Goal: Transaction & Acquisition: Book appointment/travel/reservation

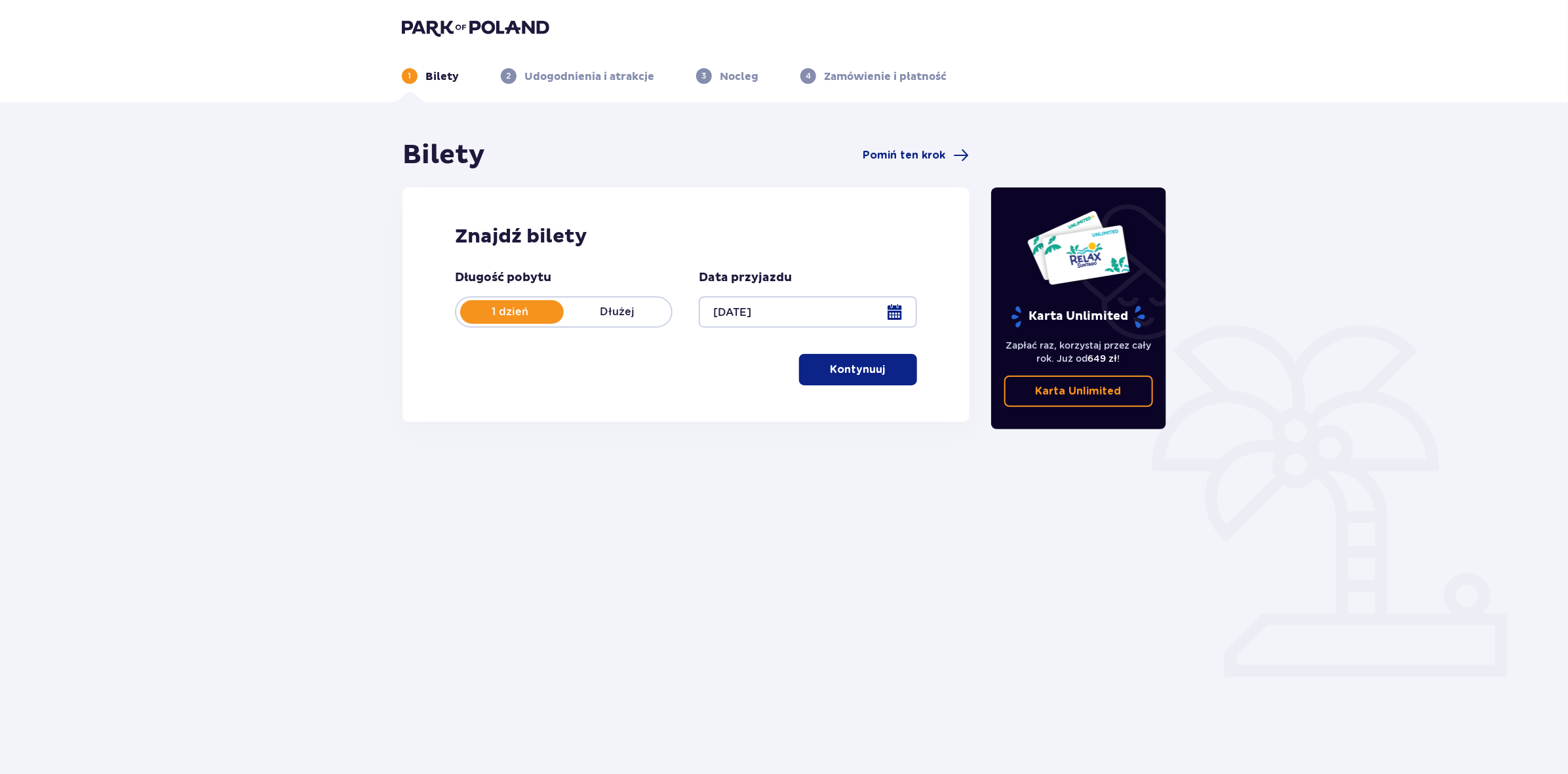
click at [872, 368] on p "Kontynuuj" at bounding box center [858, 369] width 55 height 14
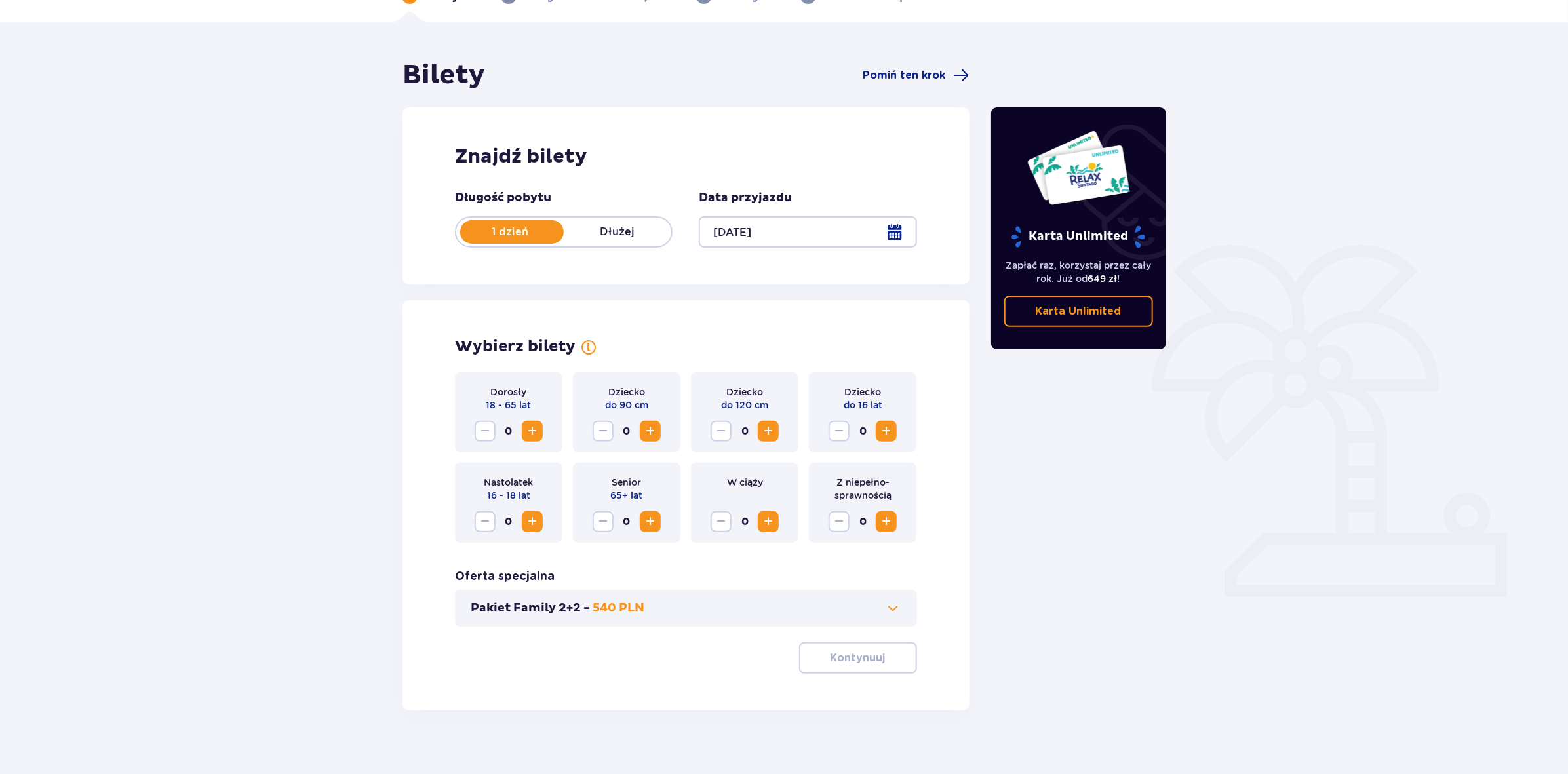
scroll to position [95, 0]
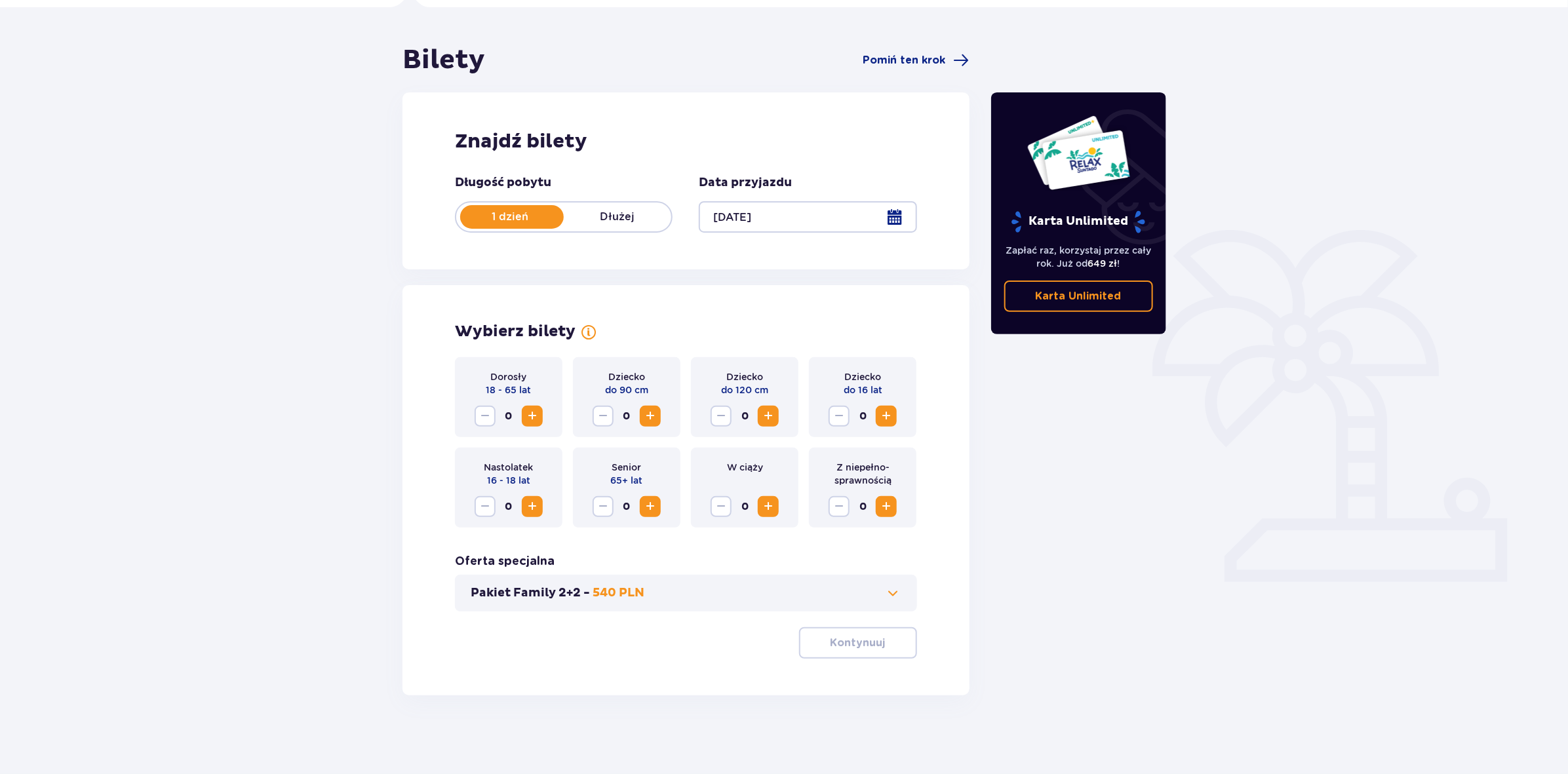
click at [541, 423] on button "Increase" at bounding box center [532, 416] width 21 height 21
click at [888, 414] on span "Increase" at bounding box center [887, 416] width 16 height 16
click at [772, 420] on span "Increase" at bounding box center [768, 416] width 16 height 16
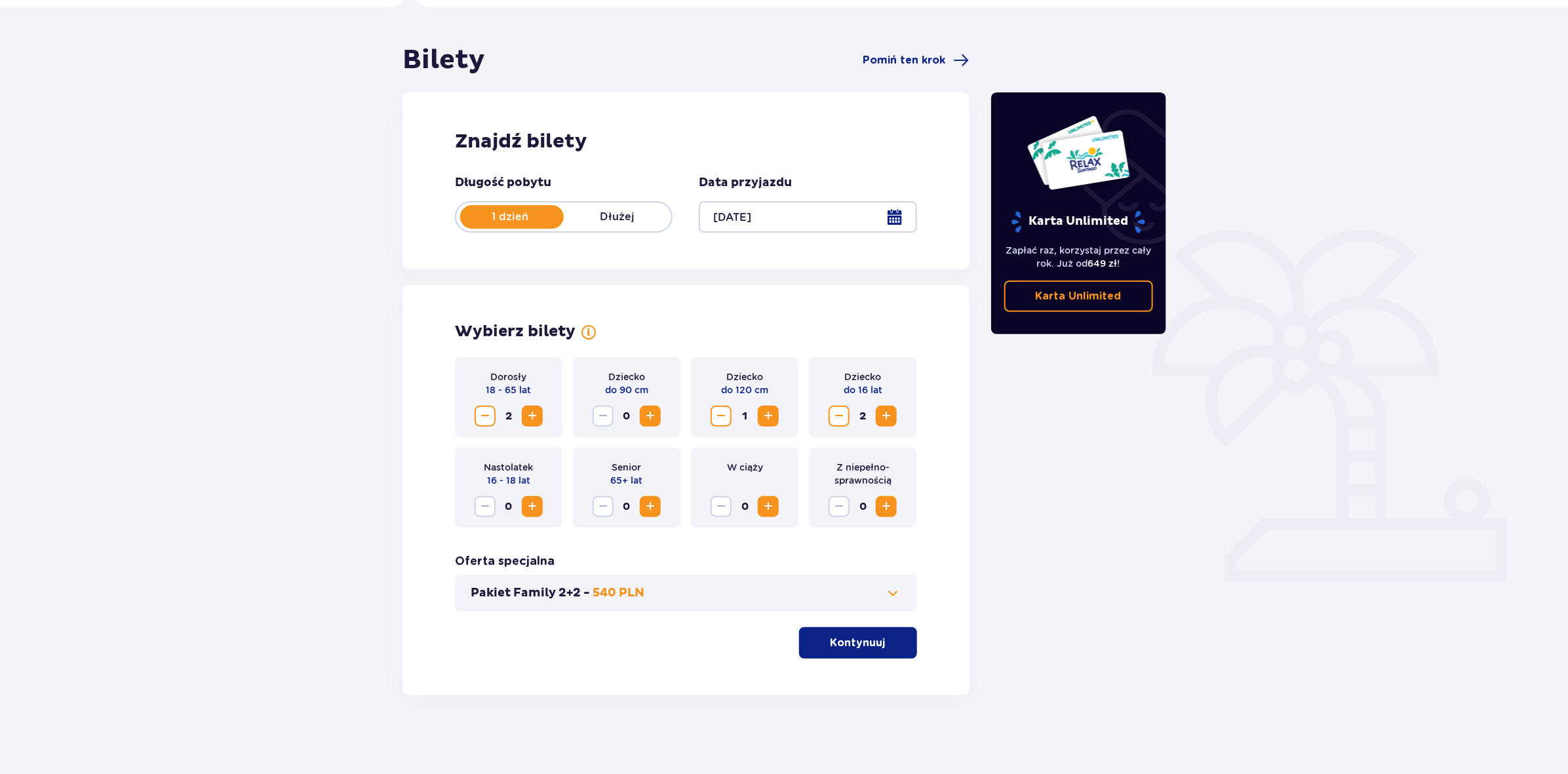
click at [841, 416] on span "Decrease" at bounding box center [839, 416] width 16 height 16
click at [890, 414] on span "Increase" at bounding box center [887, 416] width 16 height 16
click at [890, 585] on span at bounding box center [894, 593] width 16 height 16
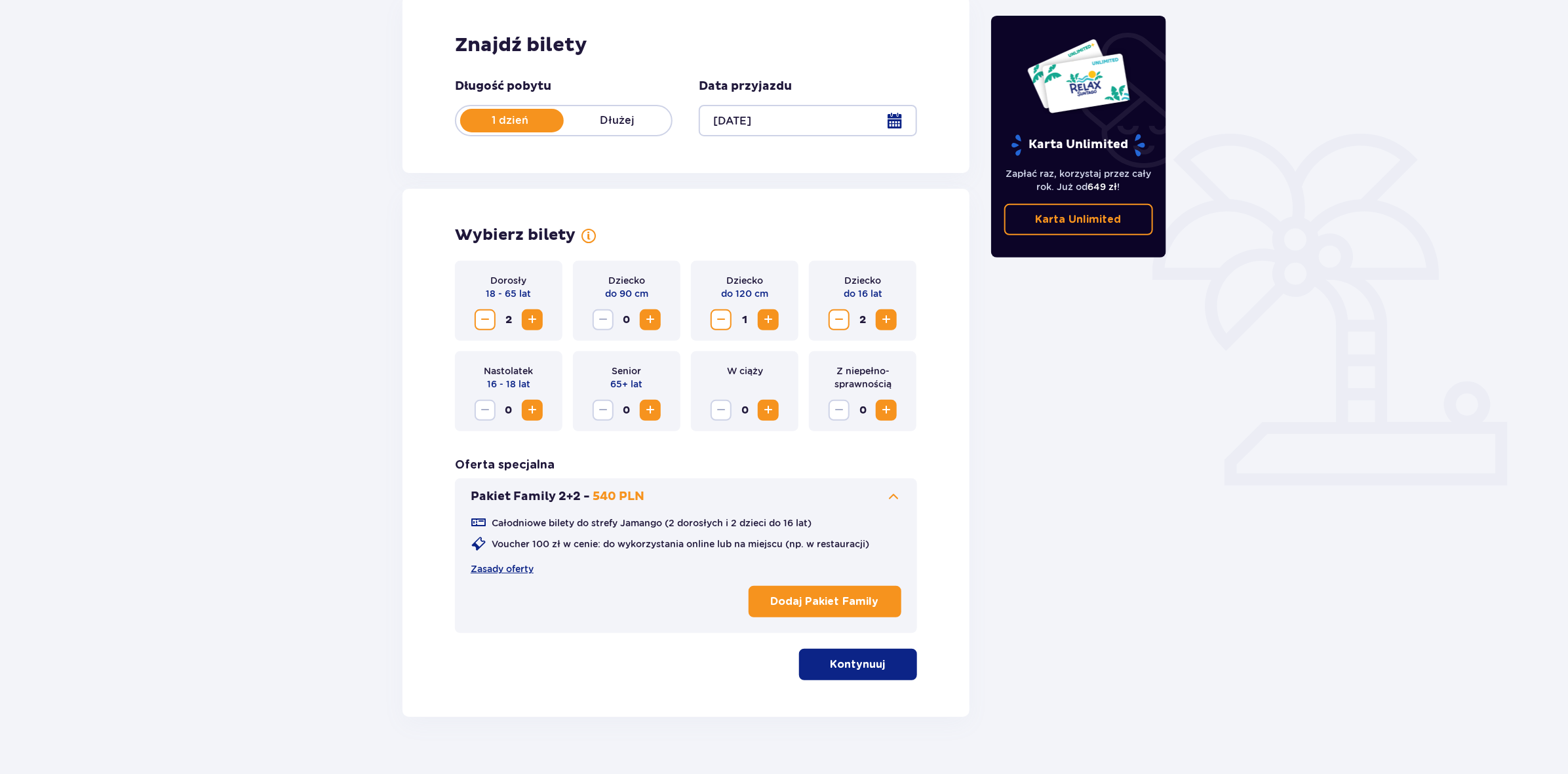
scroll to position [213, 0]
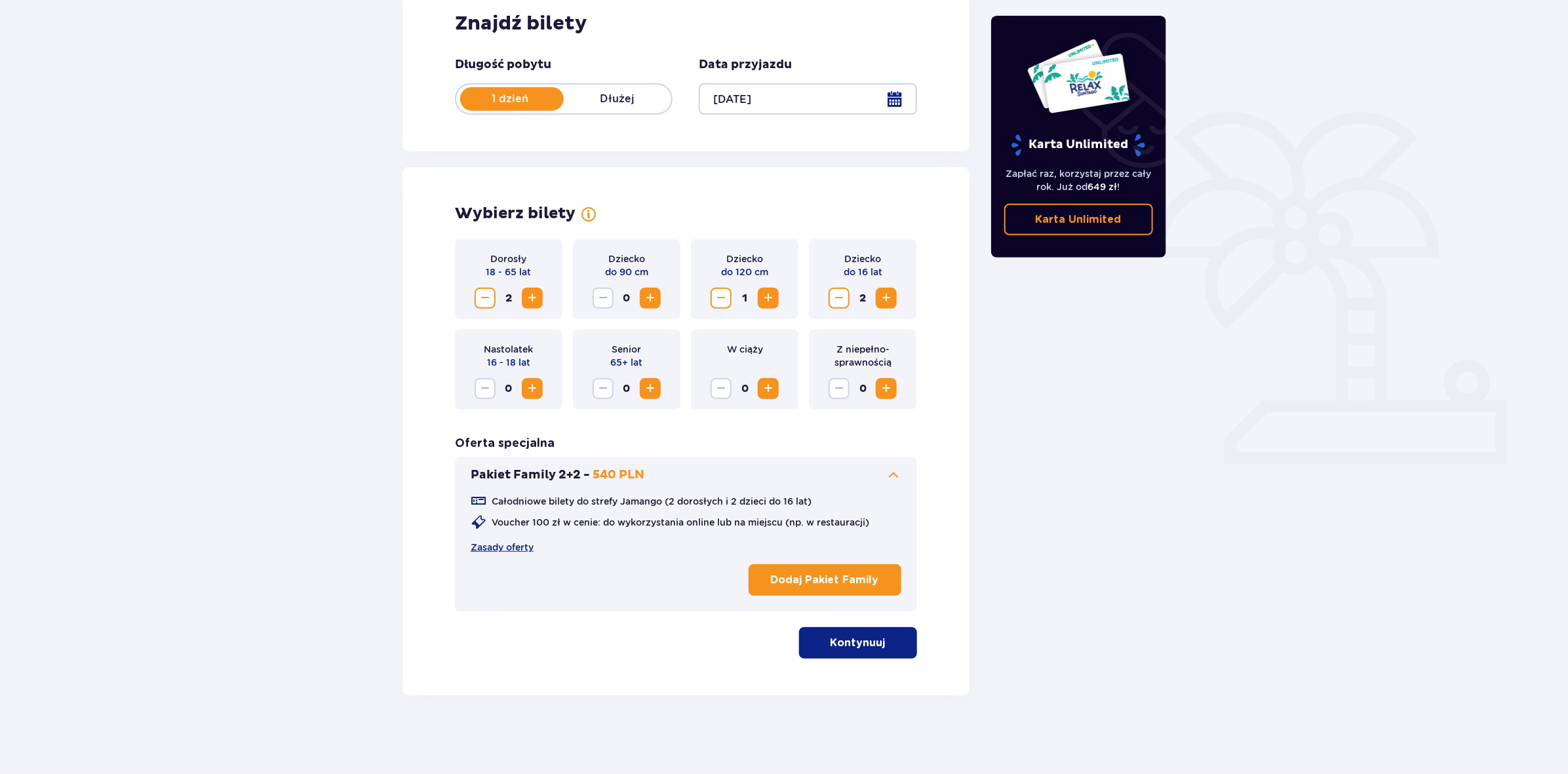
click at [836, 638] on p "Kontynuuj" at bounding box center [858, 643] width 55 height 14
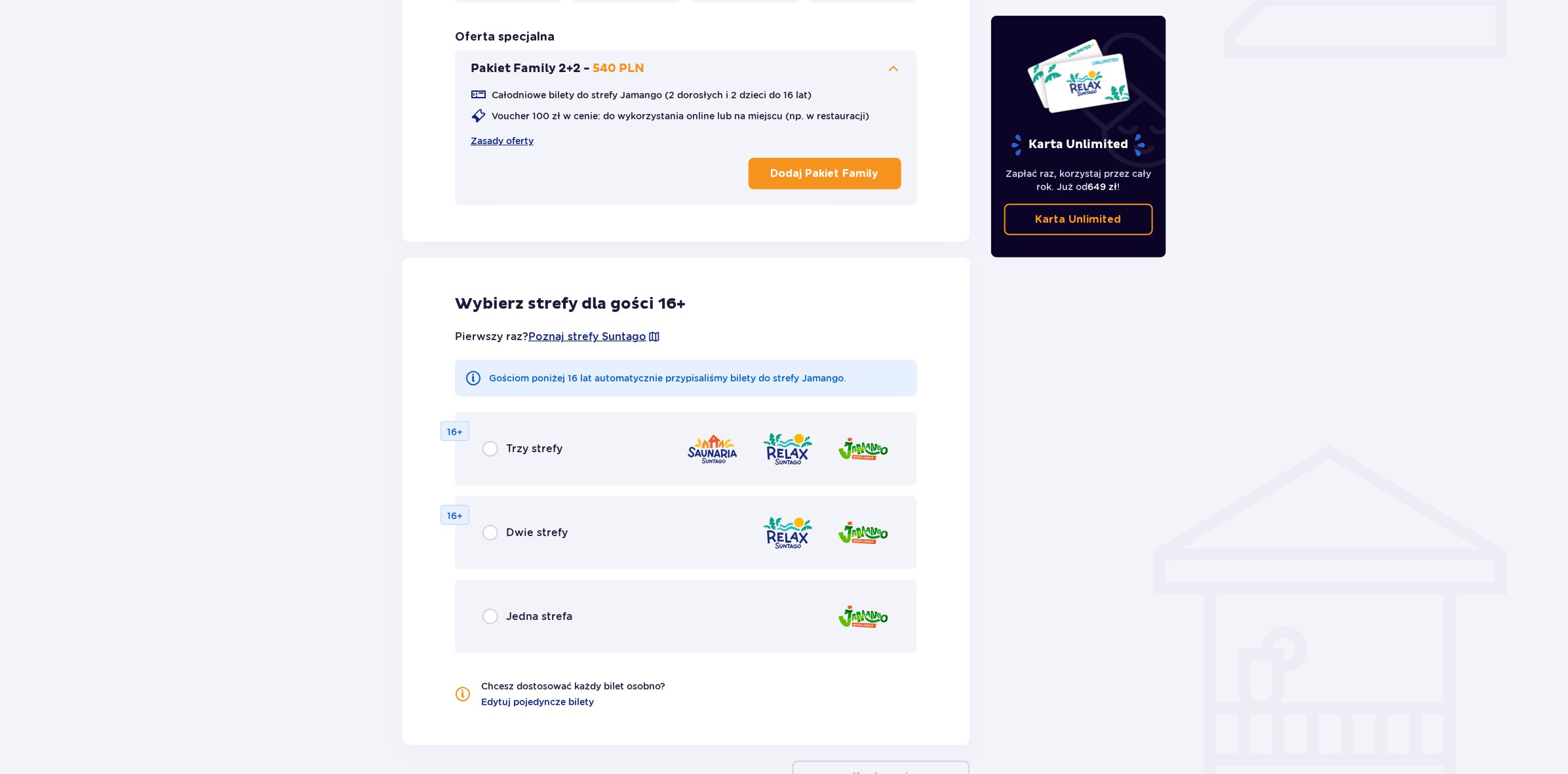
scroll to position [624, 0]
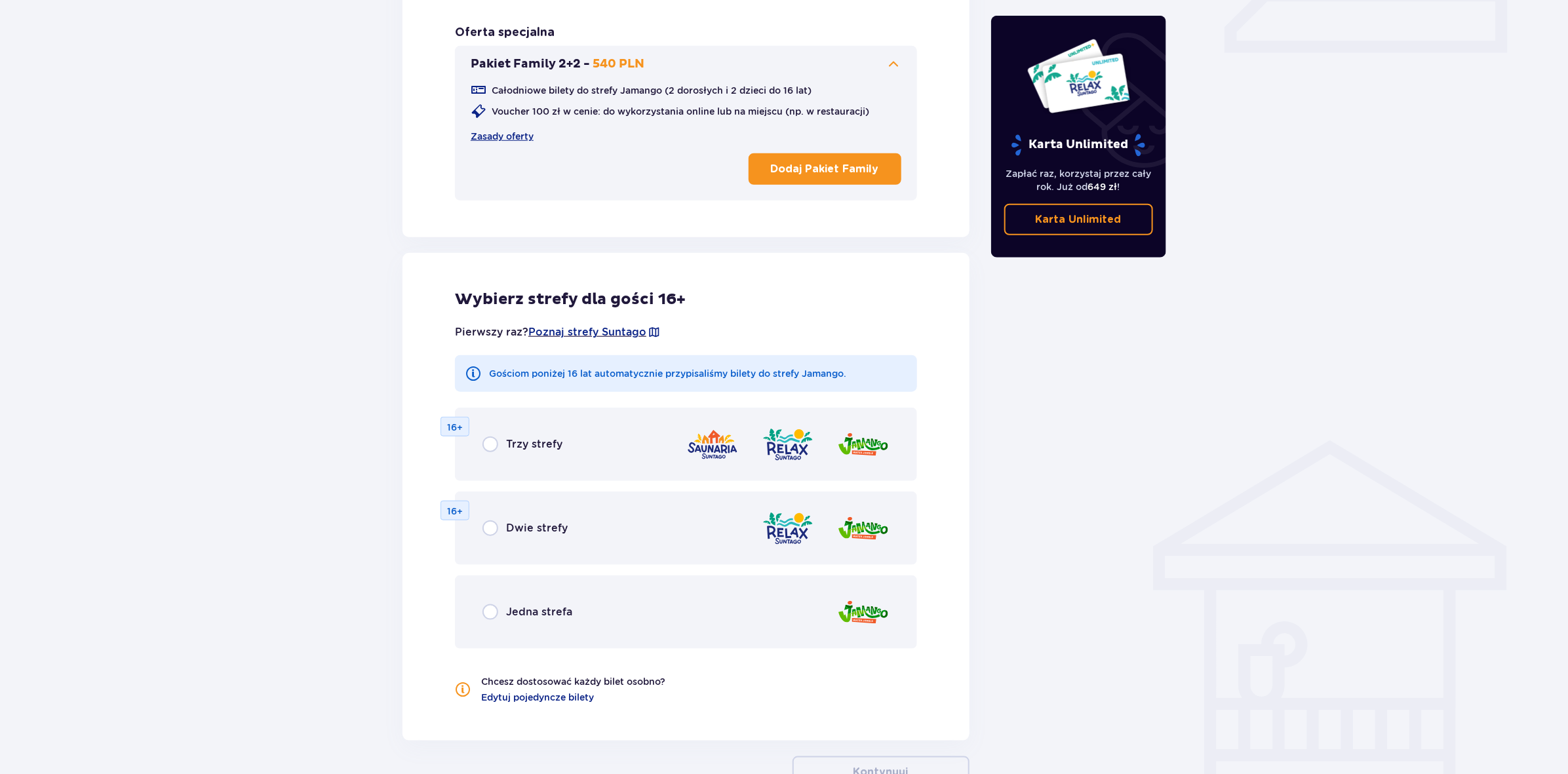
click at [787, 522] on img at bounding box center [788, 529] width 52 height 37
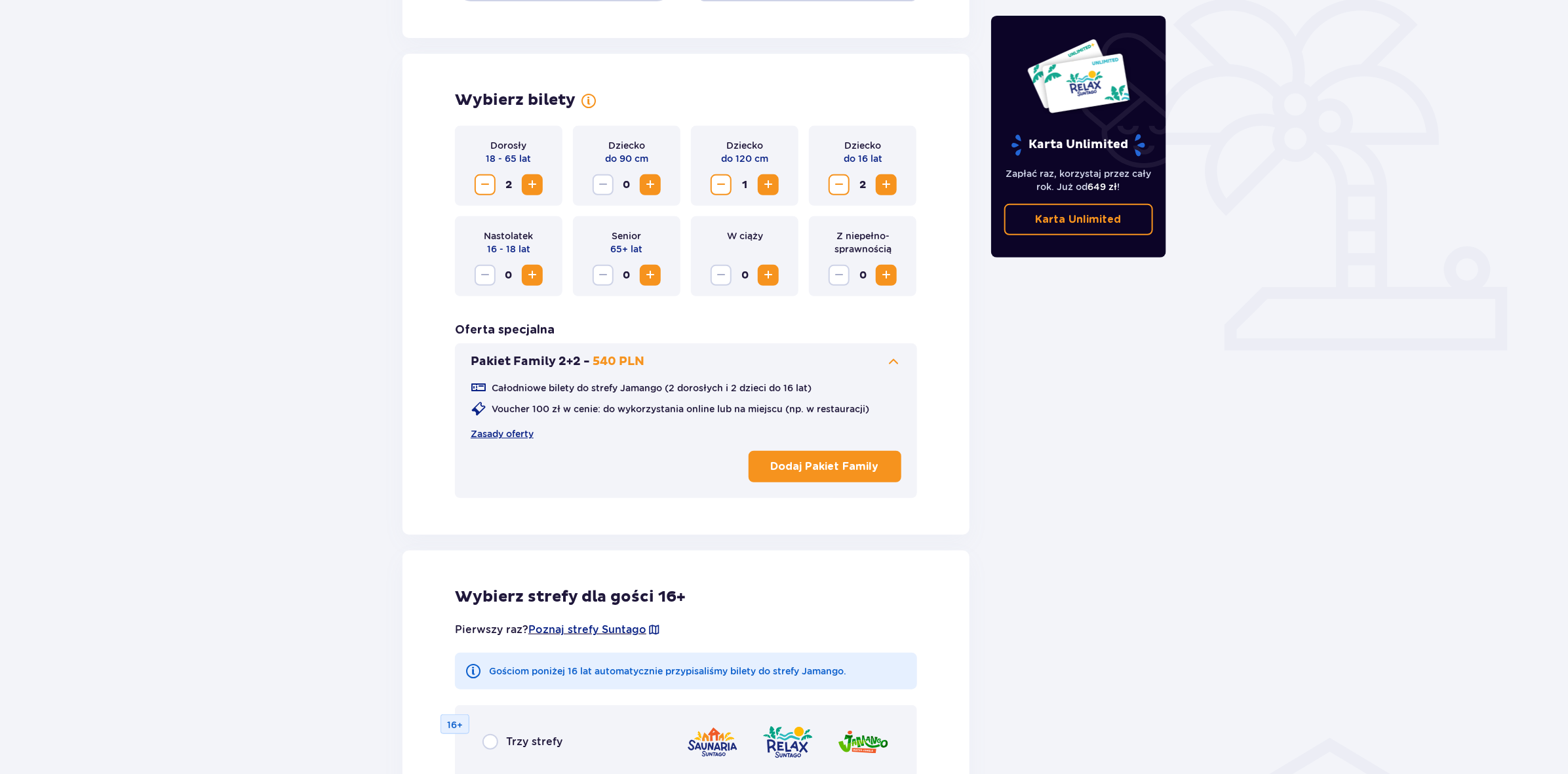
scroll to position [326, 0]
click at [502, 430] on link "Zasady oferty" at bounding box center [502, 435] width 63 height 13
click at [813, 464] on p "Dodaj Pakiet Family" at bounding box center [825, 468] width 108 height 14
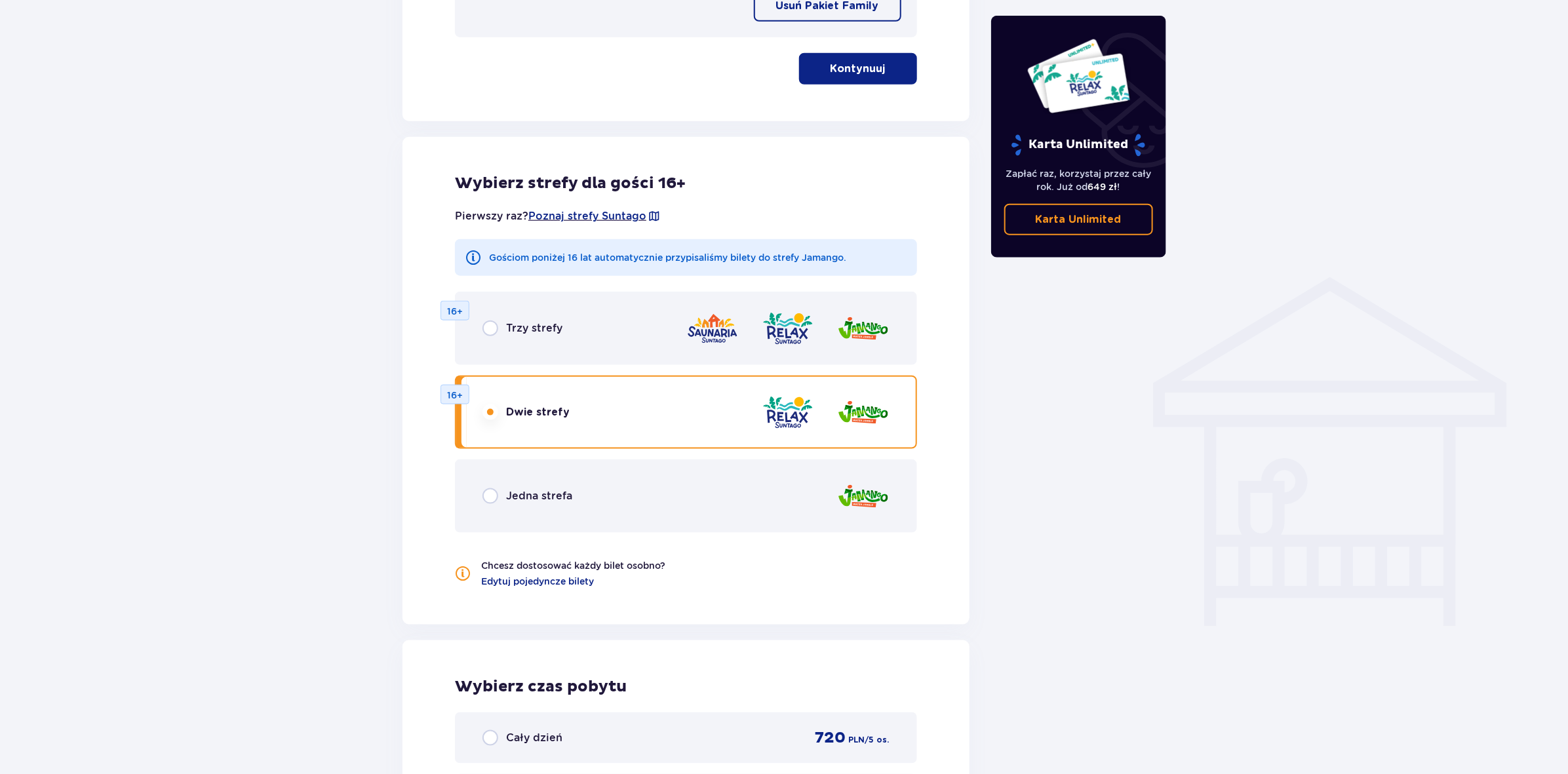
scroll to position [793, 0]
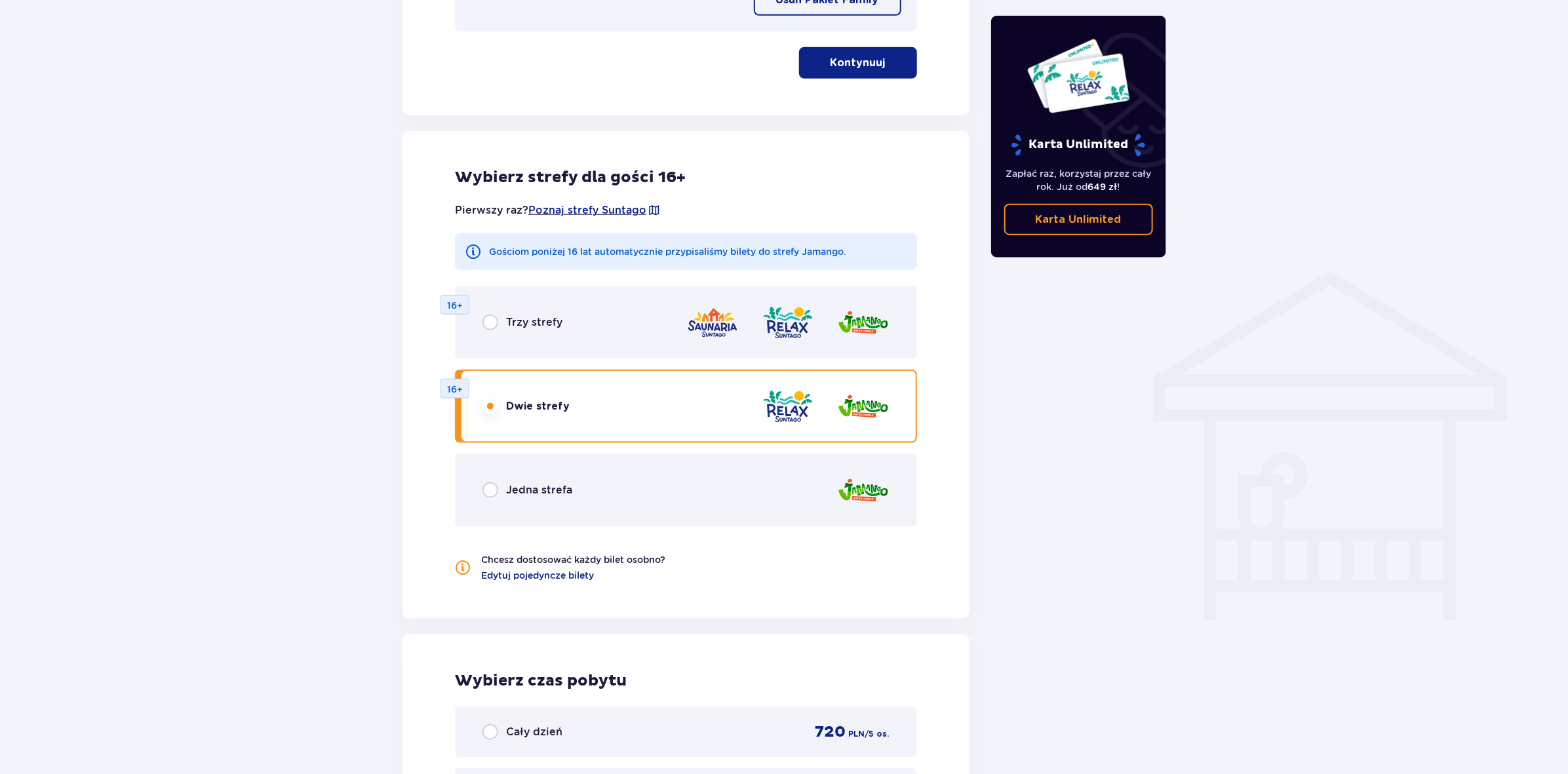
click at [585, 490] on div "Jedna strefa" at bounding box center [686, 490] width 462 height 73
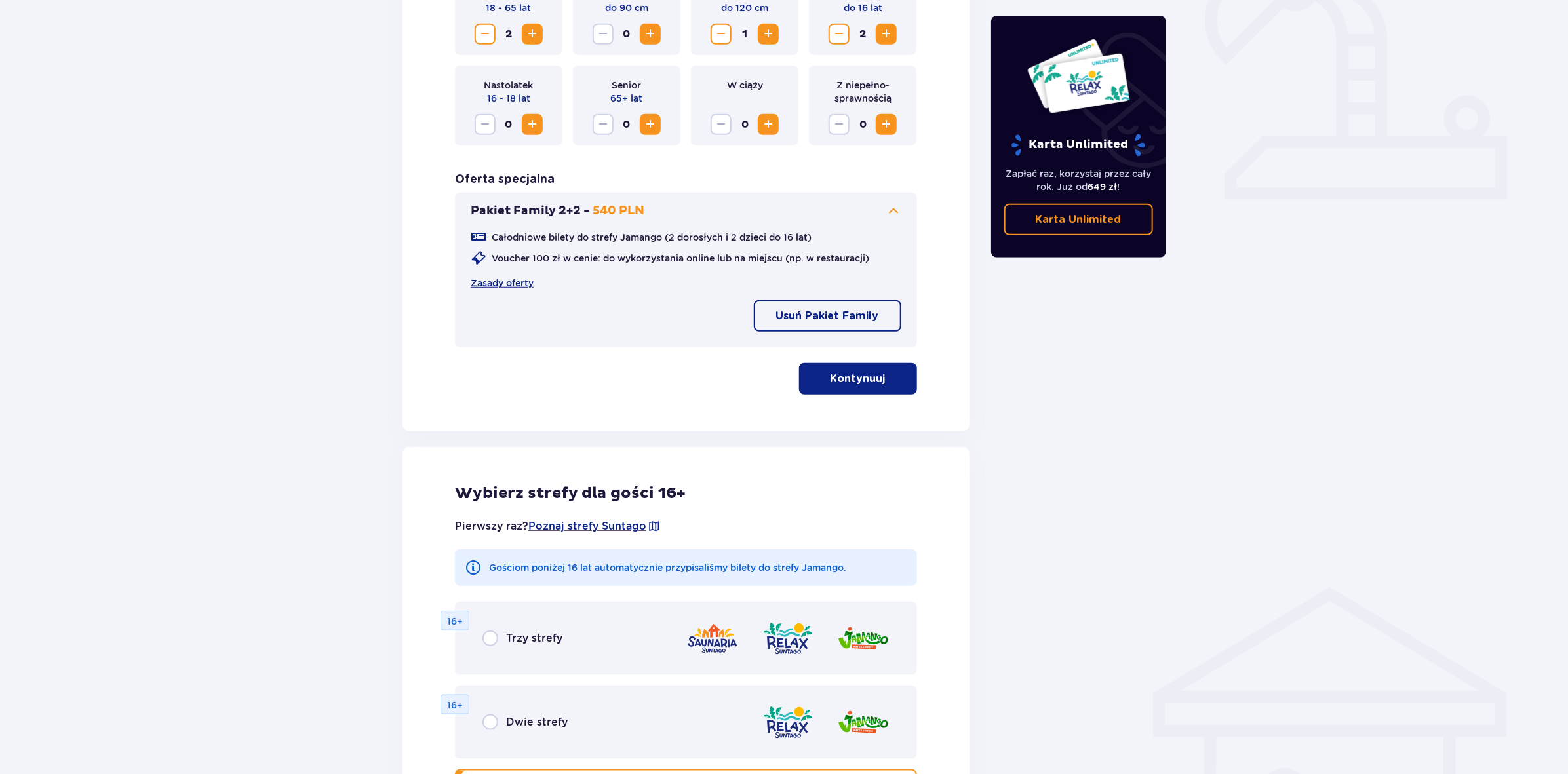
scroll to position [476, 0]
click at [831, 312] on p "Usuń Pakiet Family" at bounding box center [827, 317] width 103 height 14
click at [837, 376] on p "Kontynuuj" at bounding box center [858, 380] width 55 height 14
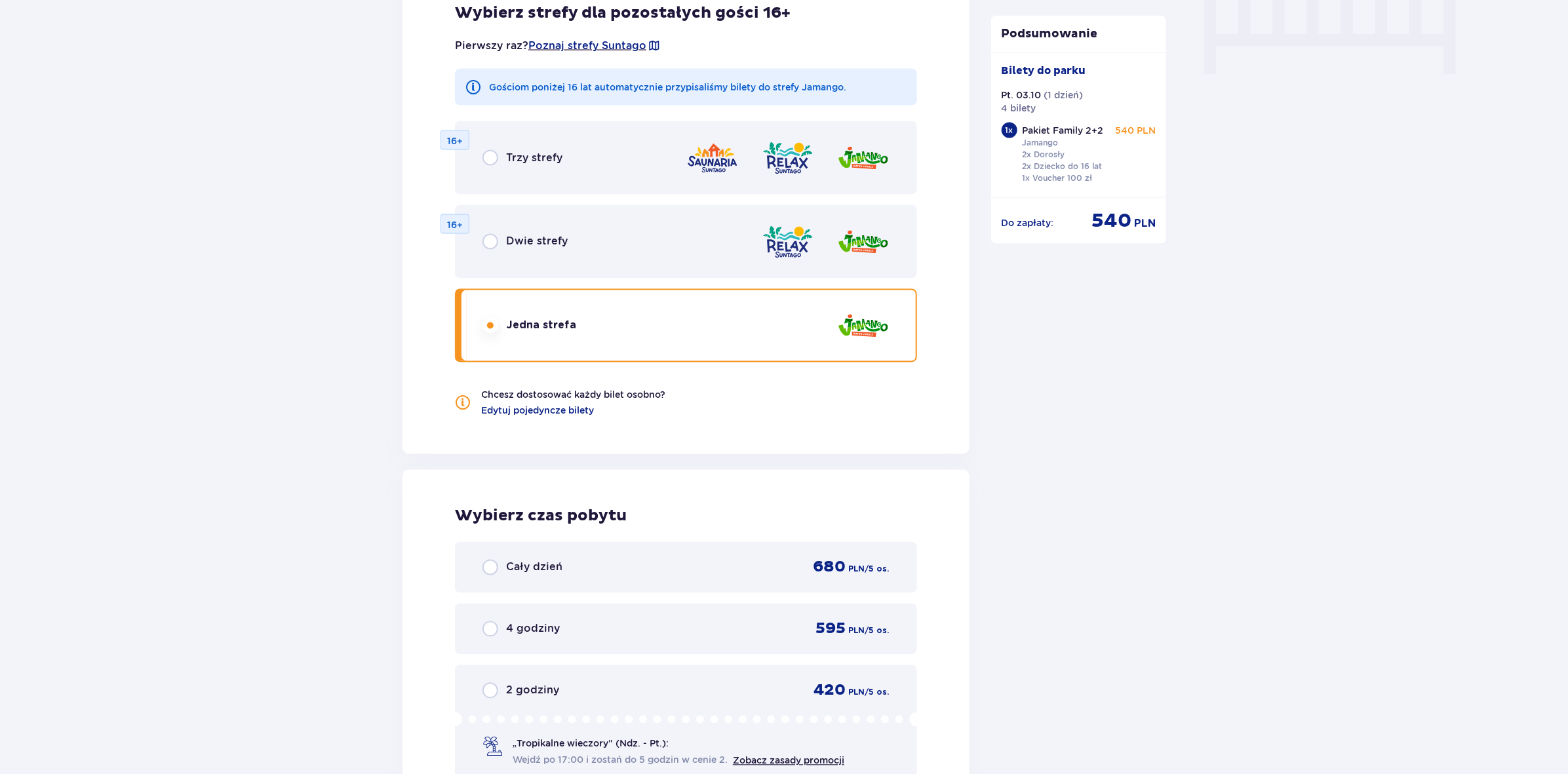
scroll to position [1343, 0]
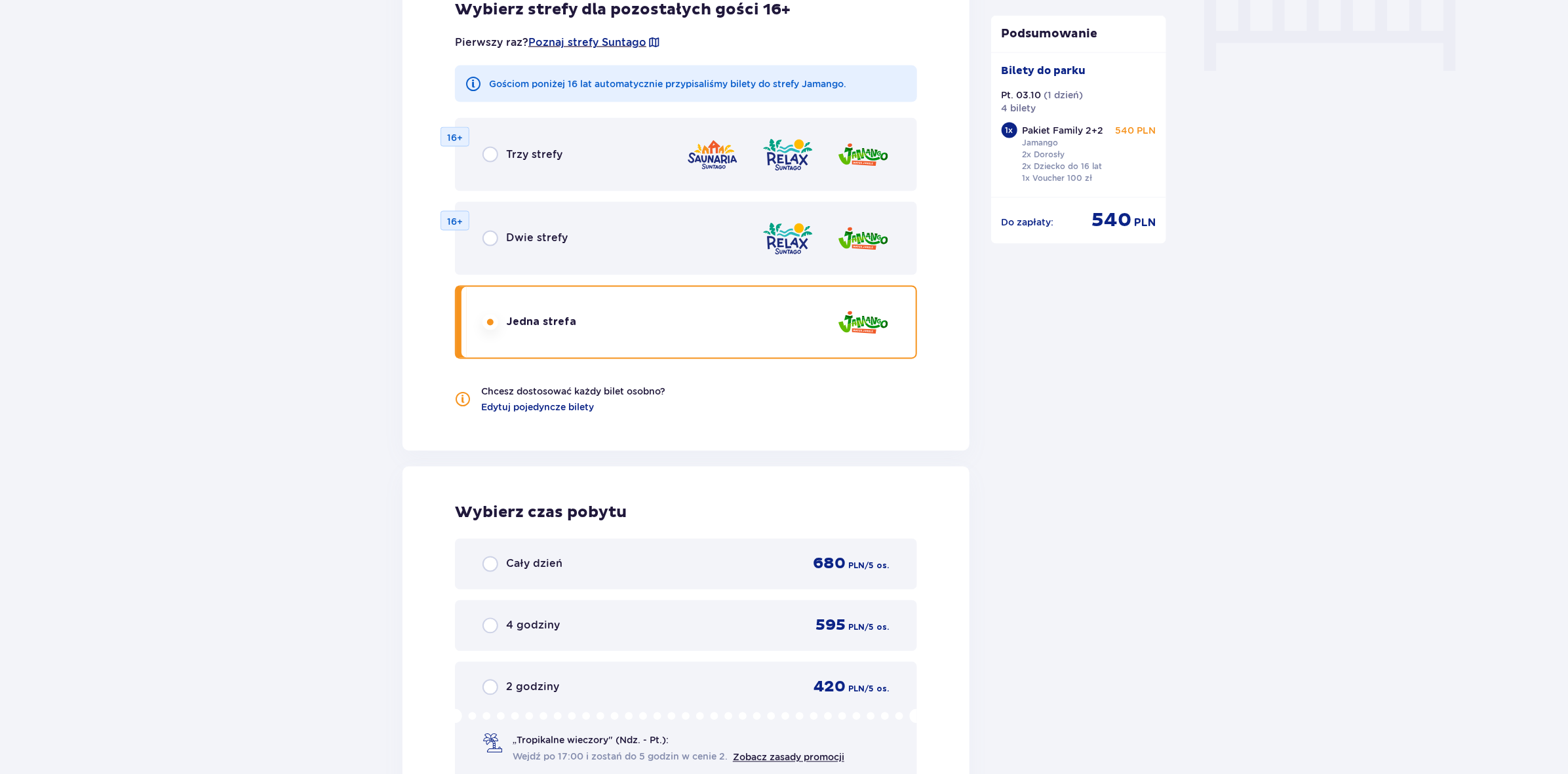
click at [765, 237] on img at bounding box center [788, 239] width 52 height 37
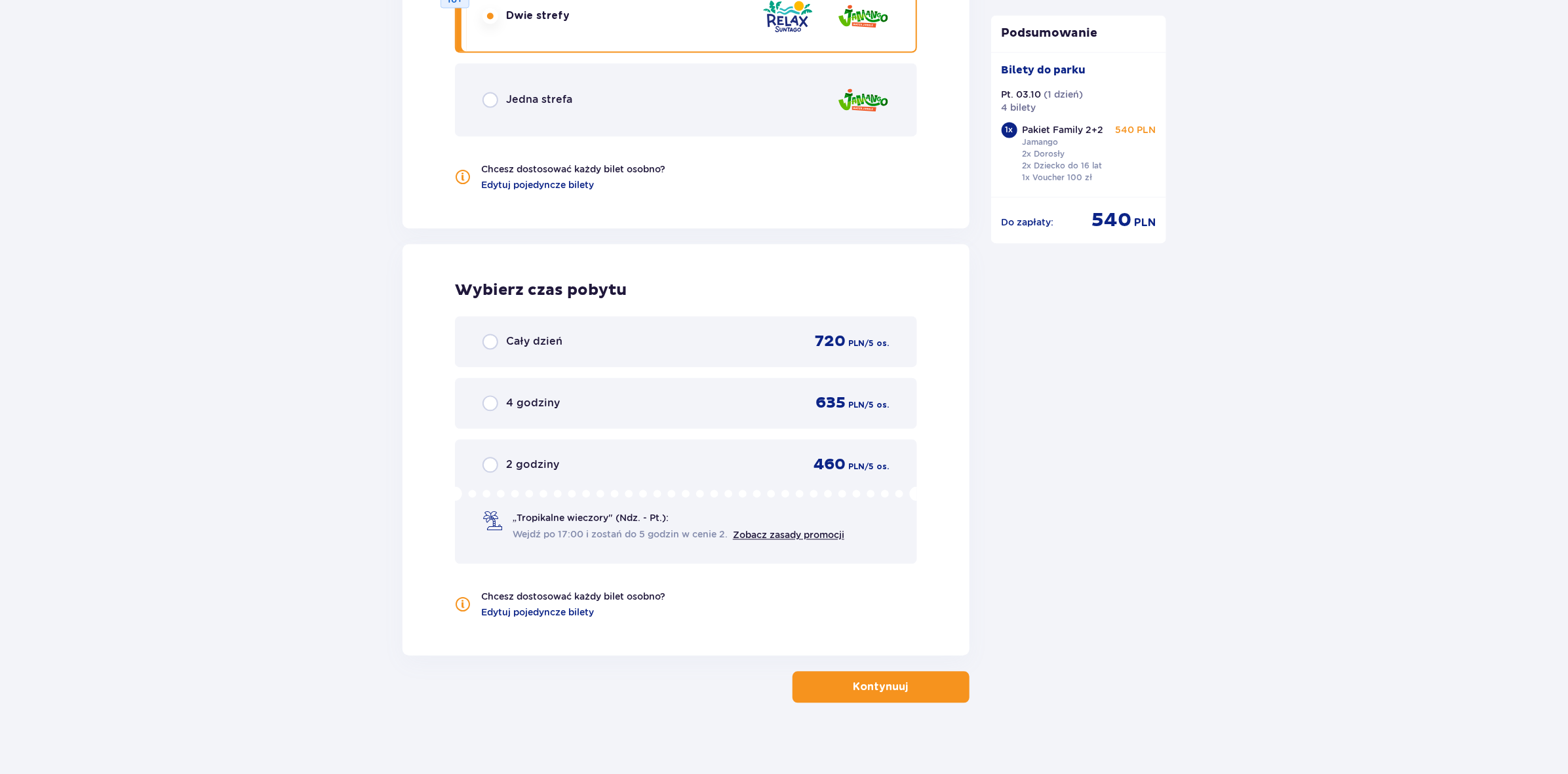
scroll to position [1565, 0]
click at [731, 105] on div "Jedna strefa" at bounding box center [686, 100] width 462 height 73
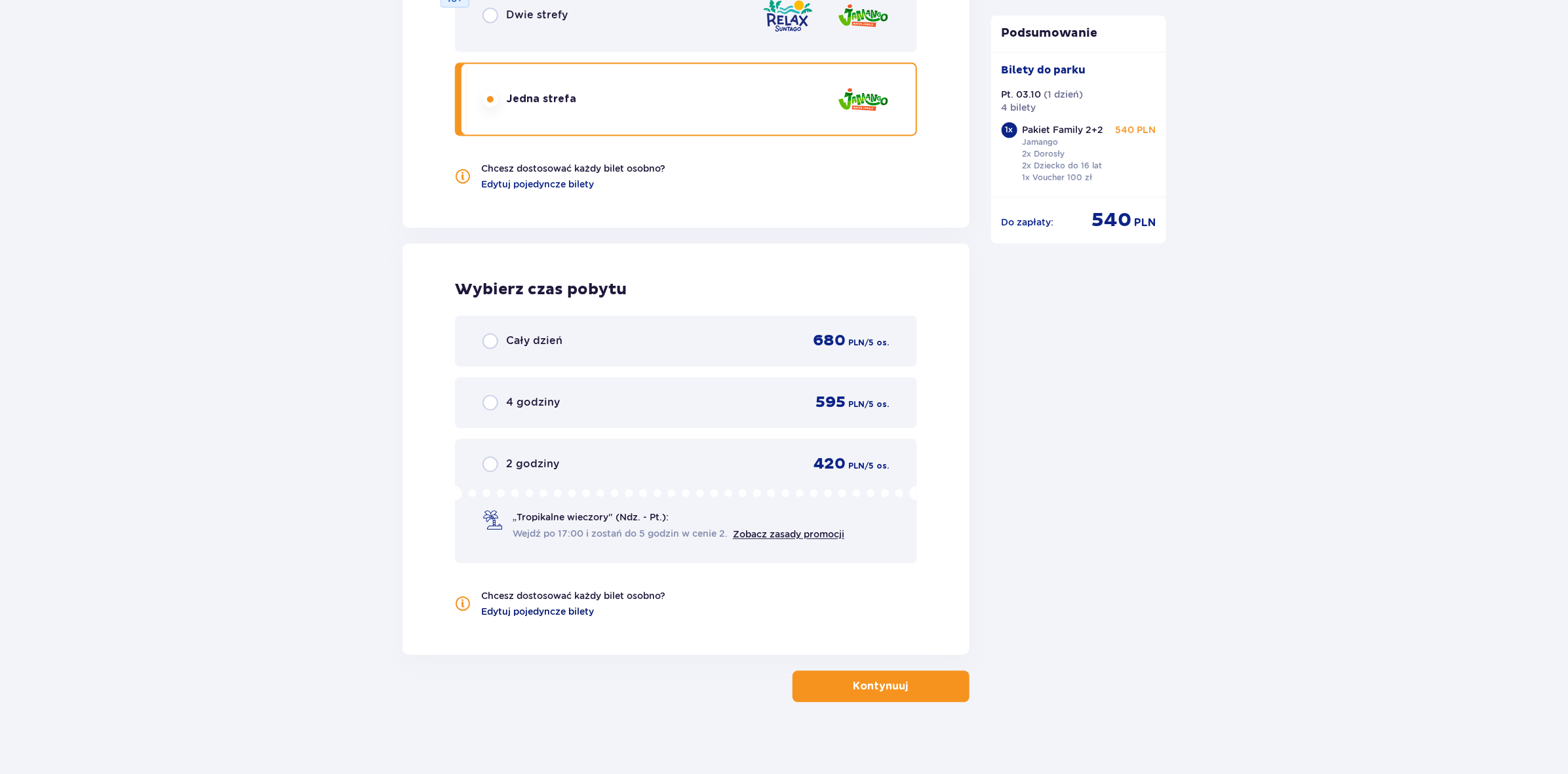
click at [572, 605] on span "Edytuj pojedyncze bilety" at bounding box center [537, 612] width 113 height 13
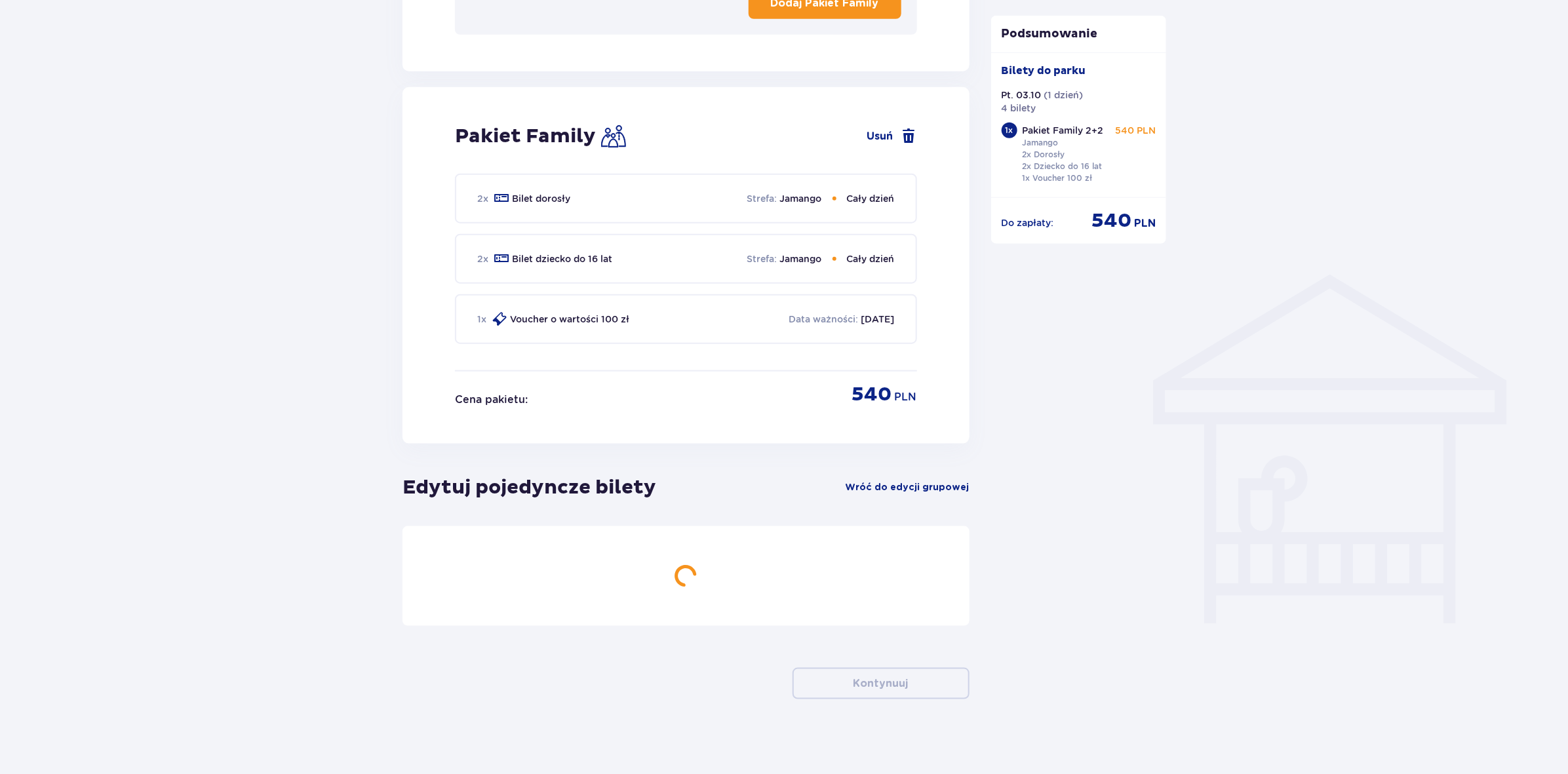
scroll to position [1509, 0]
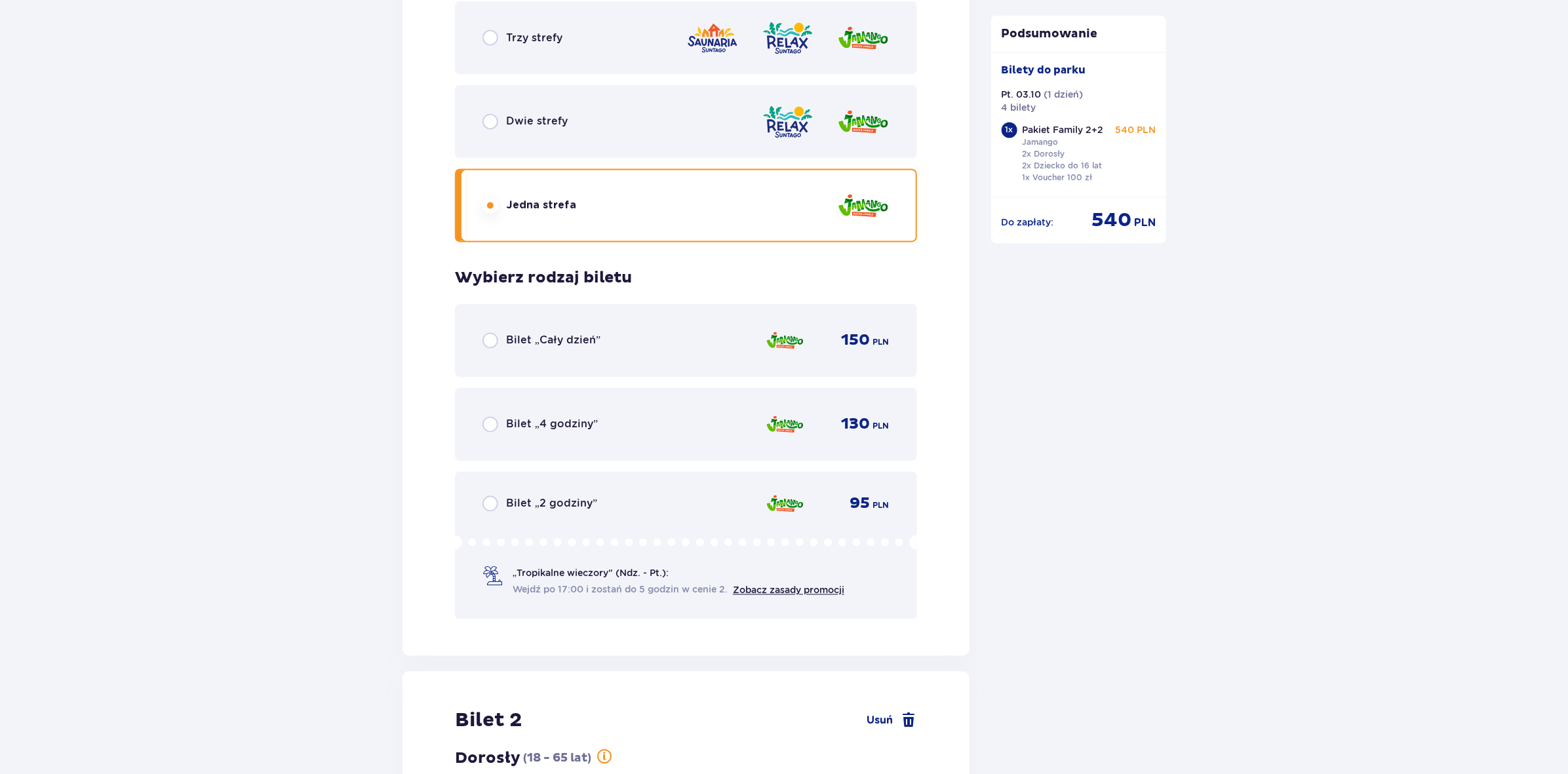
click at [673, 508] on div "Bilet „2 godziny” 95 PLN „Tropikalne wieczory" (Ndz. - Pt.): Wejdź po 17:00 i z…" at bounding box center [686, 546] width 462 height 148
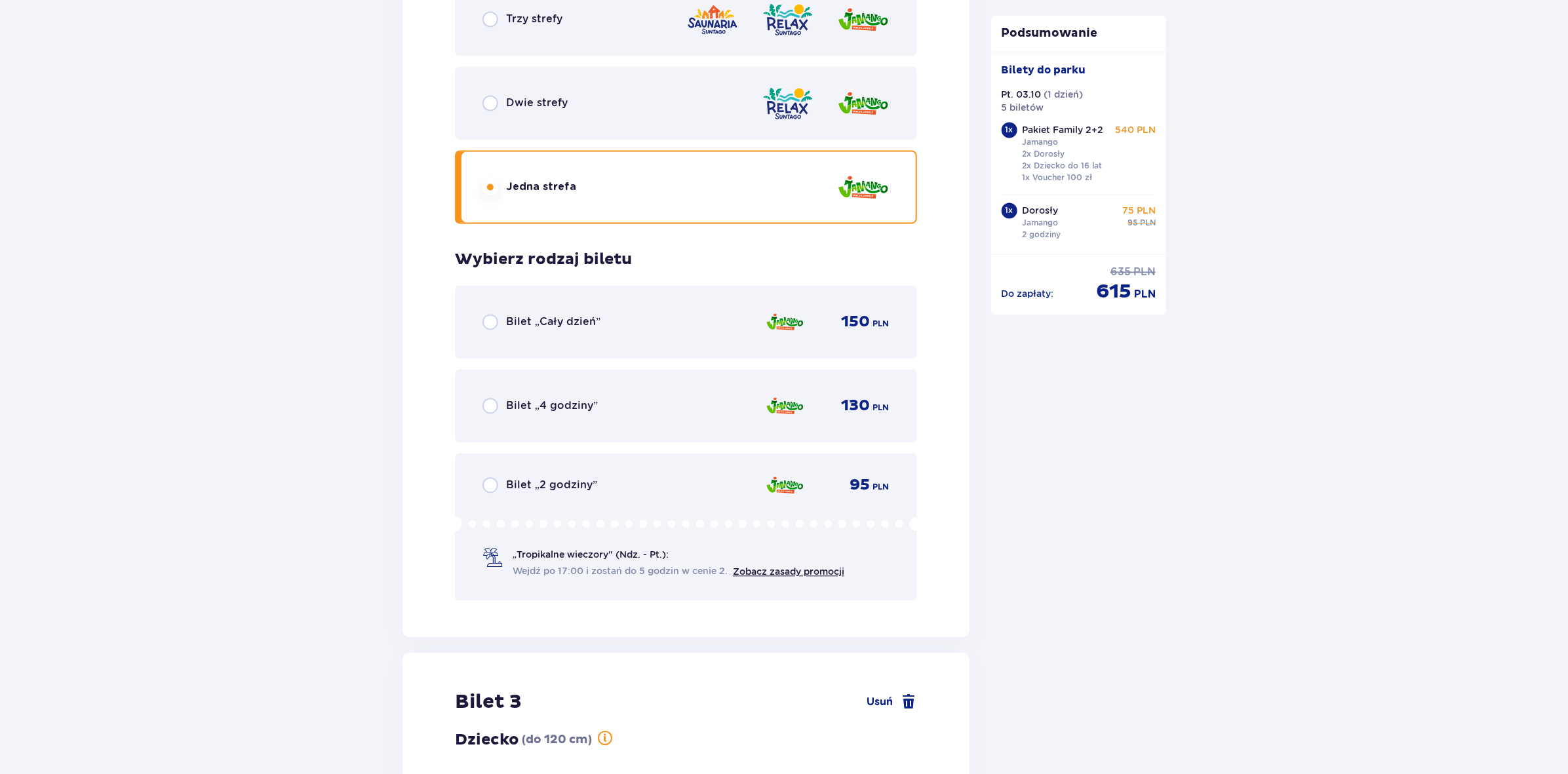
scroll to position [1600, 0]
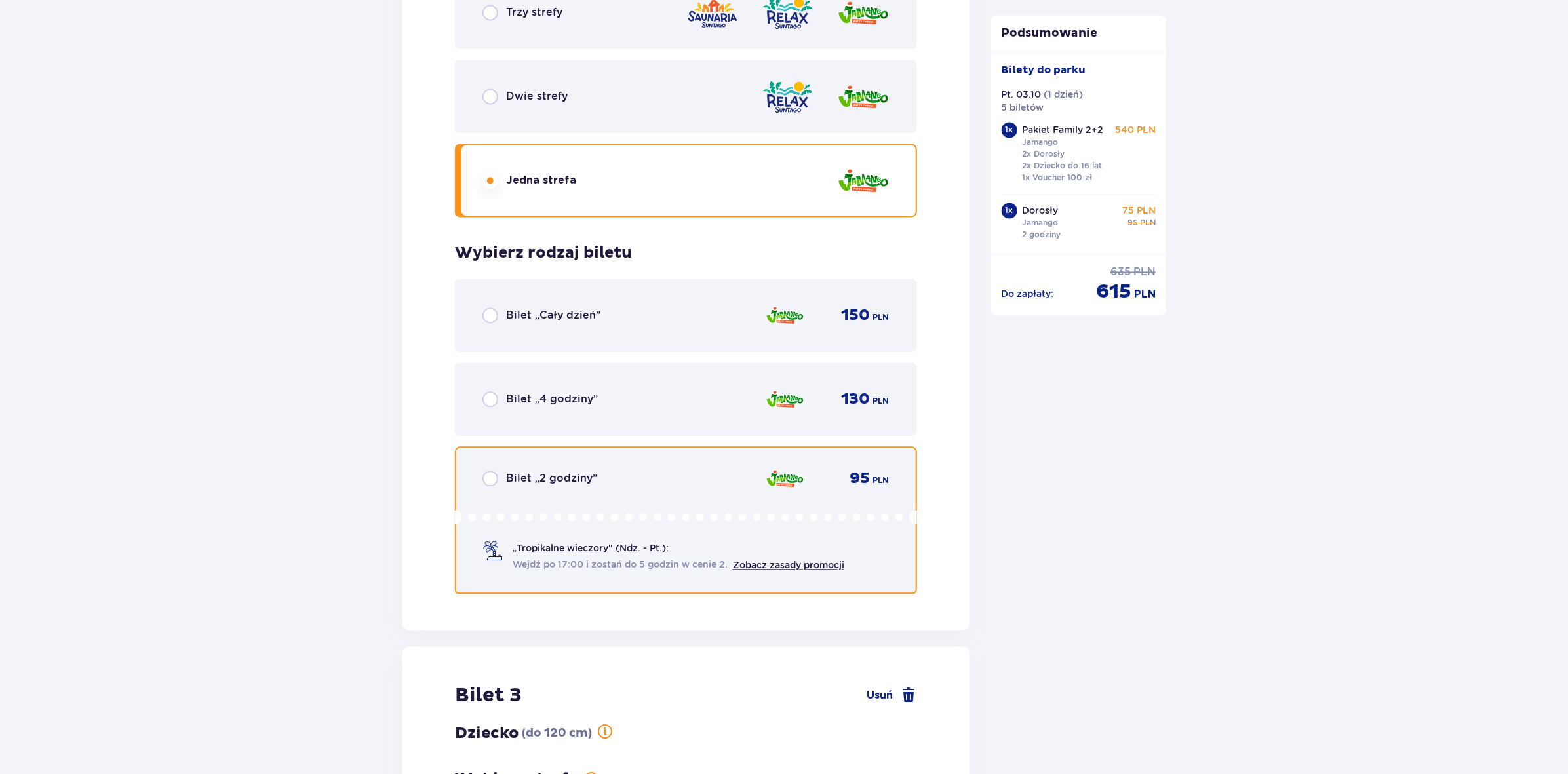
click at [492, 471] on input "radio" at bounding box center [491, 478] width 16 height 16
radio input "true"
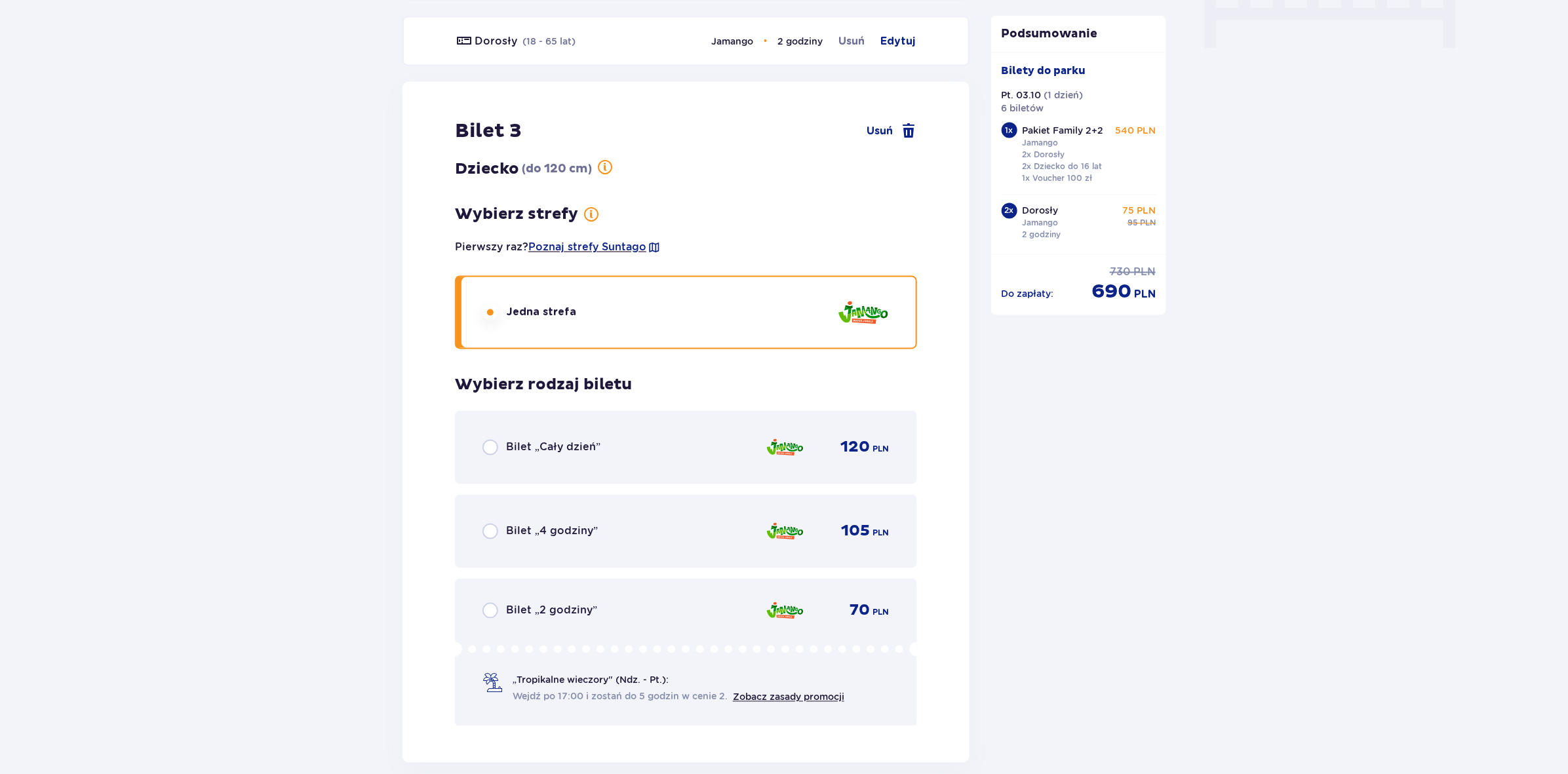
scroll to position [1361, 0]
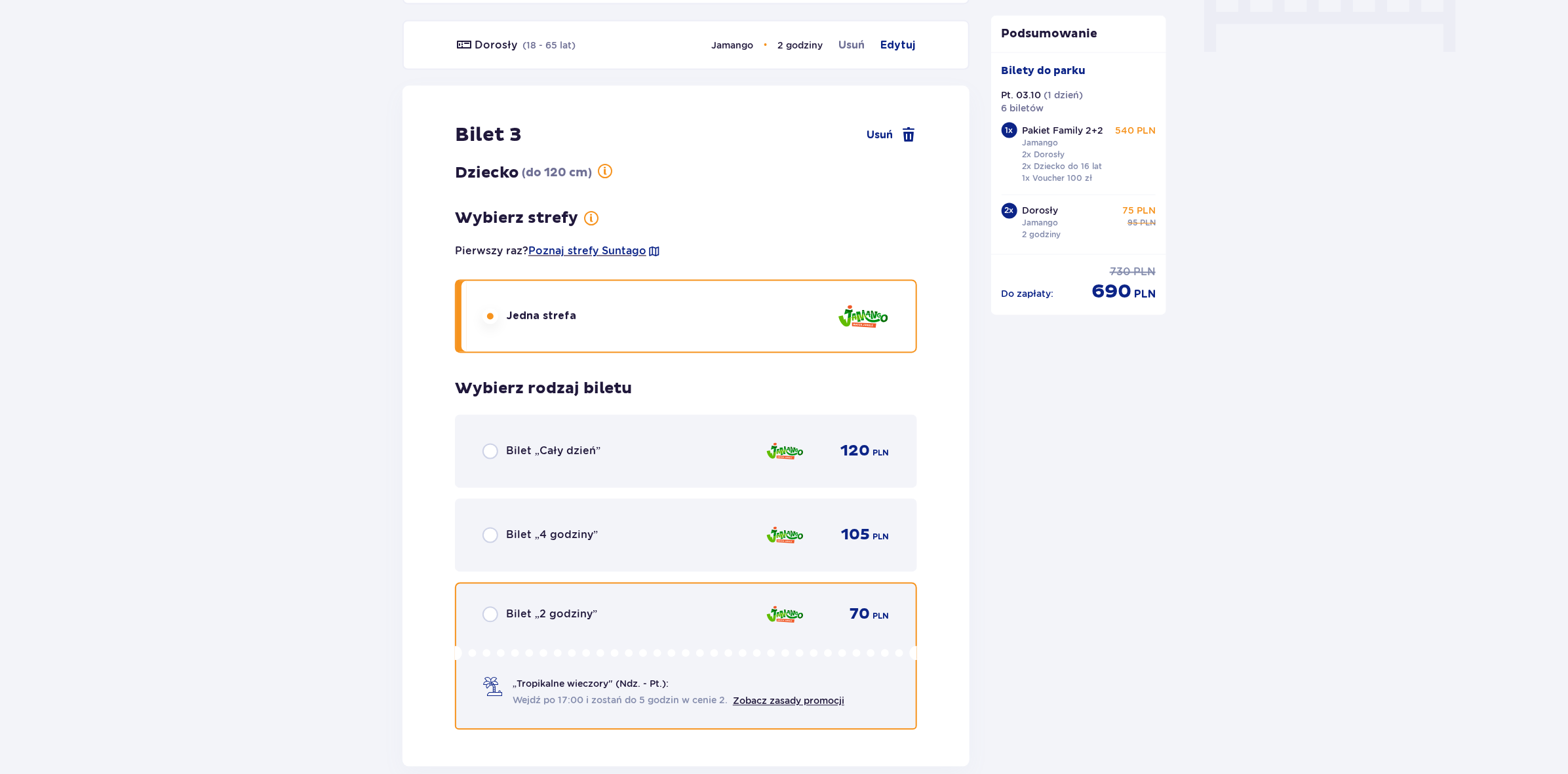
click at [493, 607] on input "radio" at bounding box center [491, 615] width 16 height 16
radio input "true"
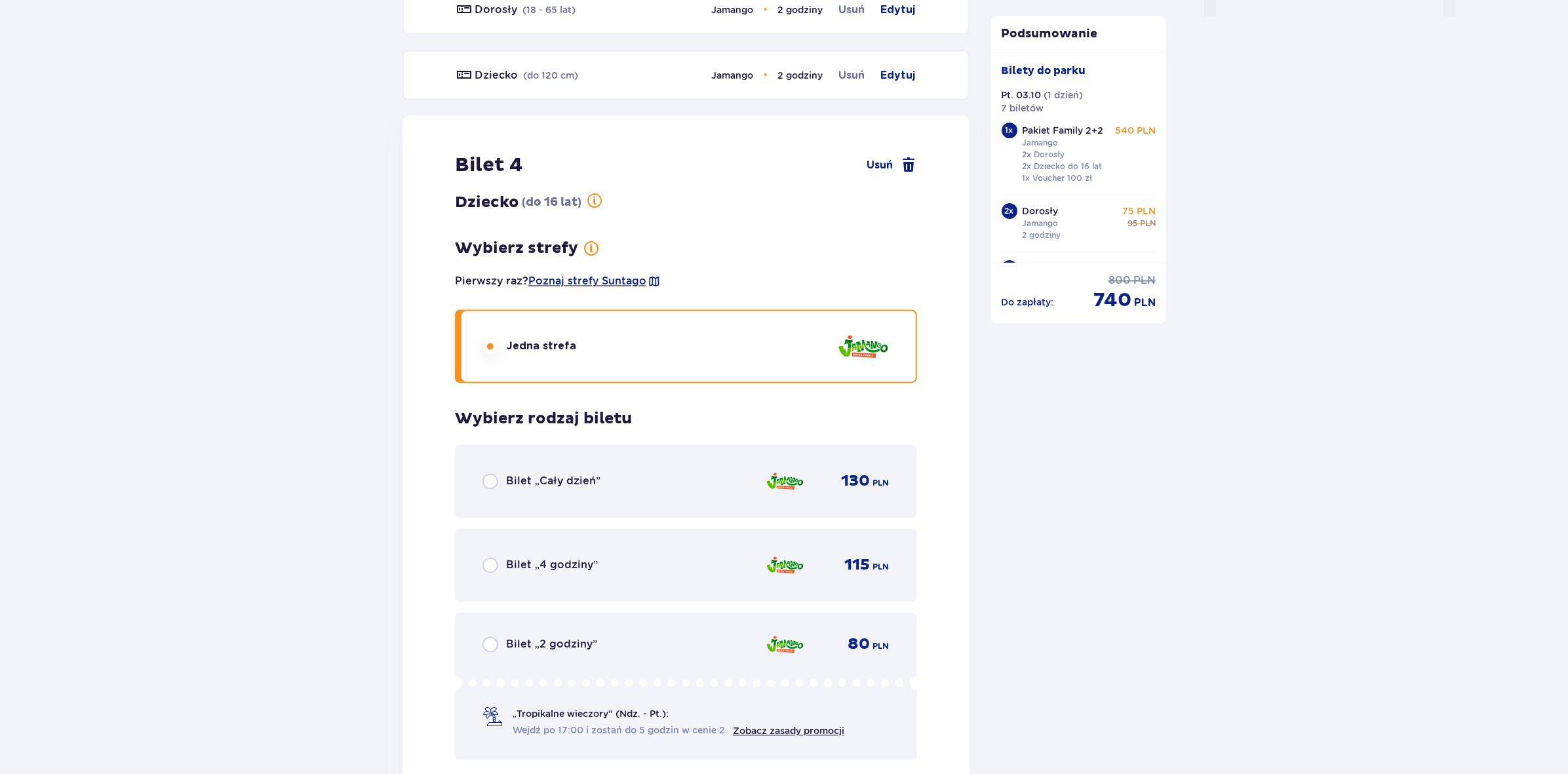
click at [493, 604] on div "Bilet „Cały dzień” 130 PLN Bilet „4 godziny” 115 PLN Bilet „2 godziny” 80 PLN „…" at bounding box center [686, 603] width 462 height 316
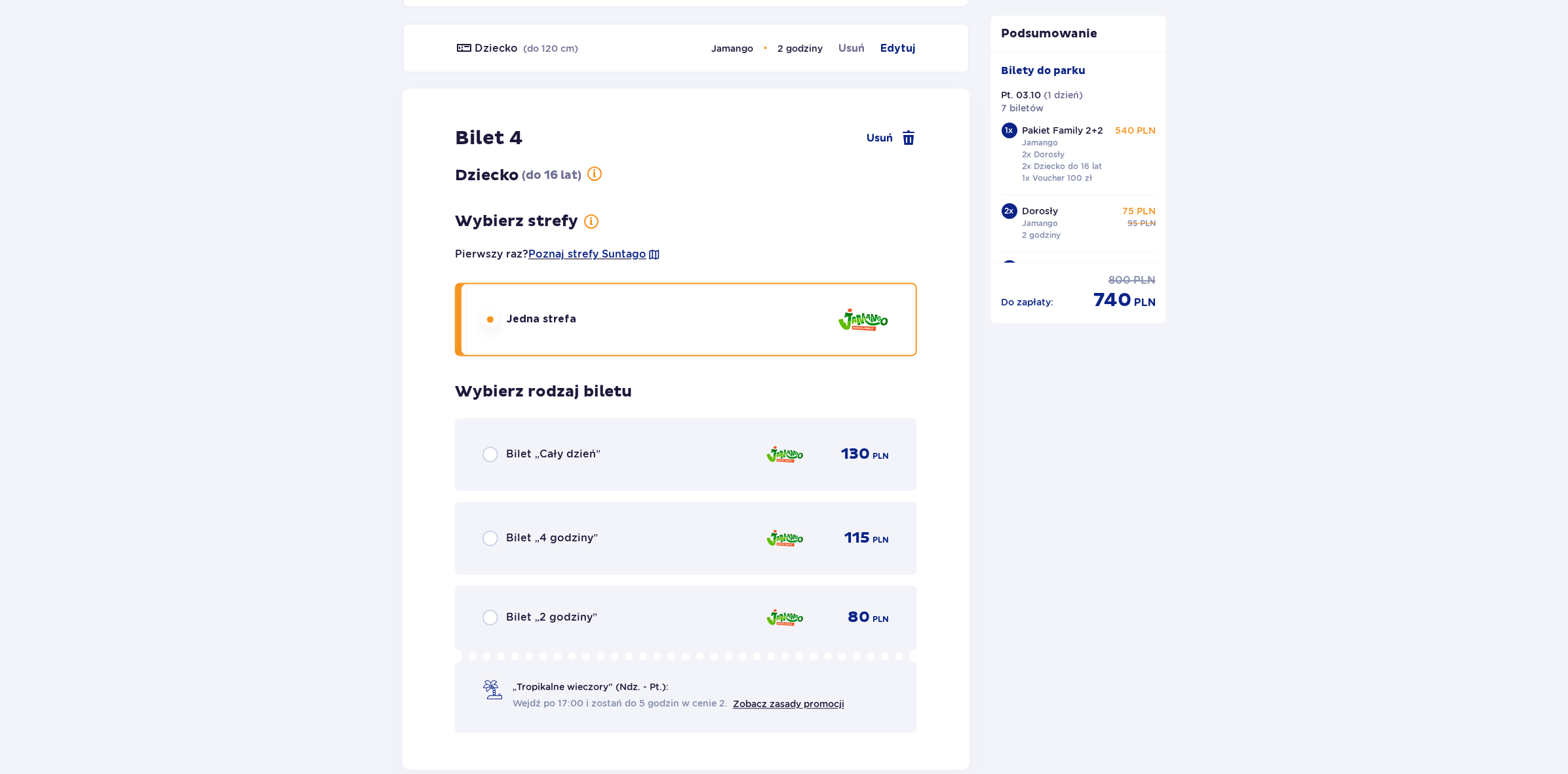
scroll to position [1426, 0]
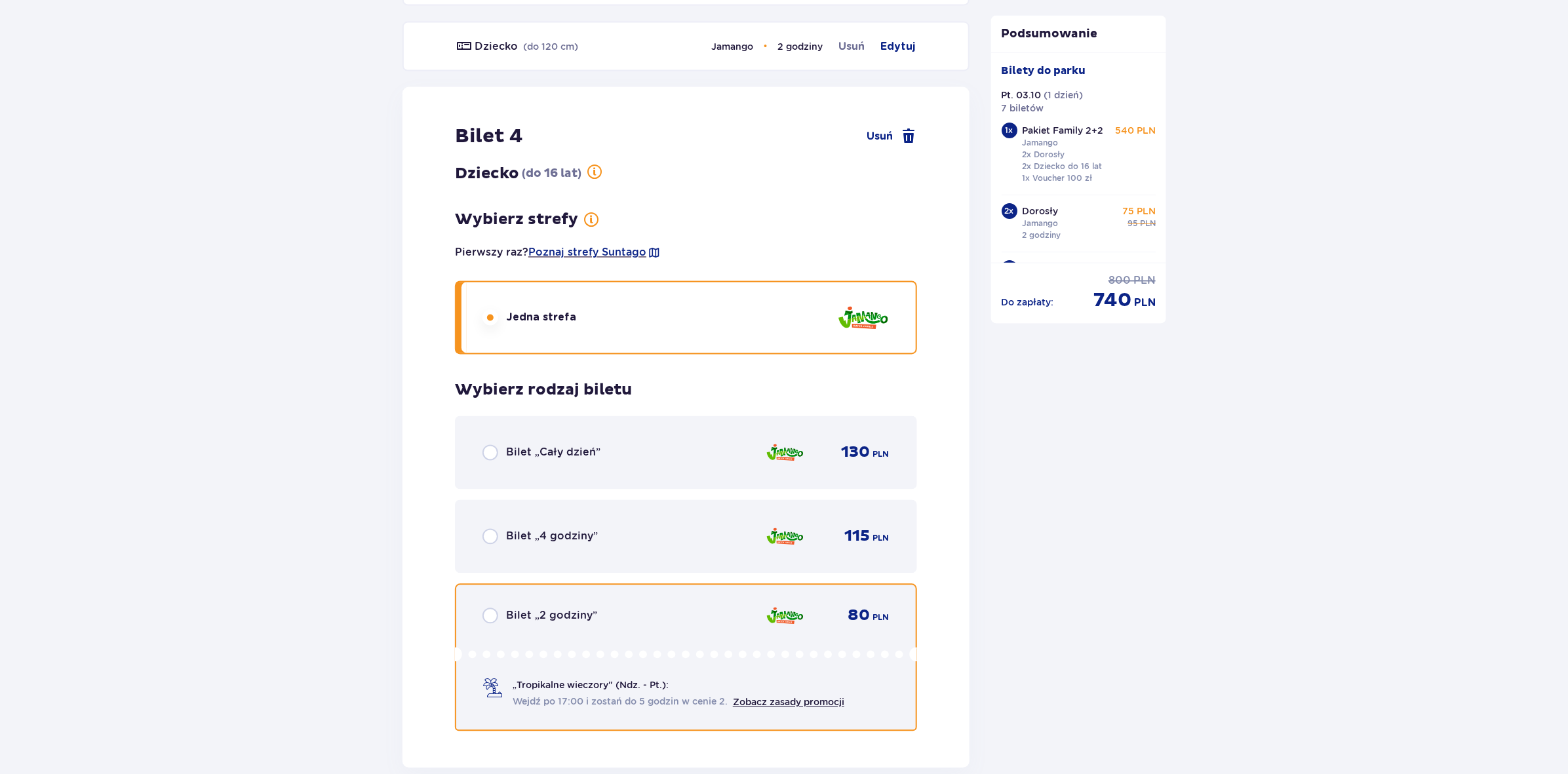
click at [493, 608] on input "radio" at bounding box center [491, 616] width 16 height 16
radio input "true"
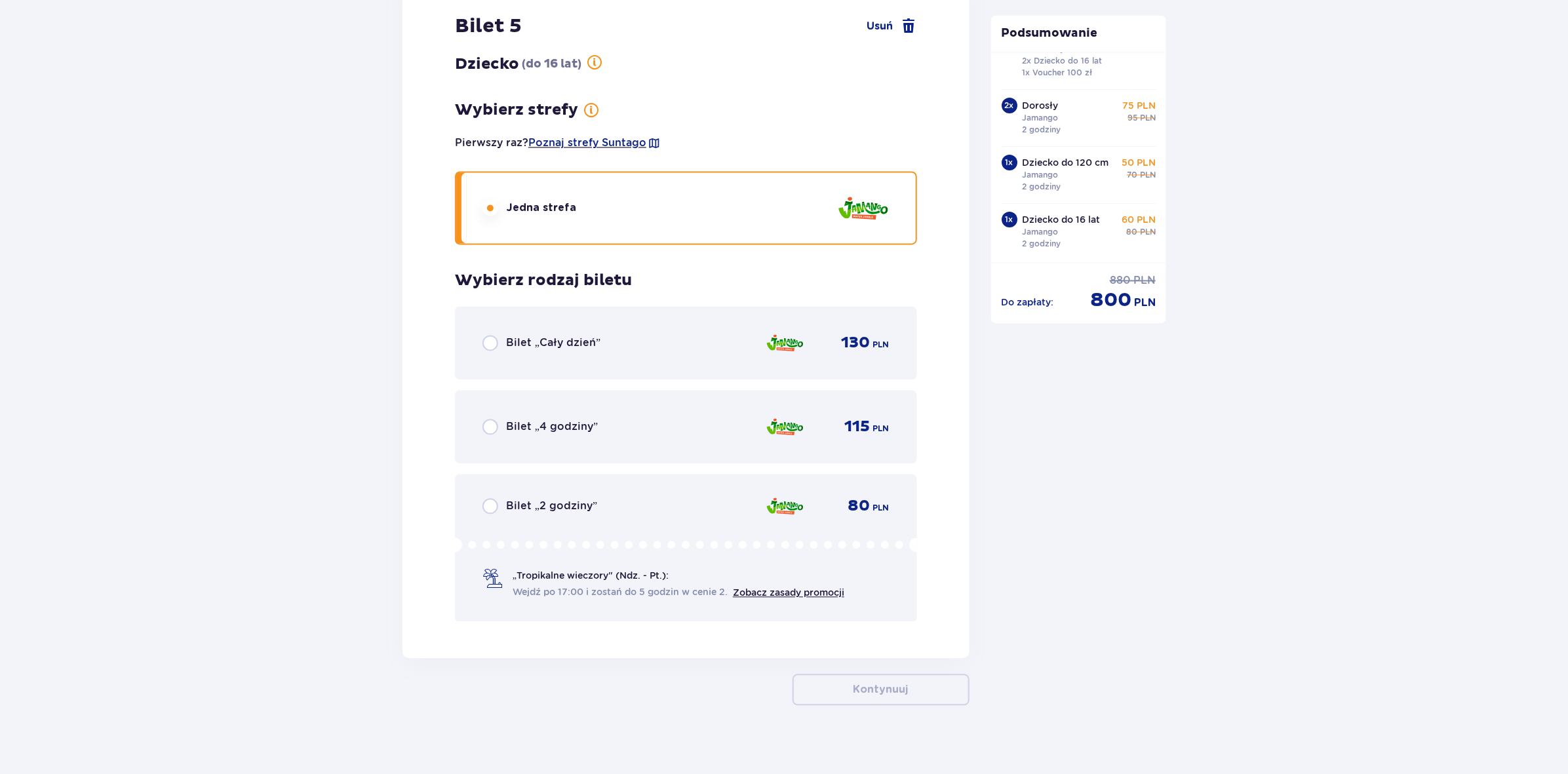
scroll to position [118, 0]
click at [1011, 155] on div "1 x" at bounding box center [1009, 163] width 16 height 16
drag, startPoint x: 1057, startPoint y: 184, endPoint x: 1109, endPoint y: 169, distance: 54.1
click at [1085, 179] on div "Dziecko do 120 cm Jamango 2 godziny" at bounding box center [1066, 174] width 87 height 37
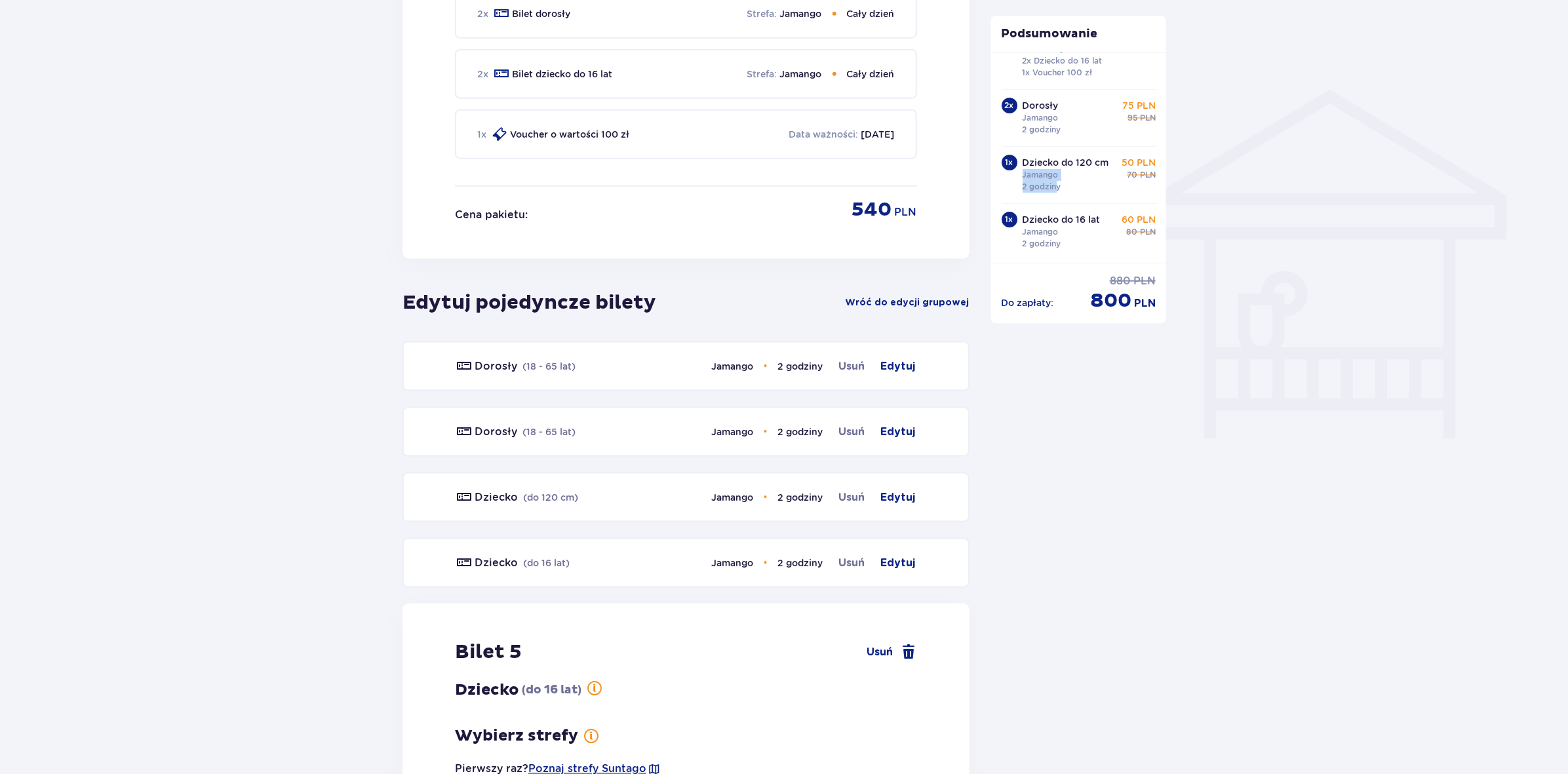
scroll to position [974, 0]
click at [854, 359] on span "Usuń" at bounding box center [852, 367] width 27 height 16
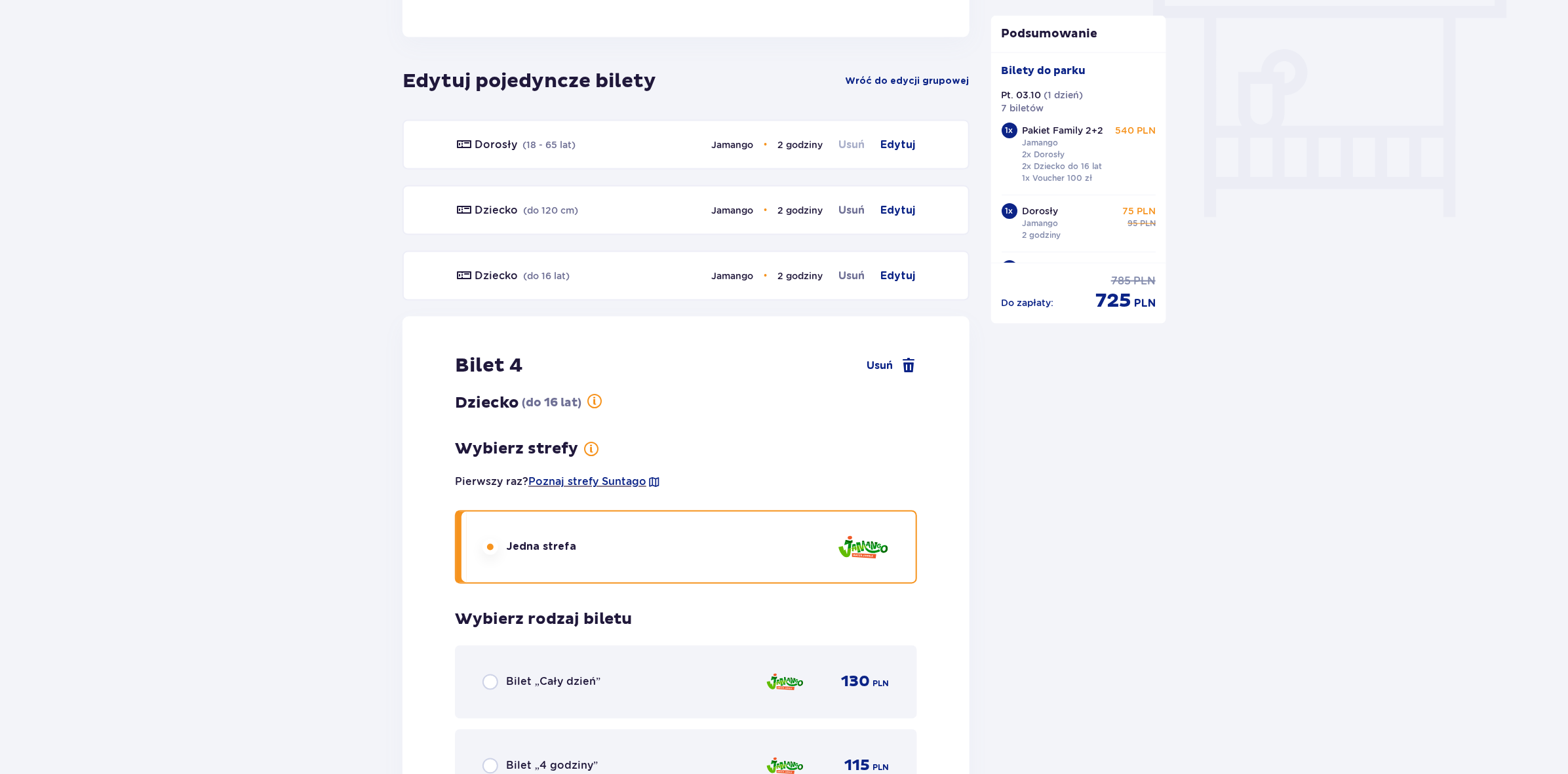
click at [854, 359] on div "Dorosły ( 18 - 65 lat ) Jamango • 2 godziny Usuń Edytuj Dziecko ( do 120 cm ) J…" at bounding box center [686, 559] width 567 height 878
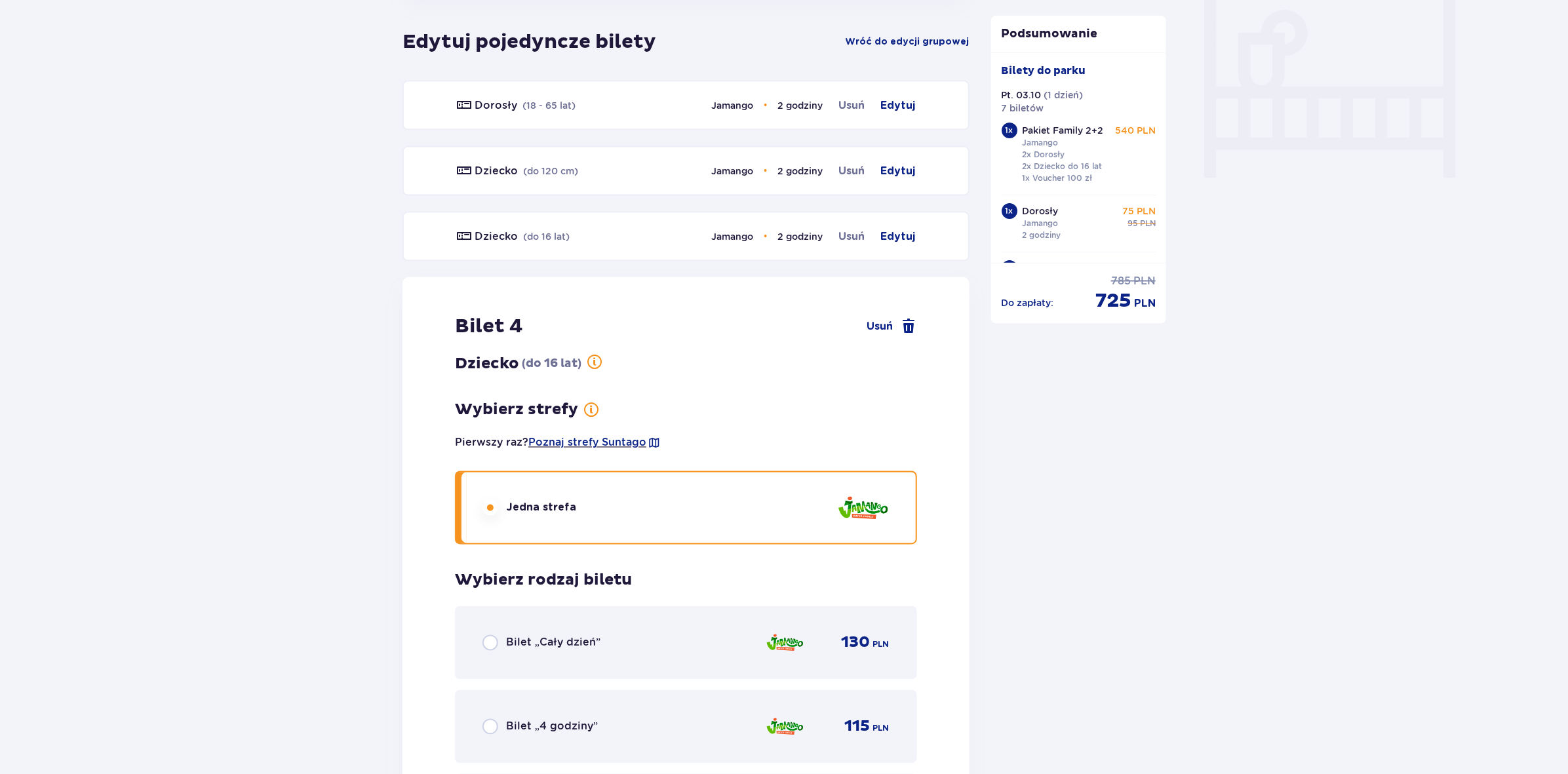
scroll to position [1245, 0]
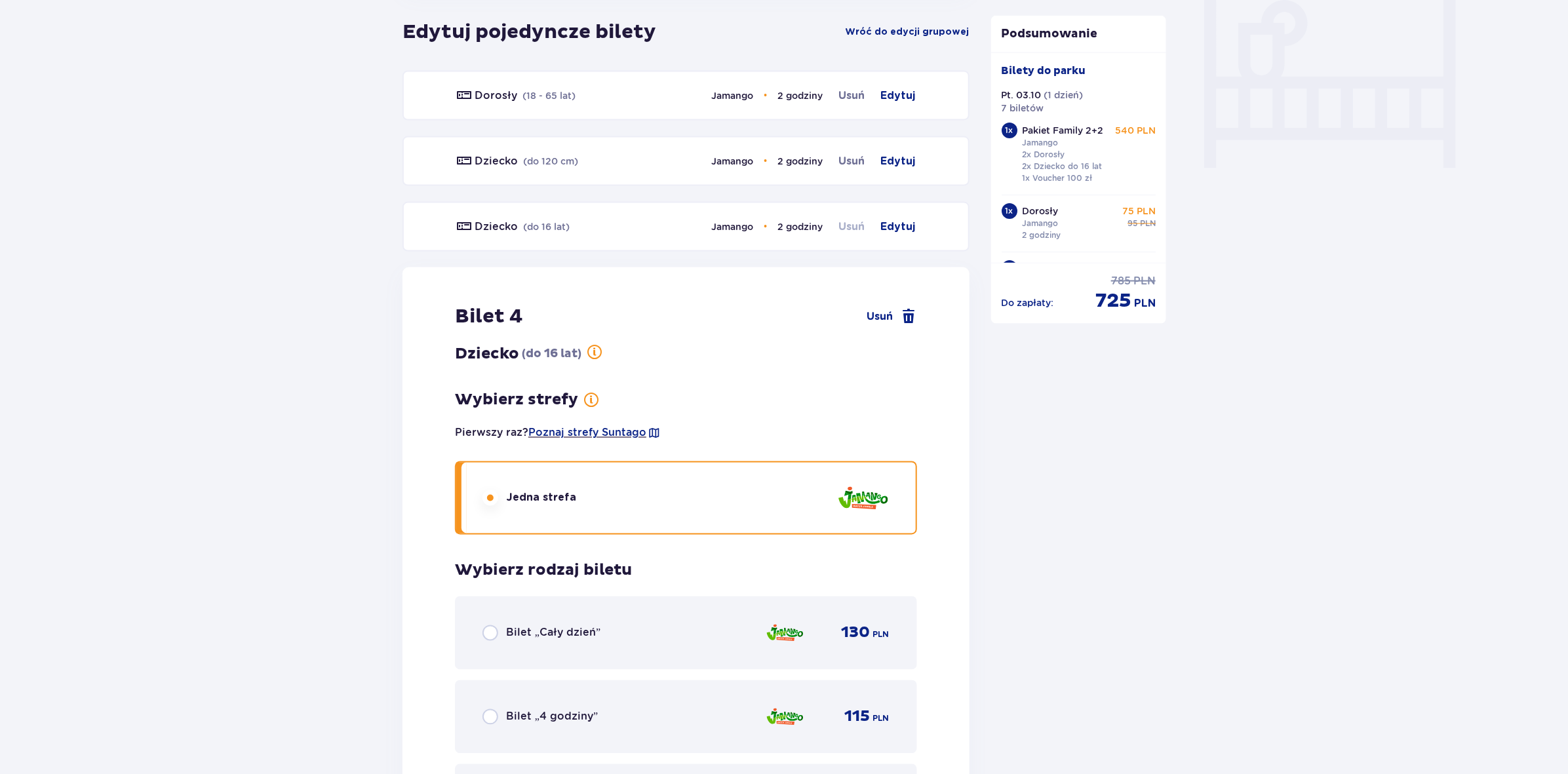
click at [856, 219] on span "Usuń" at bounding box center [852, 227] width 27 height 16
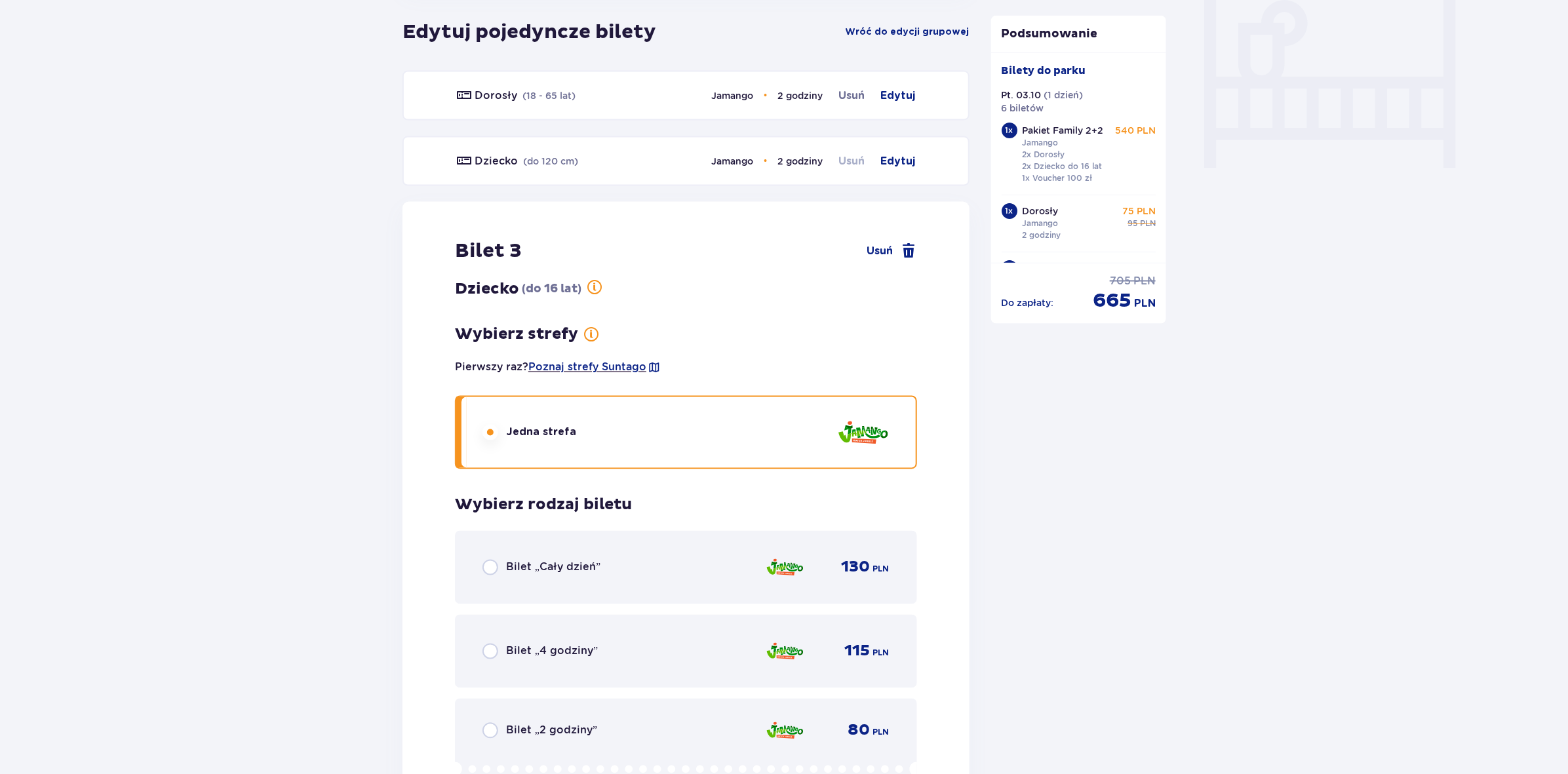
click at [854, 158] on span "Usuń" at bounding box center [852, 161] width 27 height 16
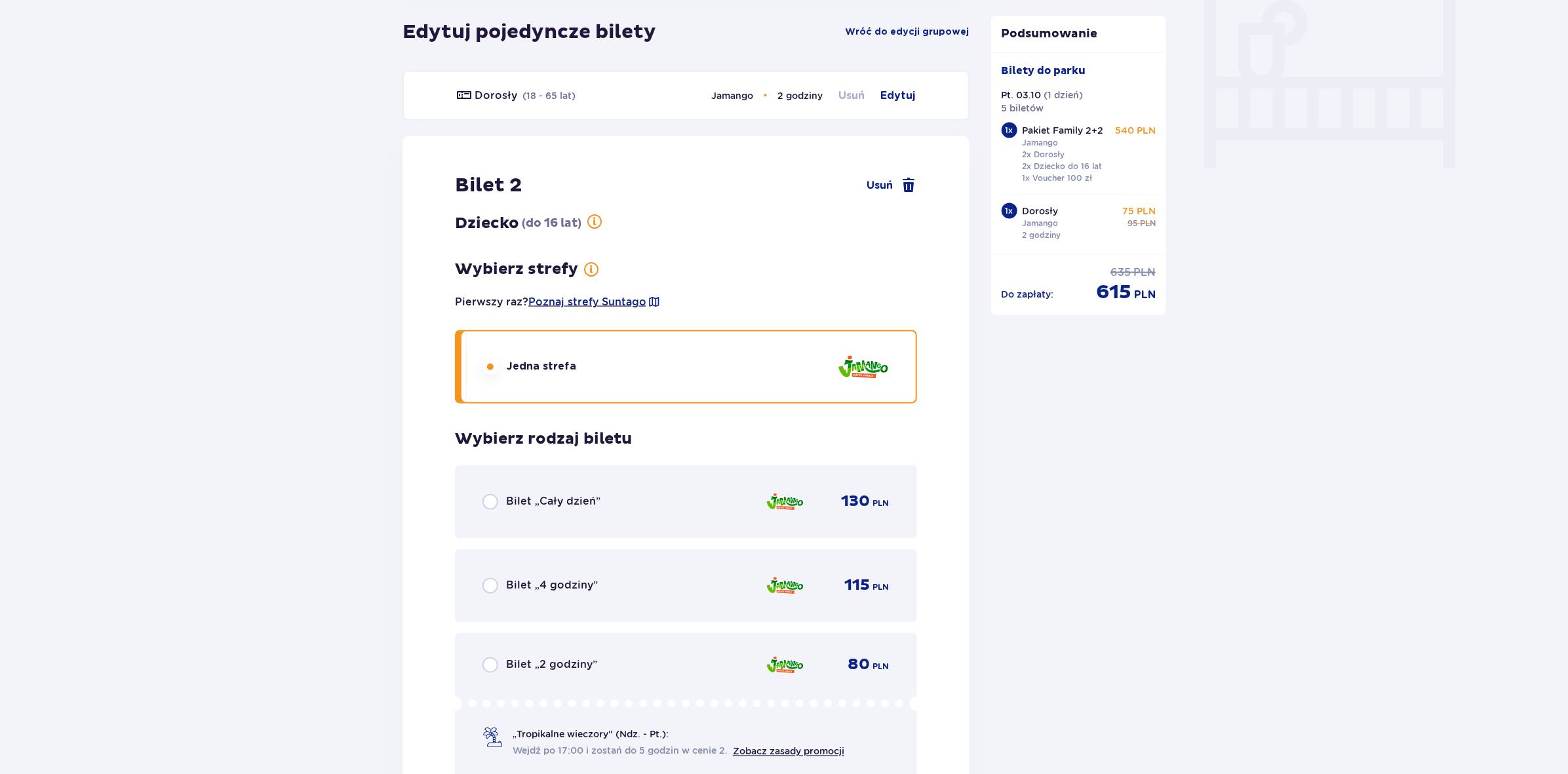
click at [854, 88] on span "Usuń" at bounding box center [852, 95] width 27 height 16
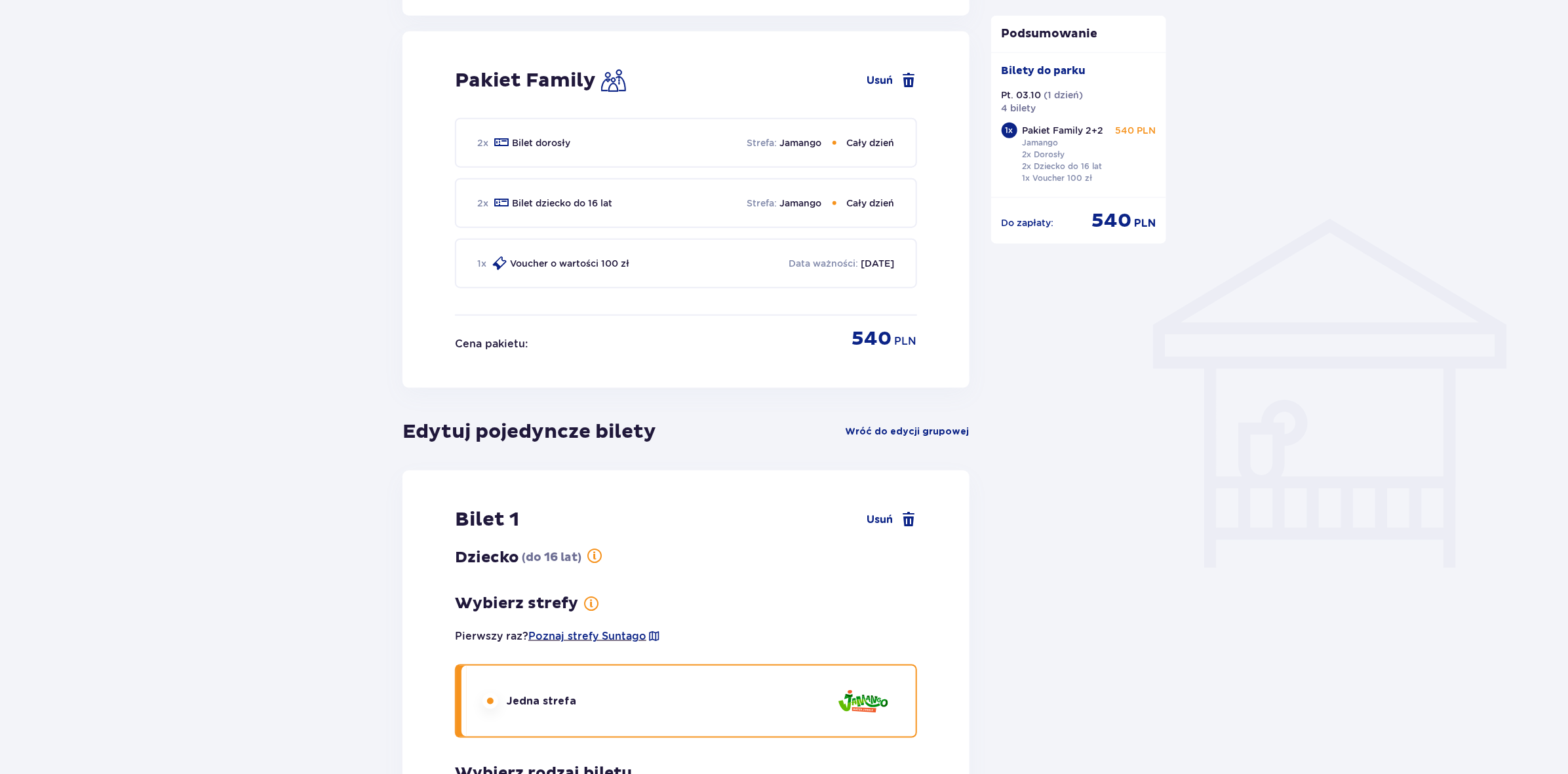
scroll to position [844, 0]
click at [880, 514] on span "Usuń" at bounding box center [880, 521] width 27 height 16
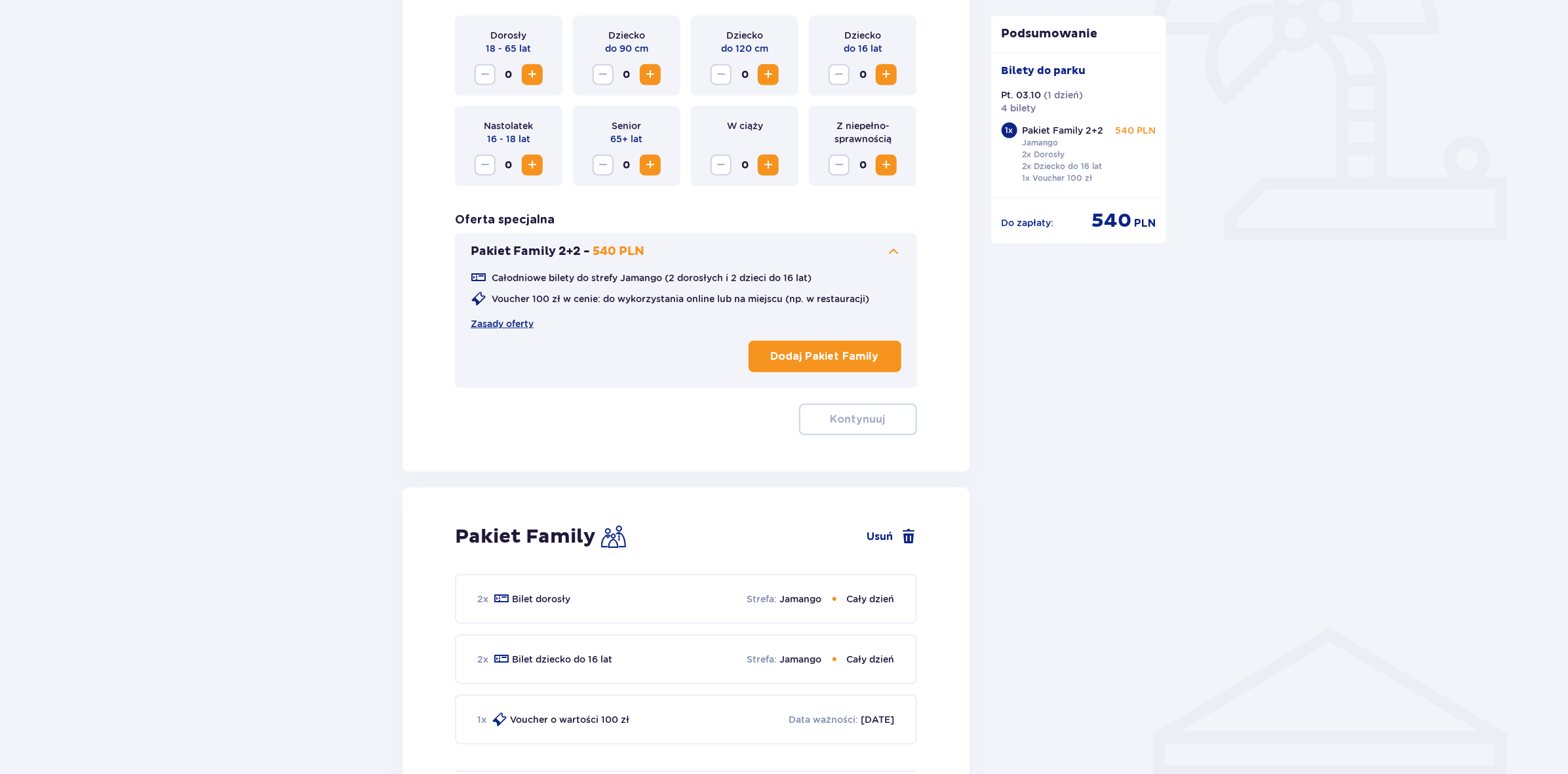
scroll to position [401, 0]
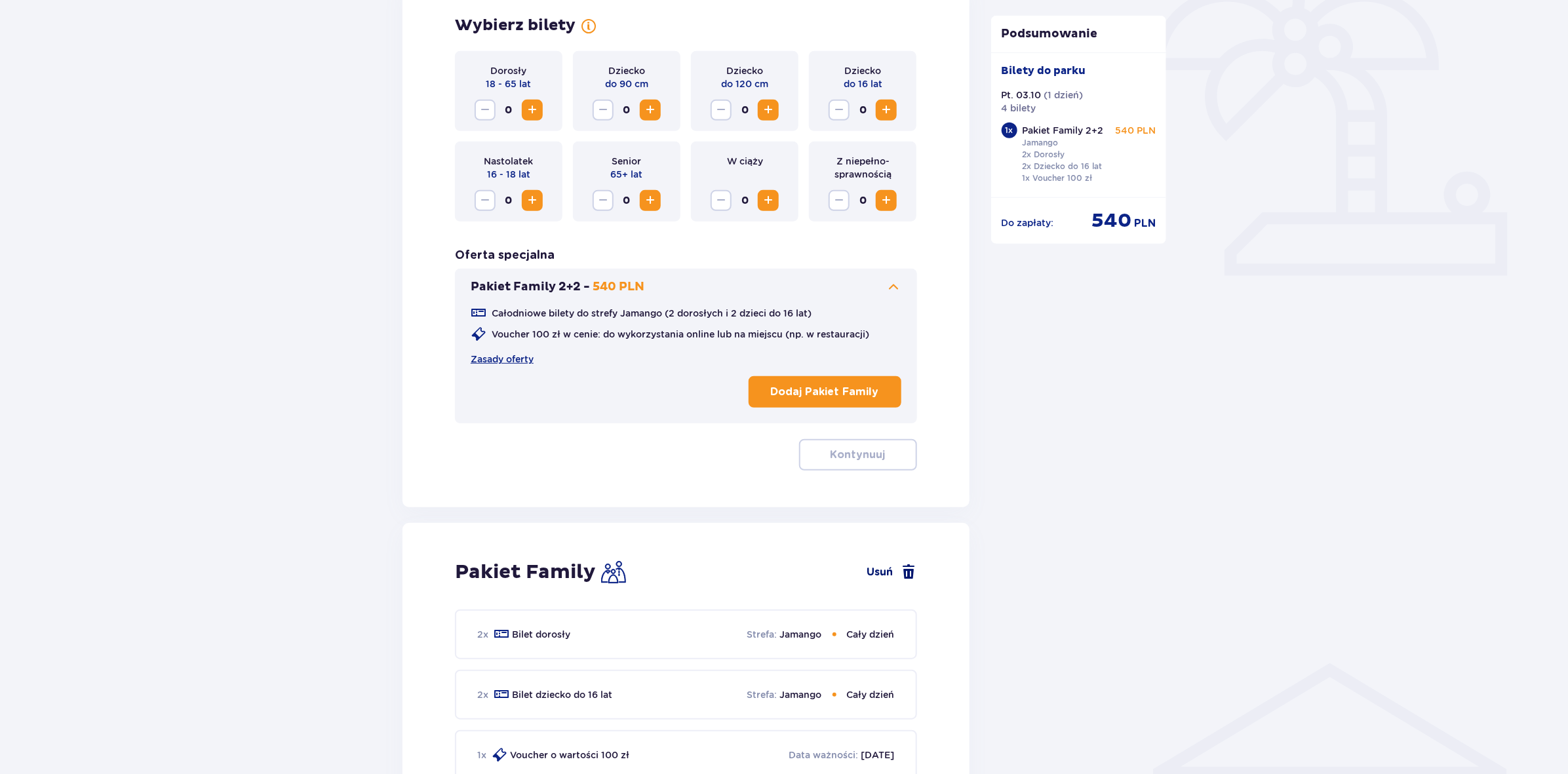
click at [885, 571] on link "Usuń" at bounding box center [892, 572] width 49 height 16
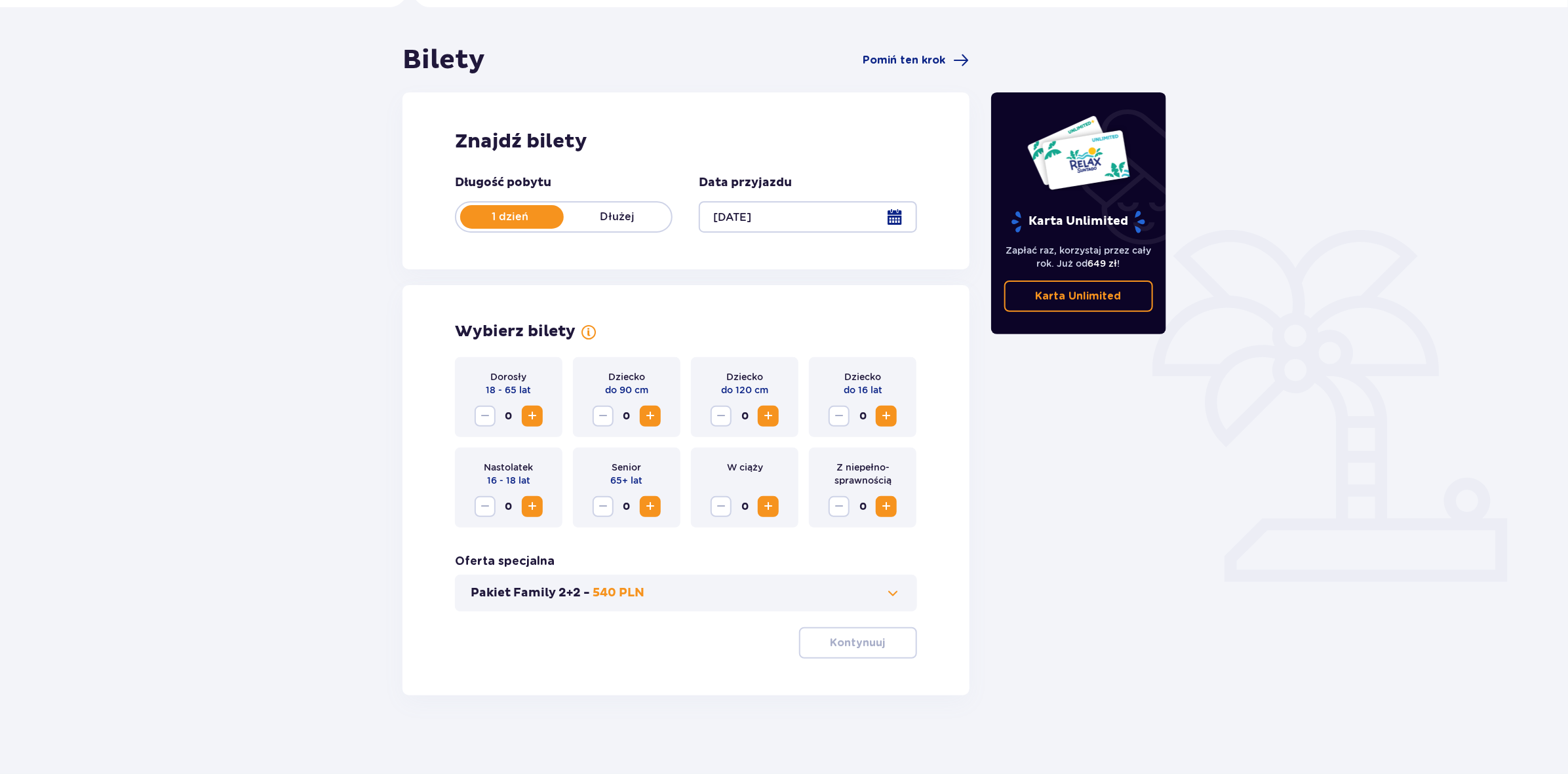
scroll to position [95, 0]
click at [850, 600] on div "Pakiet Family 2+2 - 540 PLN" at bounding box center [686, 593] width 462 height 37
click at [893, 587] on span at bounding box center [894, 593] width 16 height 16
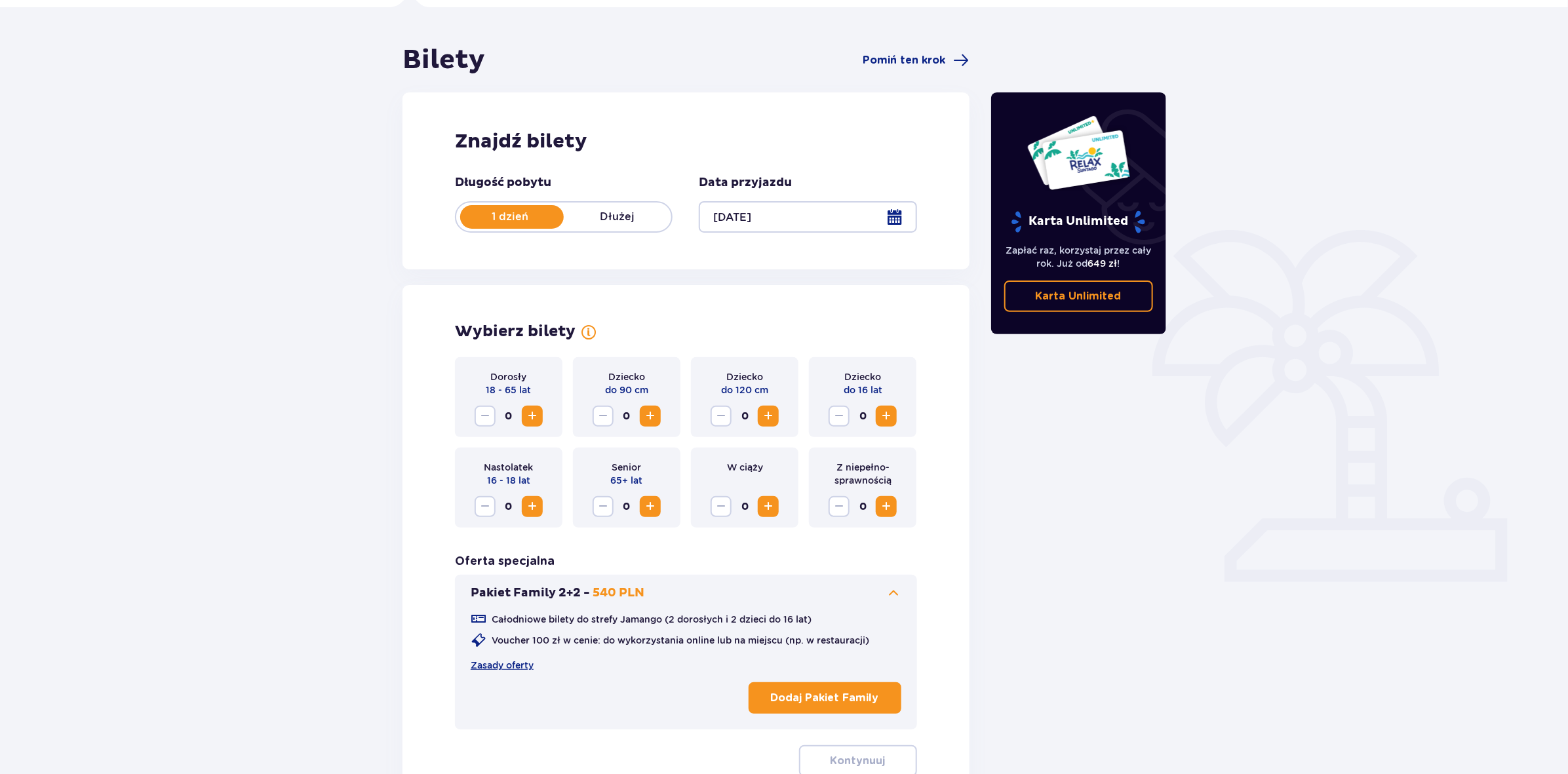
click at [829, 704] on p "Dodaj Pakiet Family" at bounding box center [825, 698] width 108 height 14
click at [857, 764] on p "Kontynuuj" at bounding box center [858, 761] width 55 height 14
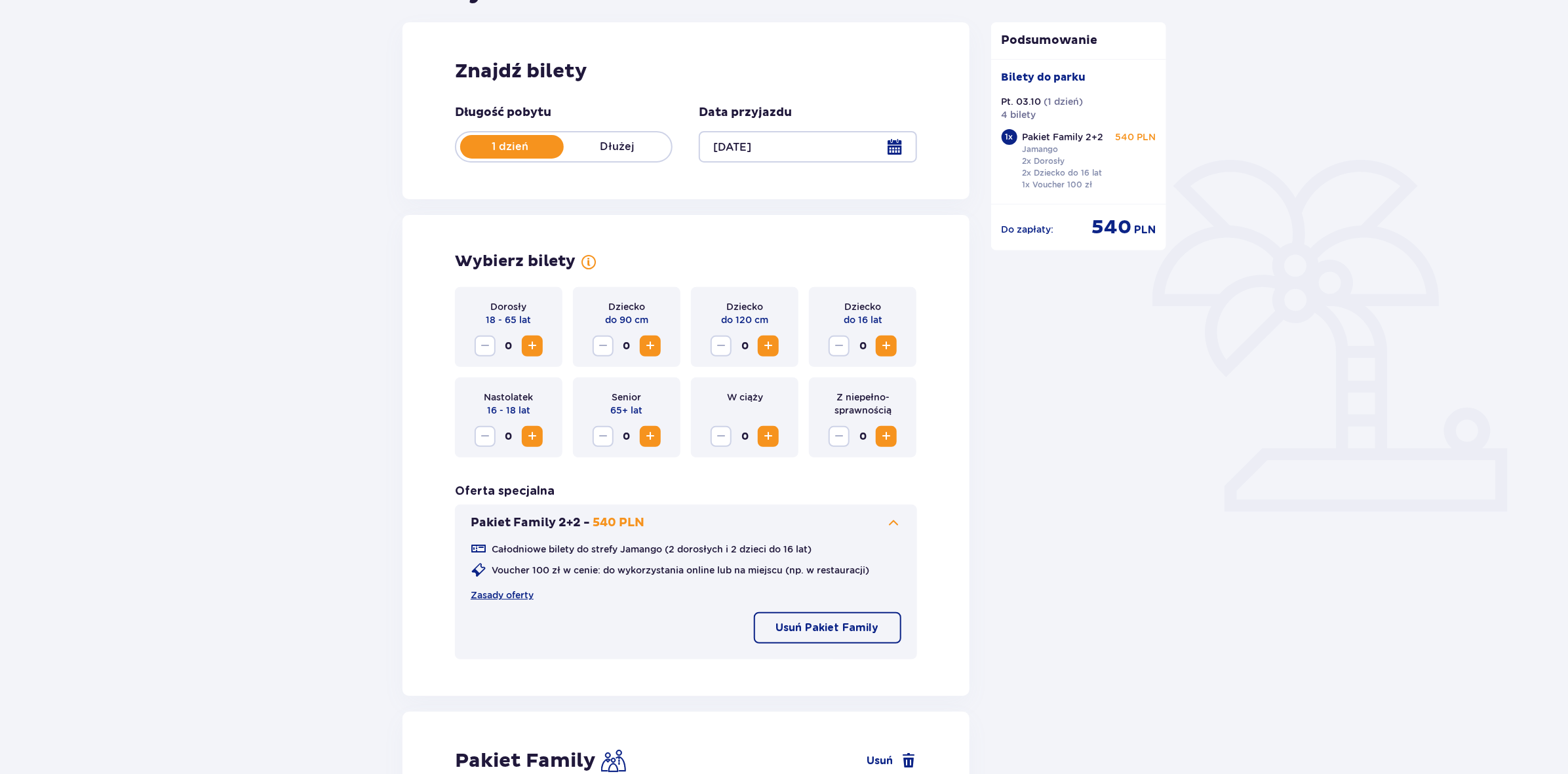
scroll to position [164, 0]
click at [769, 346] on span "Increase" at bounding box center [768, 347] width 16 height 16
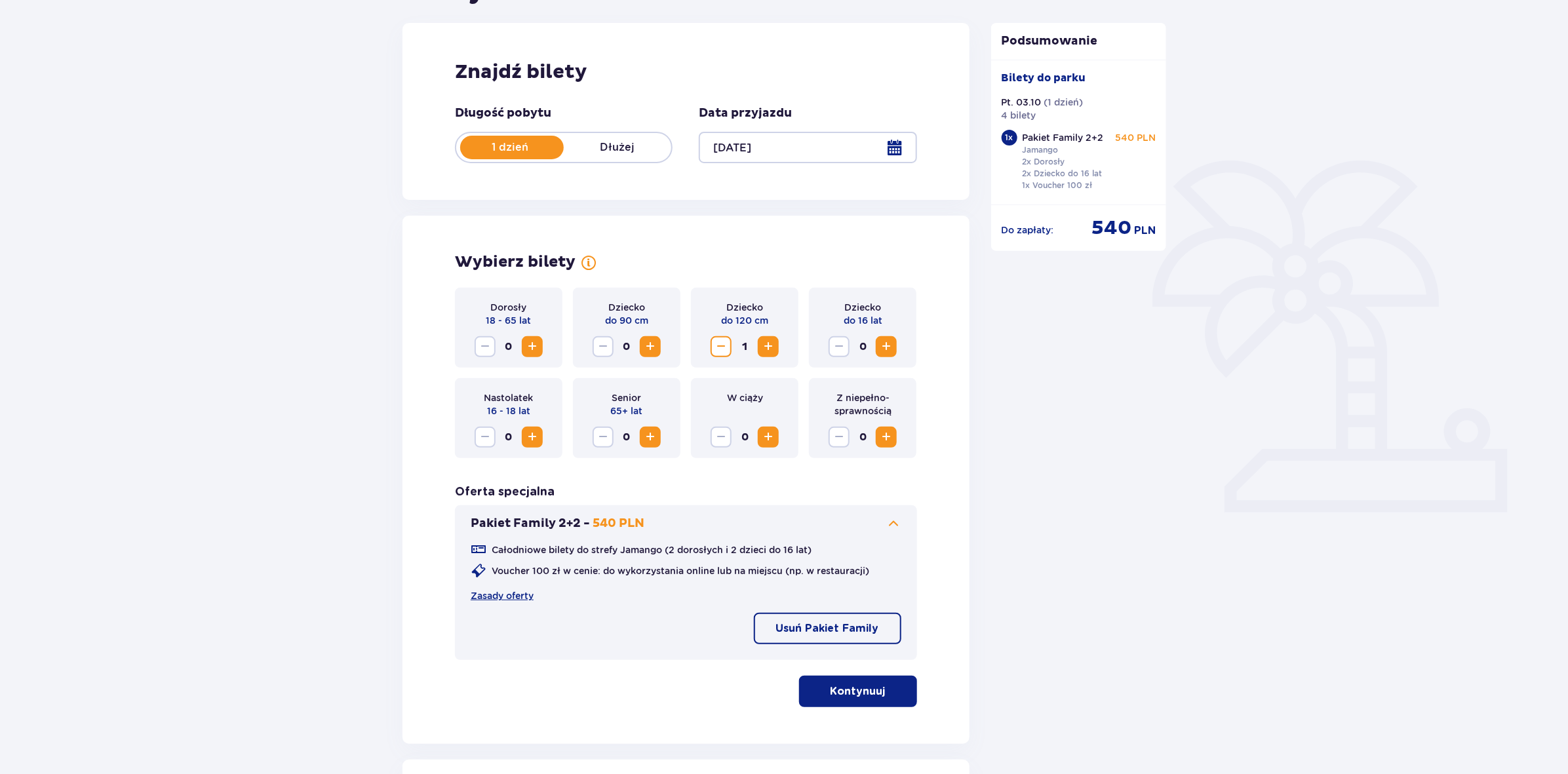
click at [857, 689] on p "Kontynuuj" at bounding box center [858, 692] width 55 height 14
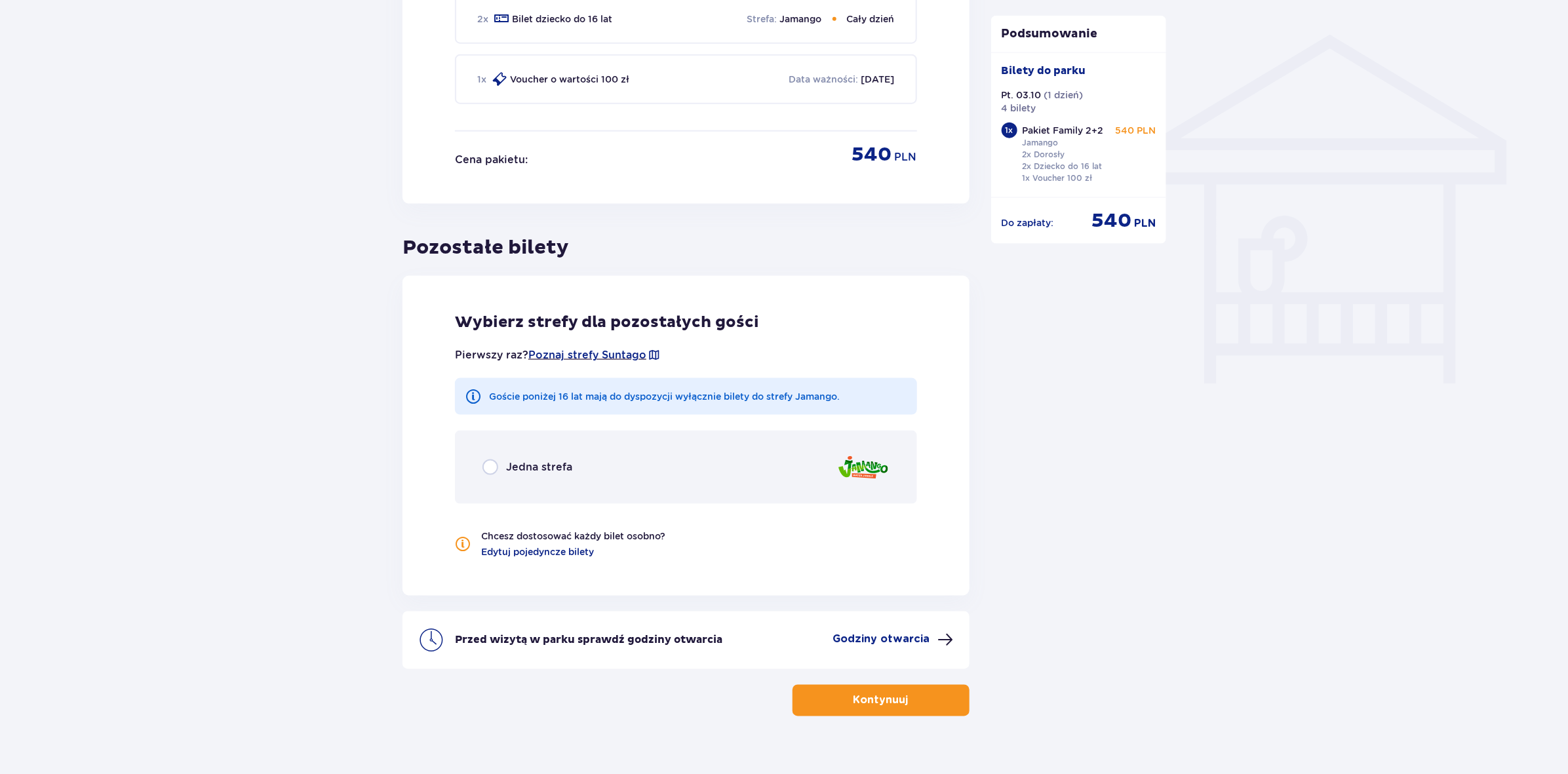
scroll to position [1047, 0]
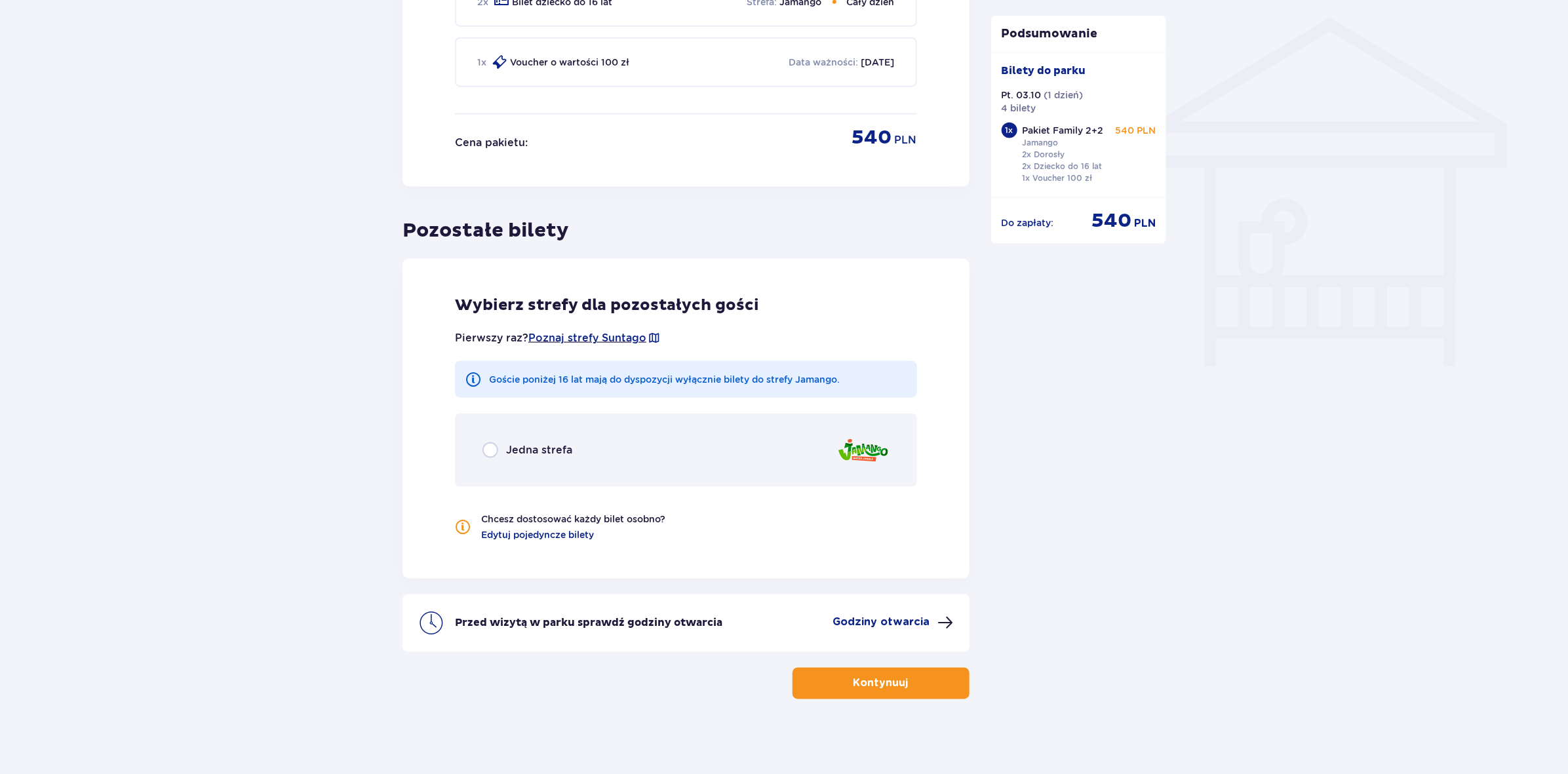
click at [532, 447] on p "Jedna strefa" at bounding box center [539, 450] width 66 height 14
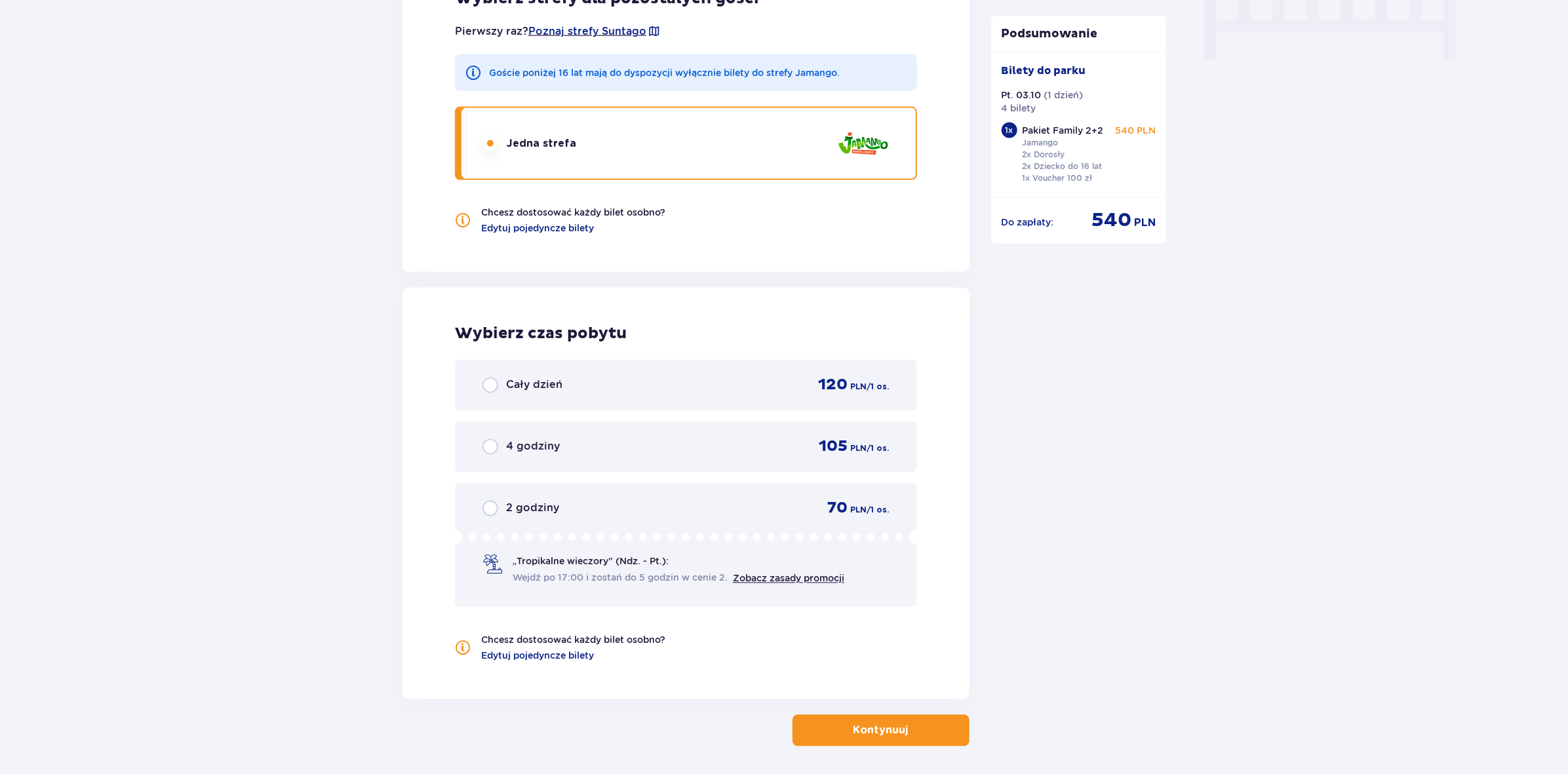
scroll to position [1398, 0]
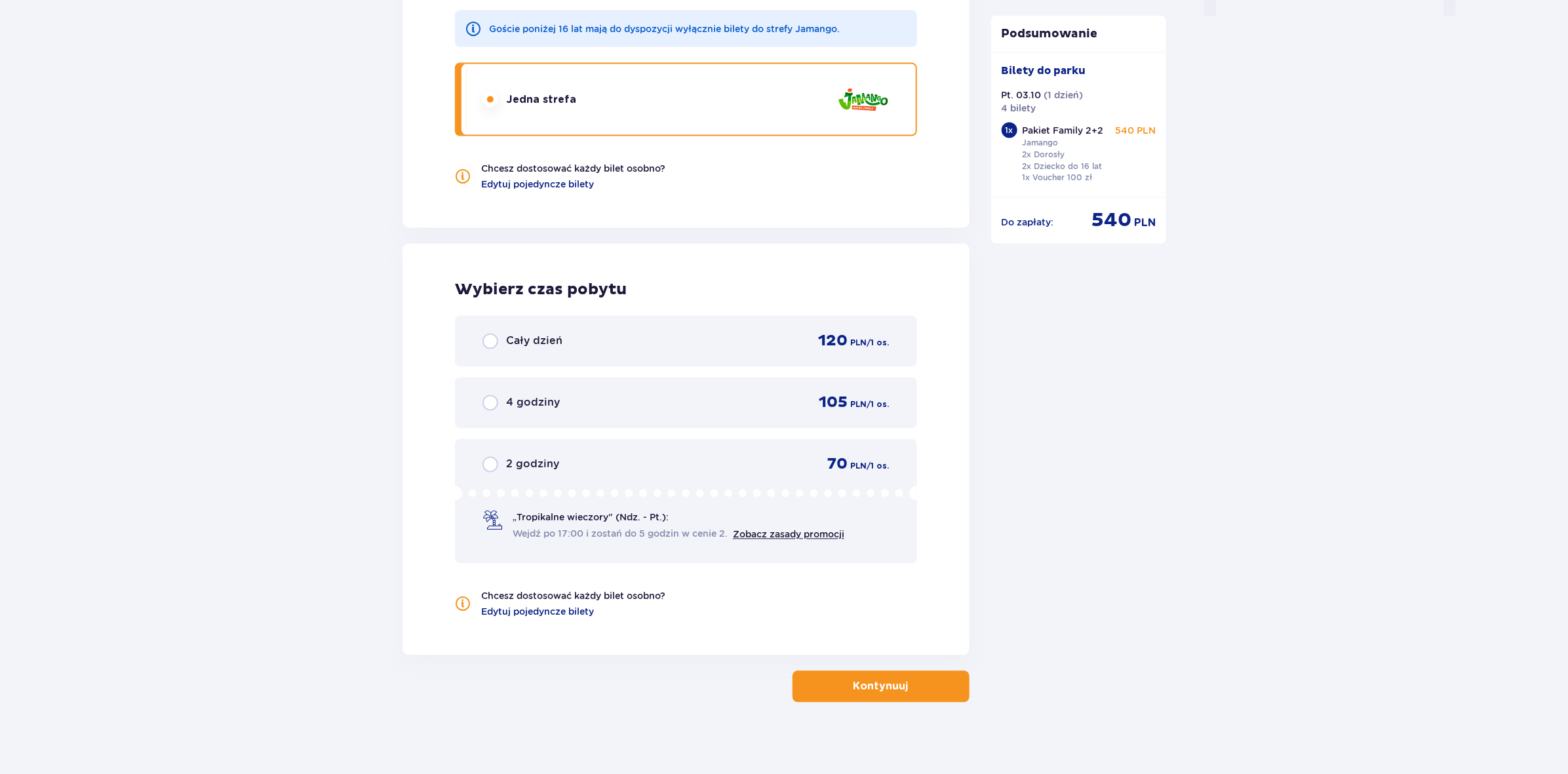
click at [616, 397] on div "4 godziny 105 PLN / 1 os." at bounding box center [686, 402] width 407 height 19
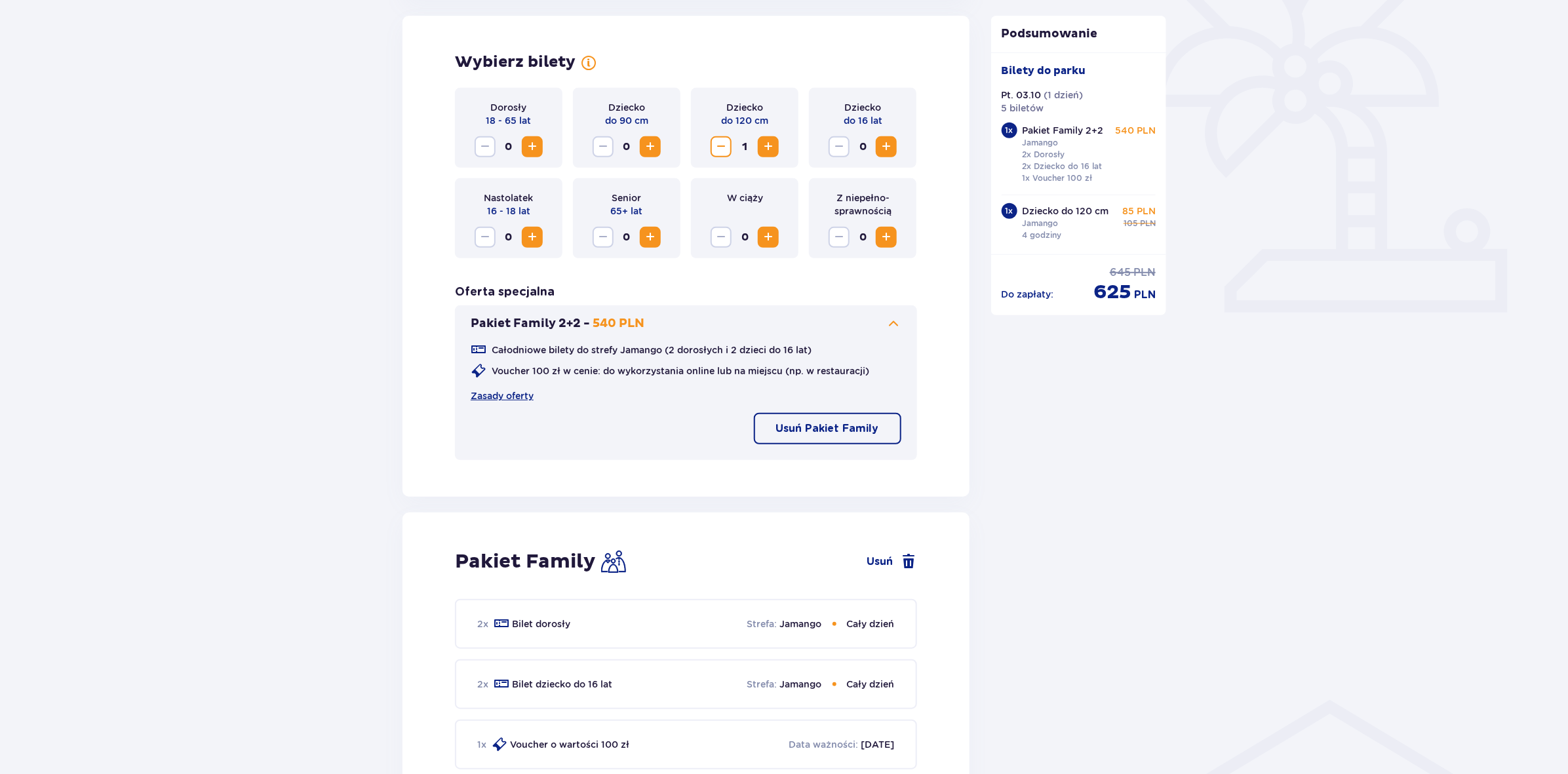
scroll to position [362, 0]
click at [532, 152] on span "Increase" at bounding box center [532, 148] width 16 height 16
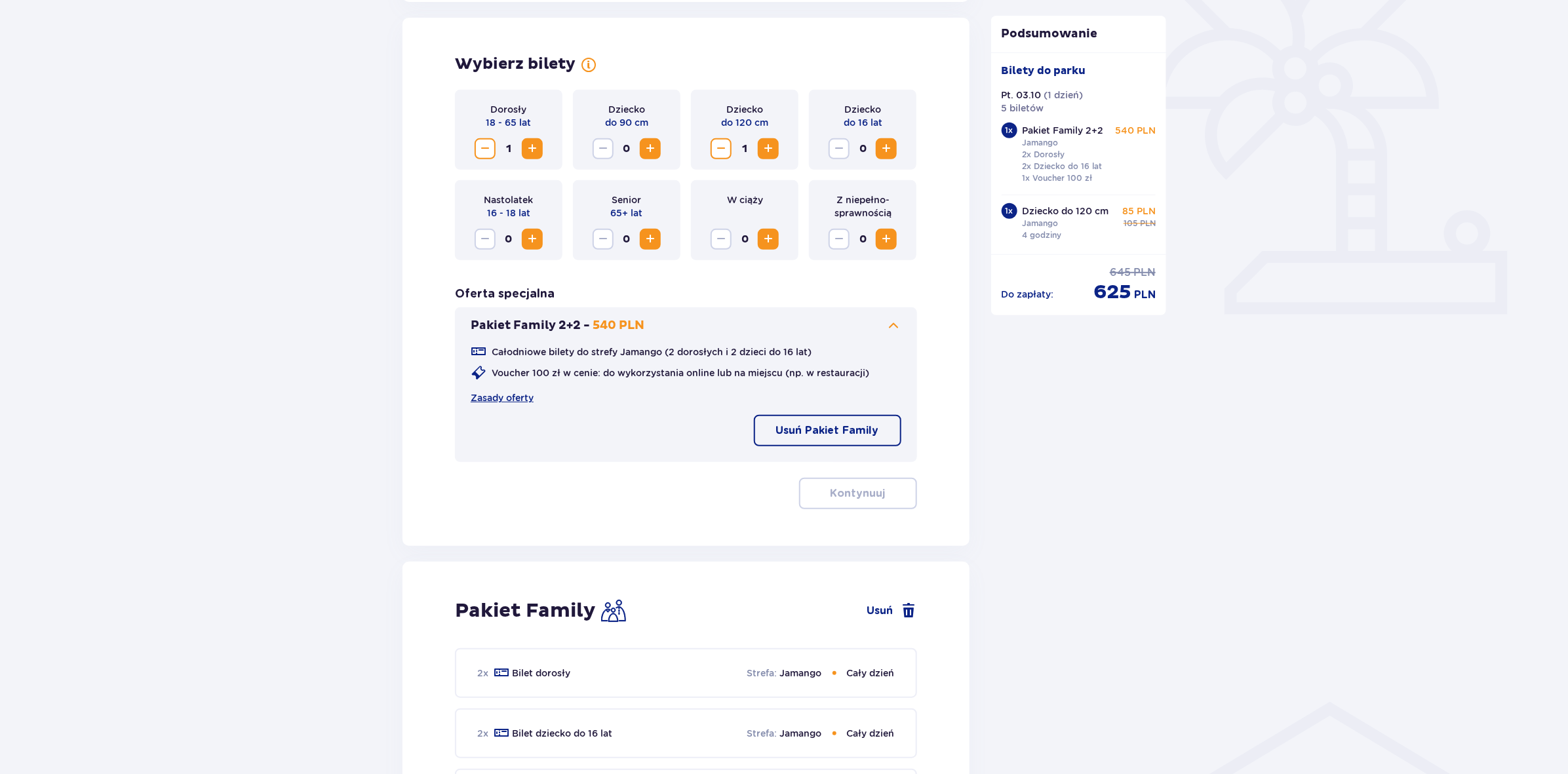
click at [532, 152] on span "Increase" at bounding box center [532, 148] width 16 height 16
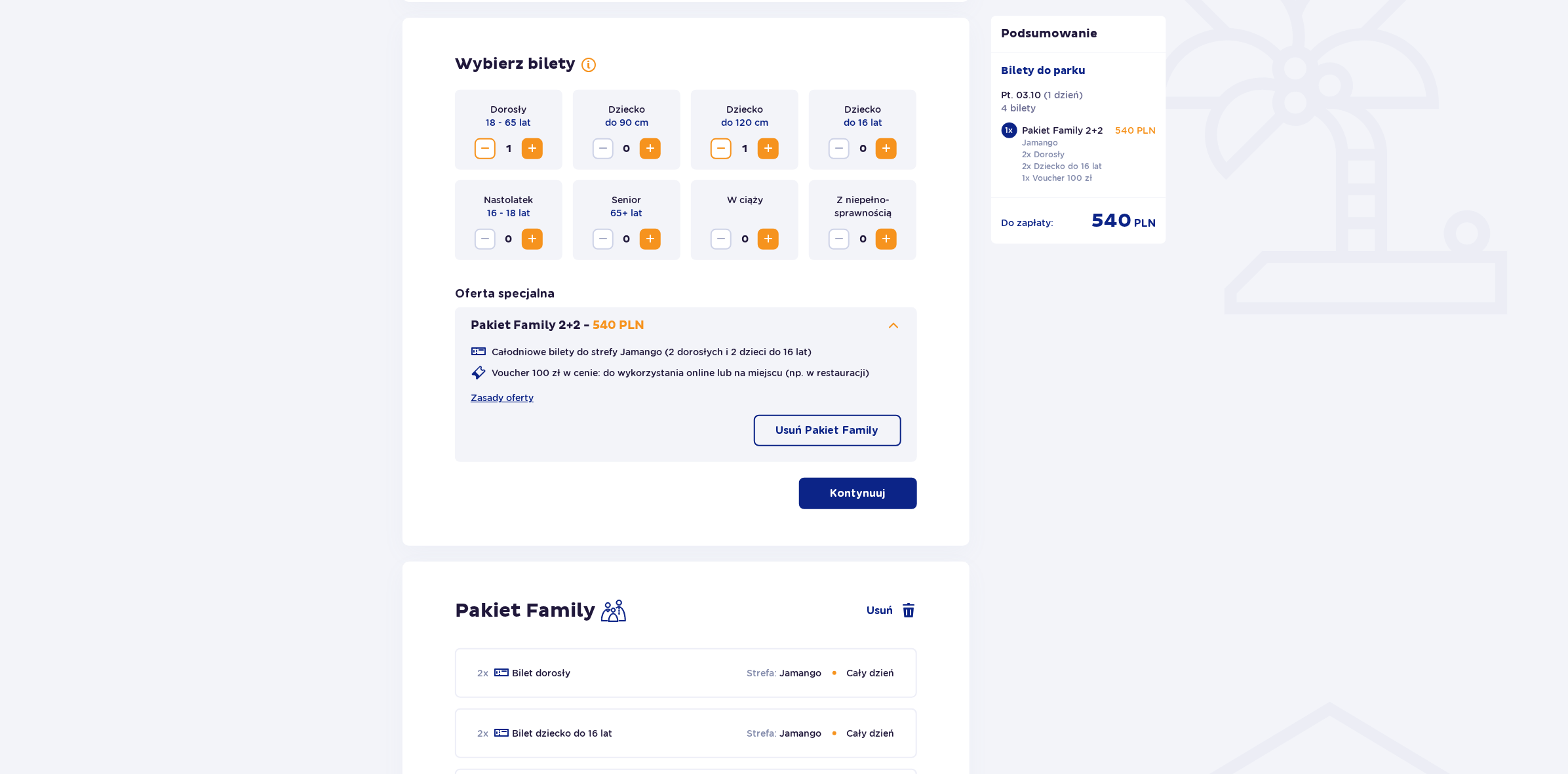
click at [534, 152] on span "Increase" at bounding box center [532, 148] width 16 height 16
click at [887, 146] on span "Increase" at bounding box center [887, 148] width 16 height 16
click at [850, 438] on button "Usuń Pakiet Family" at bounding box center [828, 431] width 148 height 32
click at [856, 494] on p "Kontynuuj" at bounding box center [858, 494] width 55 height 14
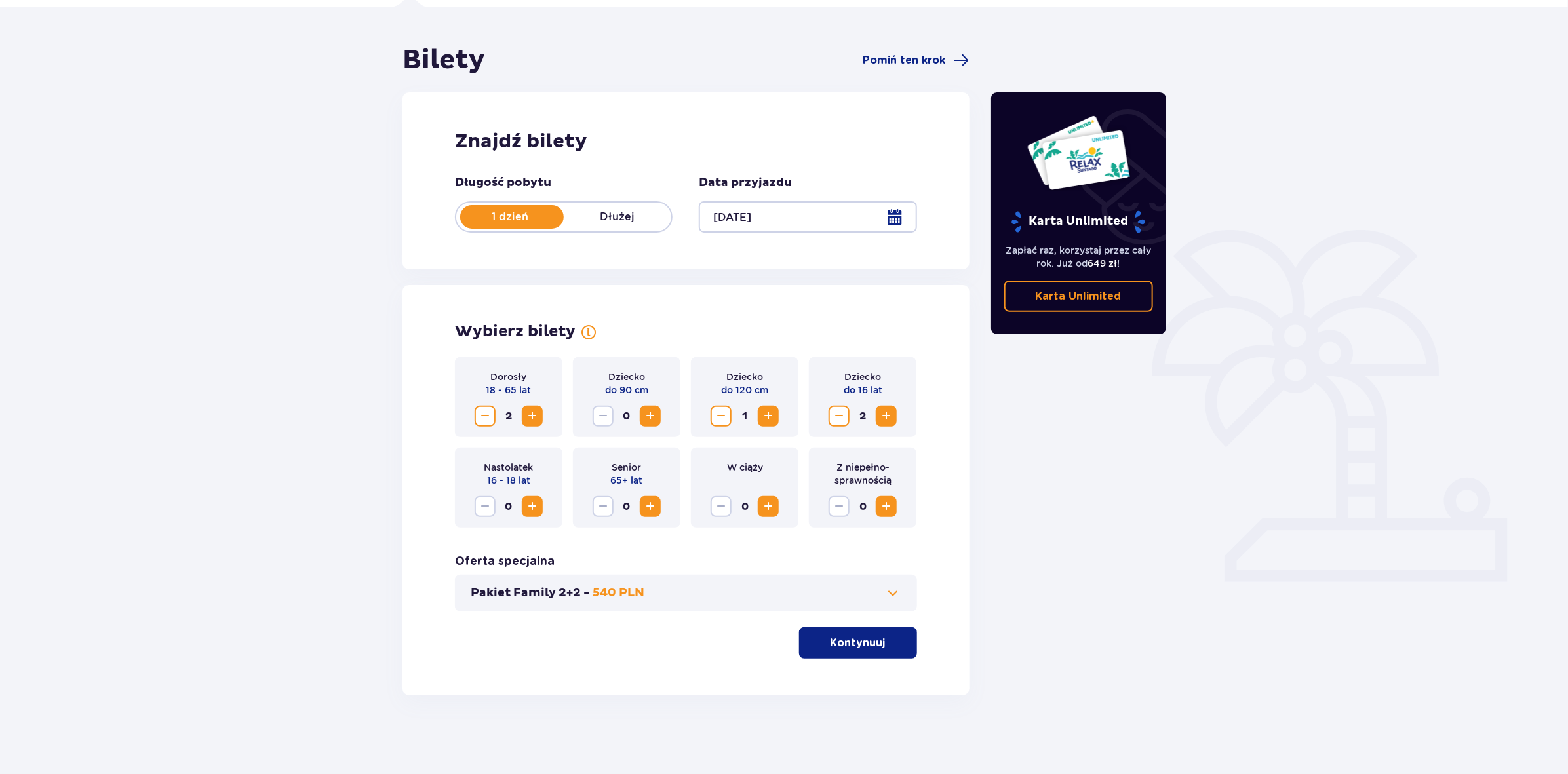
scroll to position [95, 0]
click at [836, 640] on p "Kontynuuj" at bounding box center [858, 643] width 55 height 14
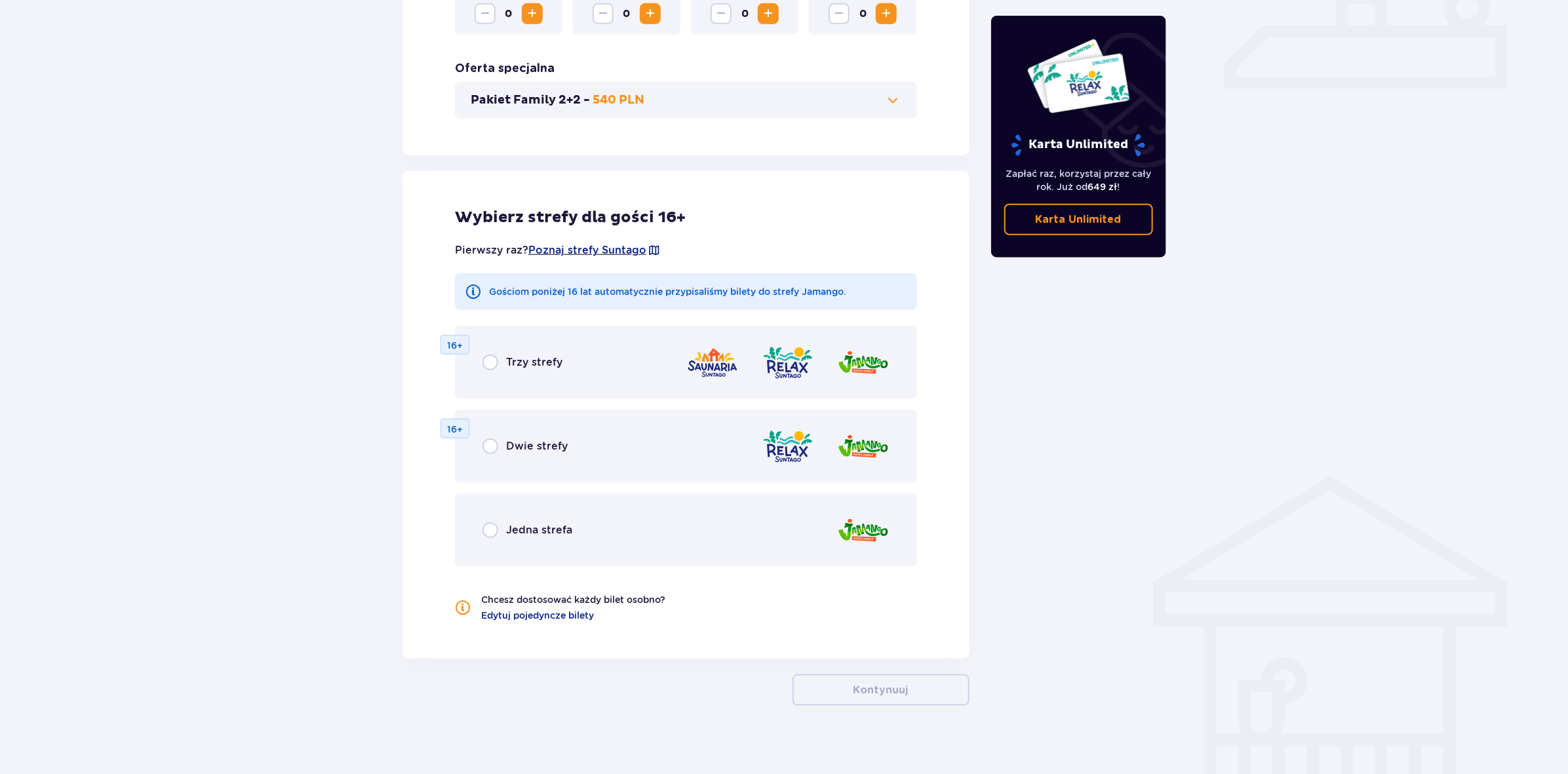
scroll to position [598, 0]
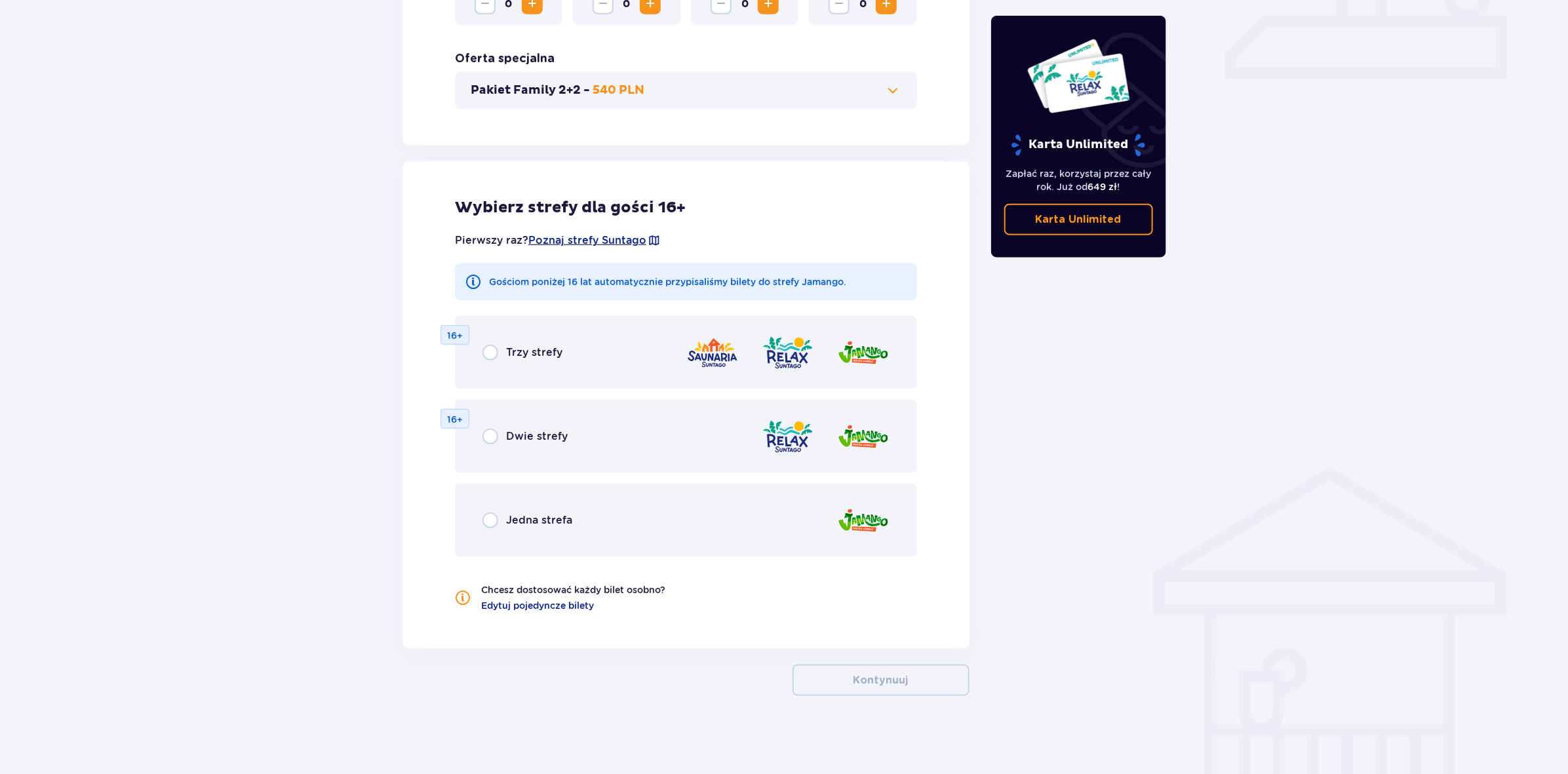
click at [663, 516] on div "Jedna strefa" at bounding box center [686, 520] width 462 height 73
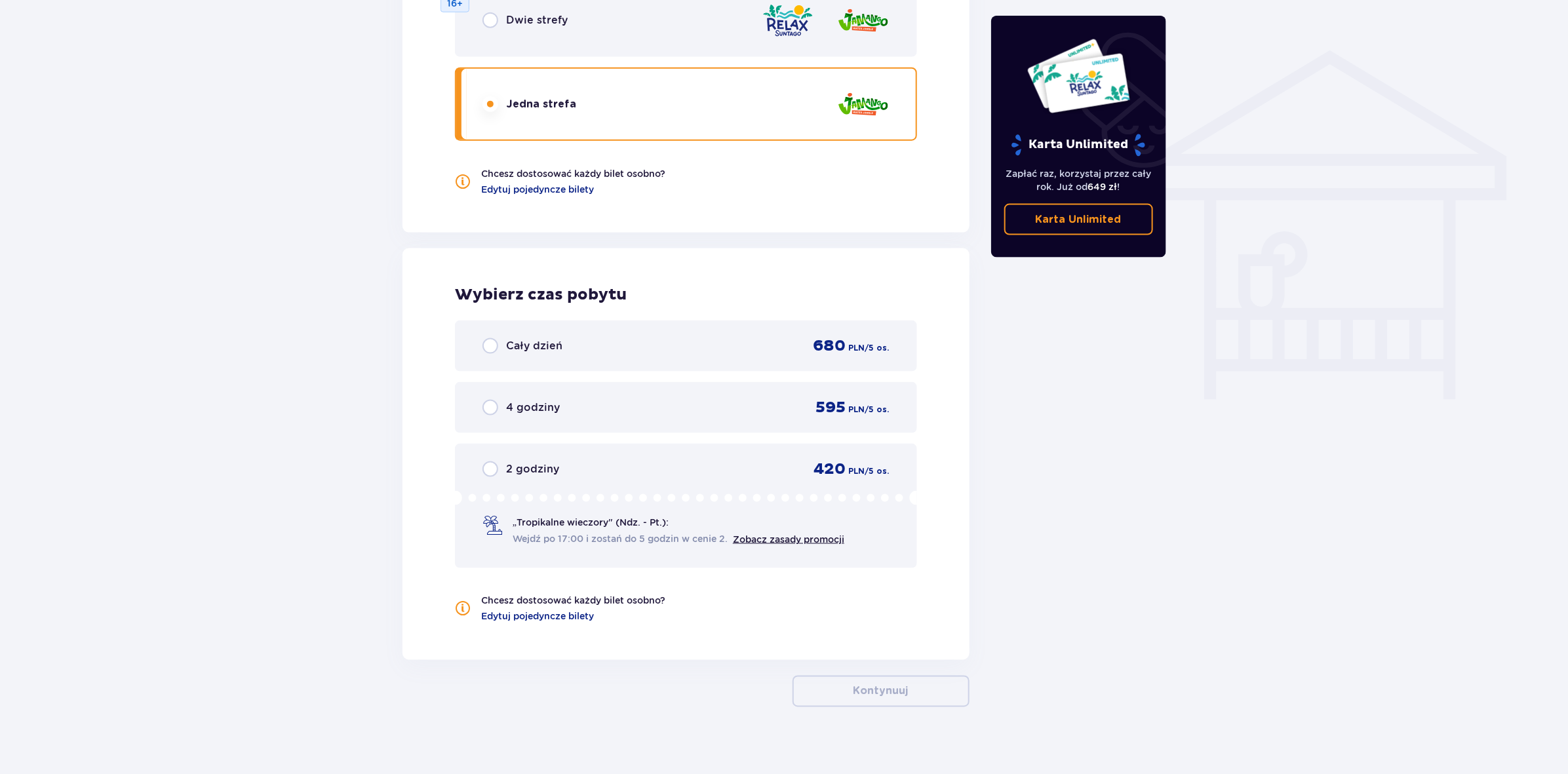
scroll to position [1023, 0]
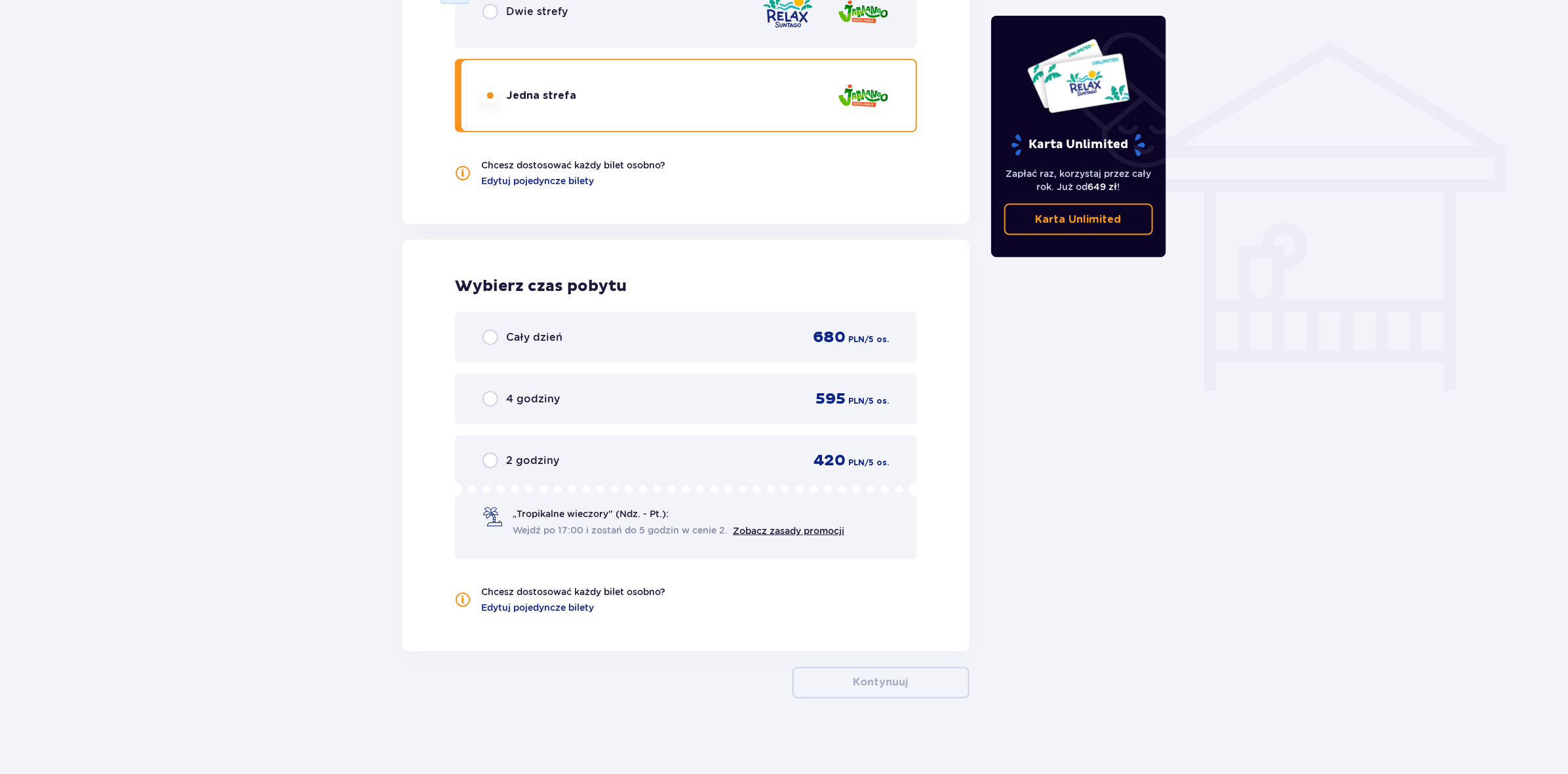
click at [716, 402] on div "4 godziny 595 PLN / 5 os." at bounding box center [686, 399] width 407 height 19
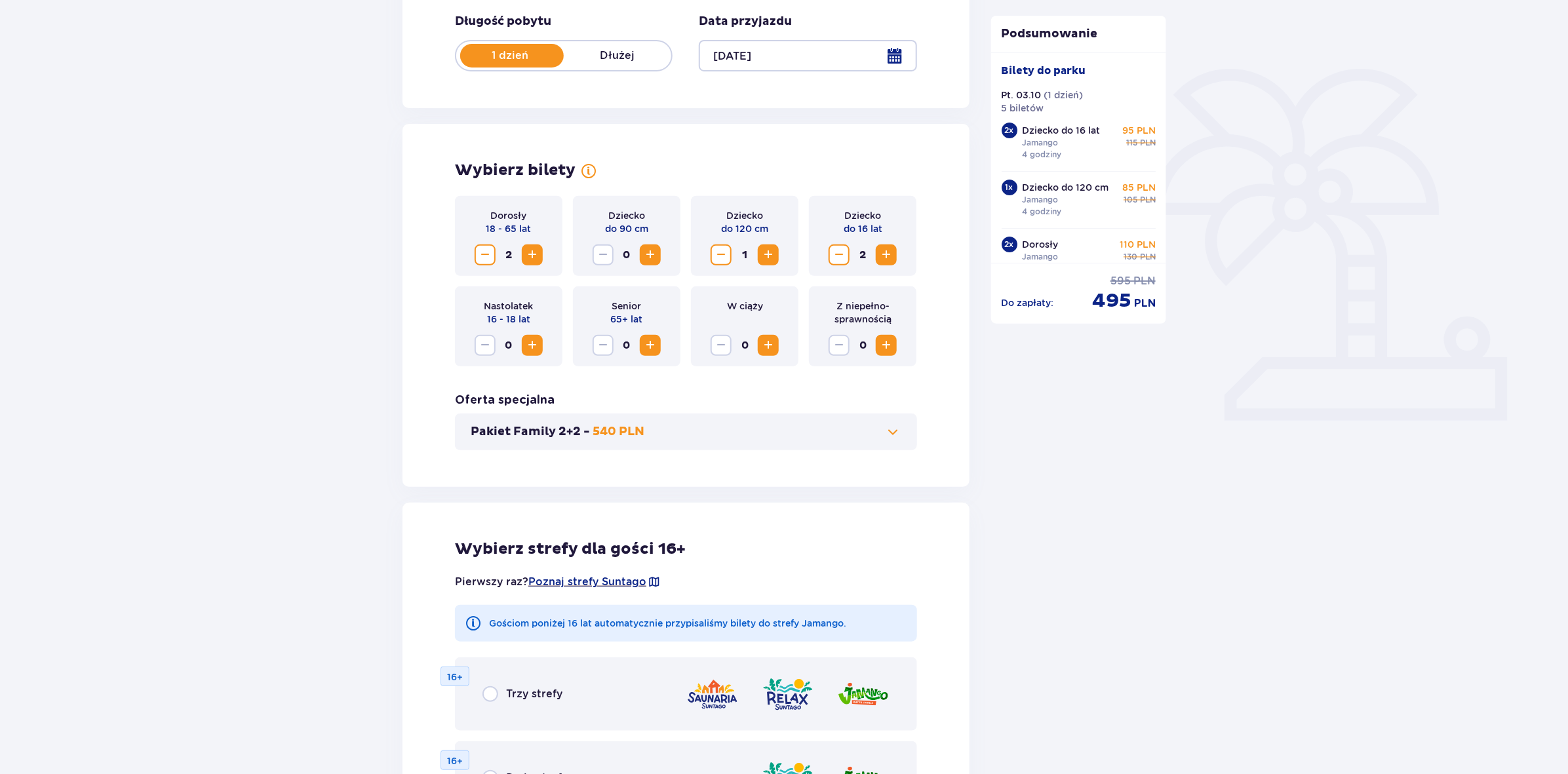
scroll to position [257, 0]
click at [531, 433] on p "Pakiet Family 2+2 -" at bounding box center [530, 431] width 119 height 16
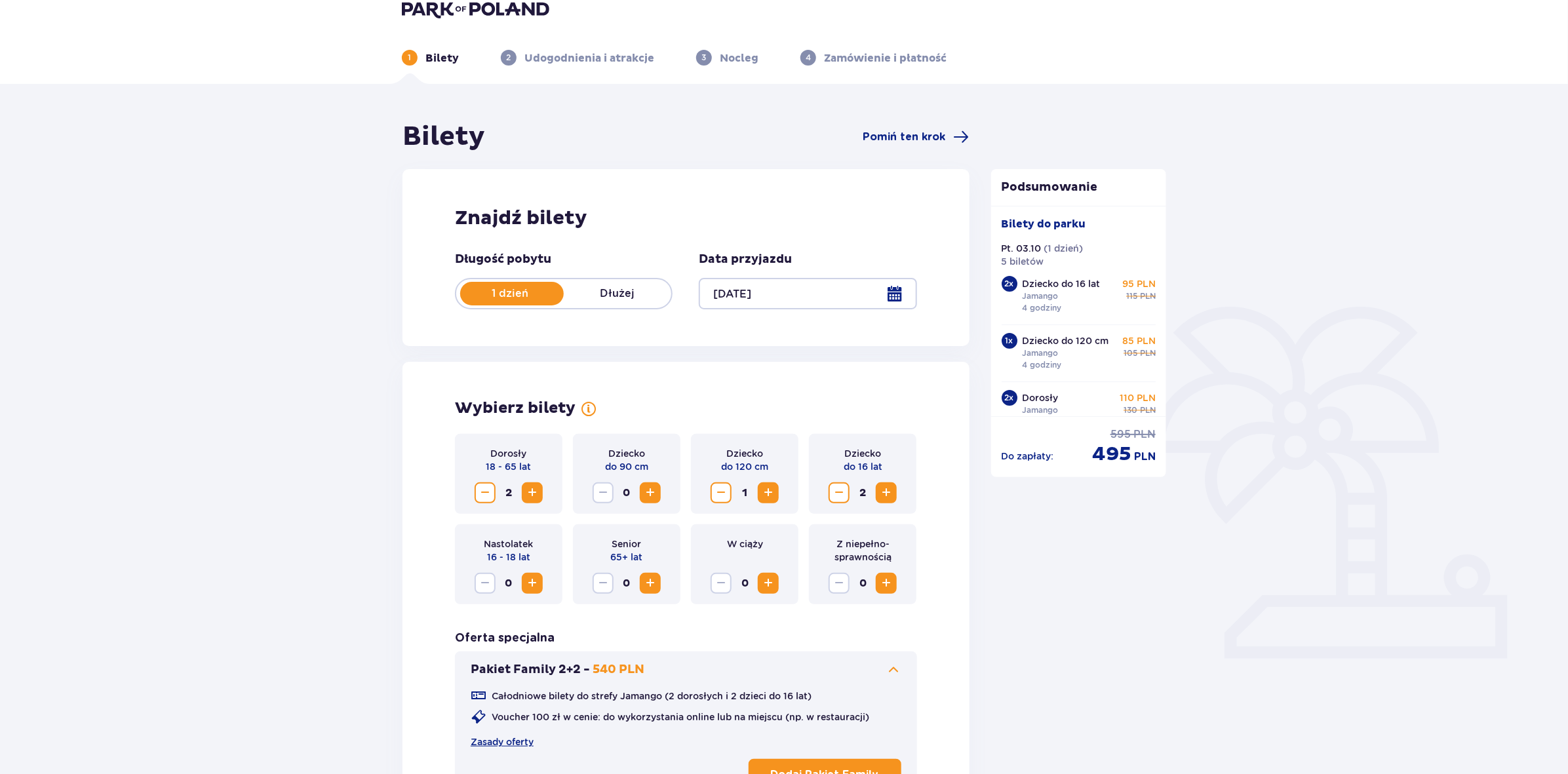
scroll to position [0, 0]
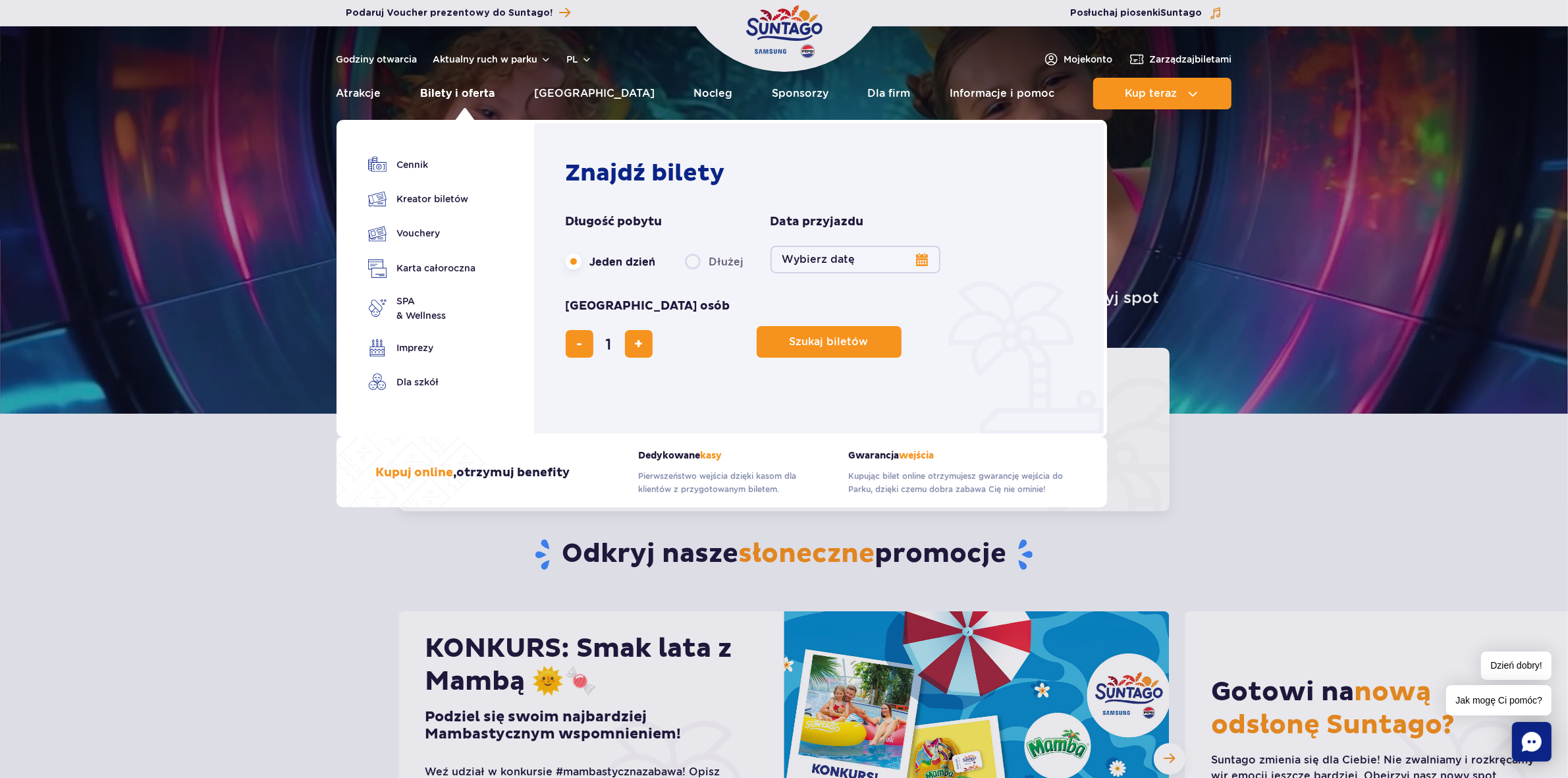
click at [469, 91] on link "Bilety i oferta" at bounding box center [457, 94] width 74 height 32
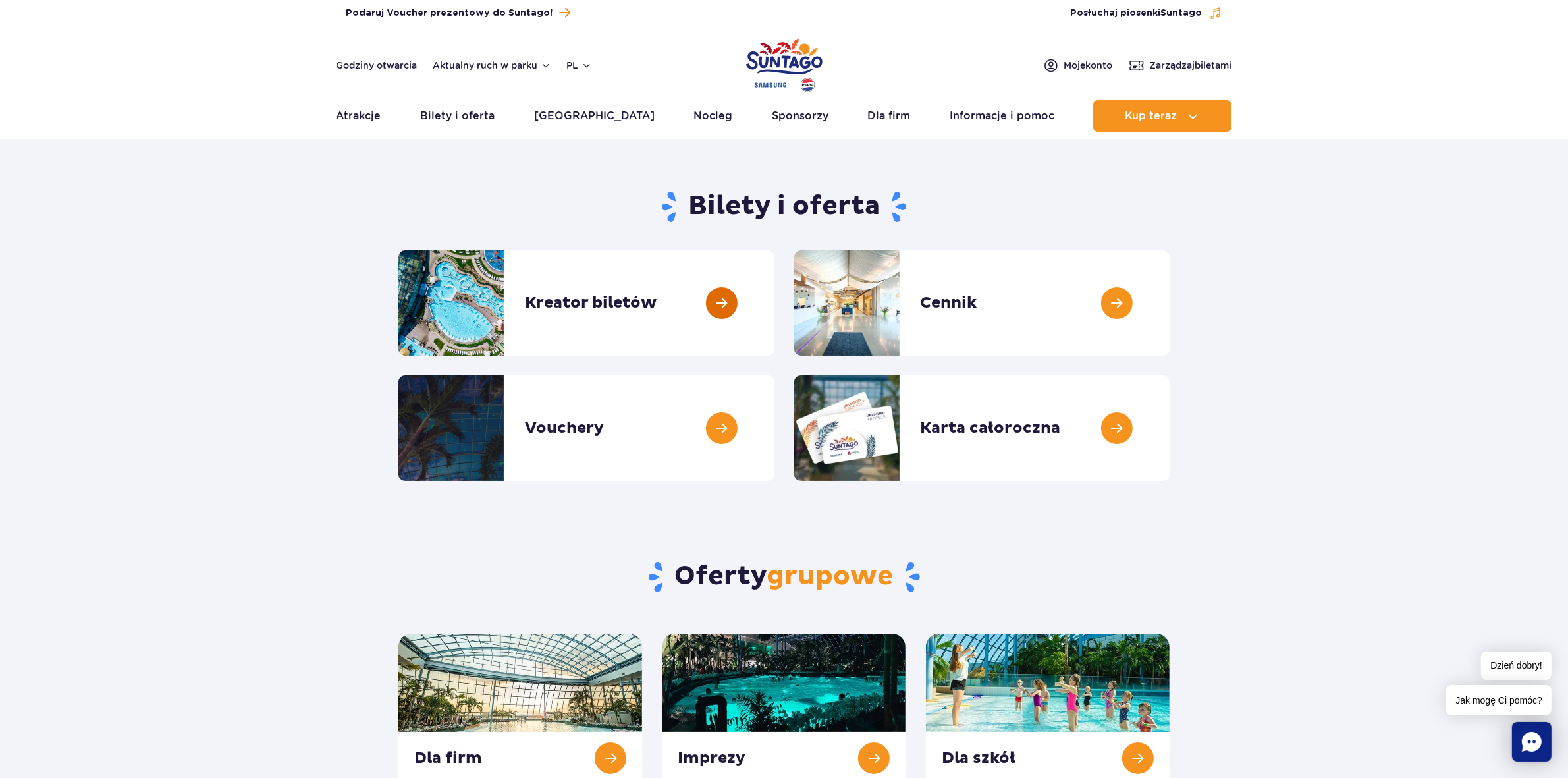
click at [775, 323] on link at bounding box center [775, 303] width 0 height 105
click at [1170, 290] on link at bounding box center [1170, 303] width 0 height 105
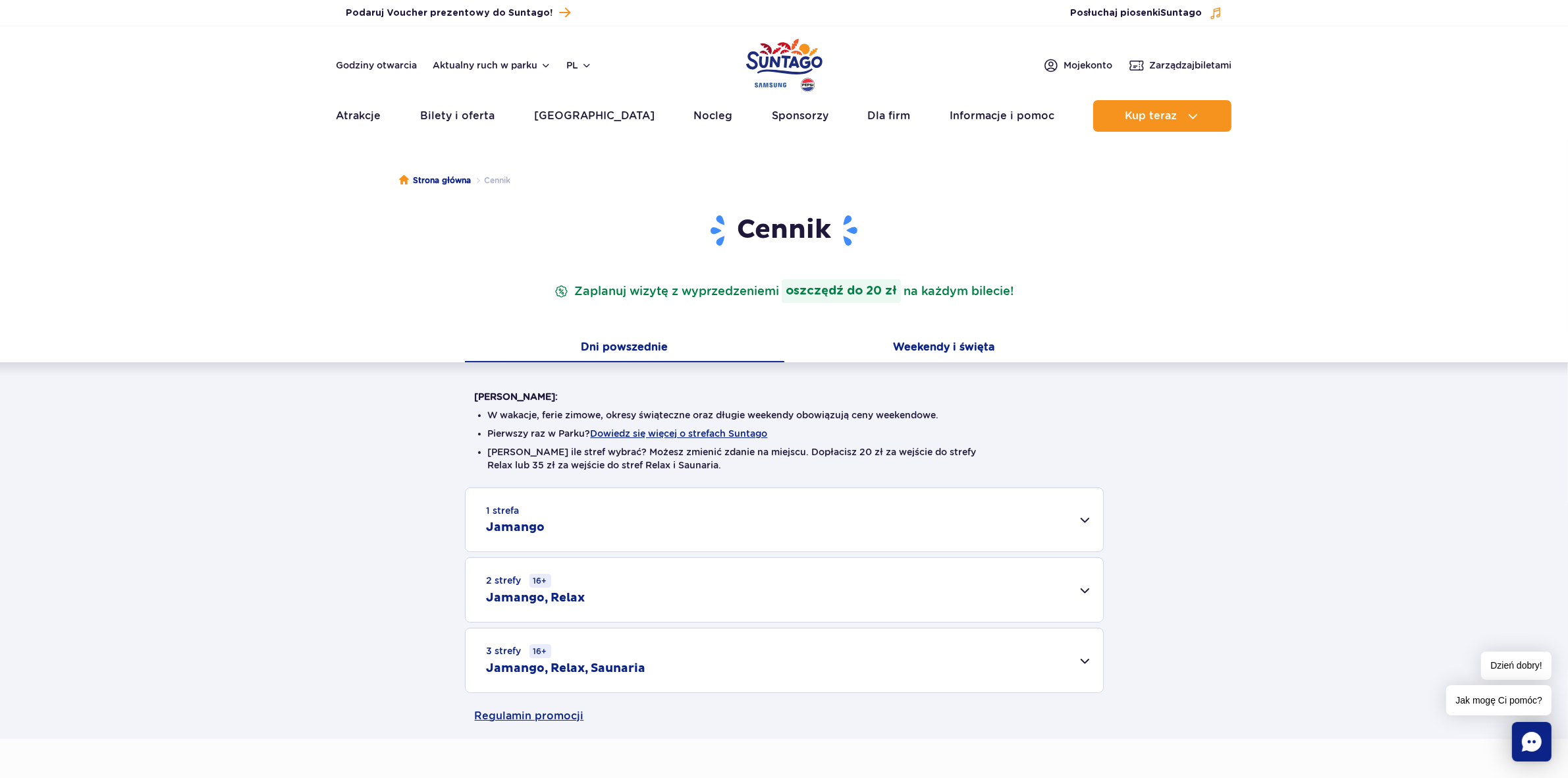
click at [965, 340] on button "Weekendy i święta" at bounding box center [943, 348] width 319 height 27
click at [746, 524] on div "1 strefa Jamango" at bounding box center [784, 520] width 638 height 63
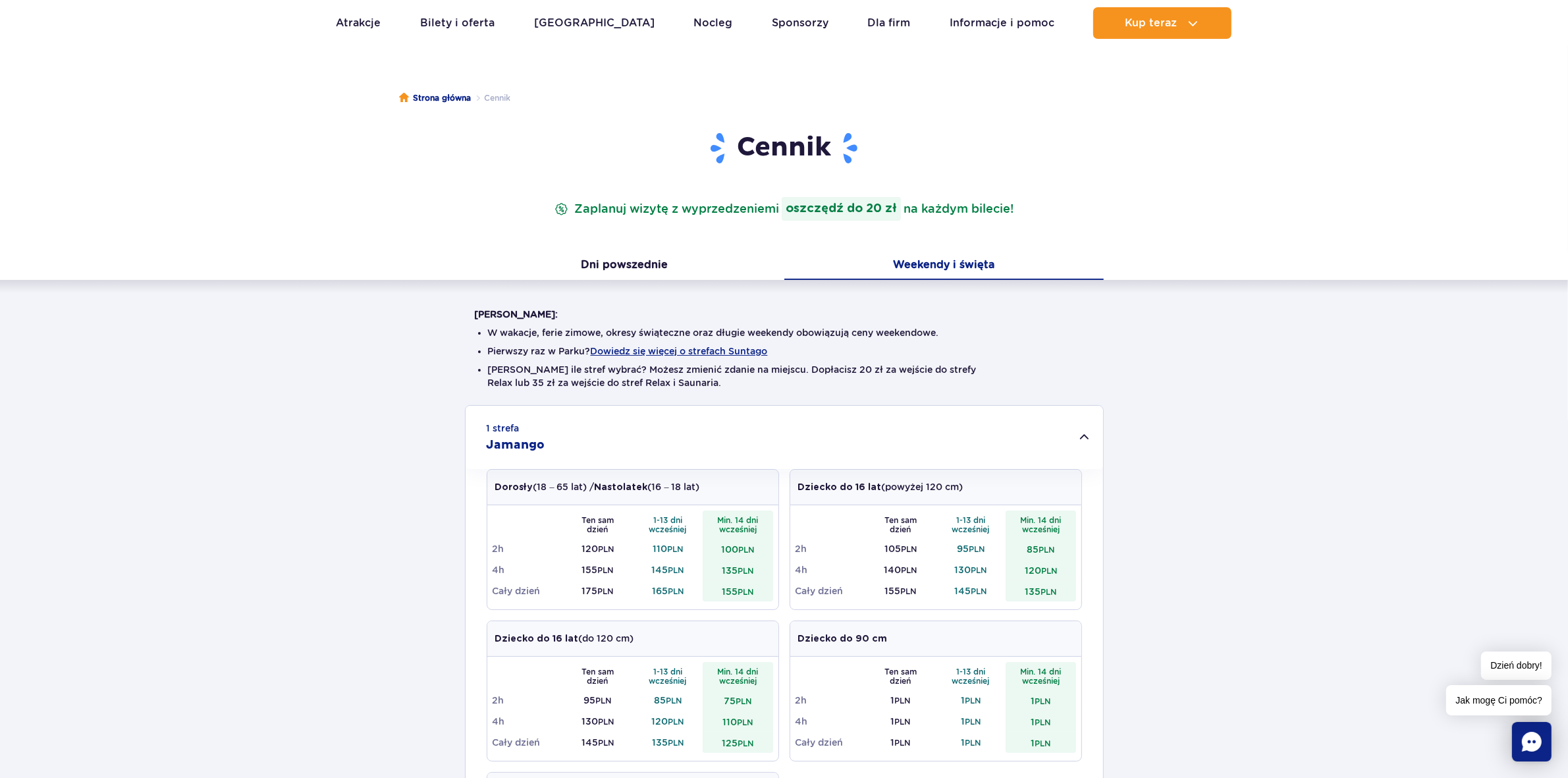
scroll to position [83, 0]
click at [574, 24] on link "[GEOGRAPHIC_DATA]" at bounding box center [594, 23] width 120 height 32
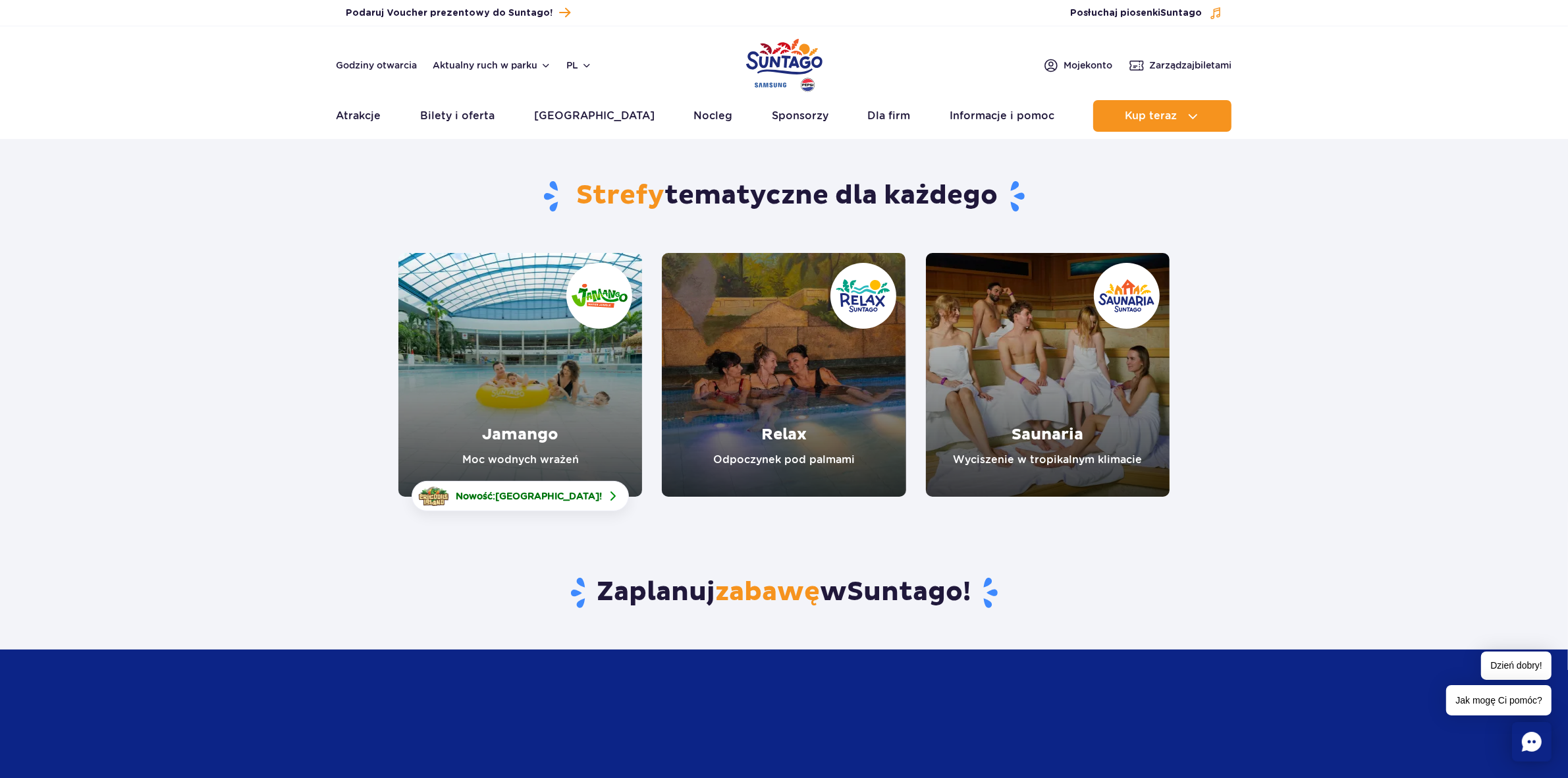
click at [756, 433] on link "Relax" at bounding box center [784, 375] width 244 height 244
click at [522, 409] on link "Jamango" at bounding box center [520, 375] width 244 height 244
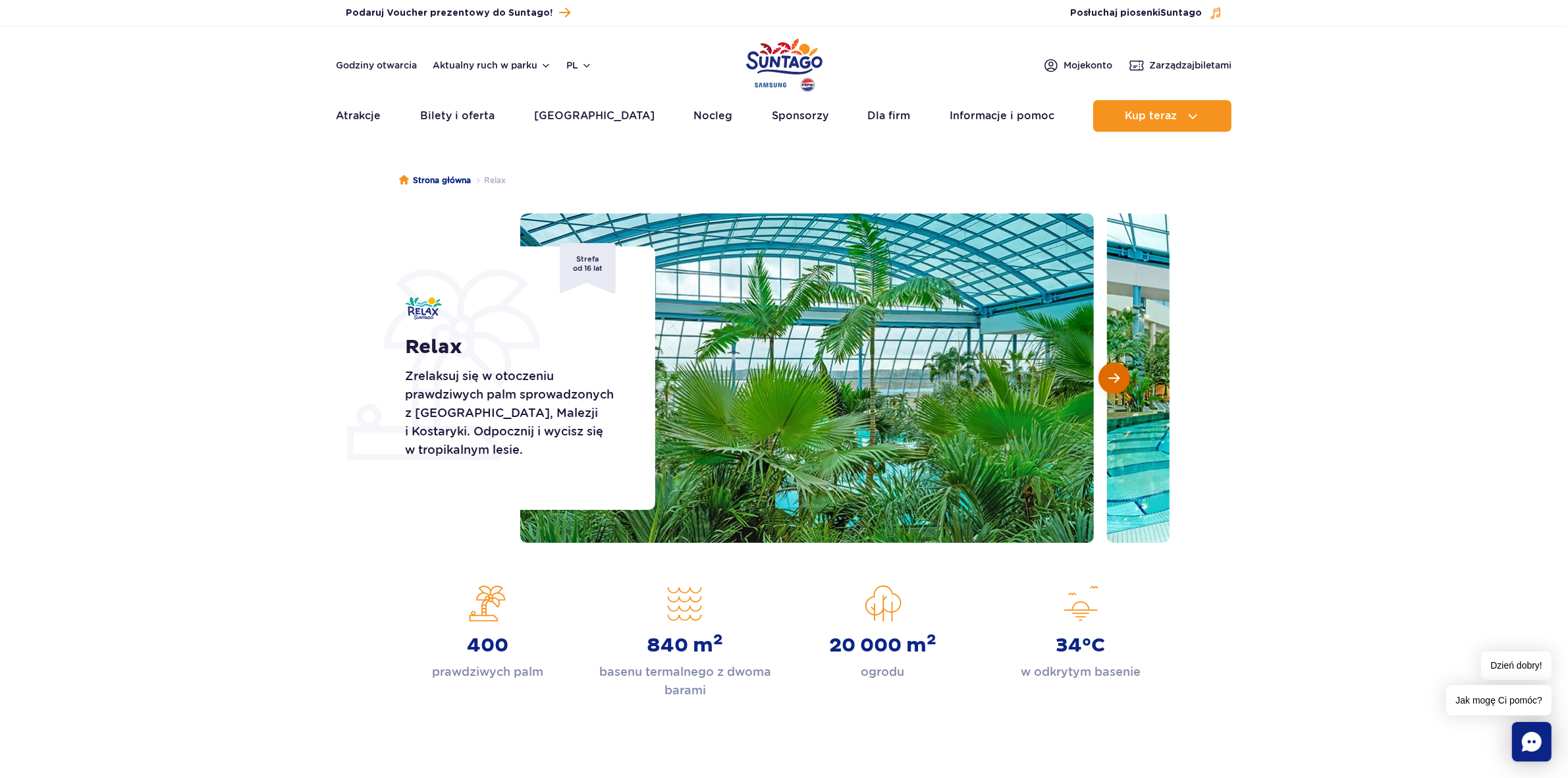
click at [1121, 370] on button "Następny slajd" at bounding box center [1114, 379] width 32 height 32
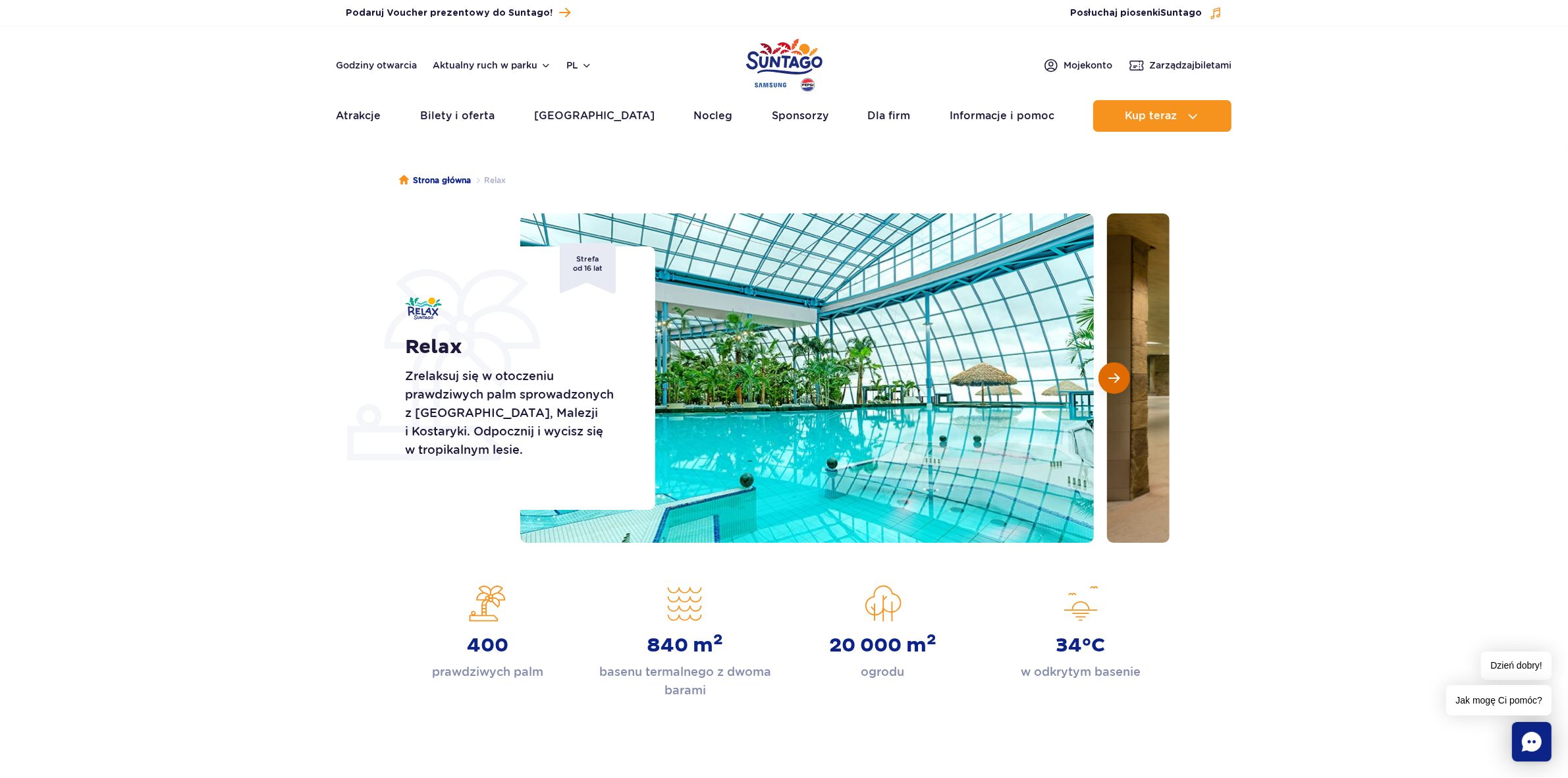
click at [1121, 376] on button "Następny slajd" at bounding box center [1114, 379] width 32 height 32
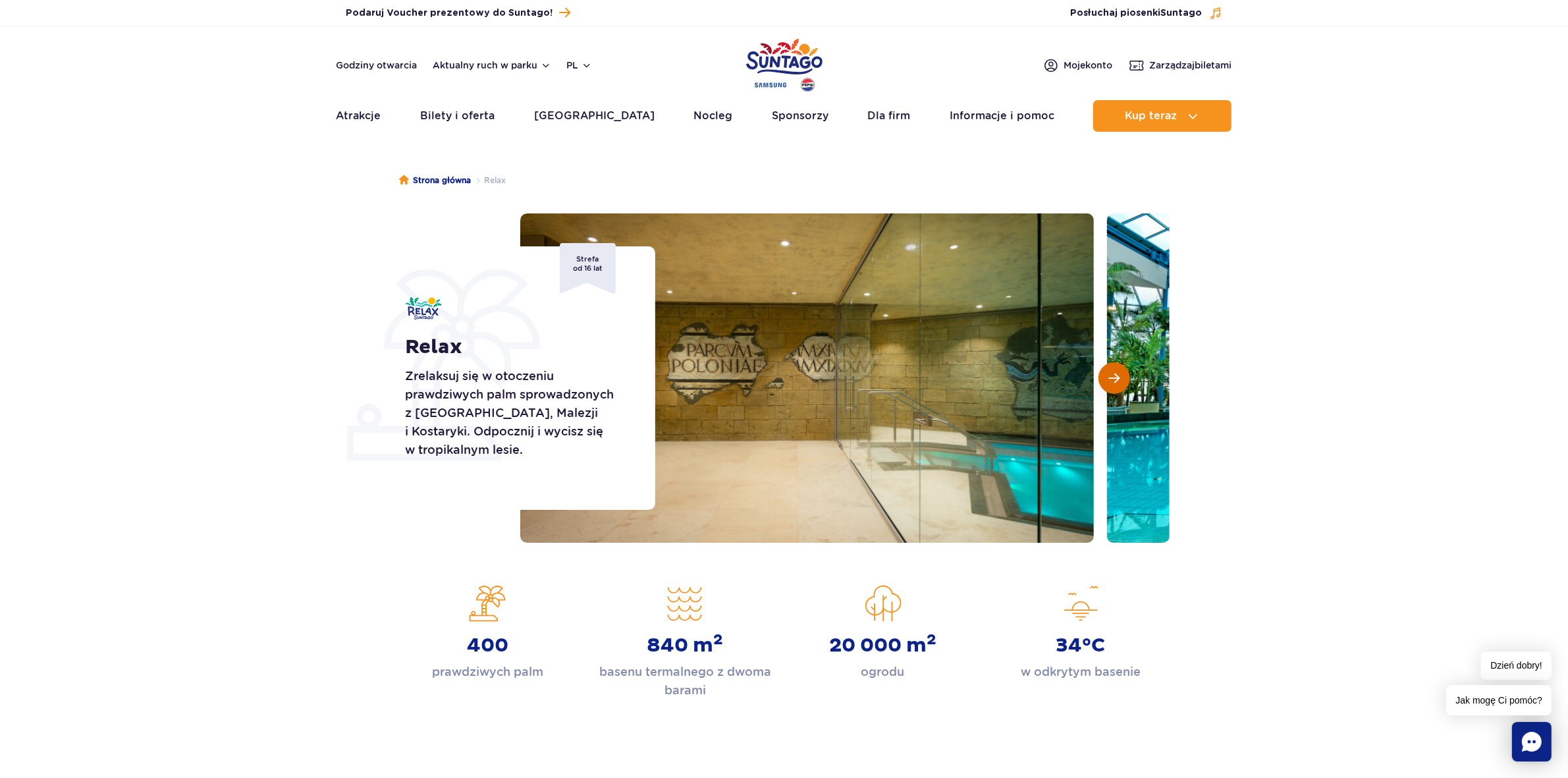
click at [1121, 376] on button "Następny slajd" at bounding box center [1114, 379] width 32 height 32
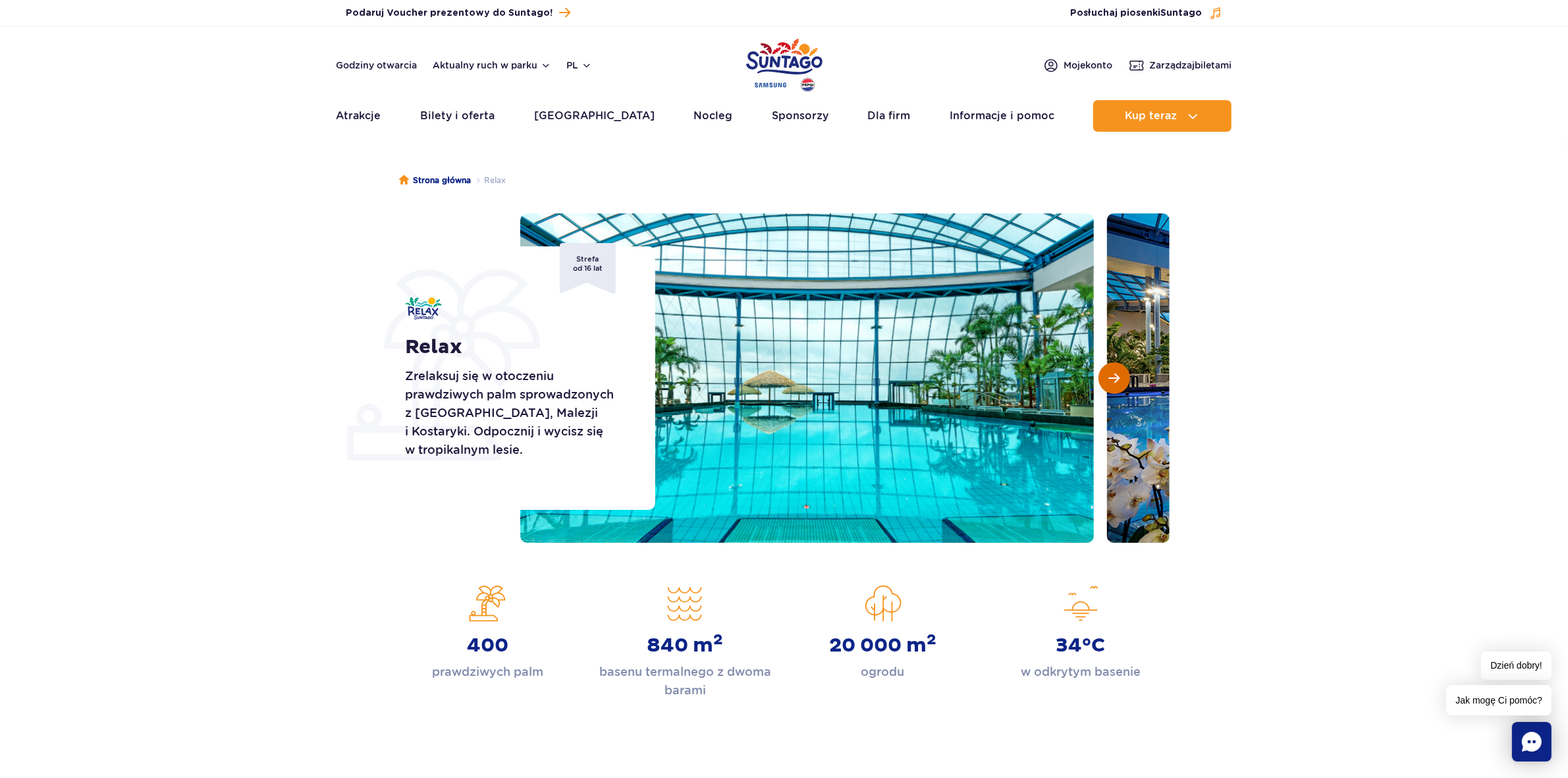
click at [1121, 376] on button "Następny slajd" at bounding box center [1114, 379] width 32 height 32
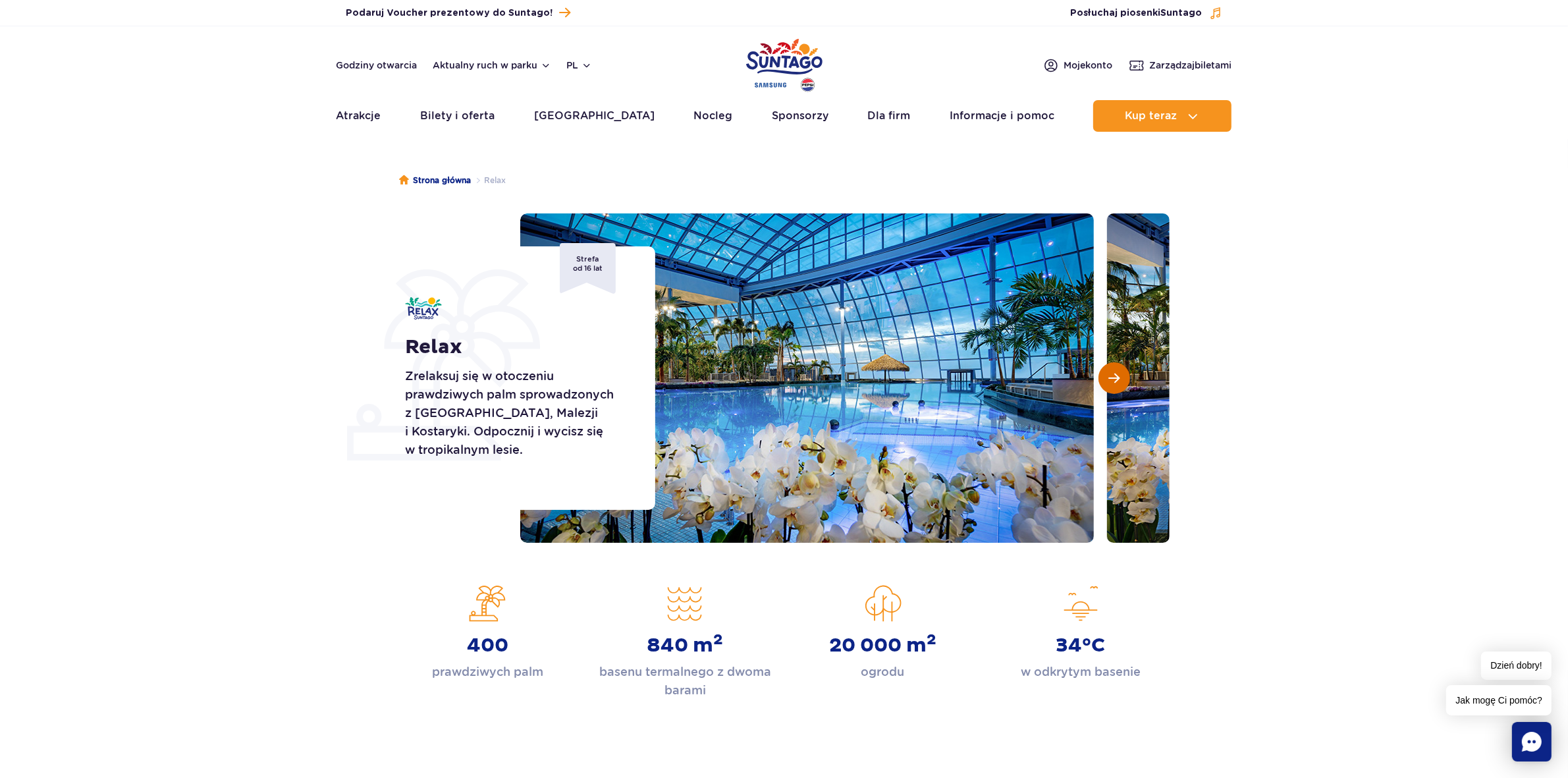
click at [1121, 376] on button "Następny slajd" at bounding box center [1114, 379] width 32 height 32
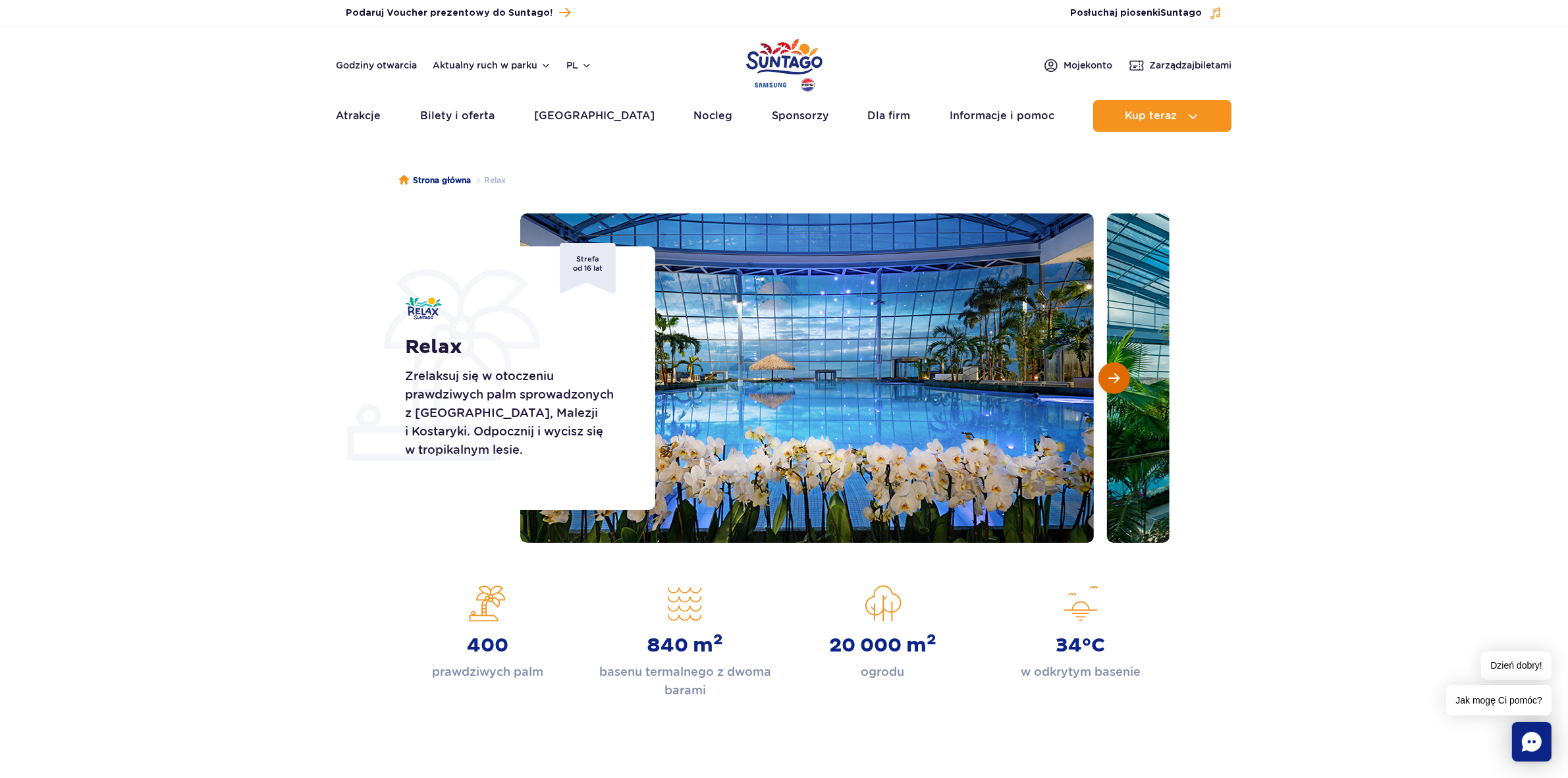
click at [1121, 376] on button "Następny slajd" at bounding box center [1114, 379] width 32 height 32
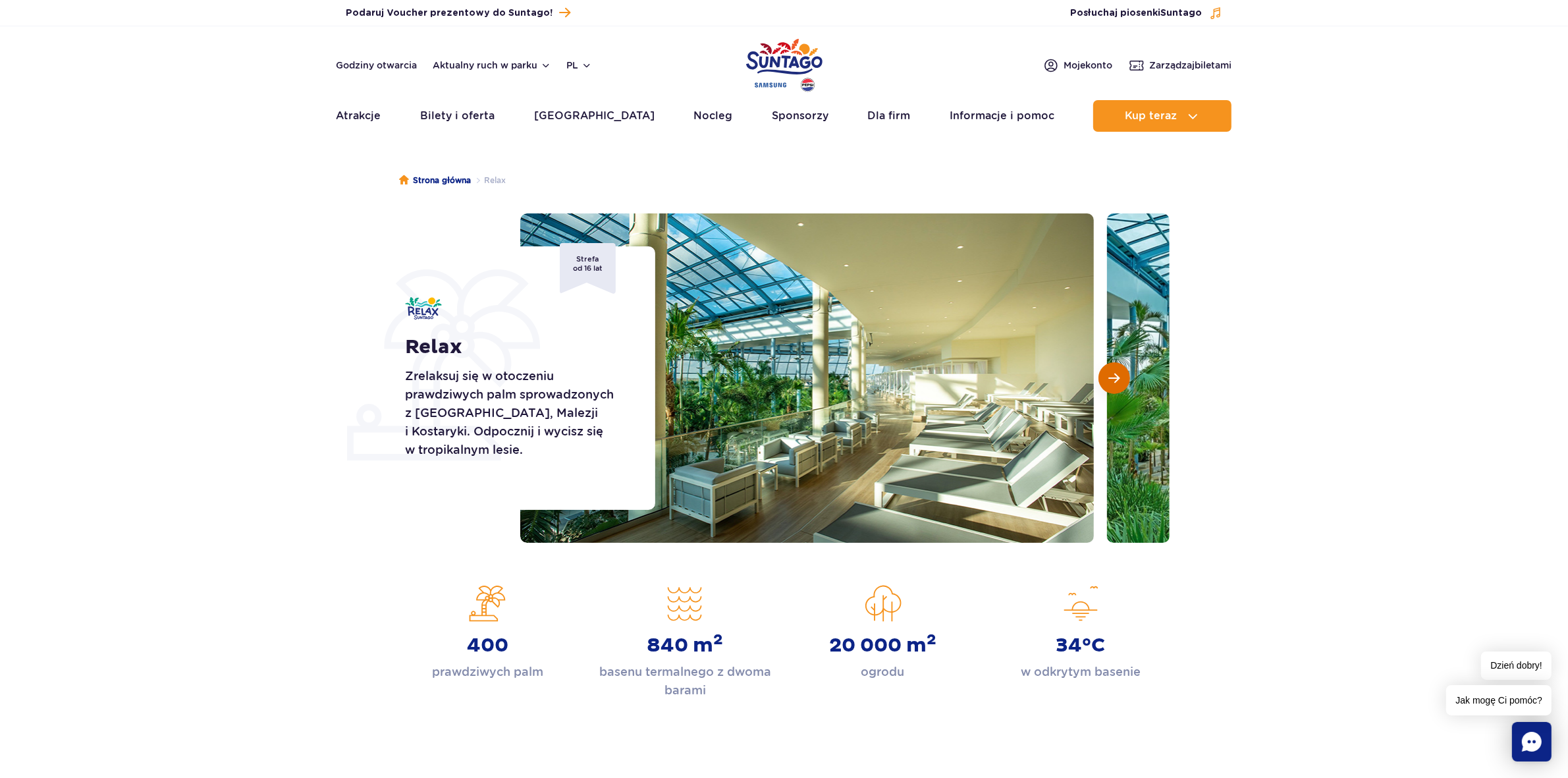
click at [1121, 376] on button "Następny slajd" at bounding box center [1114, 379] width 32 height 32
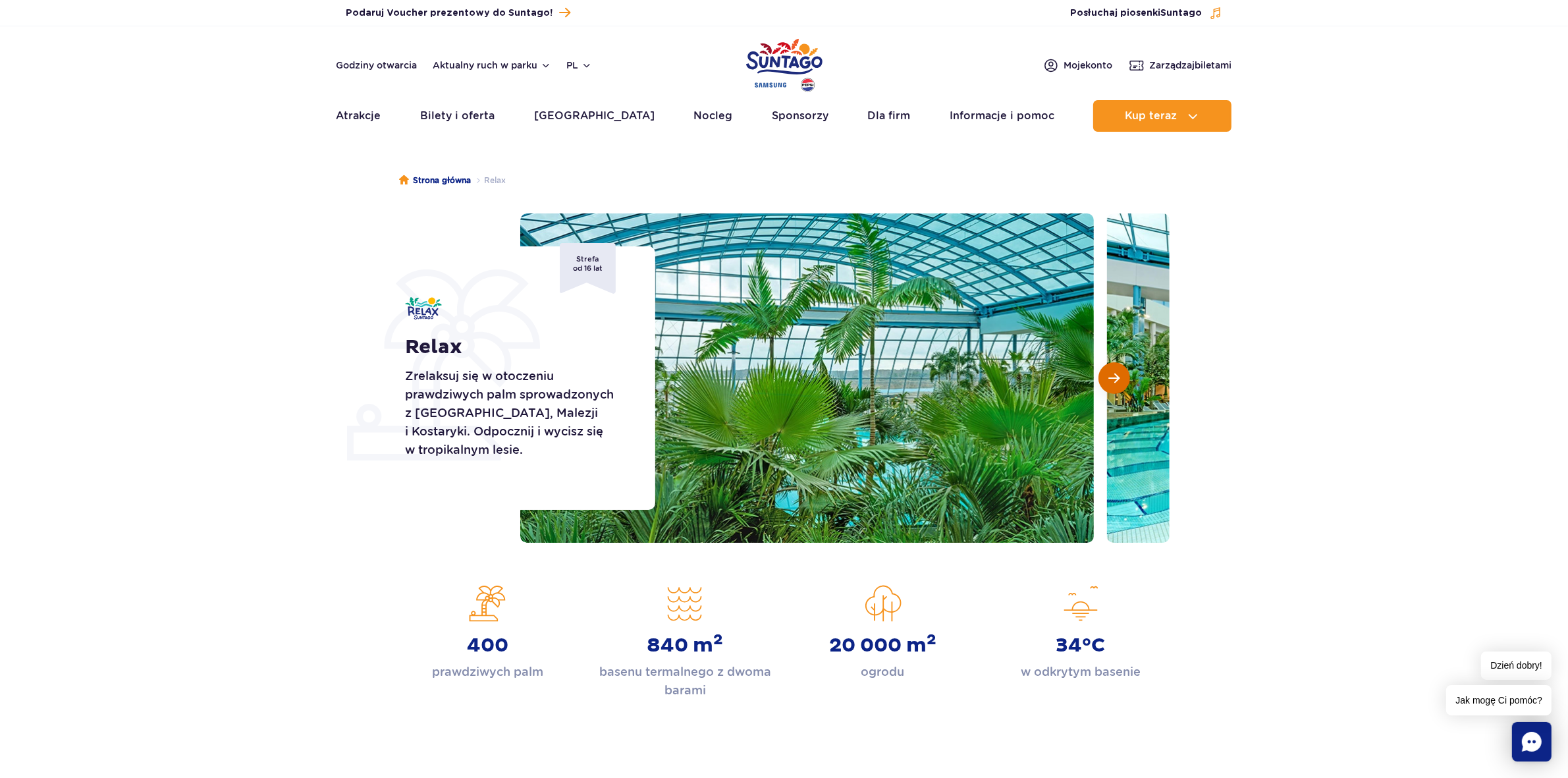
click at [1121, 376] on button "Następny slajd" at bounding box center [1114, 379] width 32 height 32
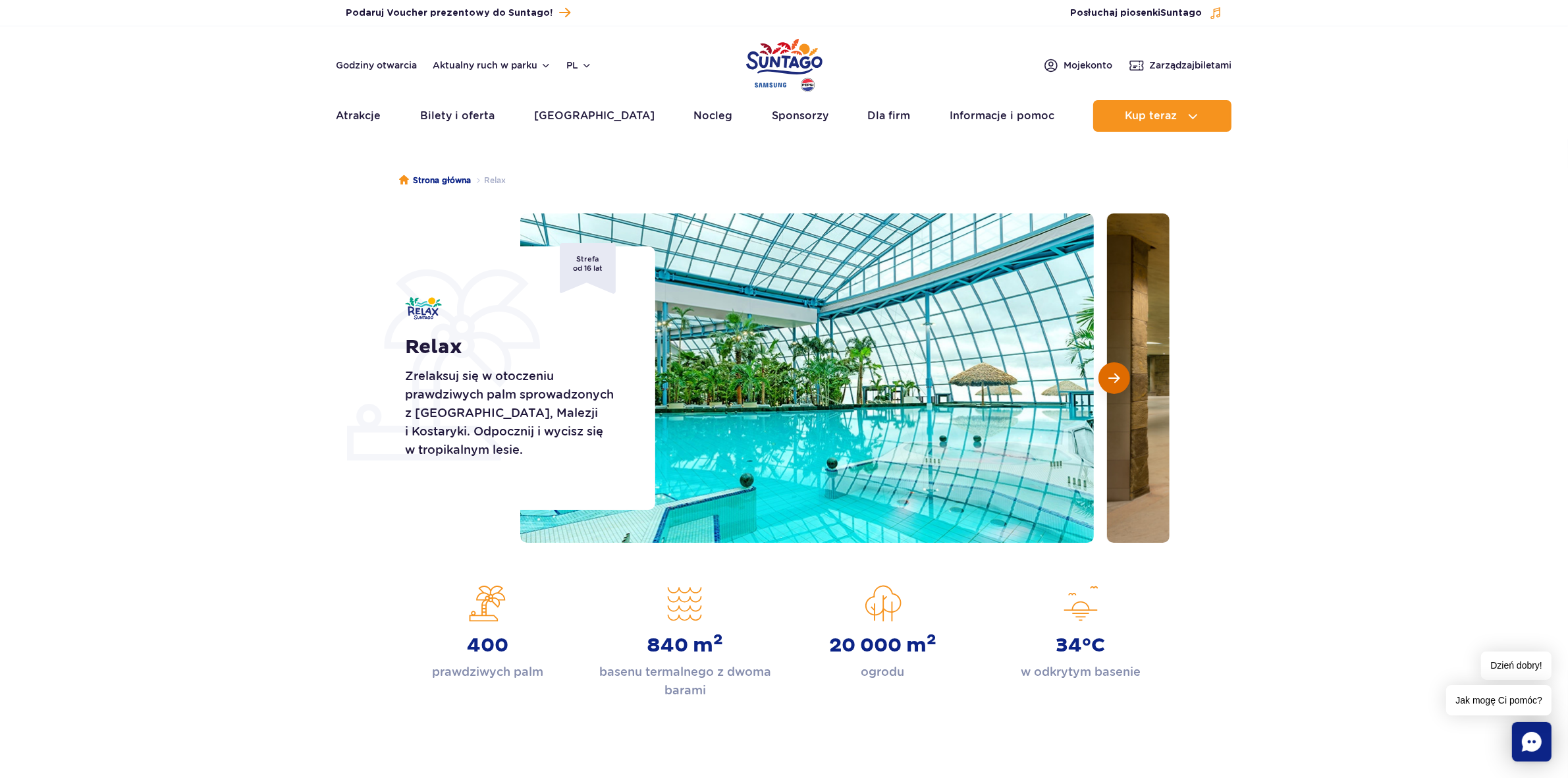
click at [1121, 376] on button "Następny slajd" at bounding box center [1114, 379] width 32 height 32
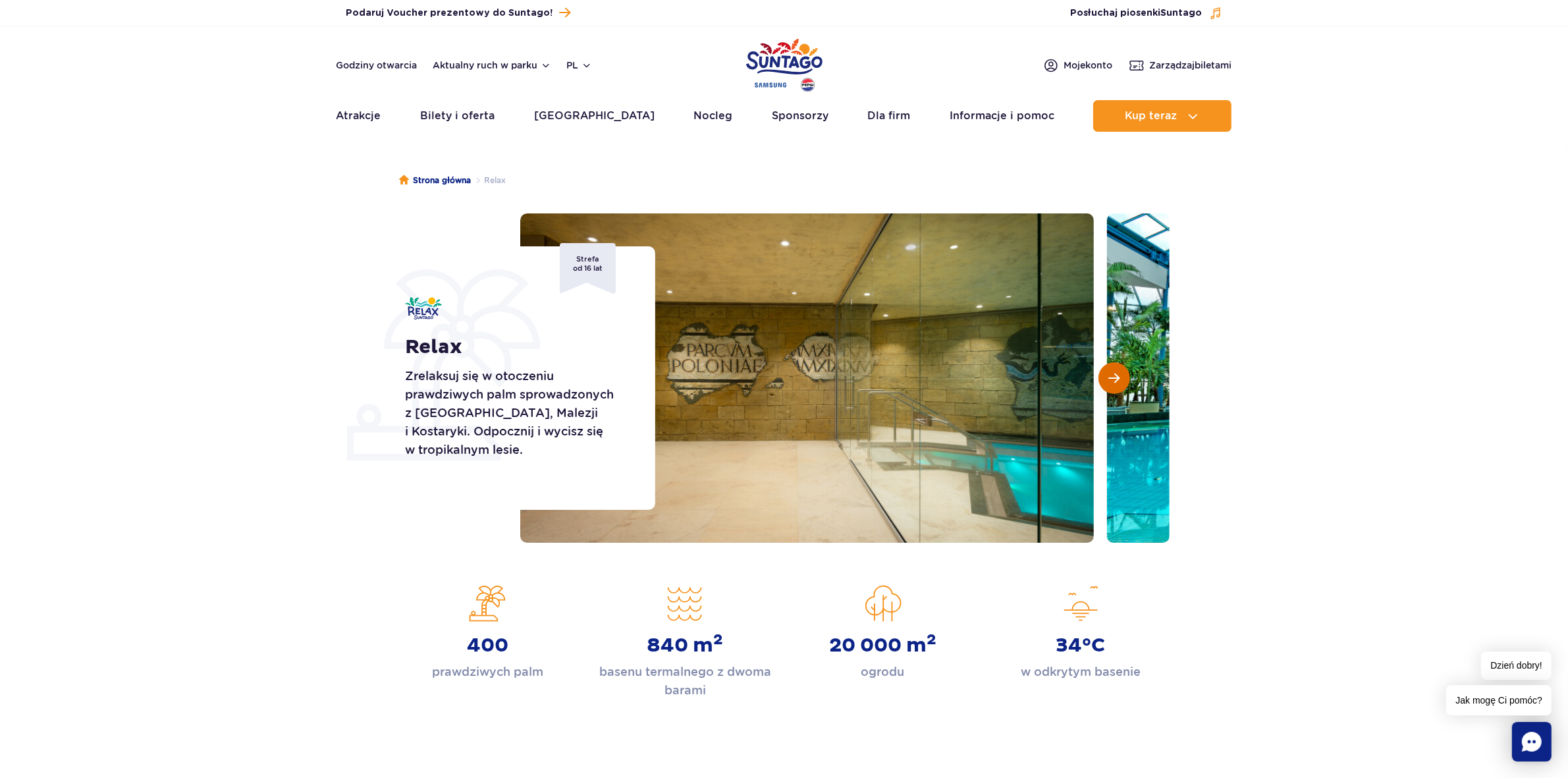
click at [1121, 376] on button "Następny slajd" at bounding box center [1114, 379] width 32 height 32
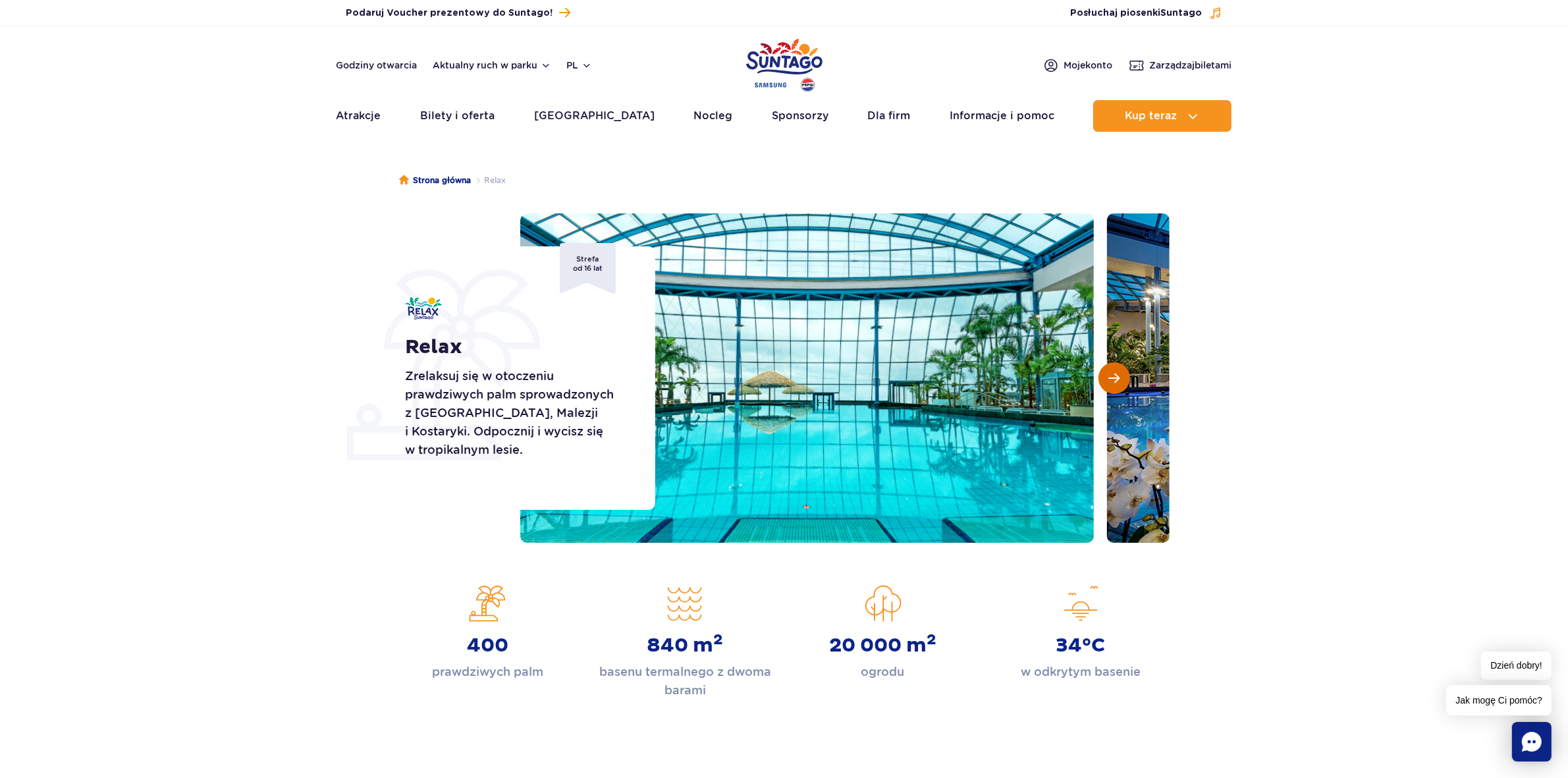
click at [1121, 376] on button "Następny slajd" at bounding box center [1114, 379] width 32 height 32
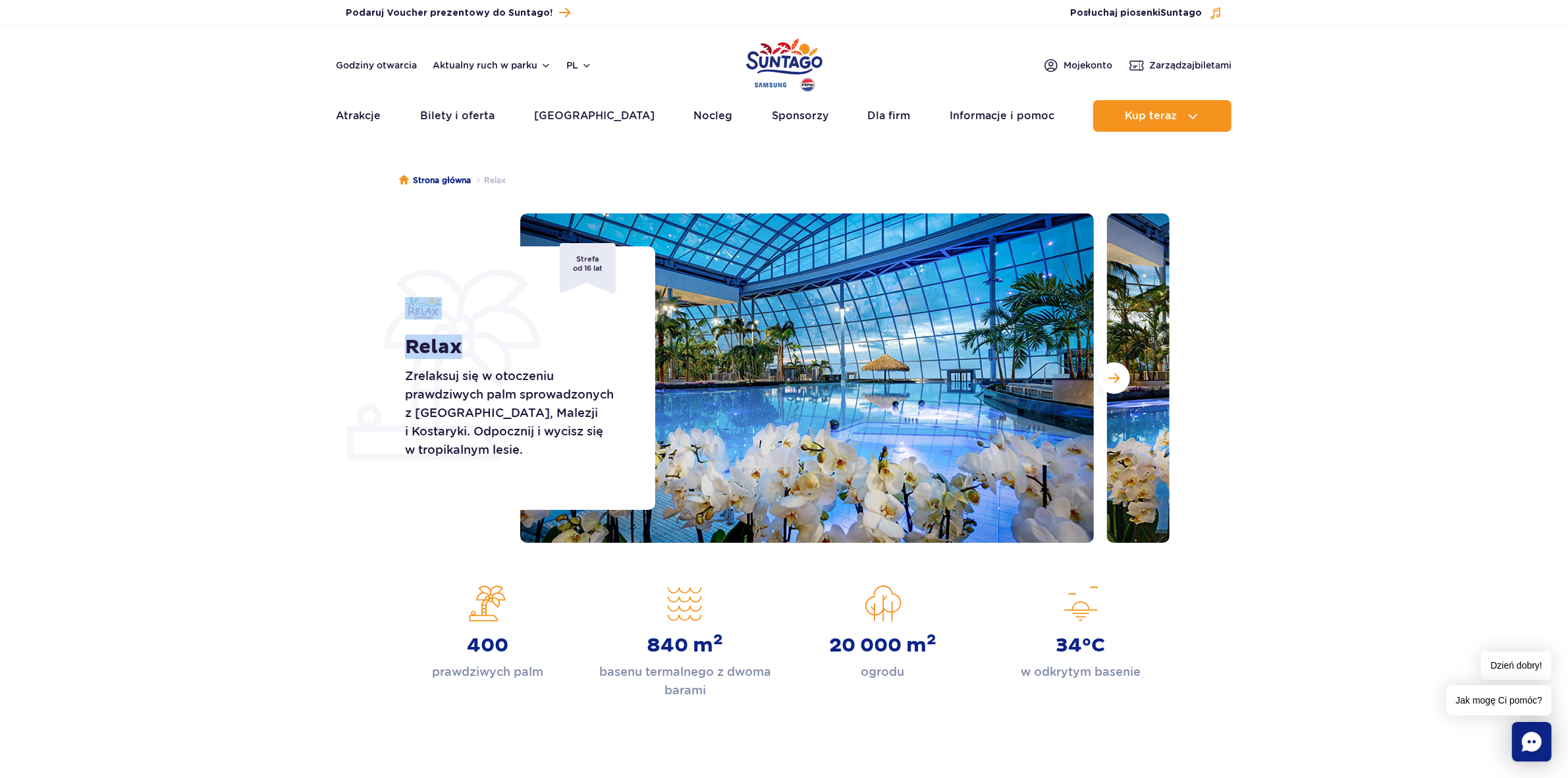
click at [471, 363] on div "Relax Zrelaksuj się w otoczeniu prawdziwych palm sprowadzonych z Florydy, Malez…" at bounding box center [522, 379] width 267 height 264
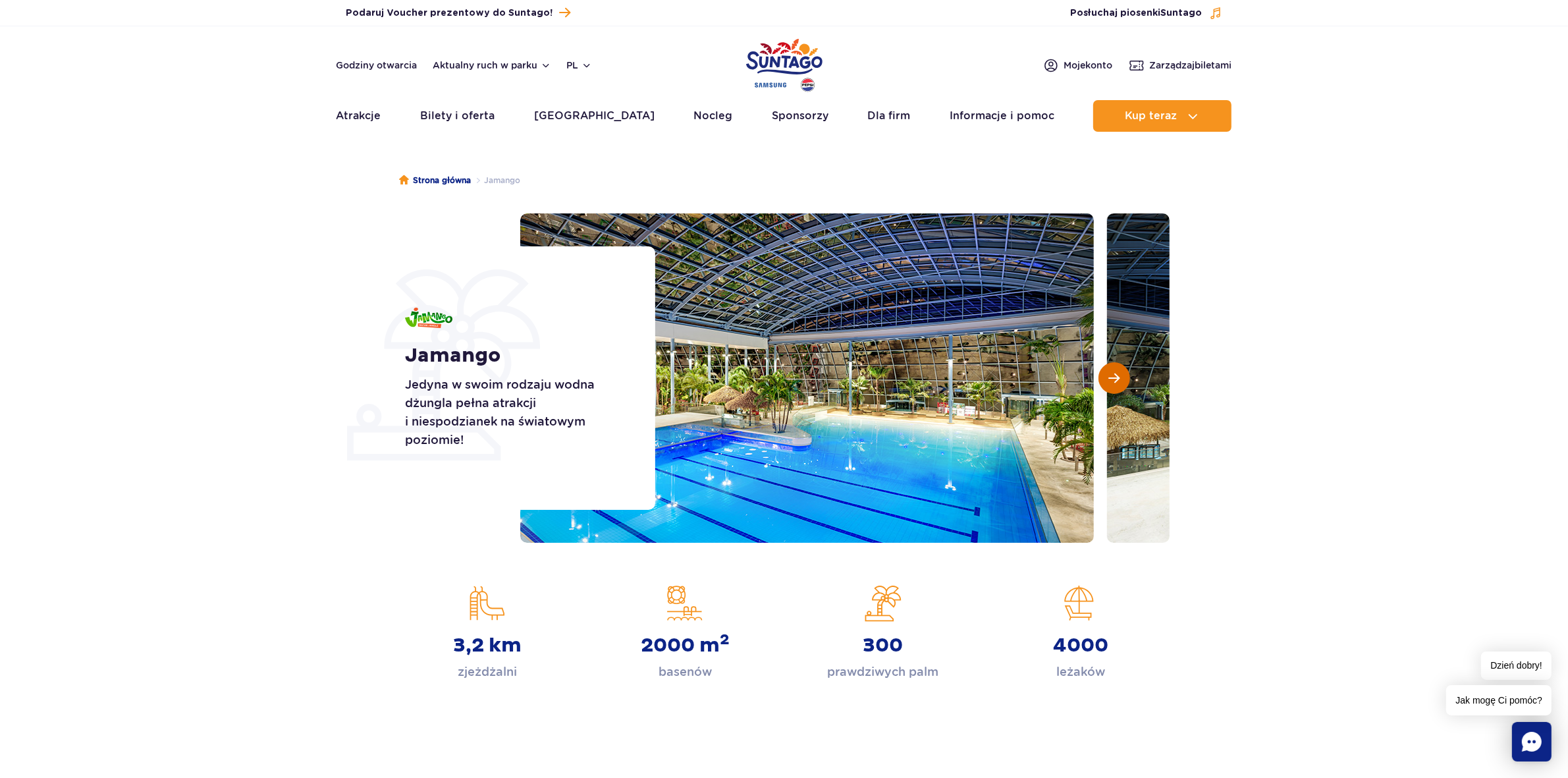
click at [1113, 377] on span "Następny slajd" at bounding box center [1115, 378] width 12 height 12
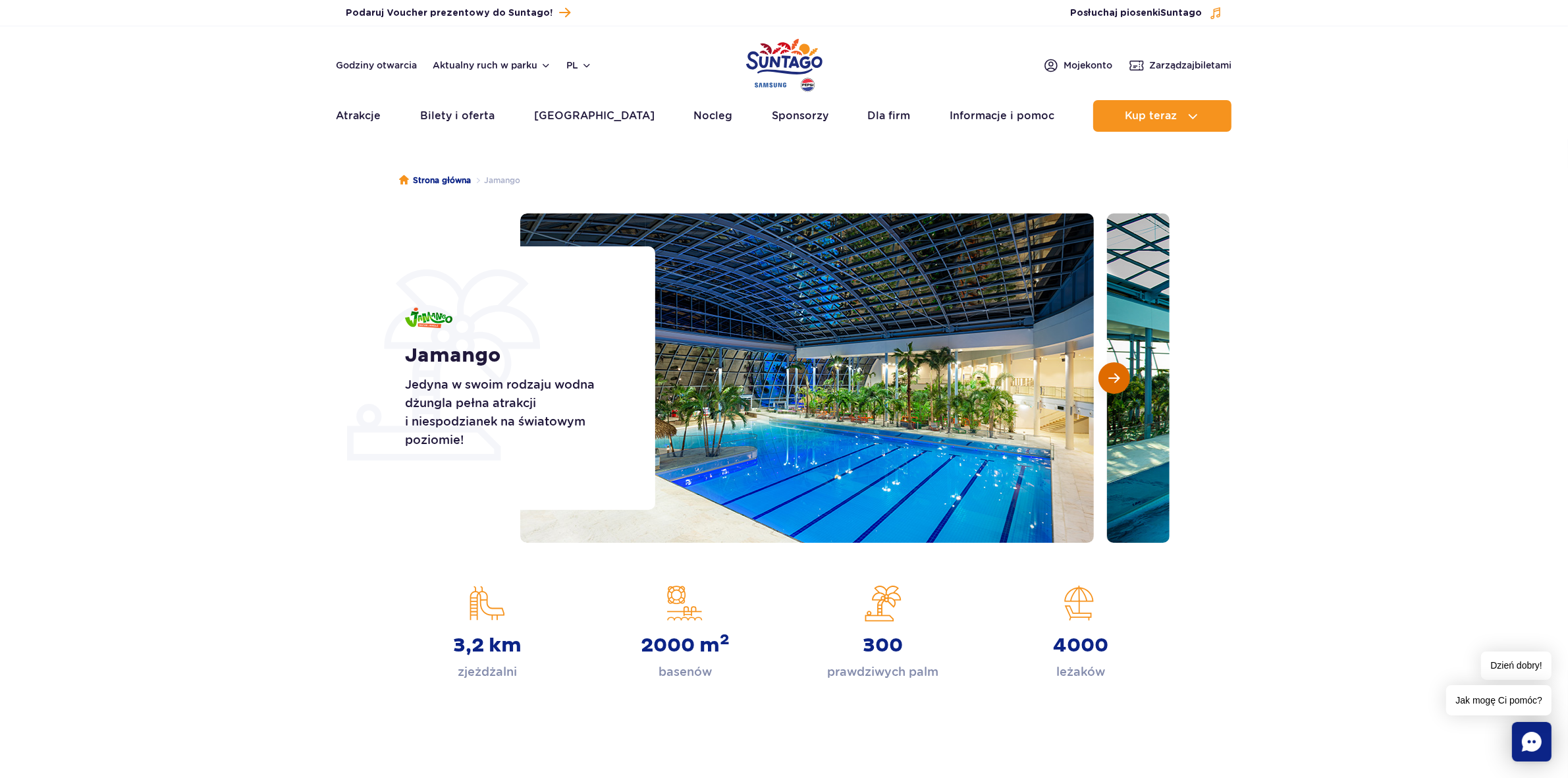
click at [1113, 377] on span "Następny slajd" at bounding box center [1115, 378] width 12 height 12
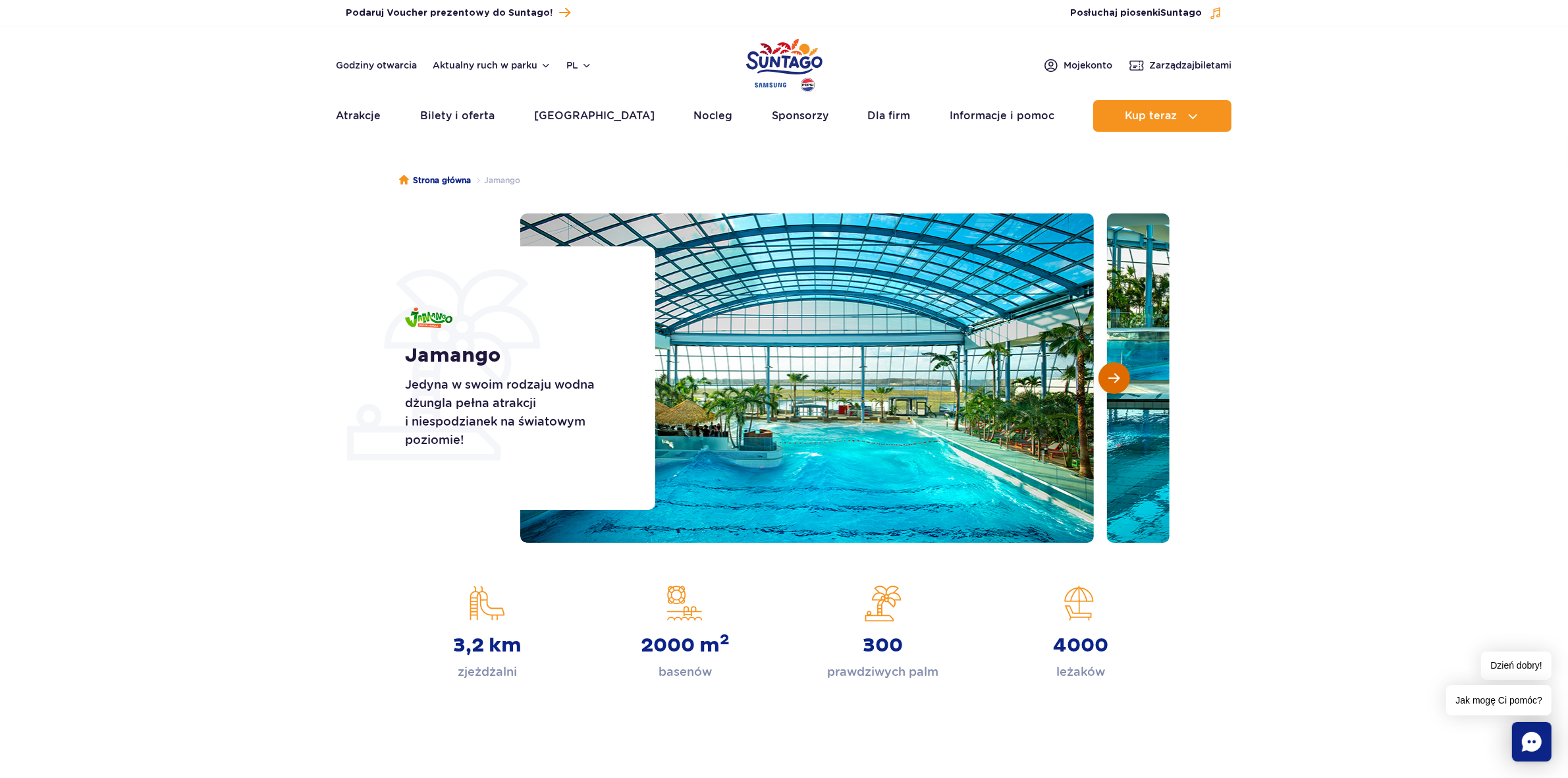
click at [1113, 377] on span "Następny slajd" at bounding box center [1115, 378] width 12 height 12
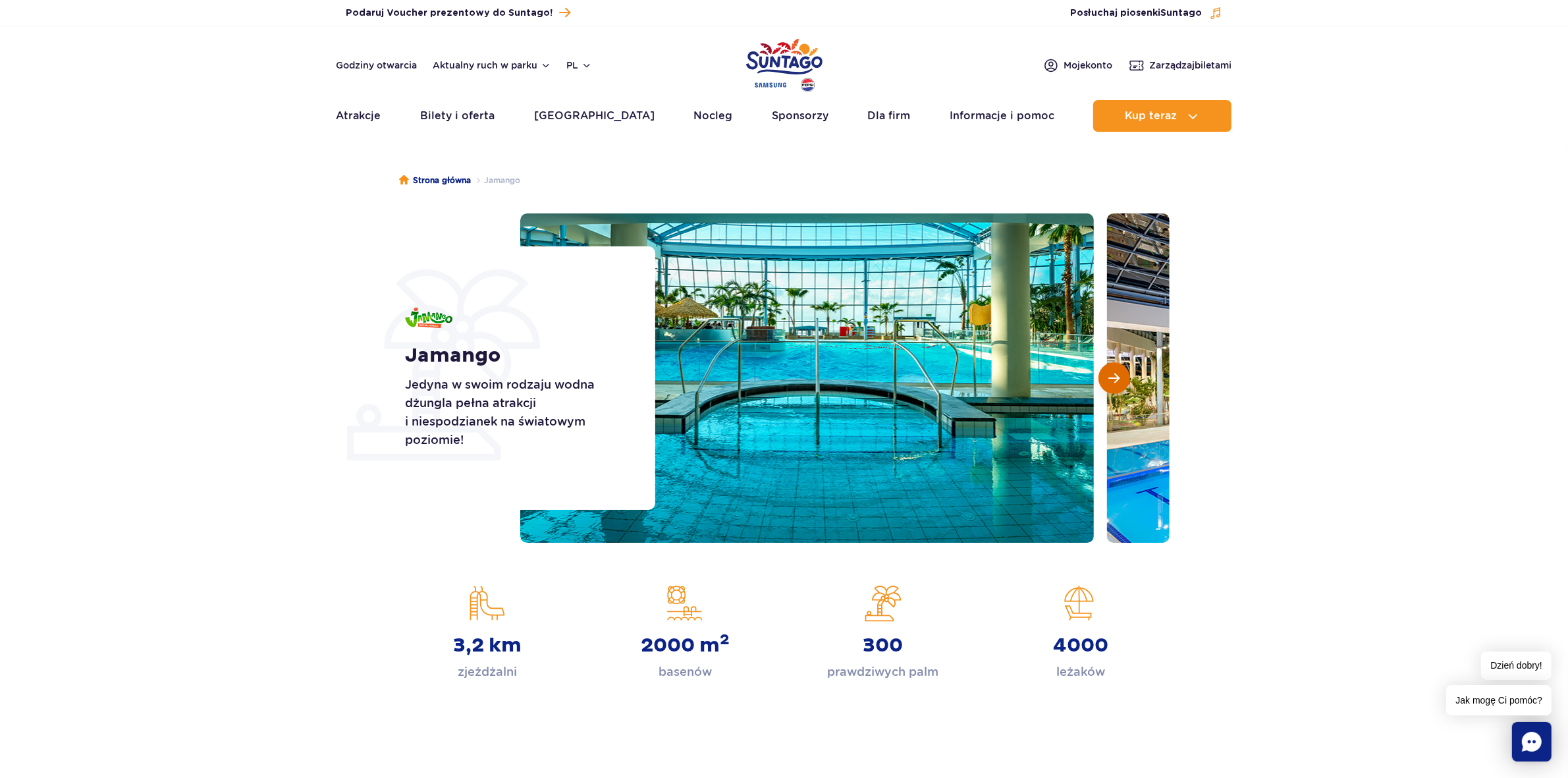
click at [1113, 377] on span "Następny slajd" at bounding box center [1115, 378] width 12 height 12
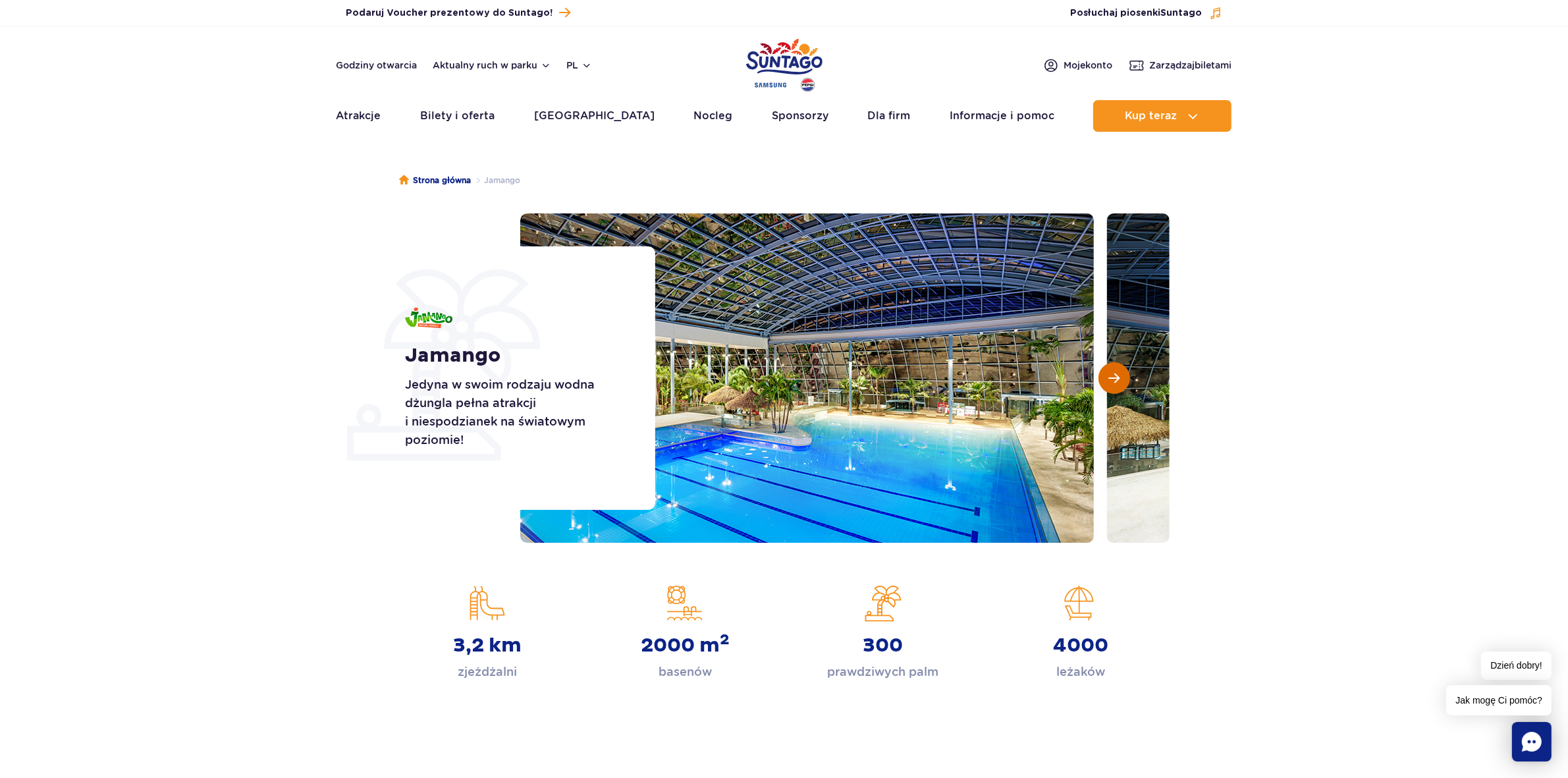
click at [1113, 377] on span "Następny slajd" at bounding box center [1115, 378] width 12 height 12
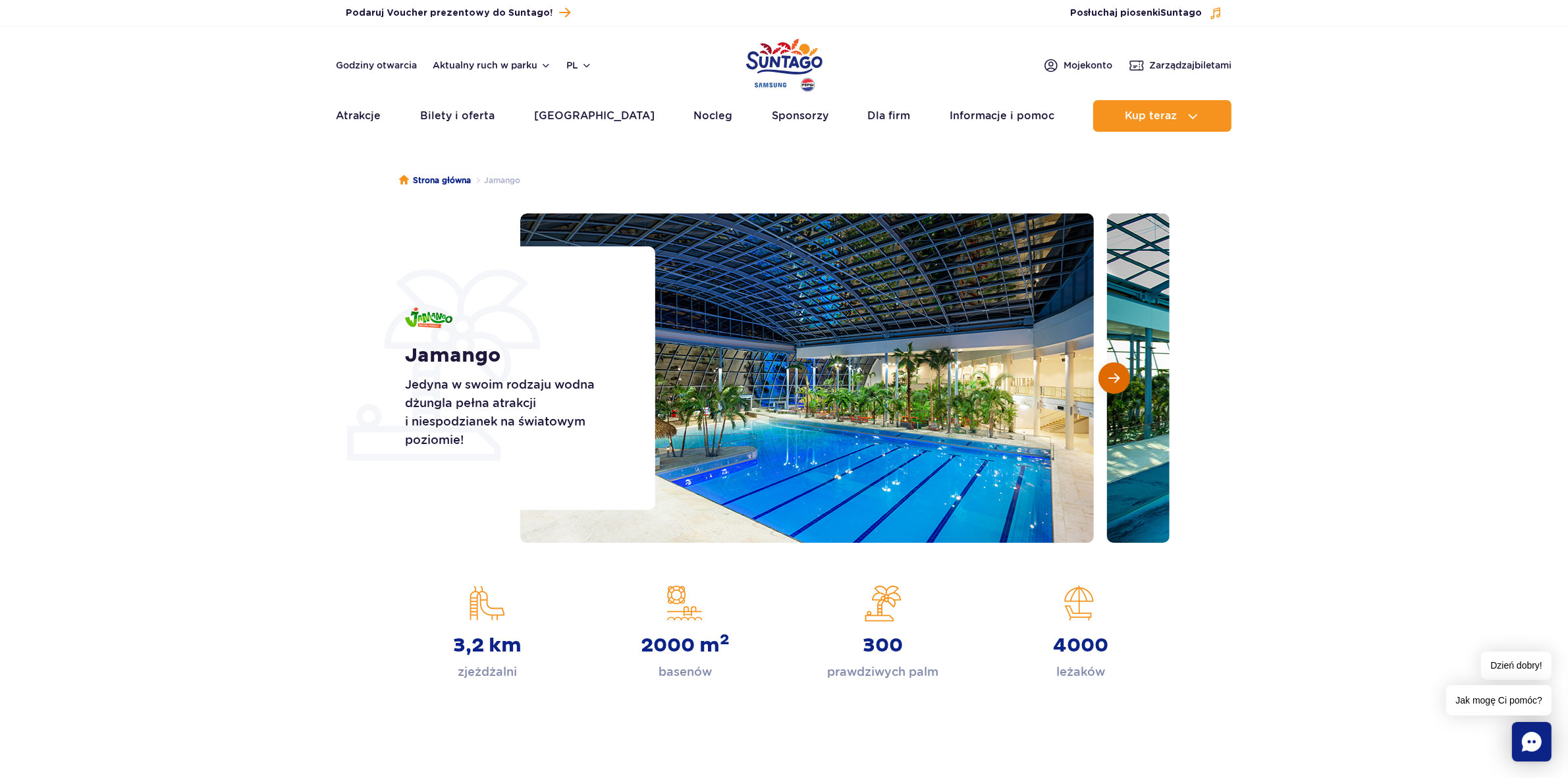
click at [1113, 377] on span "Następny slajd" at bounding box center [1115, 378] width 12 height 12
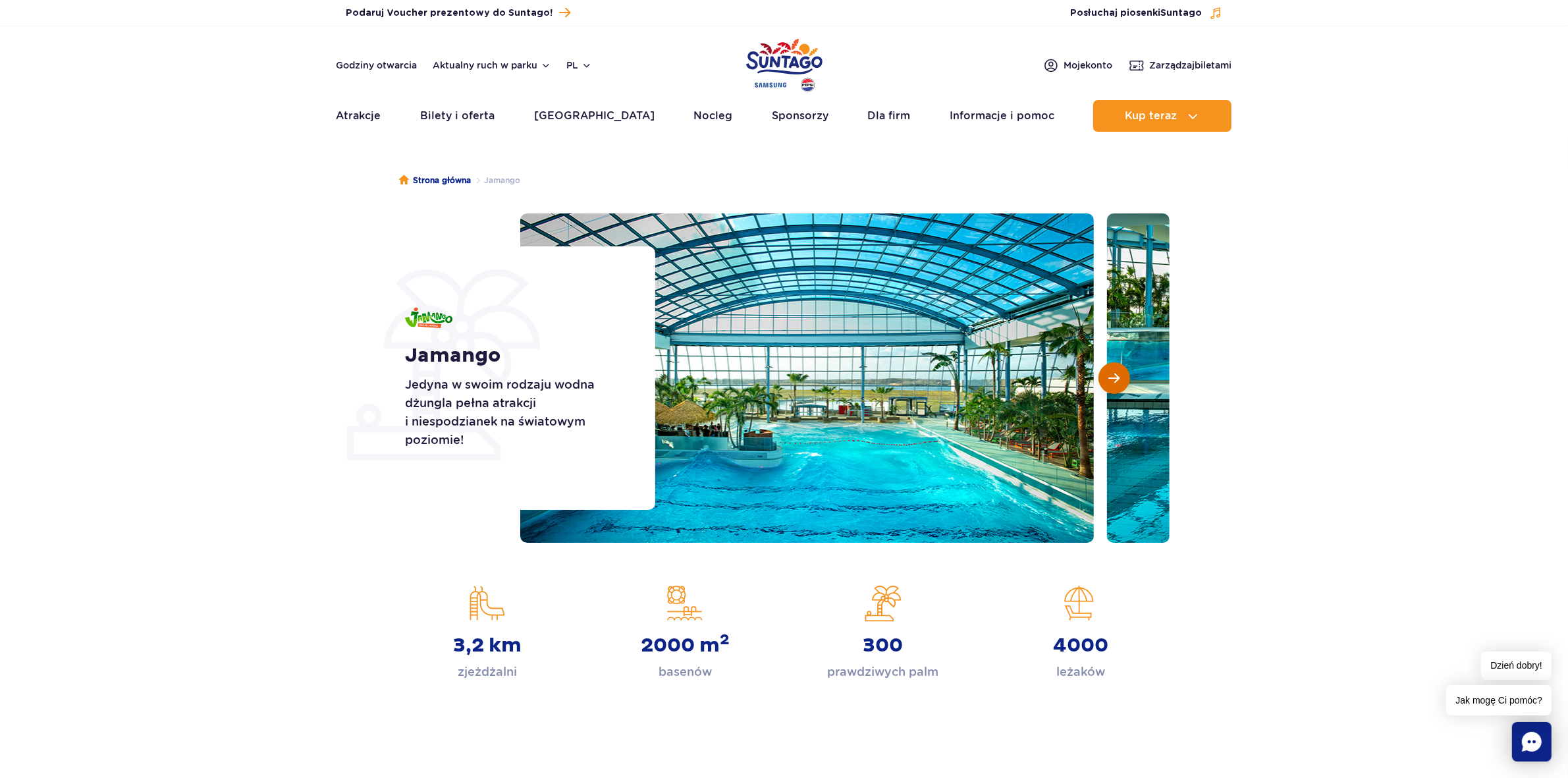
click at [1113, 377] on span "Następny slajd" at bounding box center [1115, 378] width 12 height 12
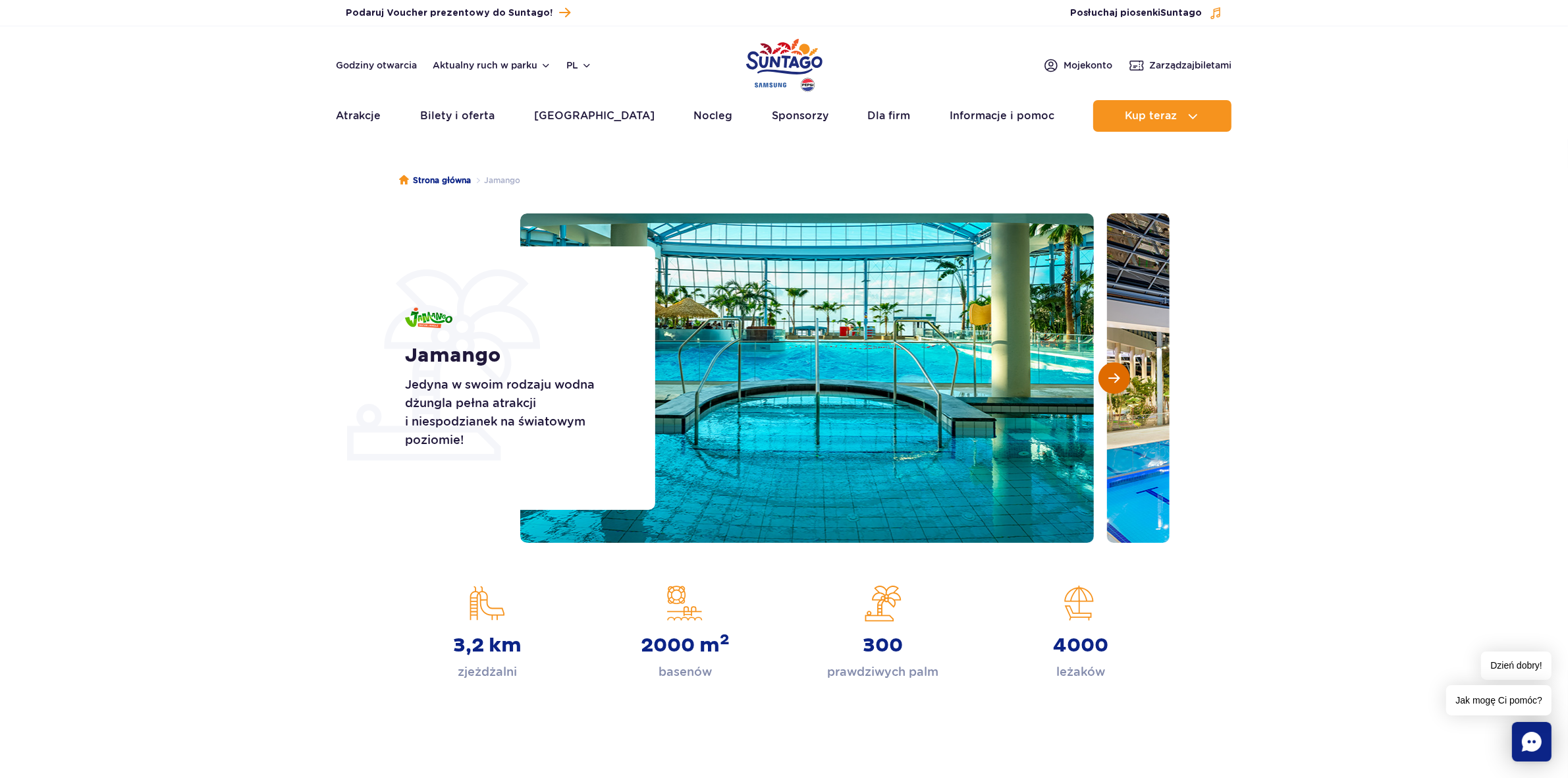
click at [1113, 377] on span "Następny slajd" at bounding box center [1115, 378] width 12 height 12
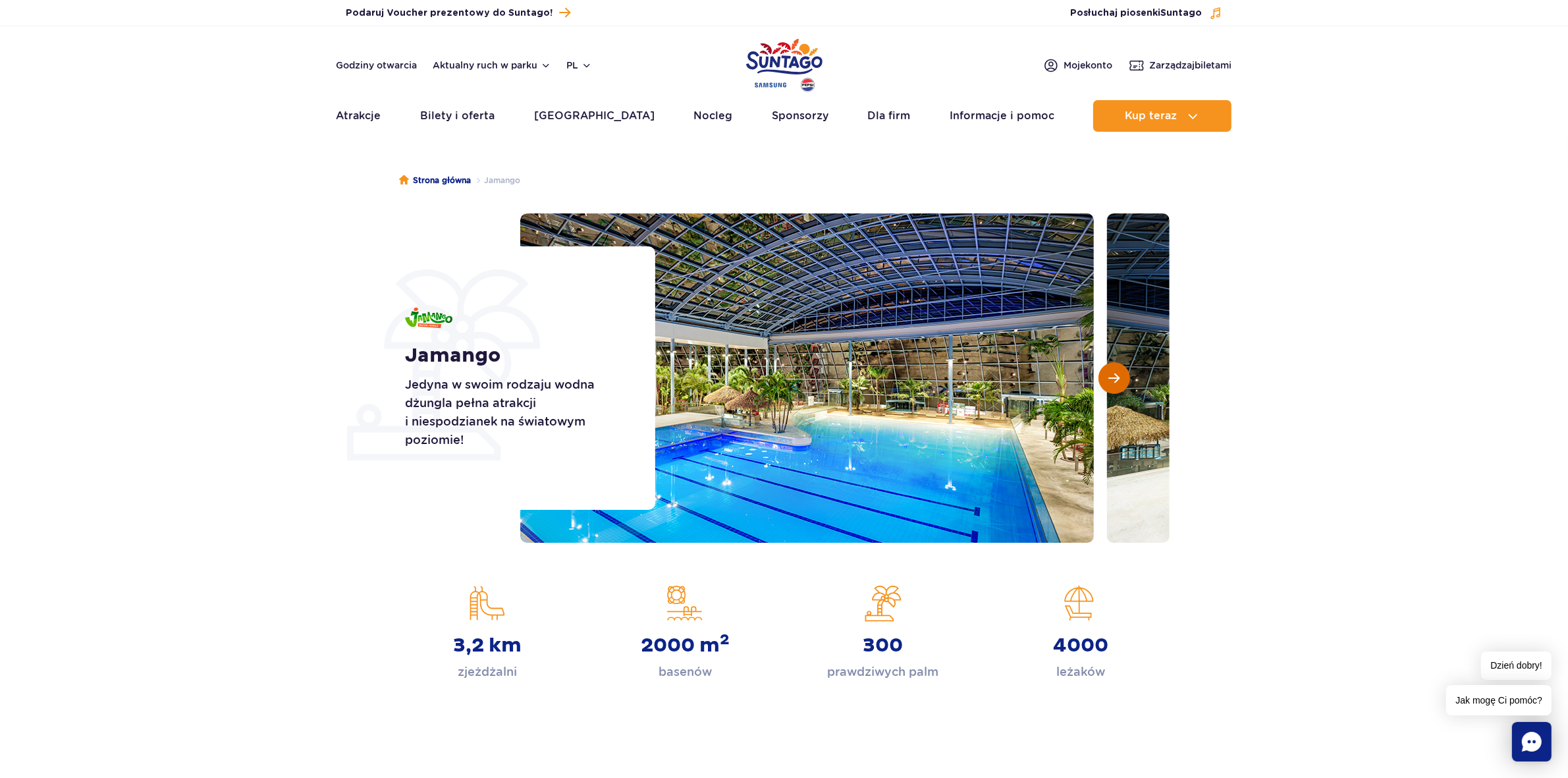
click at [1113, 377] on span "Następny slajd" at bounding box center [1115, 378] width 12 height 12
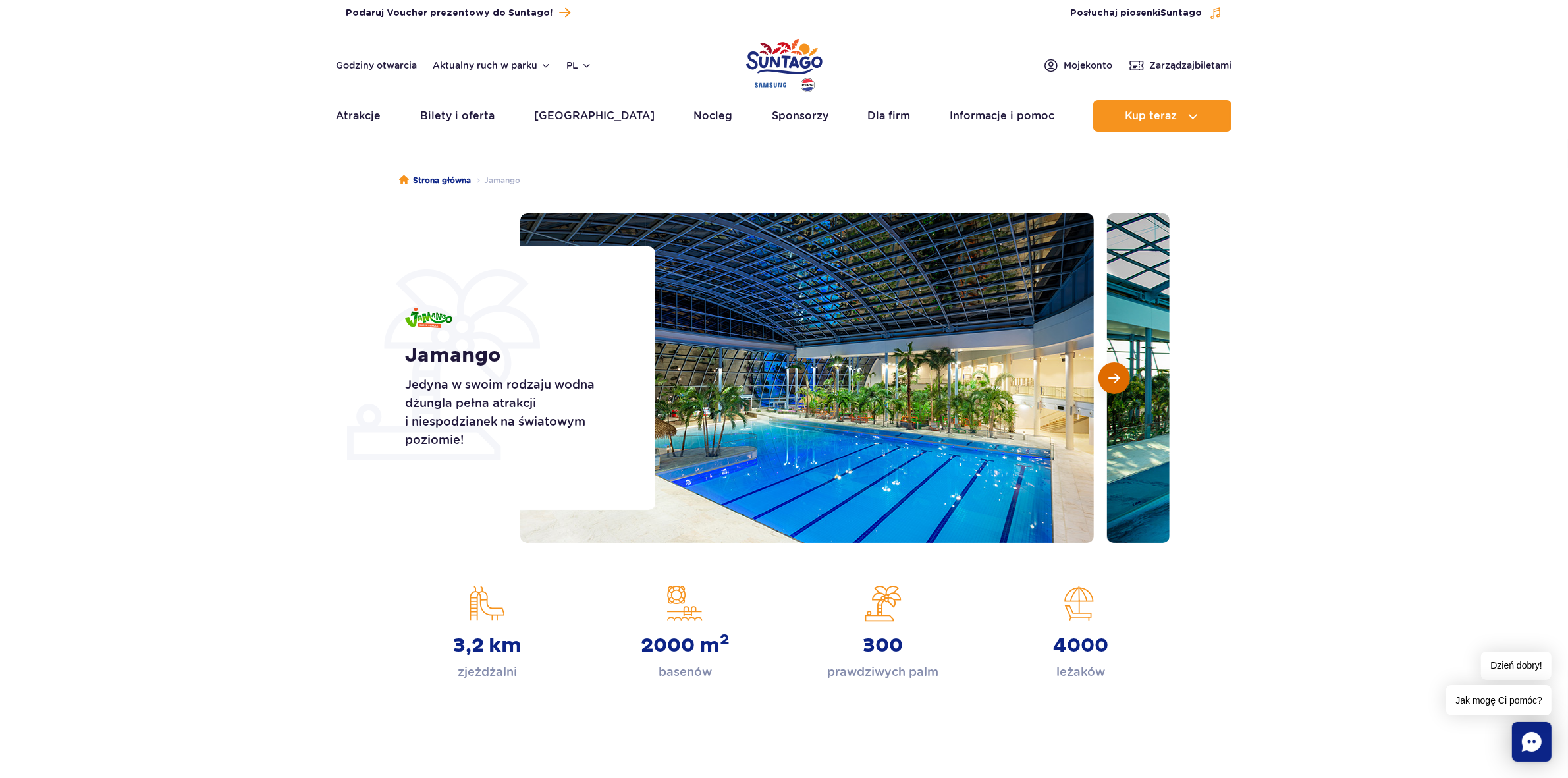
click at [1113, 377] on span "Następny slajd" at bounding box center [1115, 378] width 12 height 12
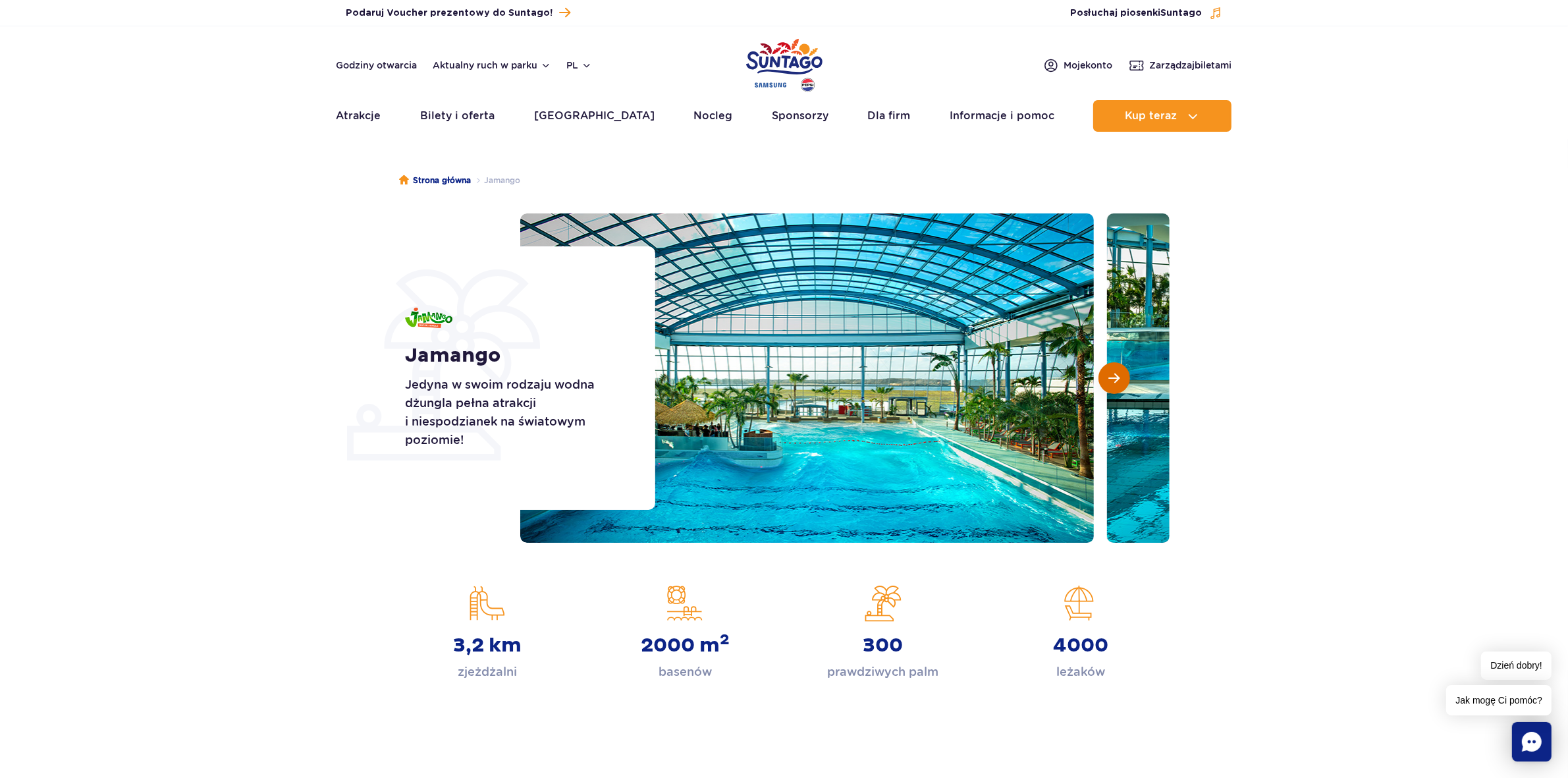
click at [1113, 377] on span "Następny slajd" at bounding box center [1115, 378] width 12 height 12
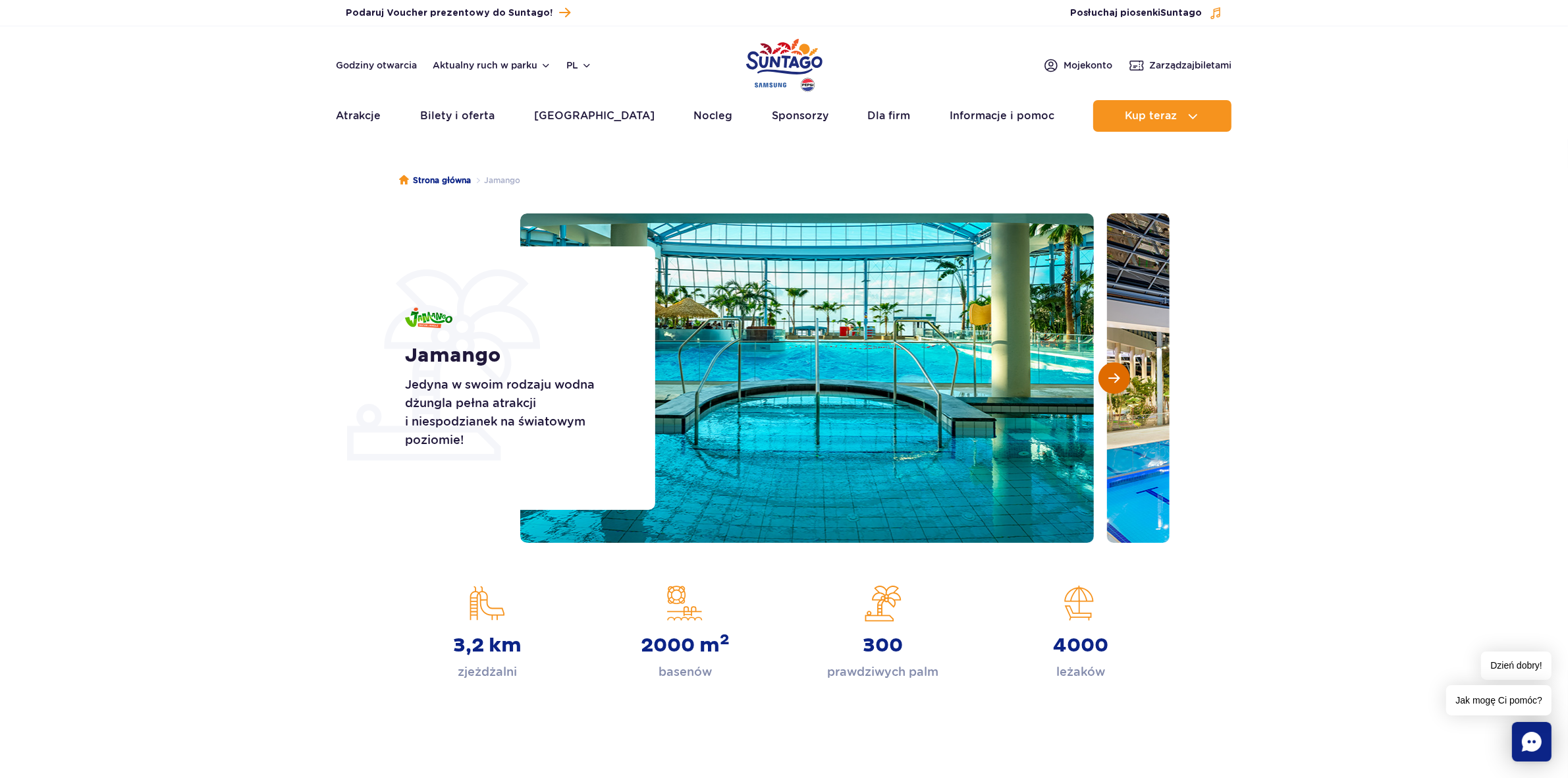
click at [1113, 377] on span "Następny slajd" at bounding box center [1115, 378] width 12 height 12
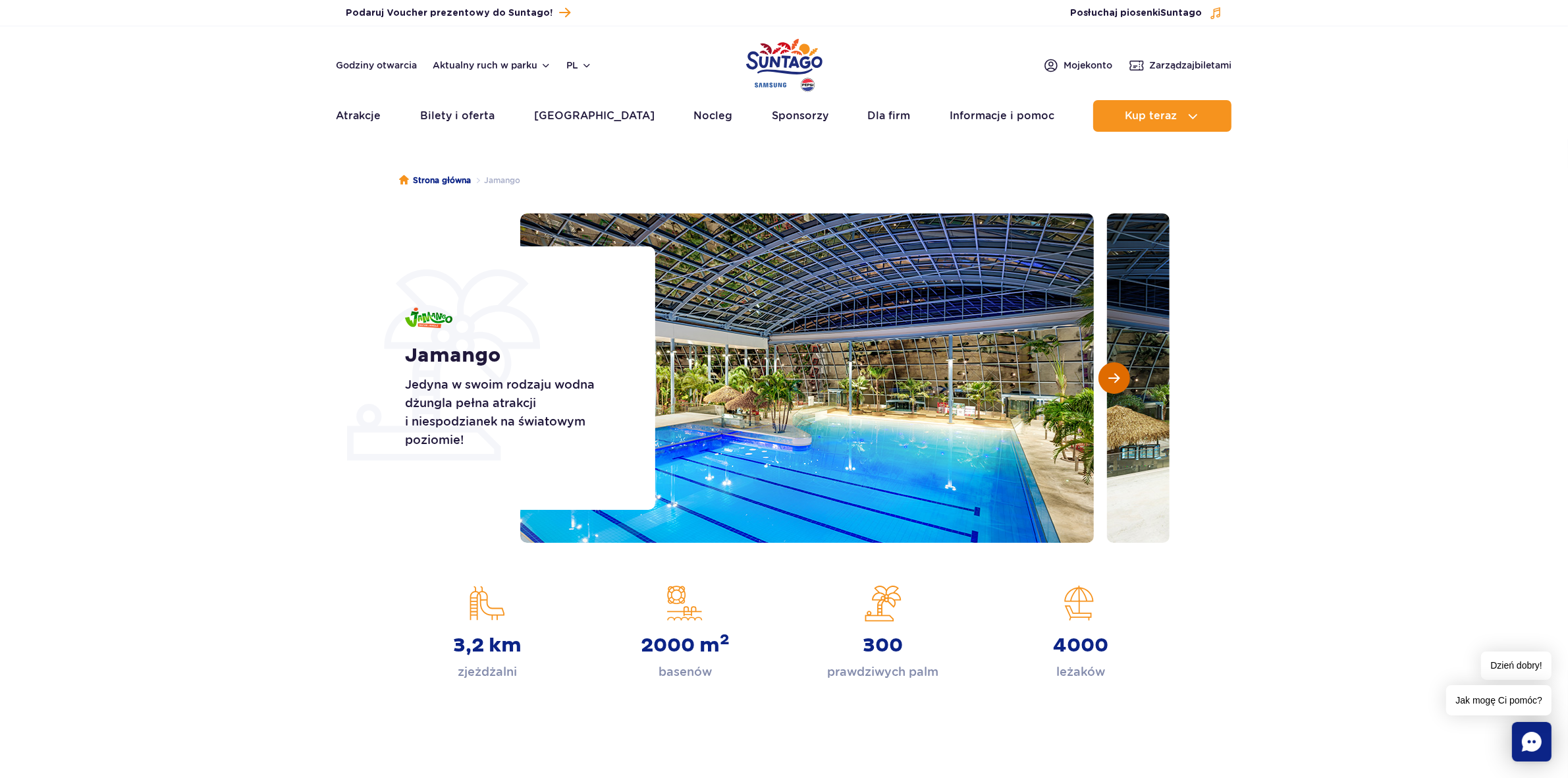
click at [1113, 377] on span "Następny slajd" at bounding box center [1115, 378] width 12 height 12
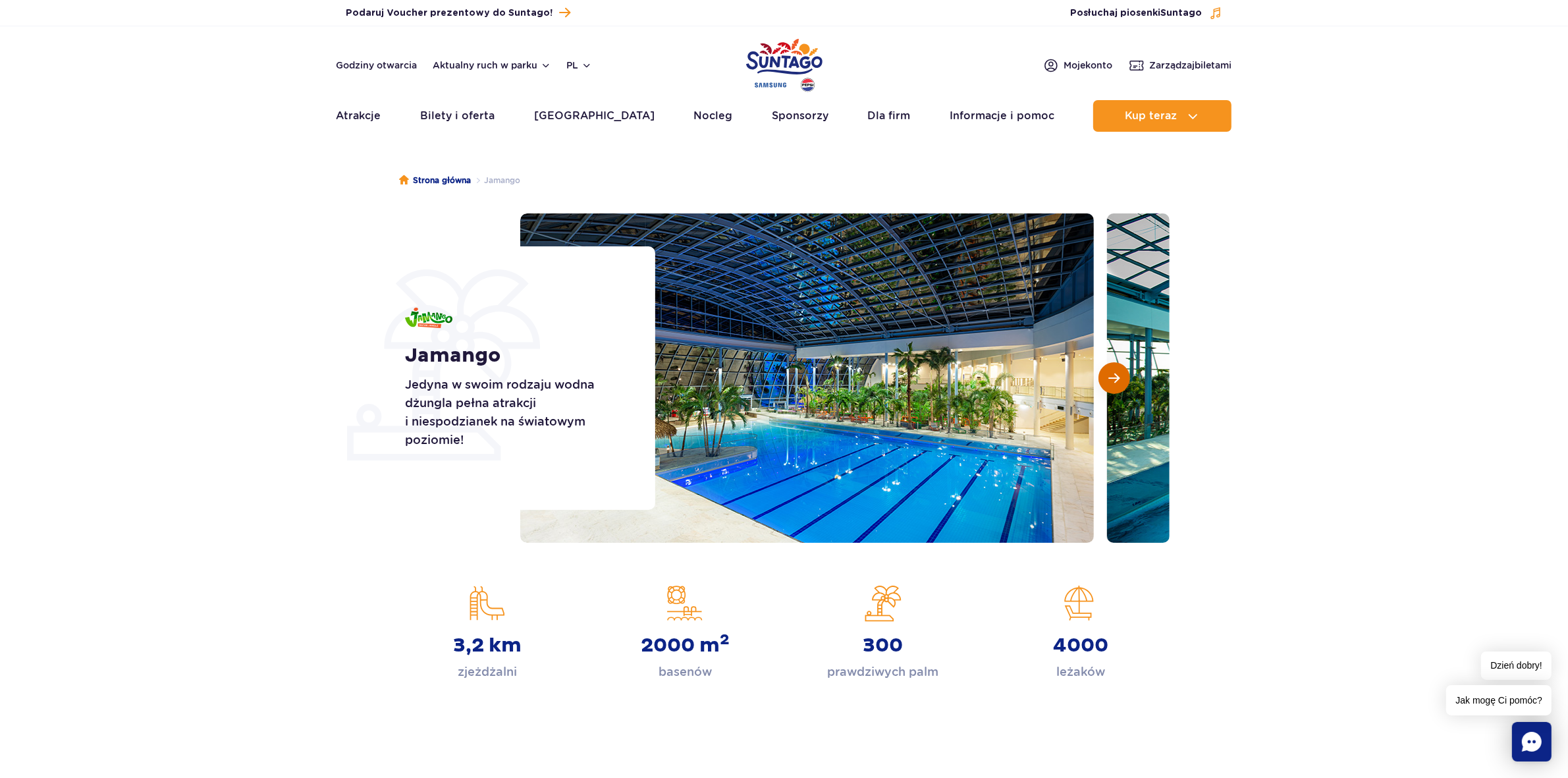
click at [1113, 377] on span "Następny slajd" at bounding box center [1115, 378] width 12 height 12
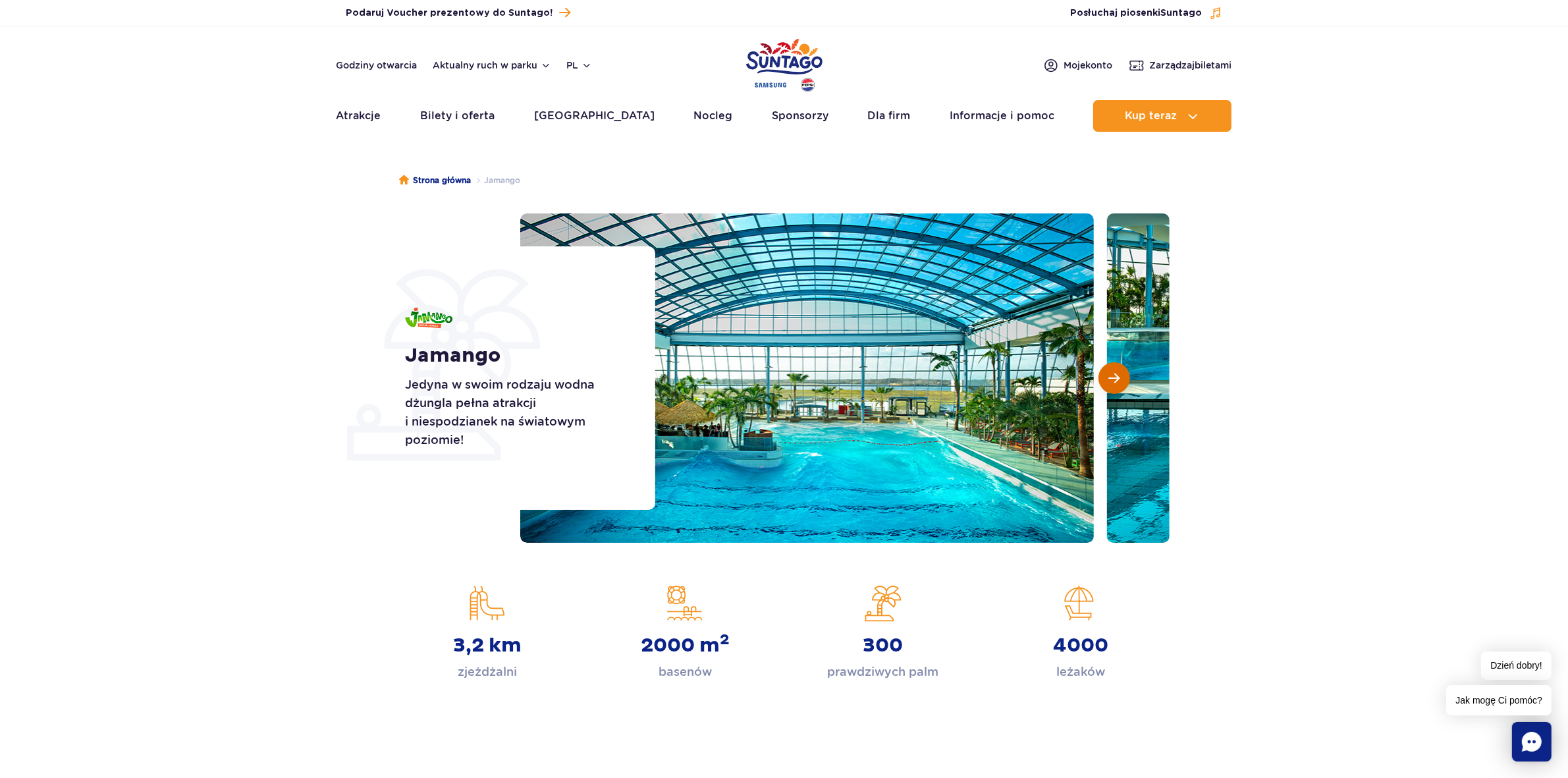
click at [1113, 377] on span "Następny slajd" at bounding box center [1115, 378] width 12 height 12
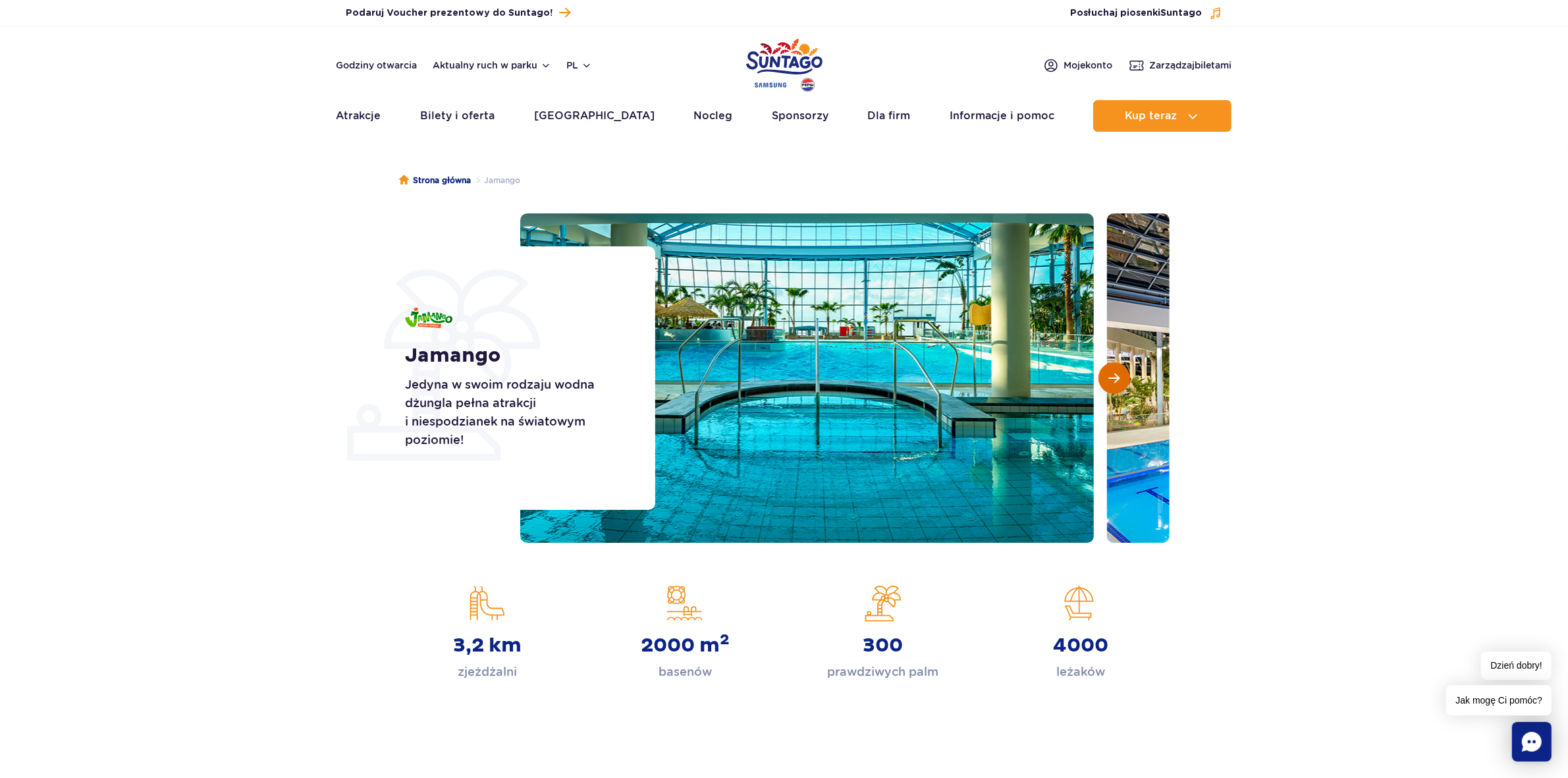
click at [1113, 377] on span "Następny slajd" at bounding box center [1115, 378] width 12 height 12
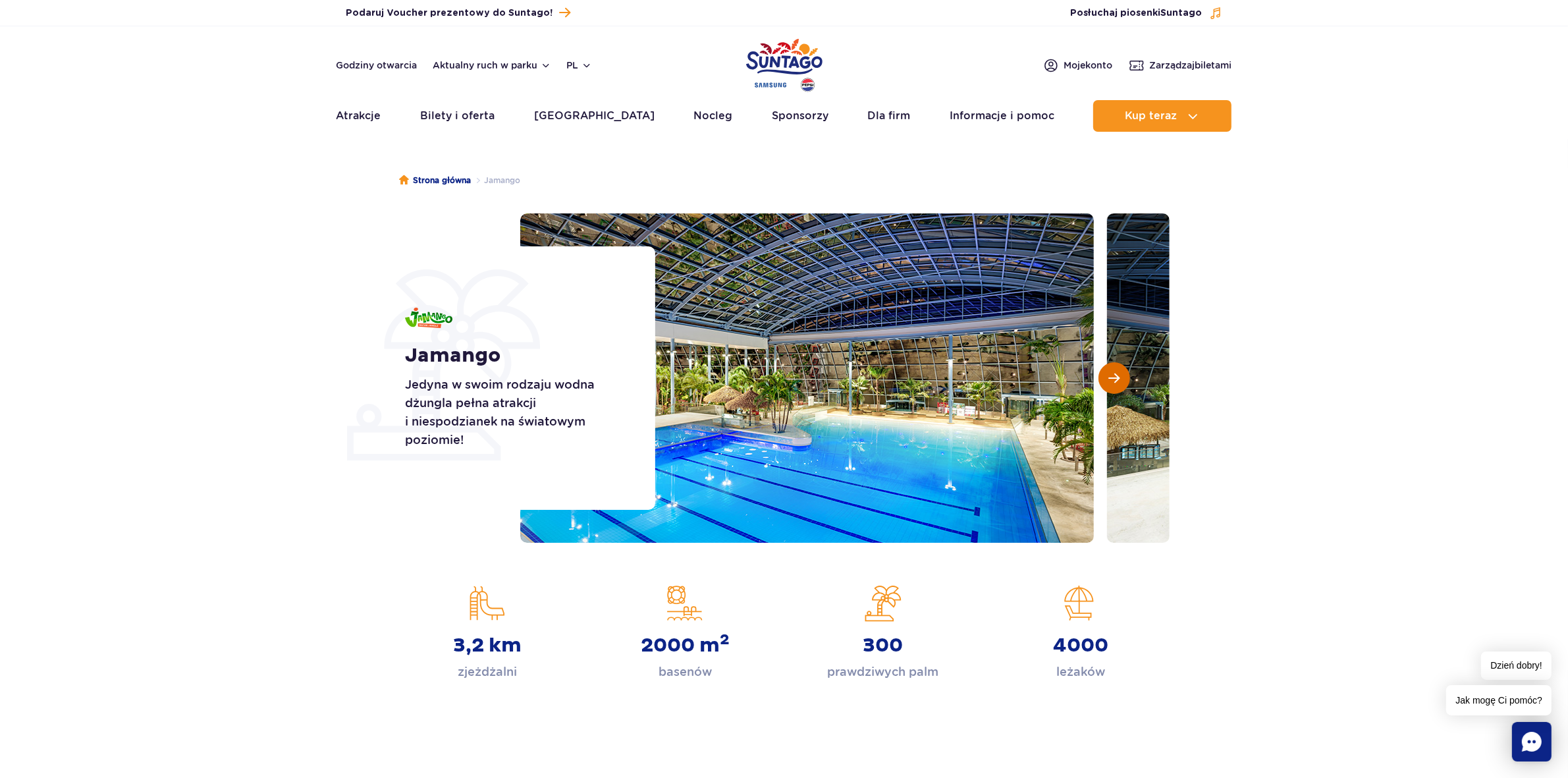
click at [1113, 377] on span "Następny slajd" at bounding box center [1115, 378] width 12 height 12
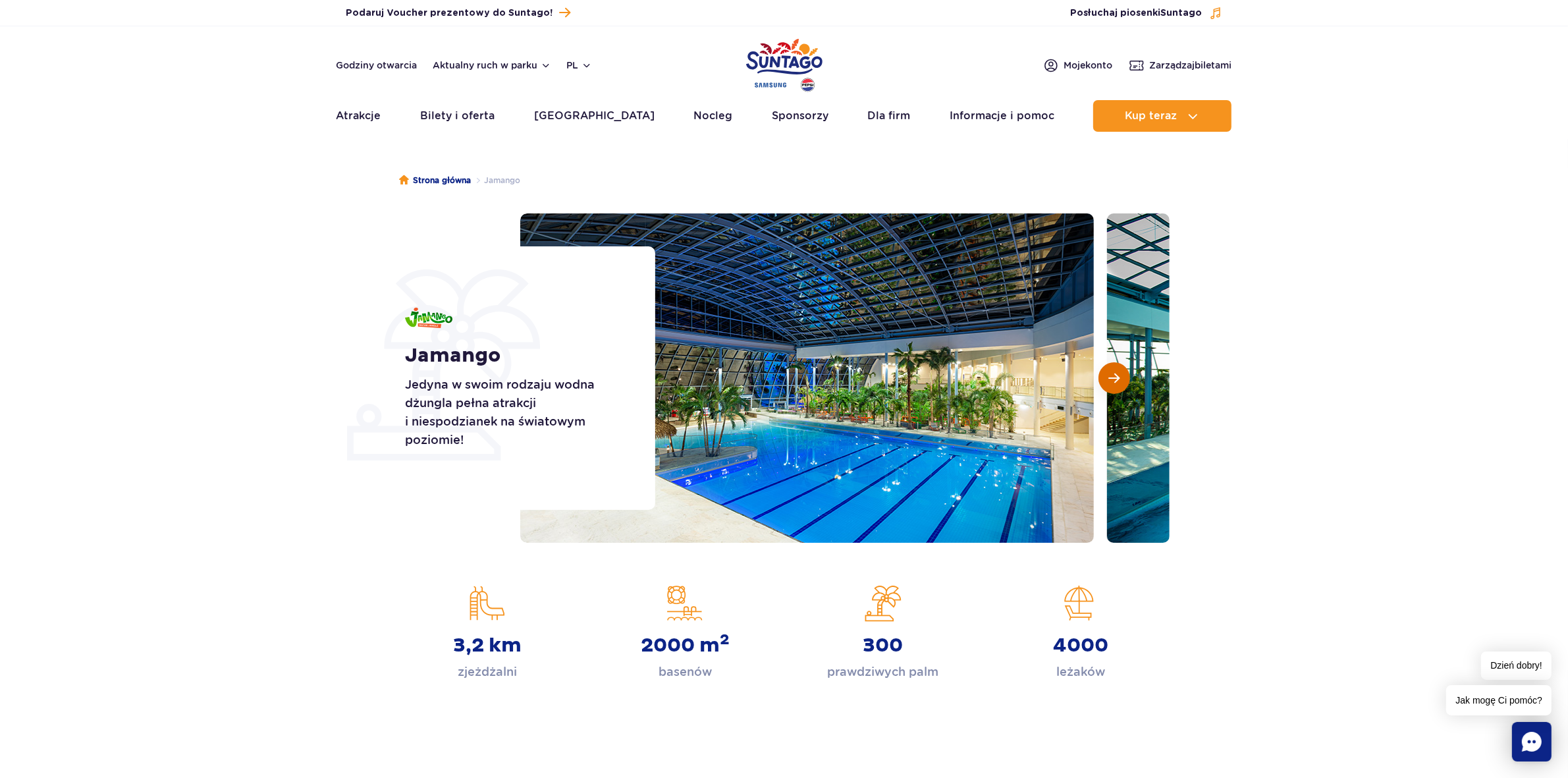
click at [1113, 377] on span "Następny slajd" at bounding box center [1115, 378] width 12 height 12
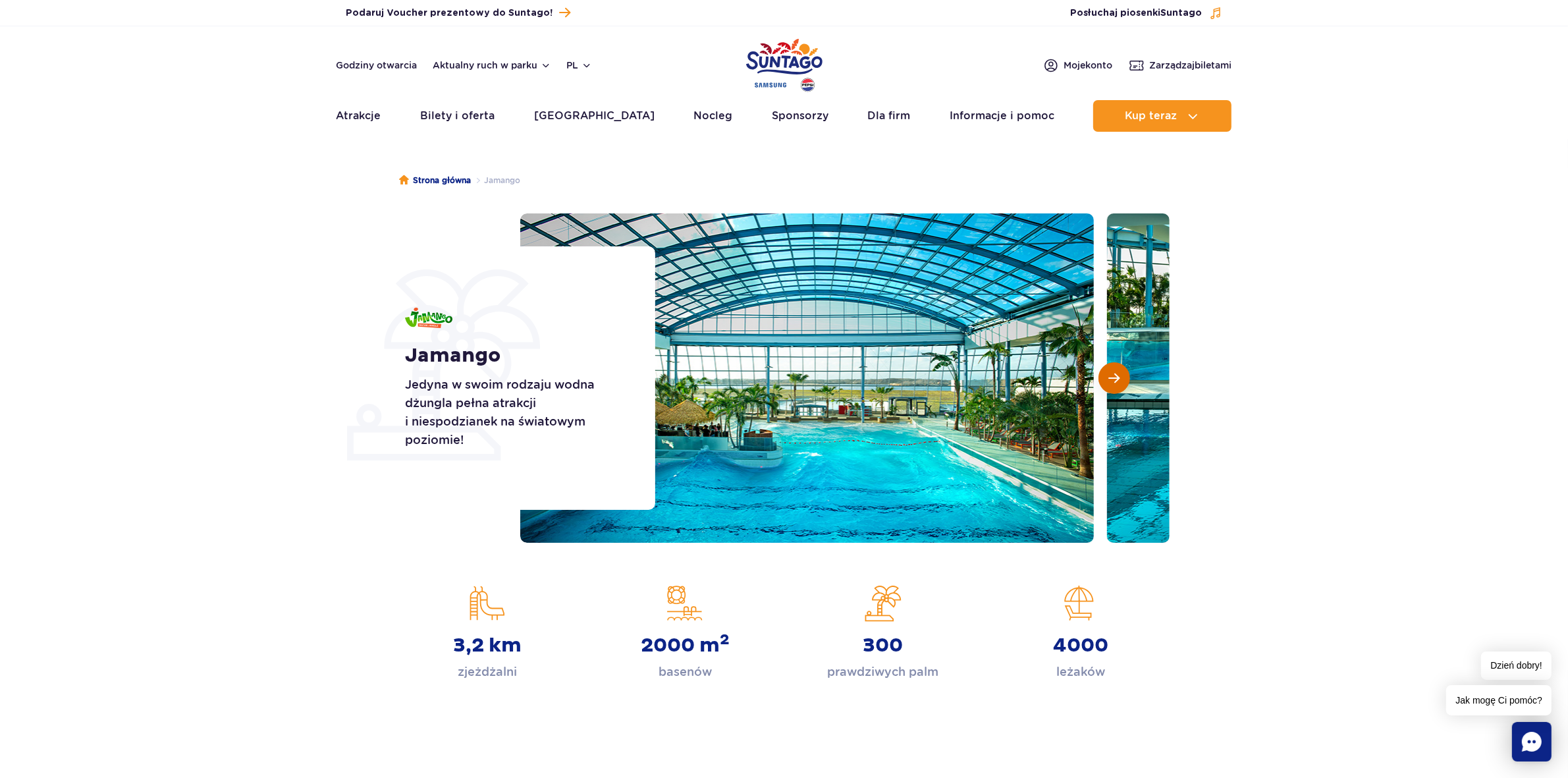
click at [1113, 377] on span "Następny slajd" at bounding box center [1115, 378] width 12 height 12
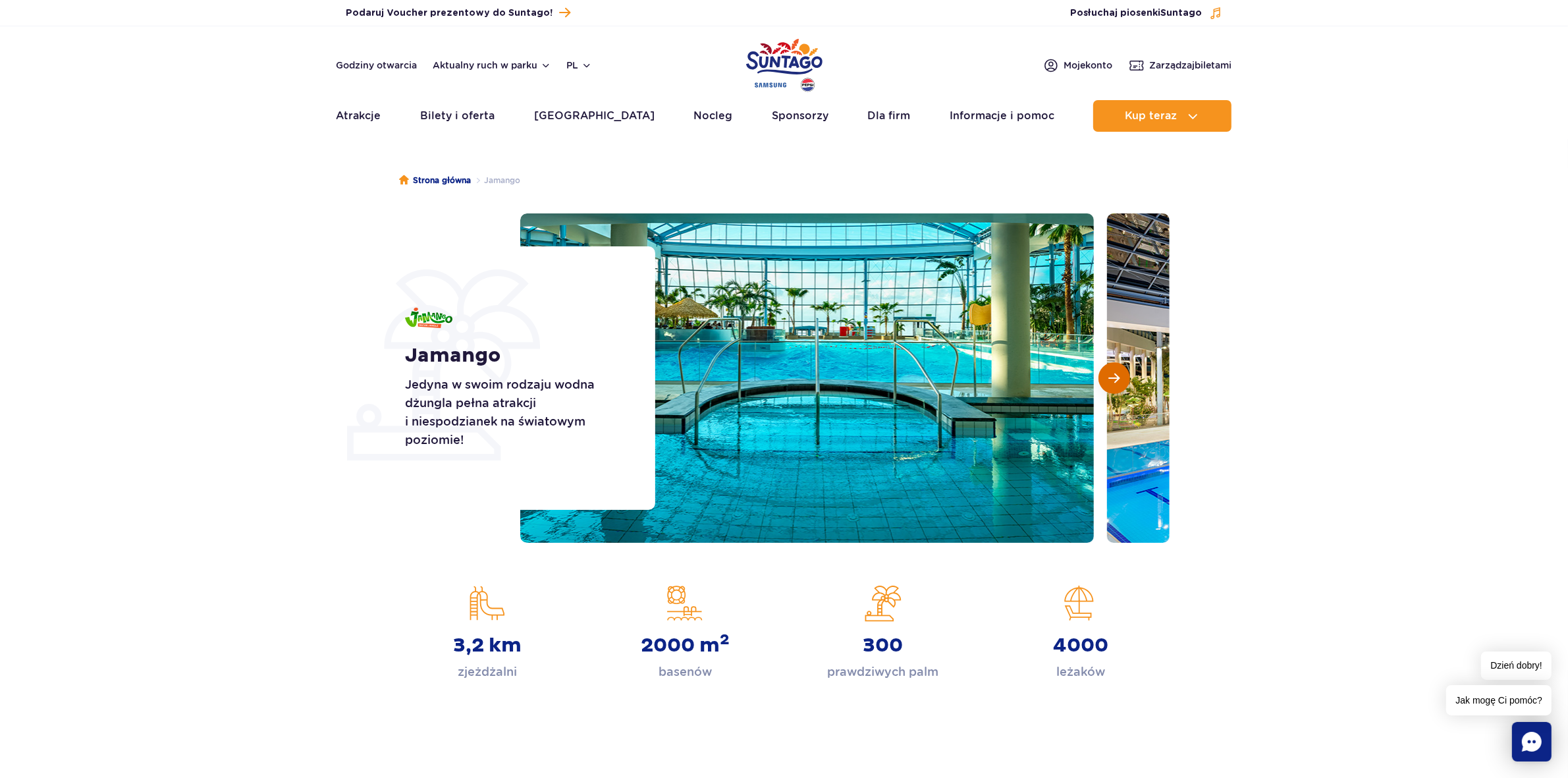
click at [1113, 377] on span "Następny slajd" at bounding box center [1115, 378] width 12 height 12
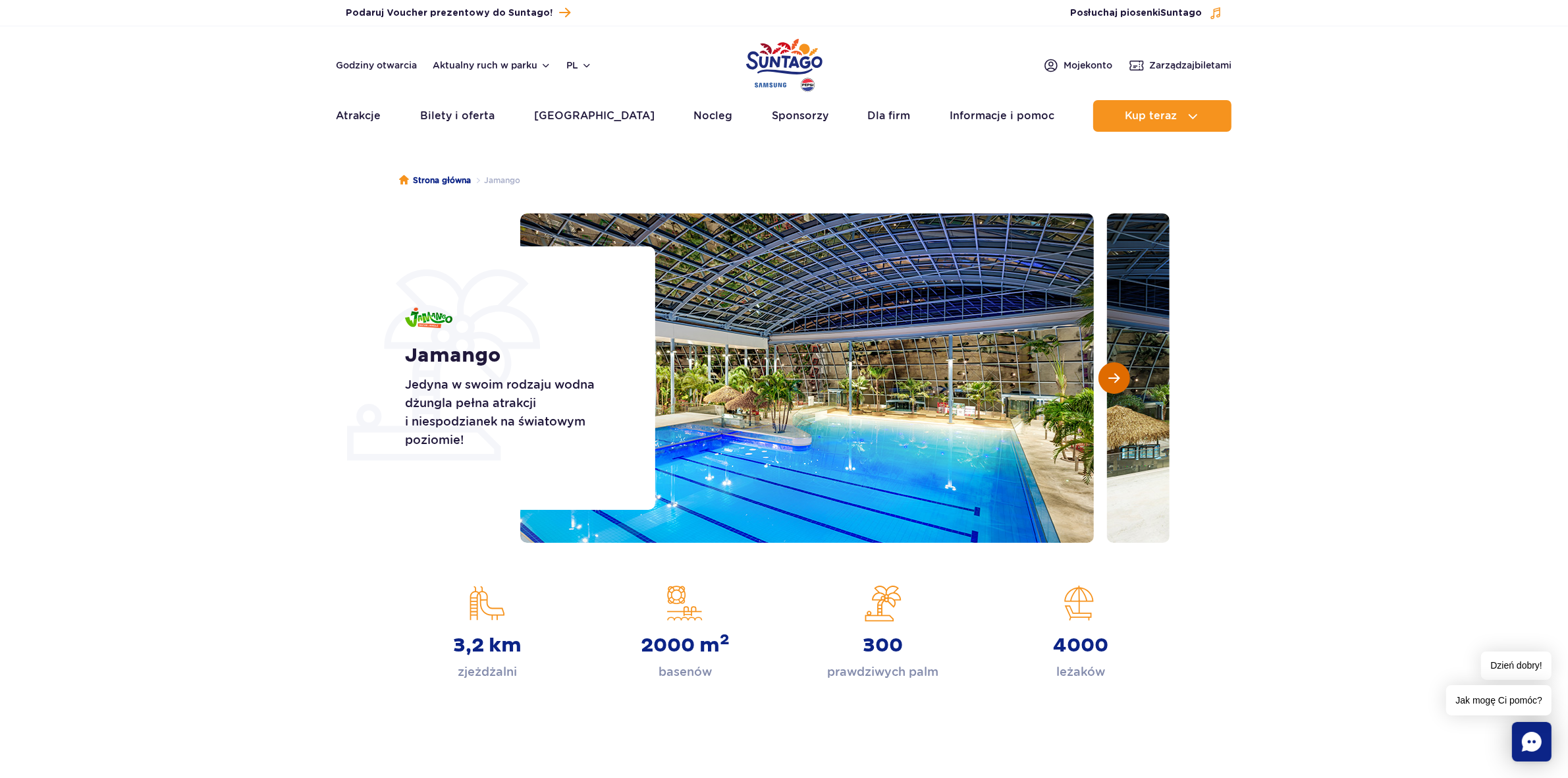
click at [1113, 377] on span "Następny slajd" at bounding box center [1115, 378] width 12 height 12
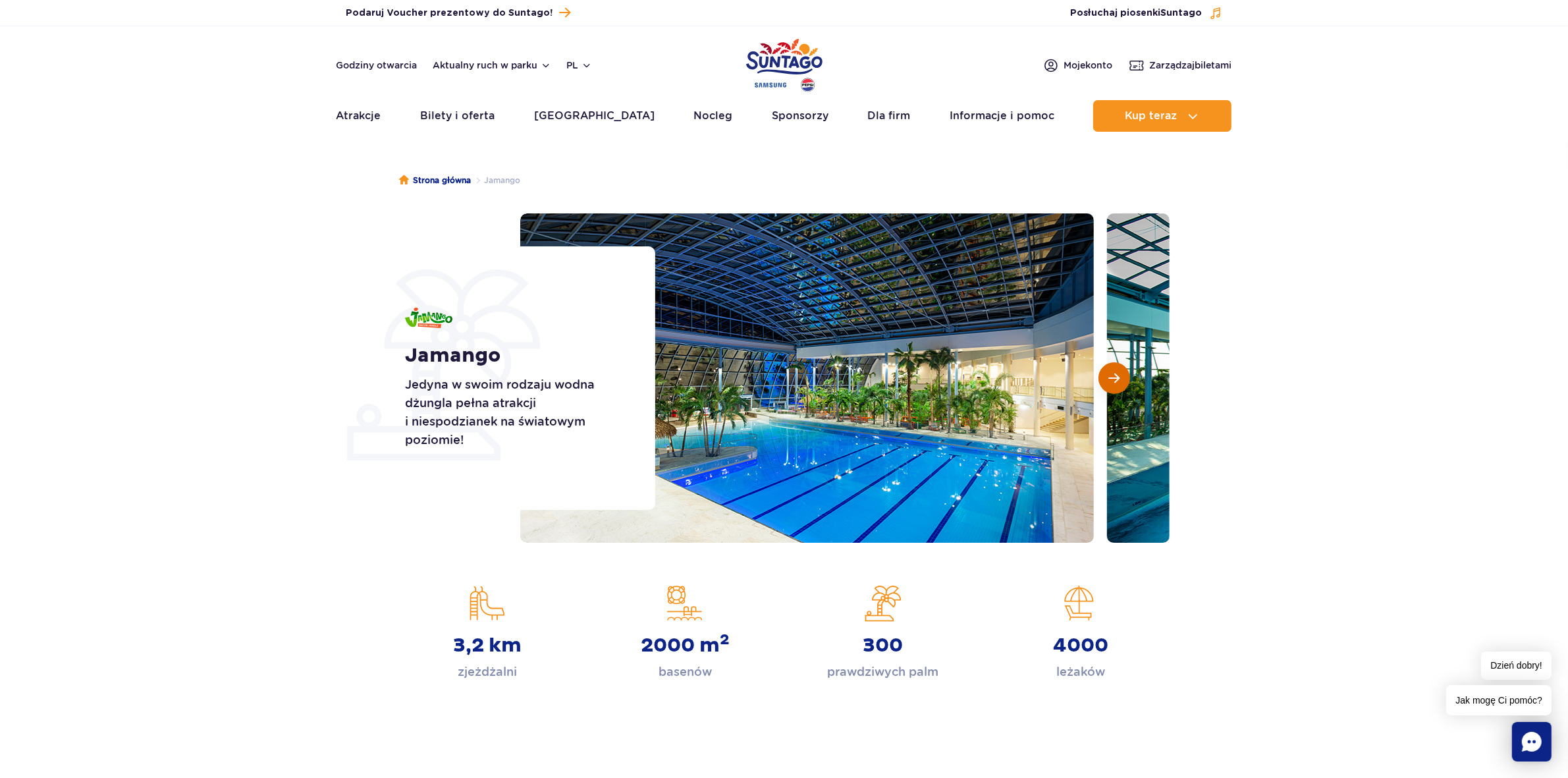
click at [1113, 377] on span "Następny slajd" at bounding box center [1115, 378] width 12 height 12
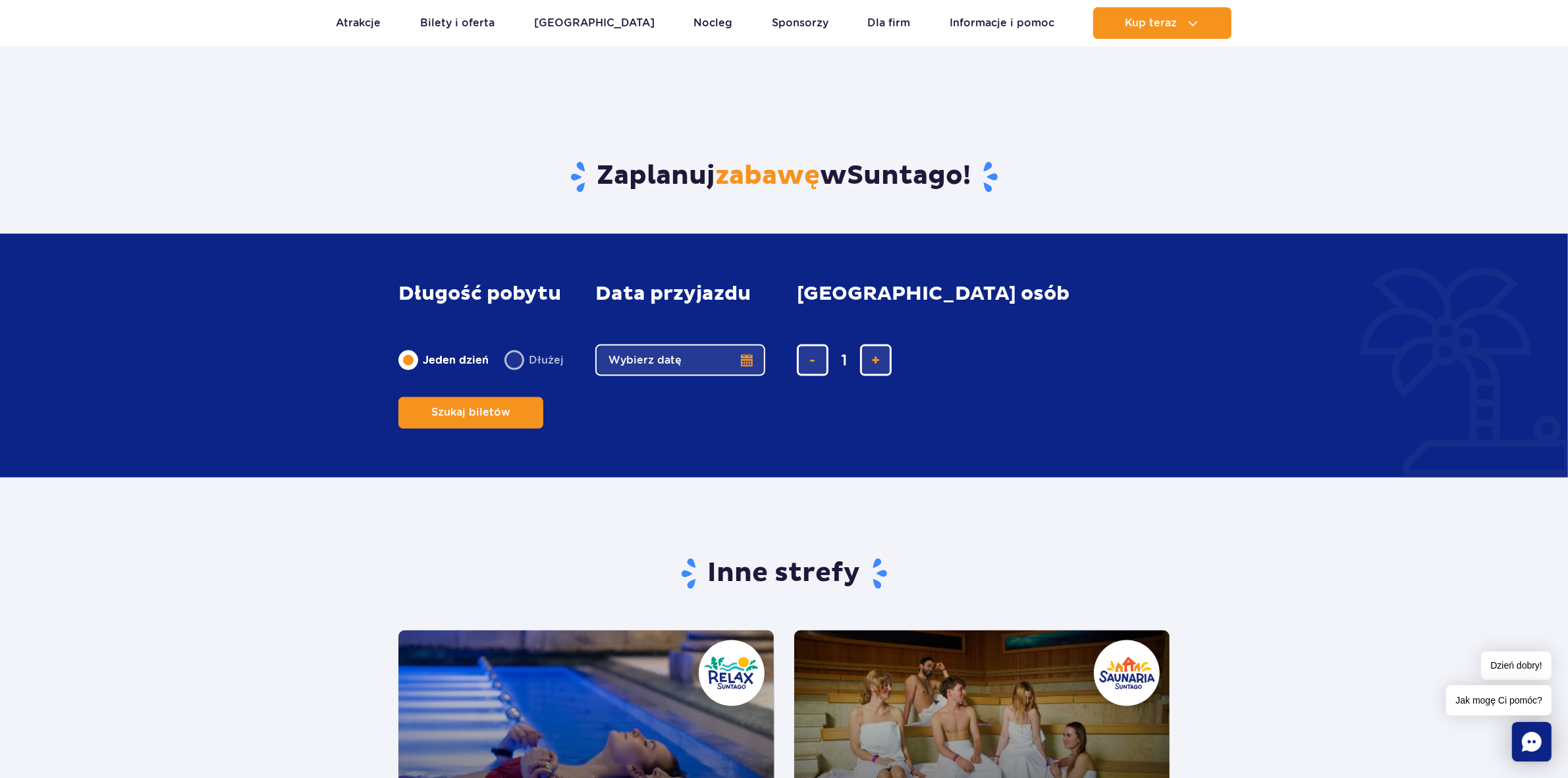
scroll to position [2104, 0]
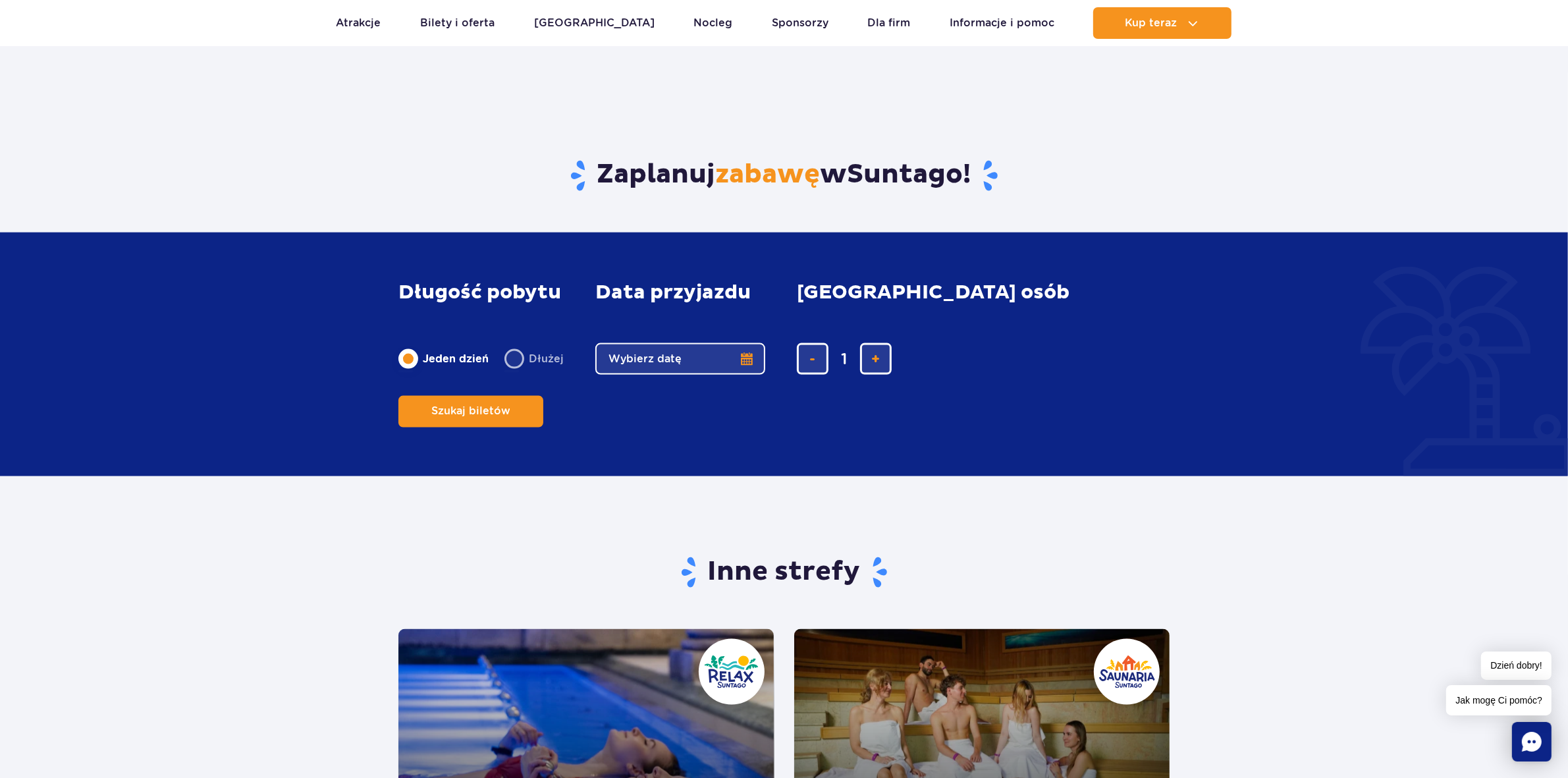
click at [733, 375] on button "Wybierz datę" at bounding box center [680, 359] width 170 height 32
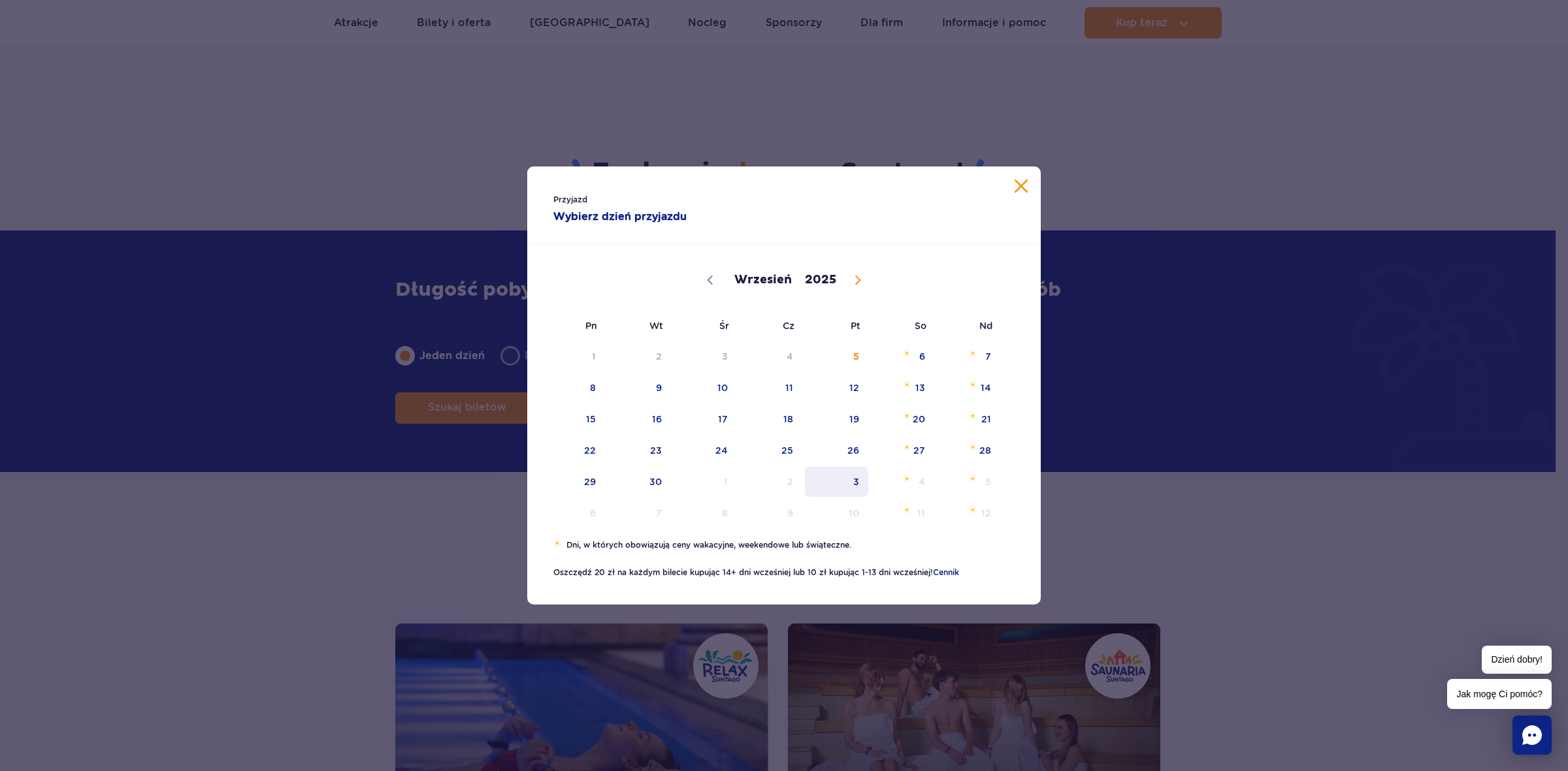
click at [858, 481] on span "3" at bounding box center [837, 482] width 66 height 30
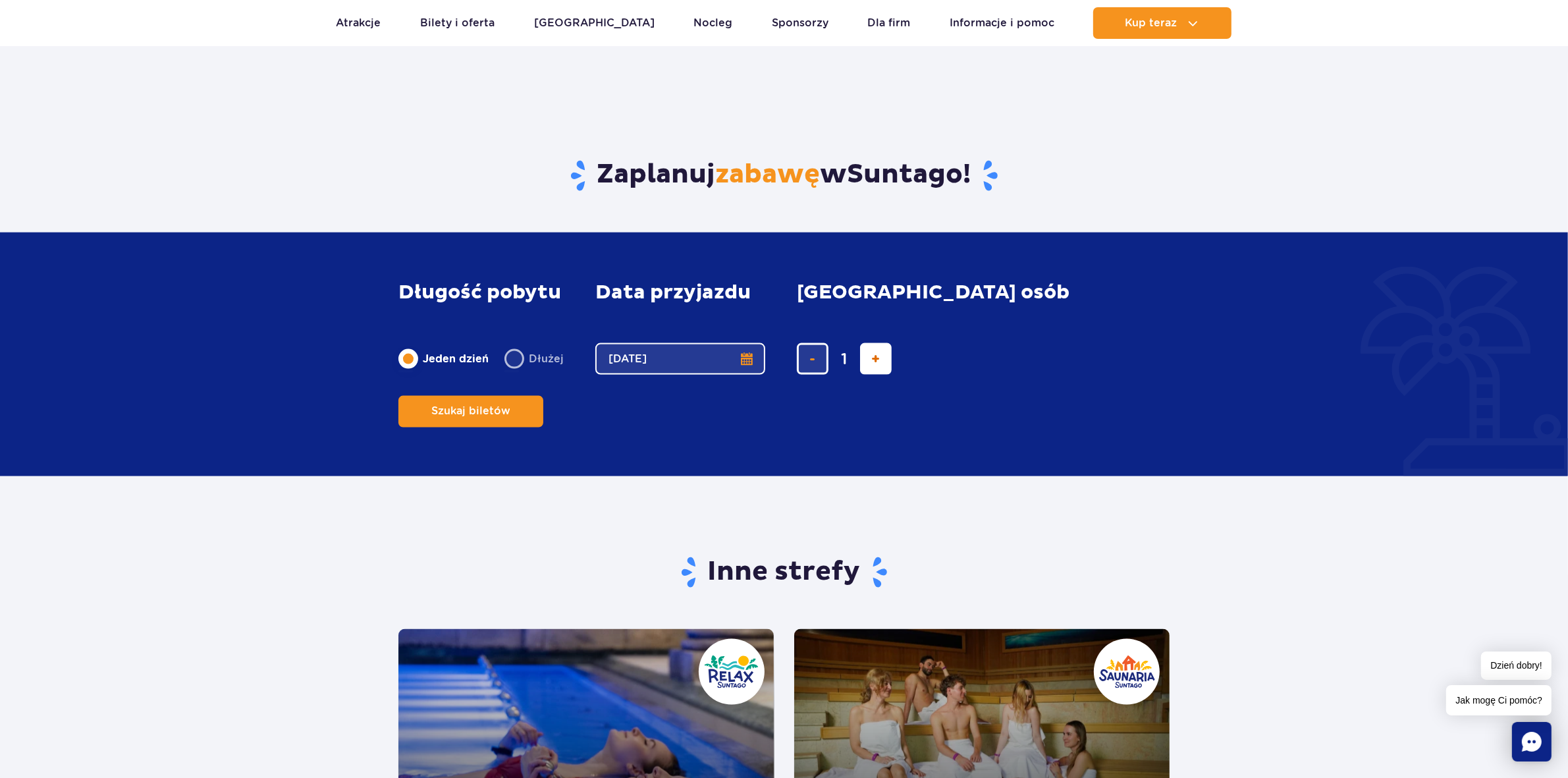
click at [875, 375] on button "dodaj bilet" at bounding box center [876, 359] width 32 height 32
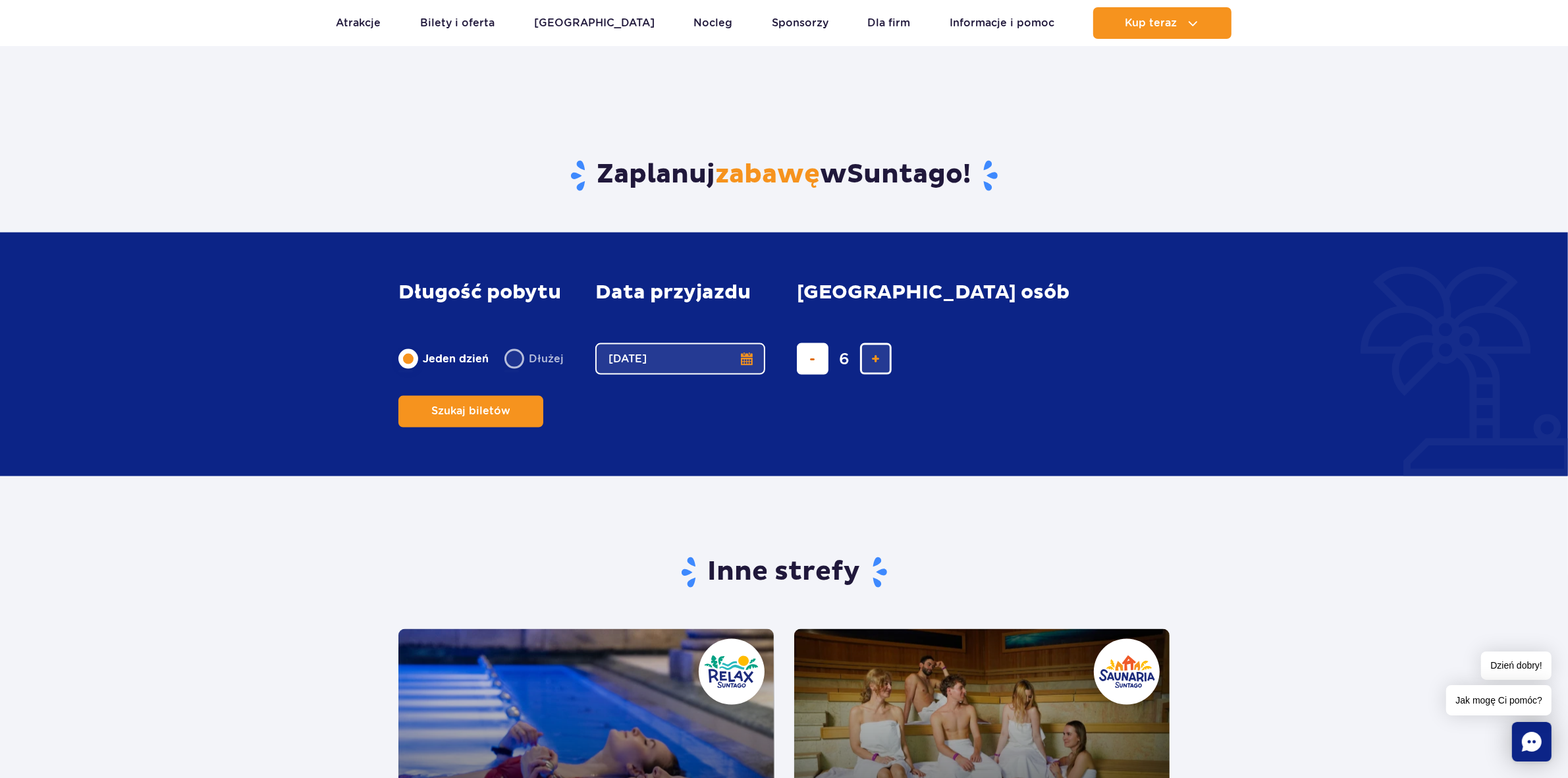
click at [821, 375] on button "usuń bilet" at bounding box center [813, 359] width 32 height 32
type input "5"
click at [505, 405] on span "Szukaj biletów" at bounding box center [466, 411] width 79 height 12
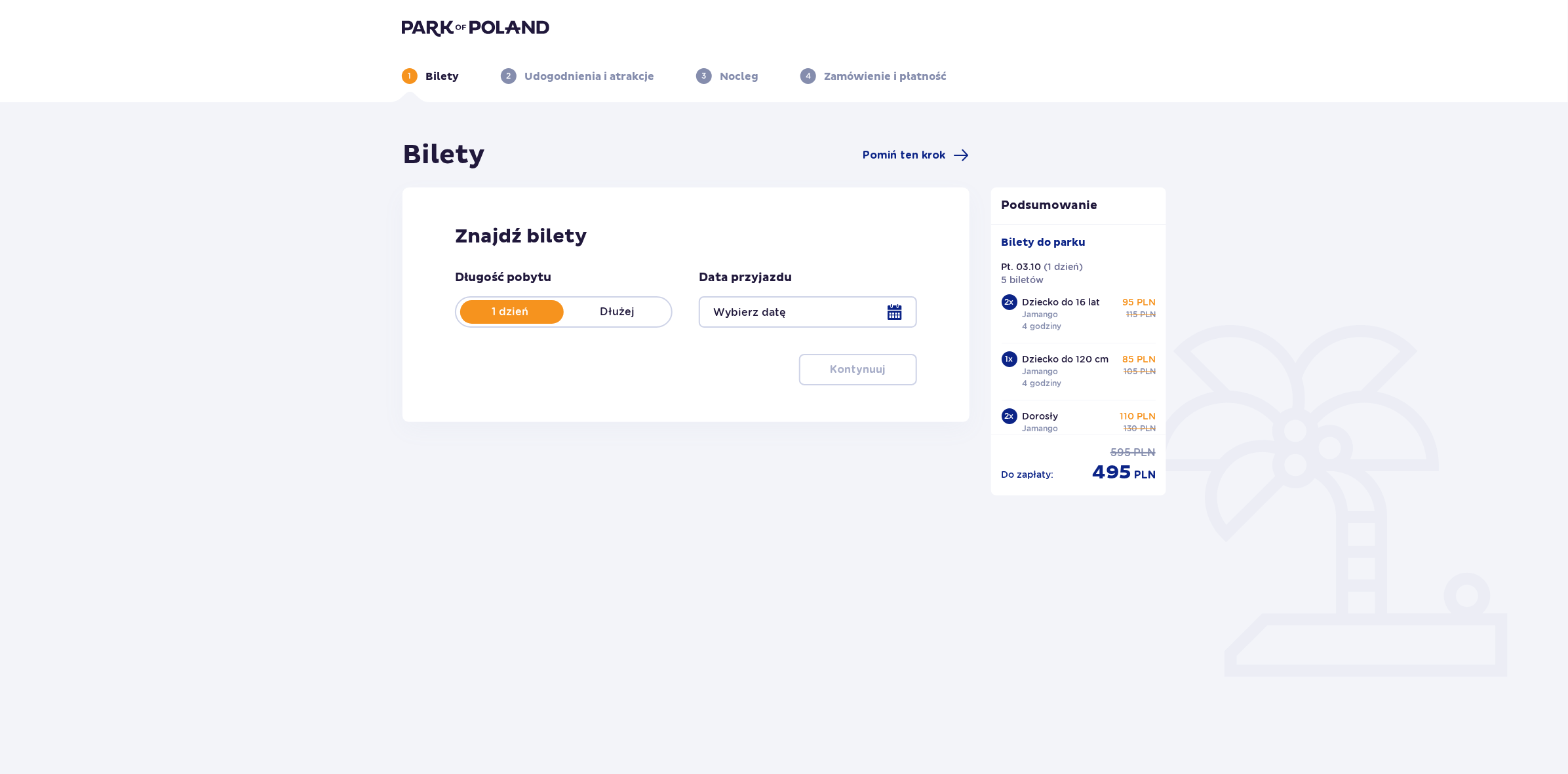
type input "03.10.25"
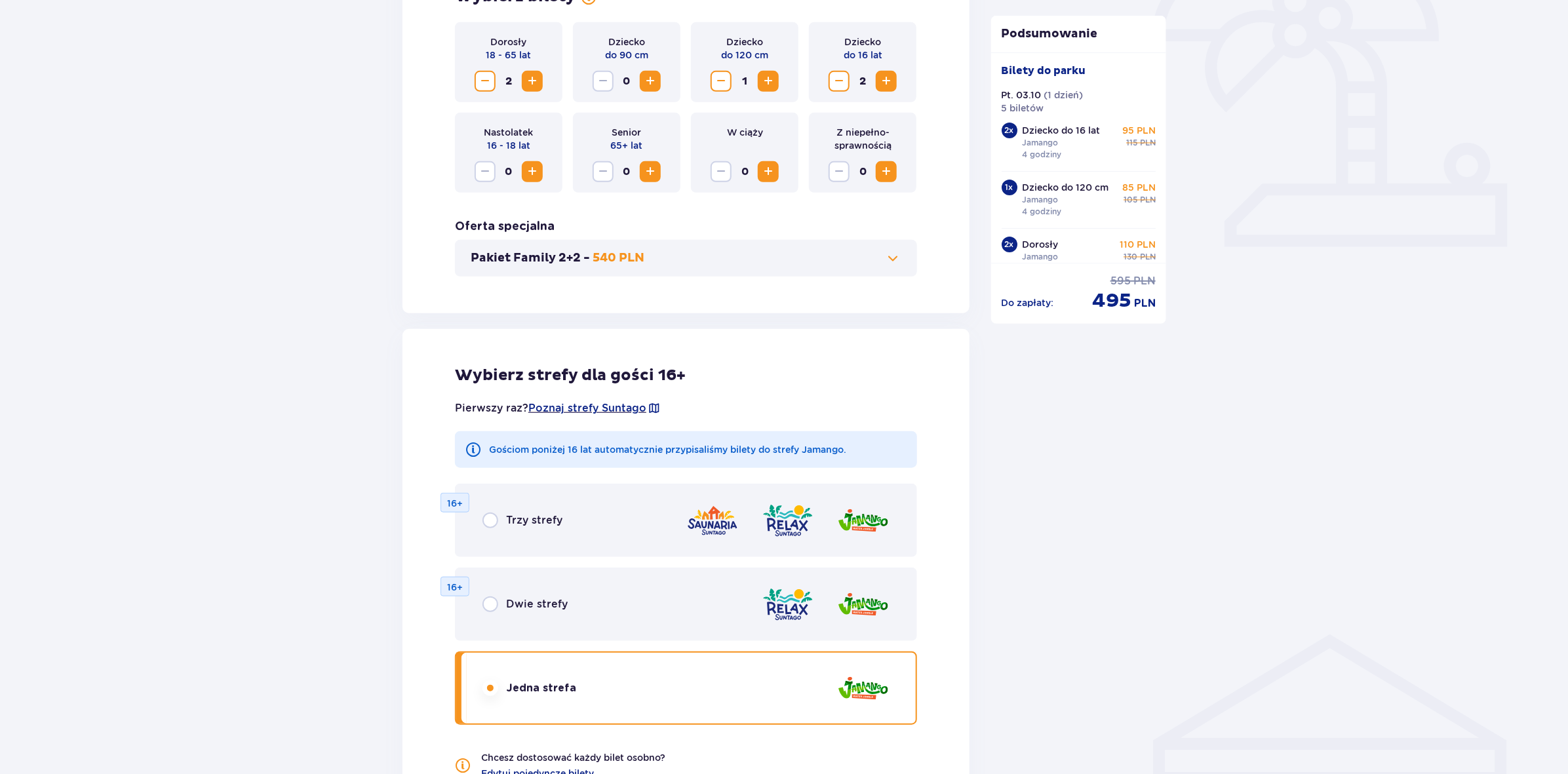
scroll to position [430, 0]
click at [598, 410] on span "Poznaj strefy Suntago" at bounding box center [587, 407] width 118 height 14
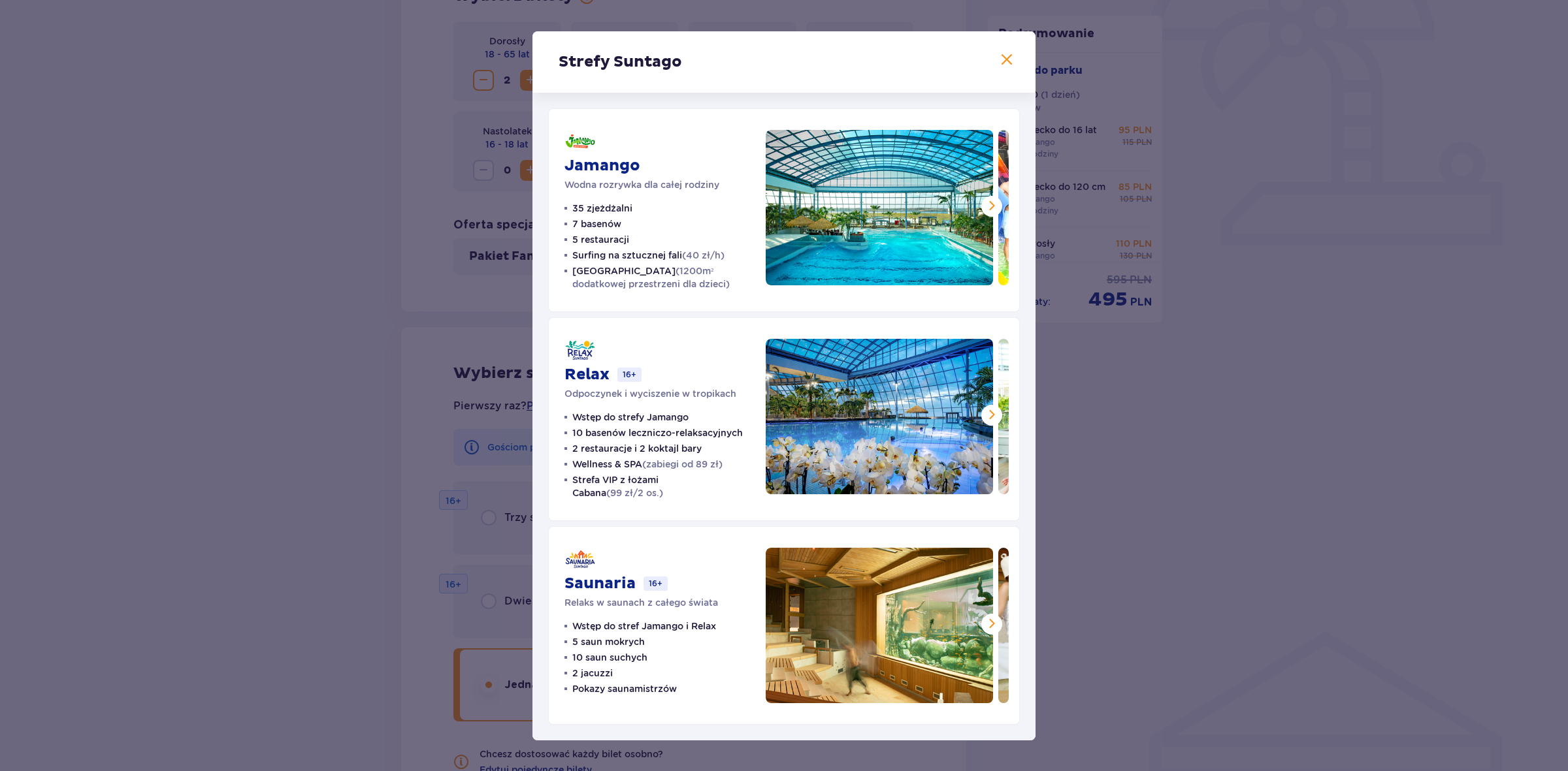
click at [995, 204] on span at bounding box center [992, 206] width 16 height 16
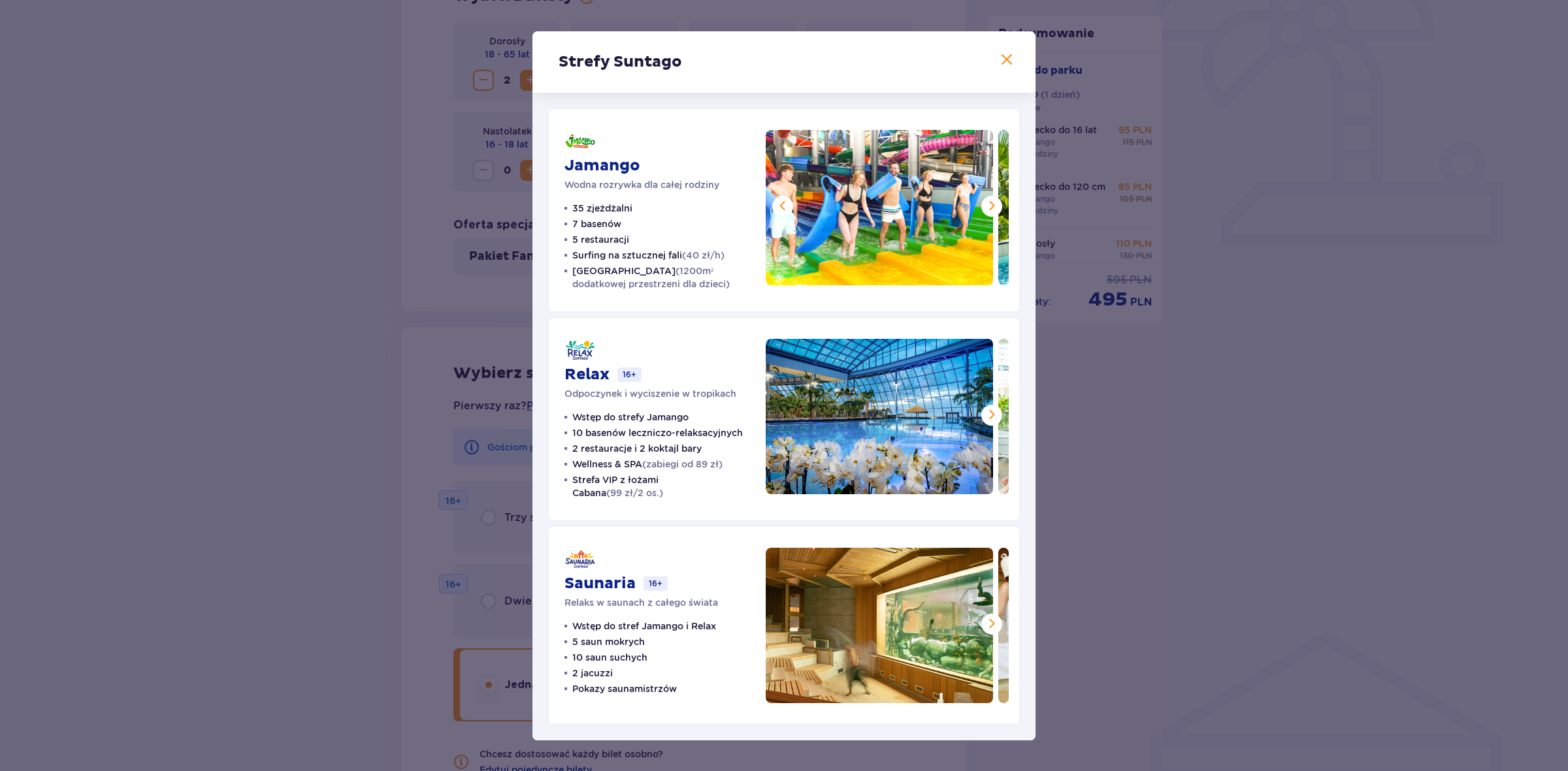
click at [995, 204] on span at bounding box center [992, 206] width 16 height 16
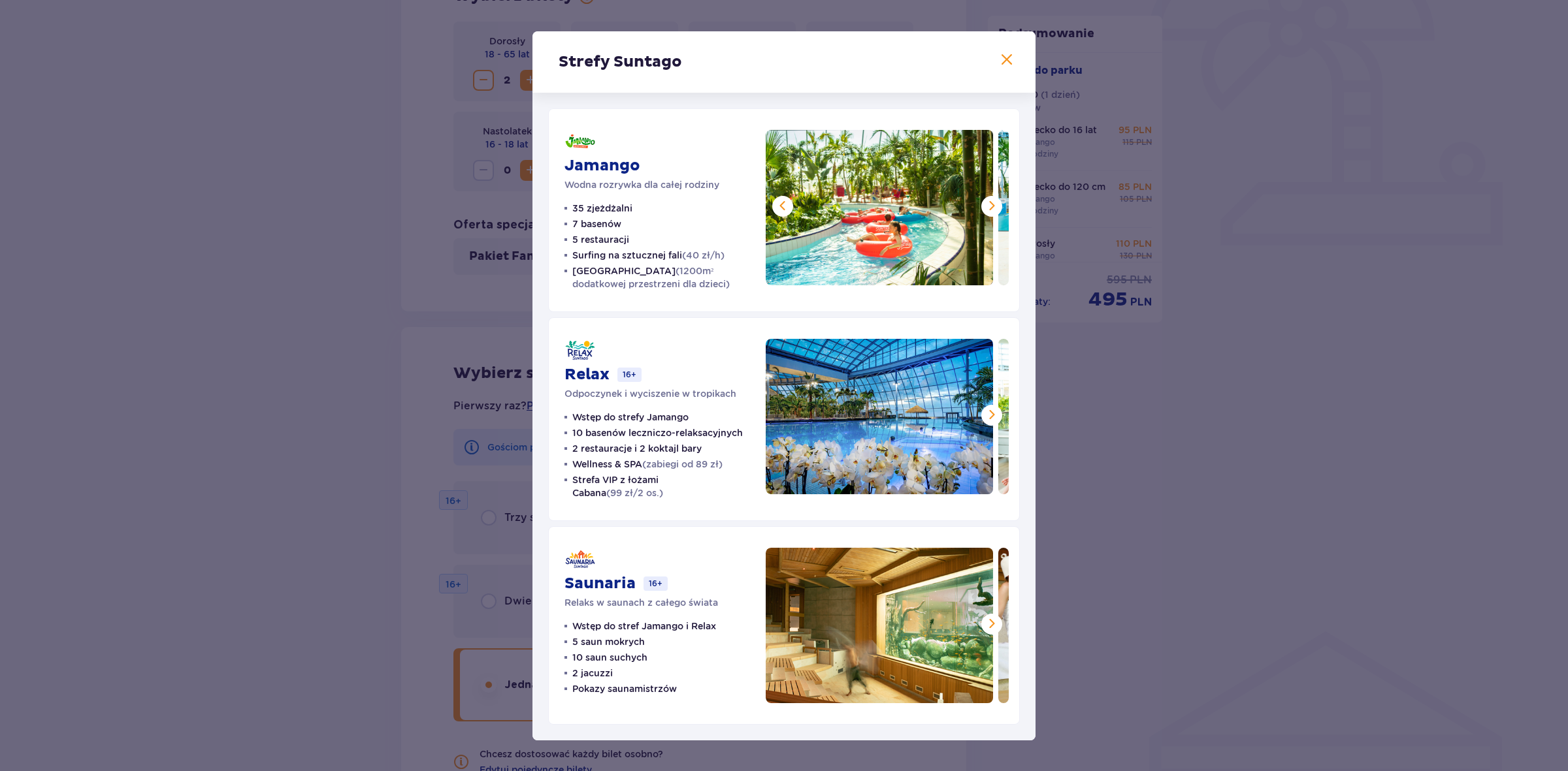
click at [995, 204] on span at bounding box center [992, 206] width 16 height 16
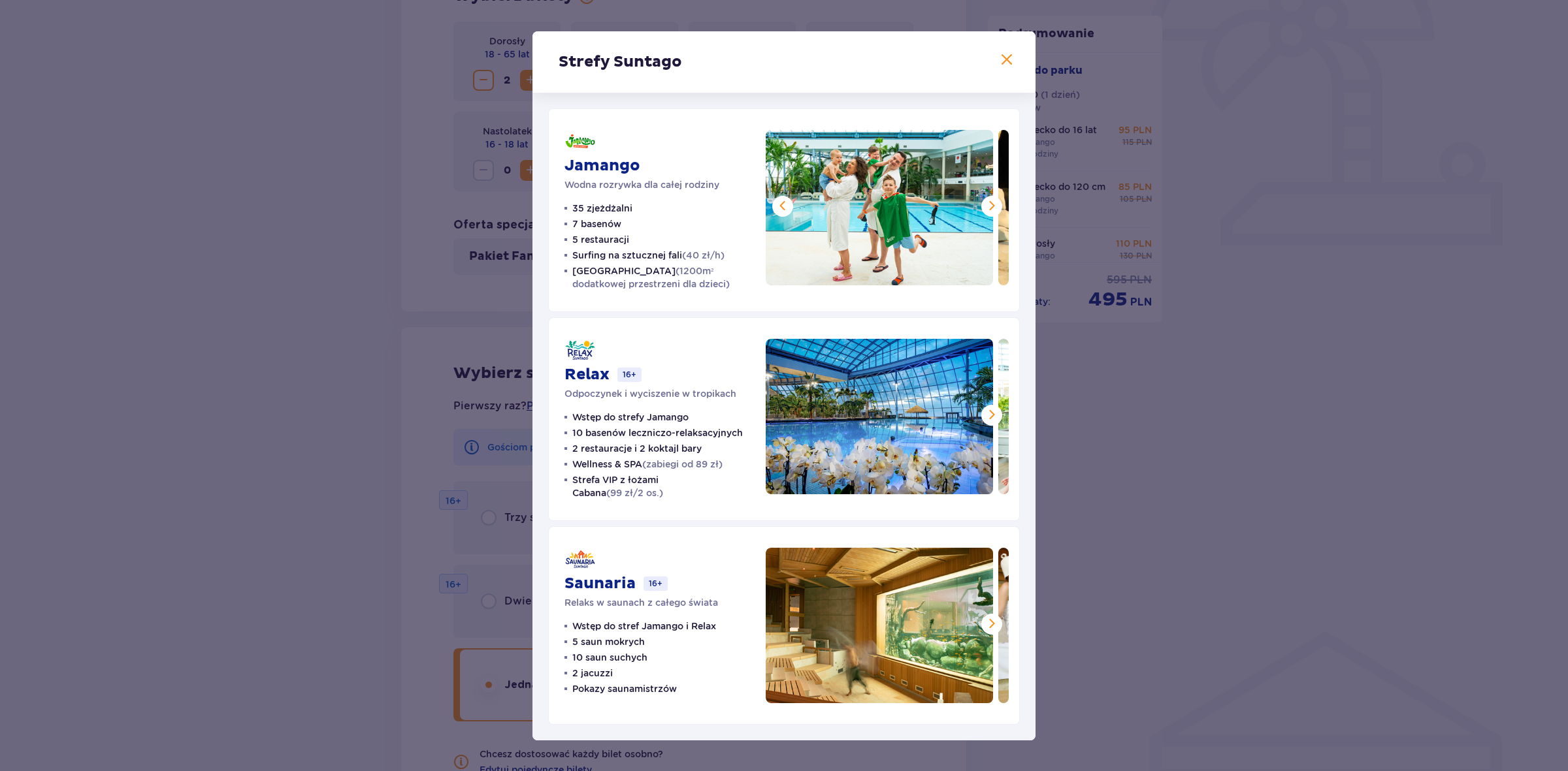
click at [995, 204] on span at bounding box center [992, 206] width 16 height 16
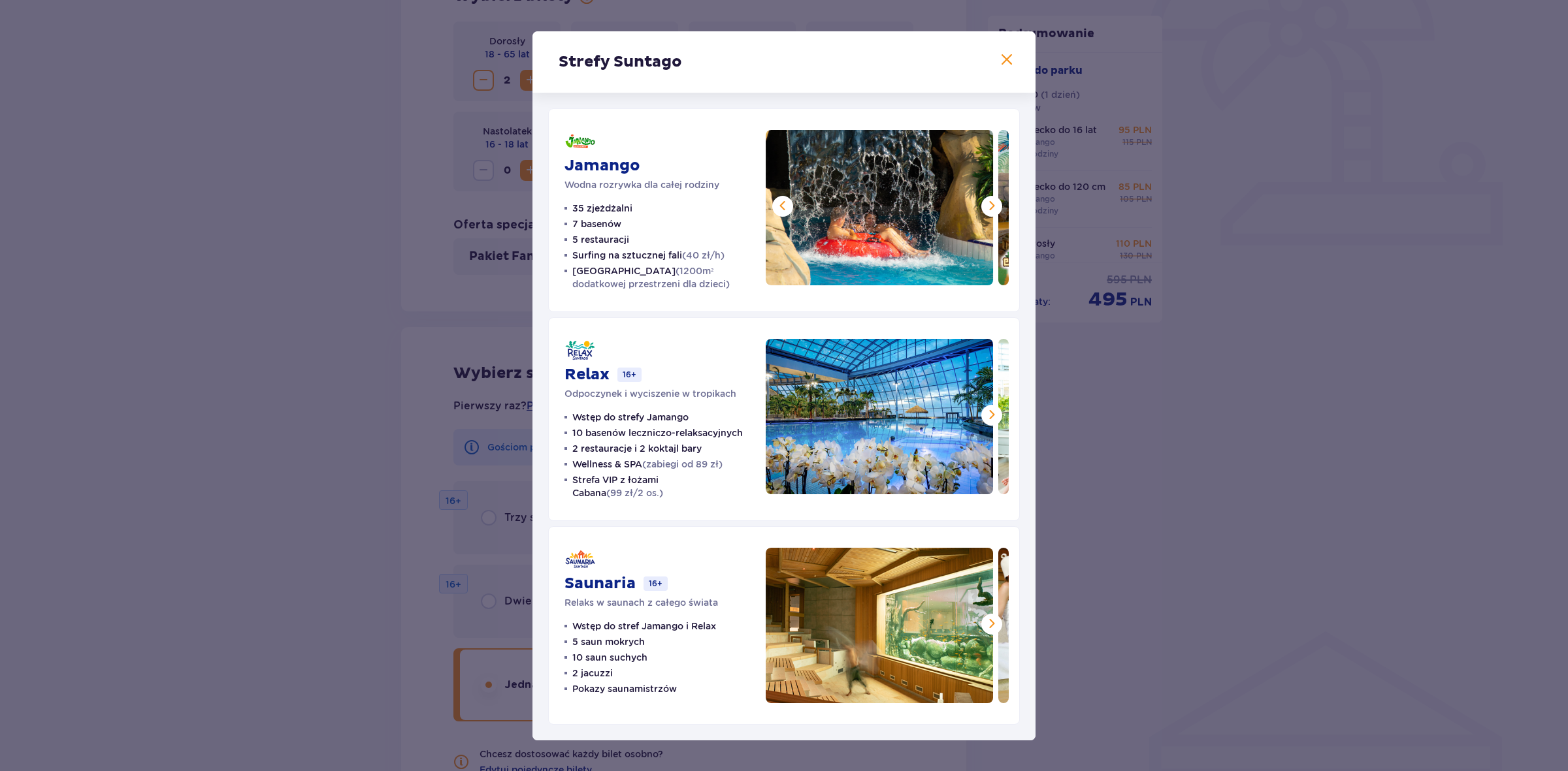
click at [995, 204] on span at bounding box center [992, 206] width 16 height 16
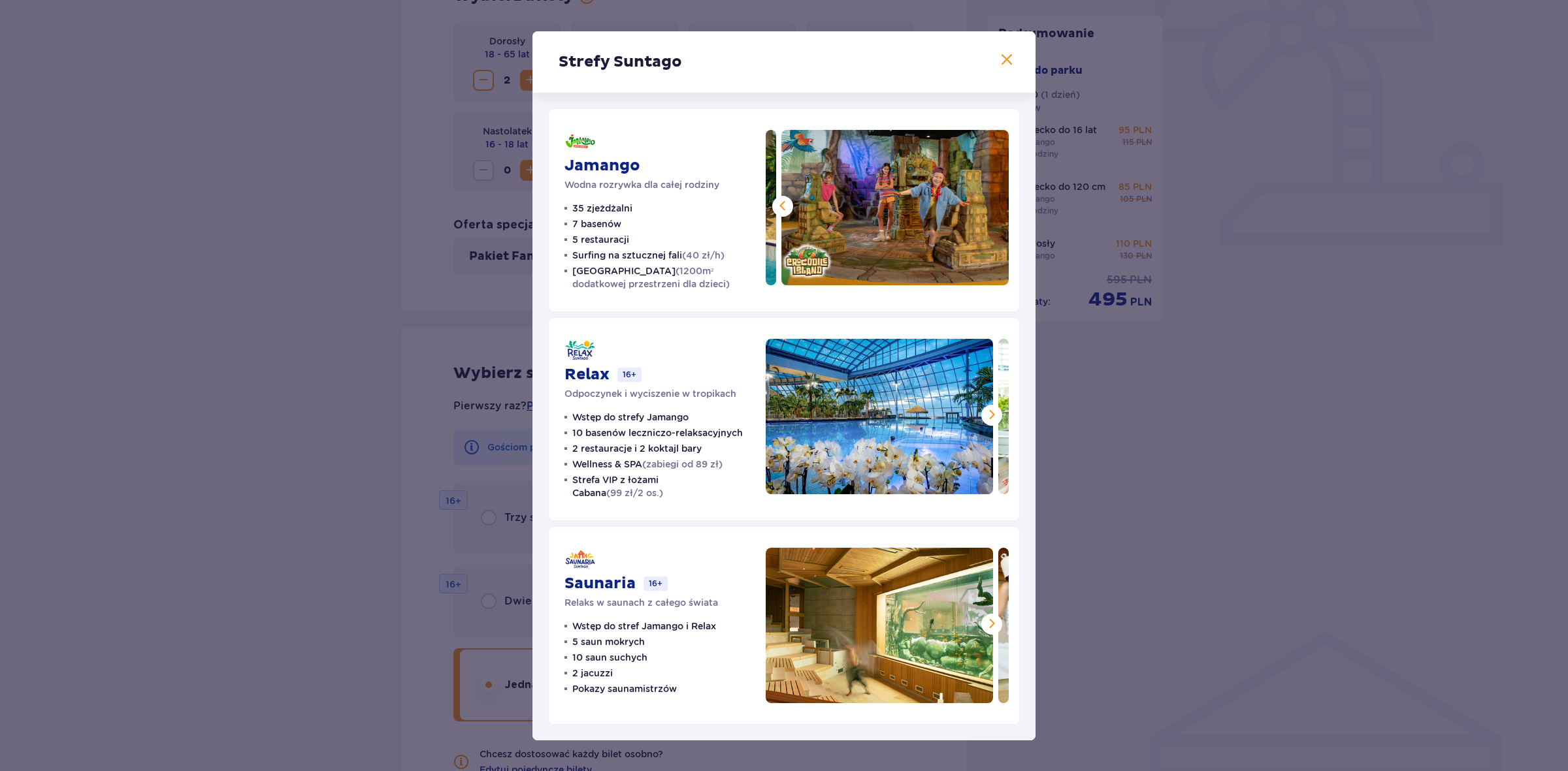
click at [995, 204] on img at bounding box center [895, 208] width 227 height 156
click at [1203, 643] on div "Strefy Suntago Jamango Wodna rozrywka dla całej rodziny 35 zjeżdżalni 7 basenów…" at bounding box center [784, 385] width 1568 height 771
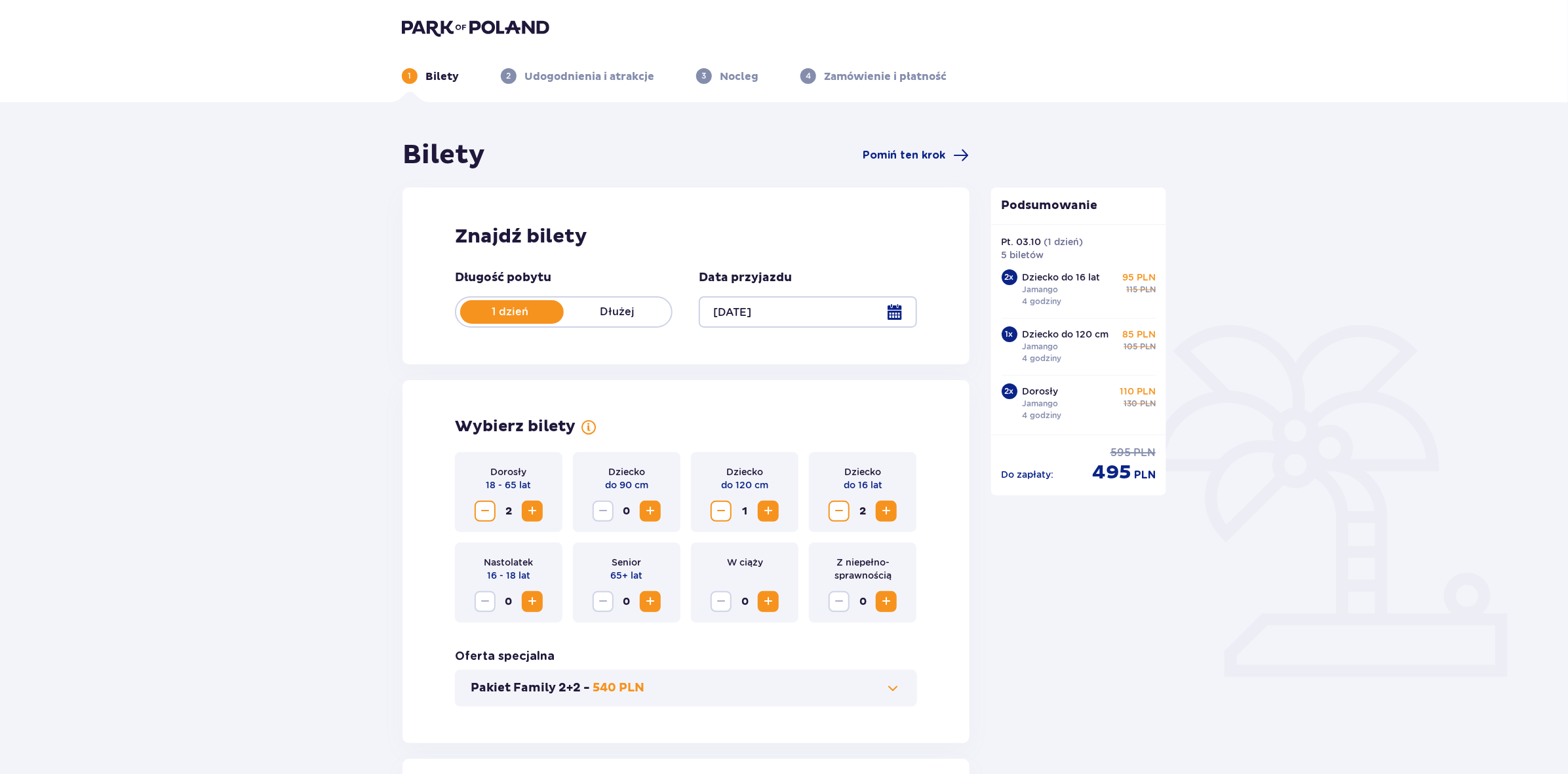
click at [447, 20] on img at bounding box center [476, 28] width 148 height 19
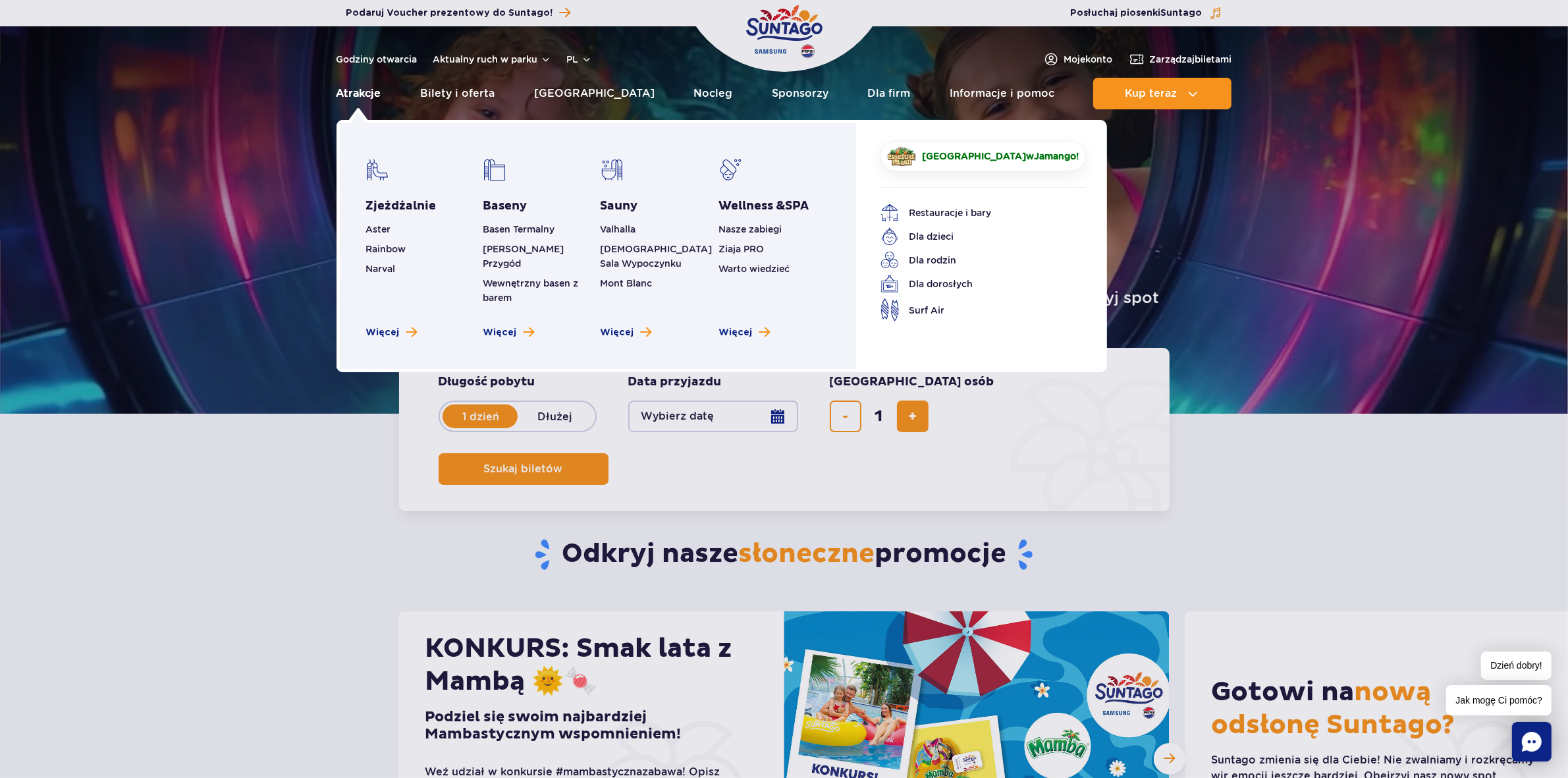
click at [363, 90] on link "Atrakcje" at bounding box center [359, 94] width 45 height 32
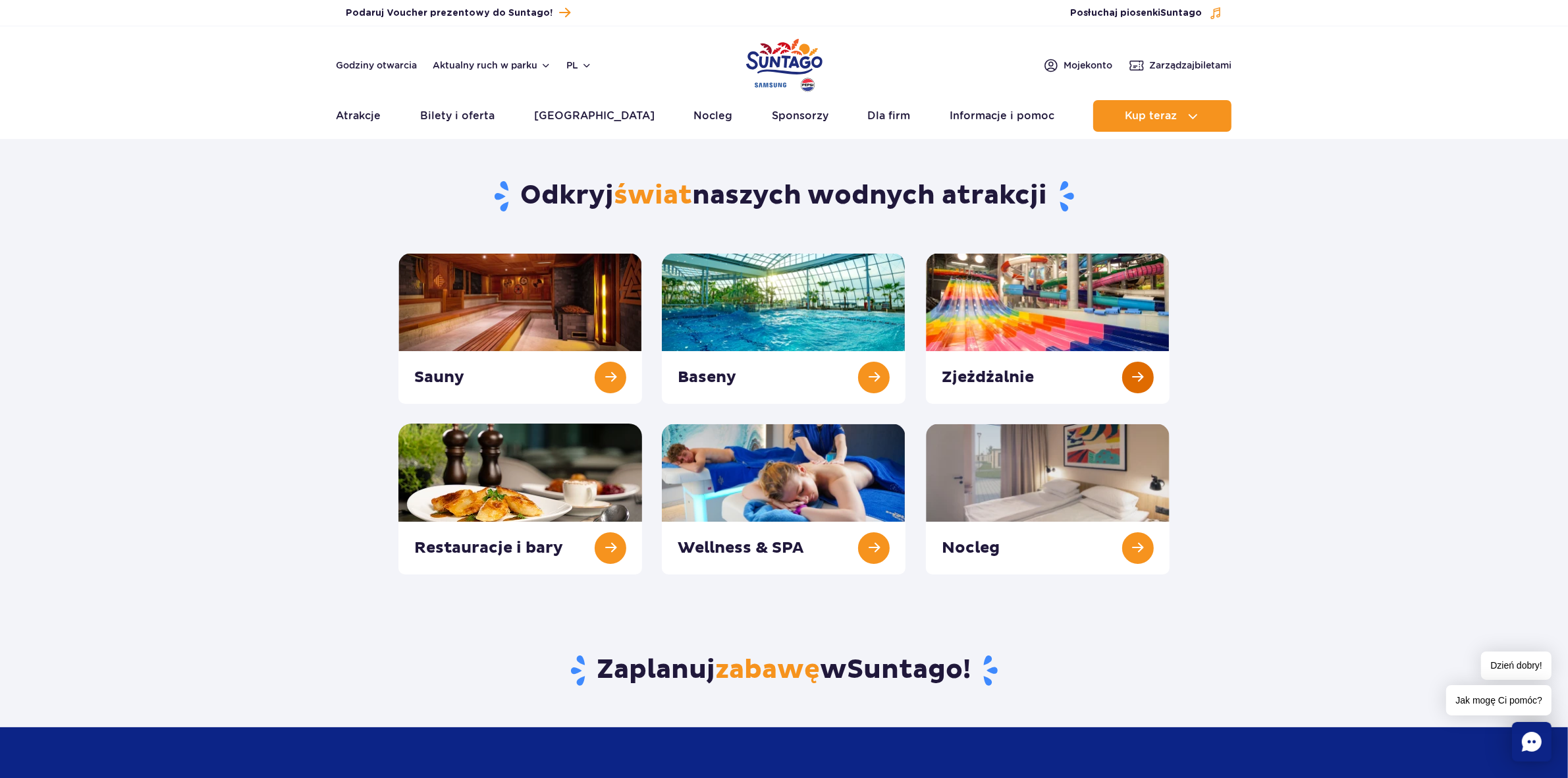
click at [989, 379] on link at bounding box center [1048, 328] width 244 height 151
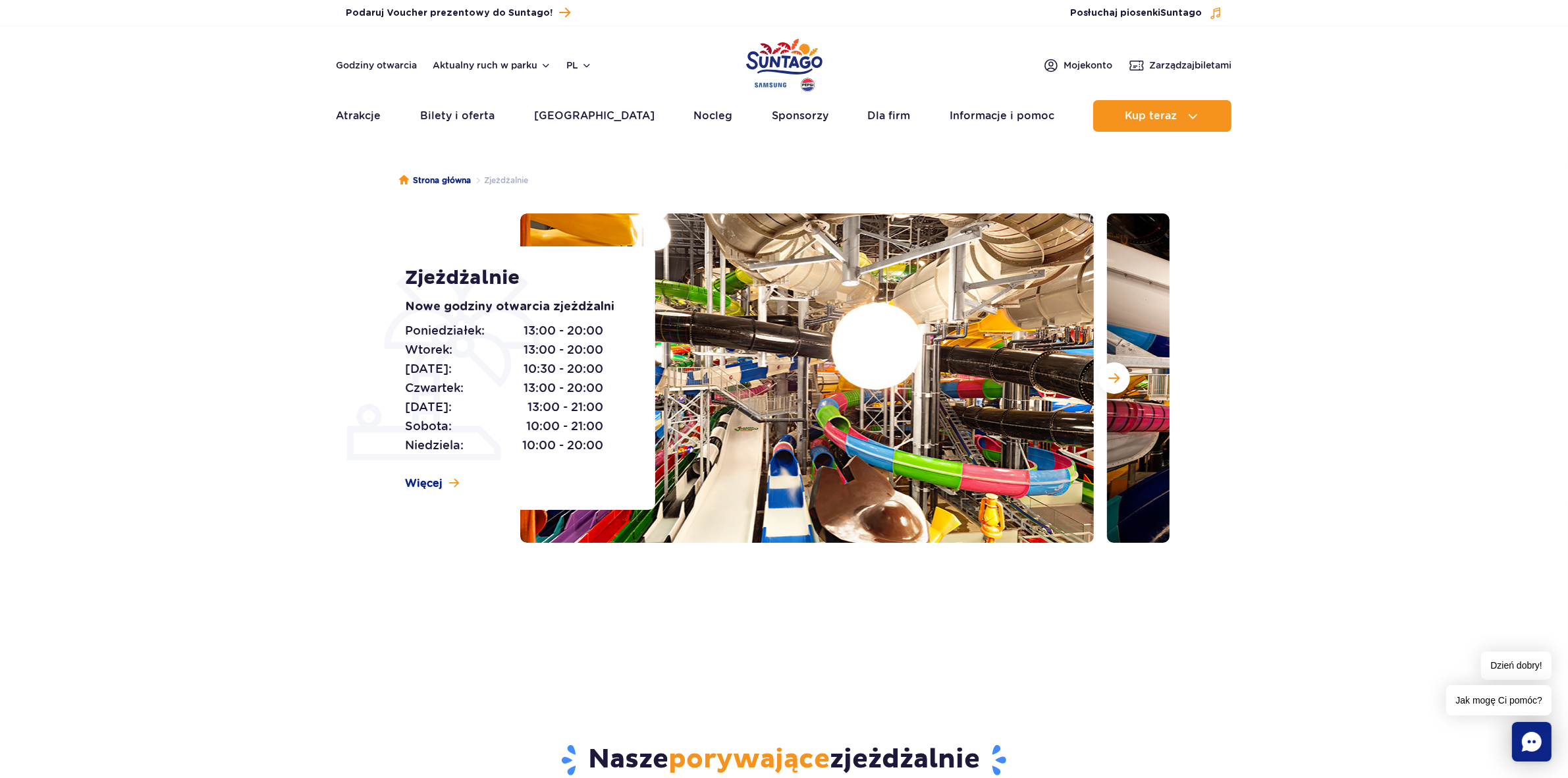
click at [429, 492] on div "Zjeżdżalnie Nowe godziny otwarcia zjeżdżalni Poniedziałek: 13:00 - 20:00 Wtorek…" at bounding box center [522, 379] width 267 height 264
click at [906, 405] on img at bounding box center [807, 378] width 574 height 330
click at [1118, 369] on button "Następny slajd" at bounding box center [1114, 379] width 32 height 32
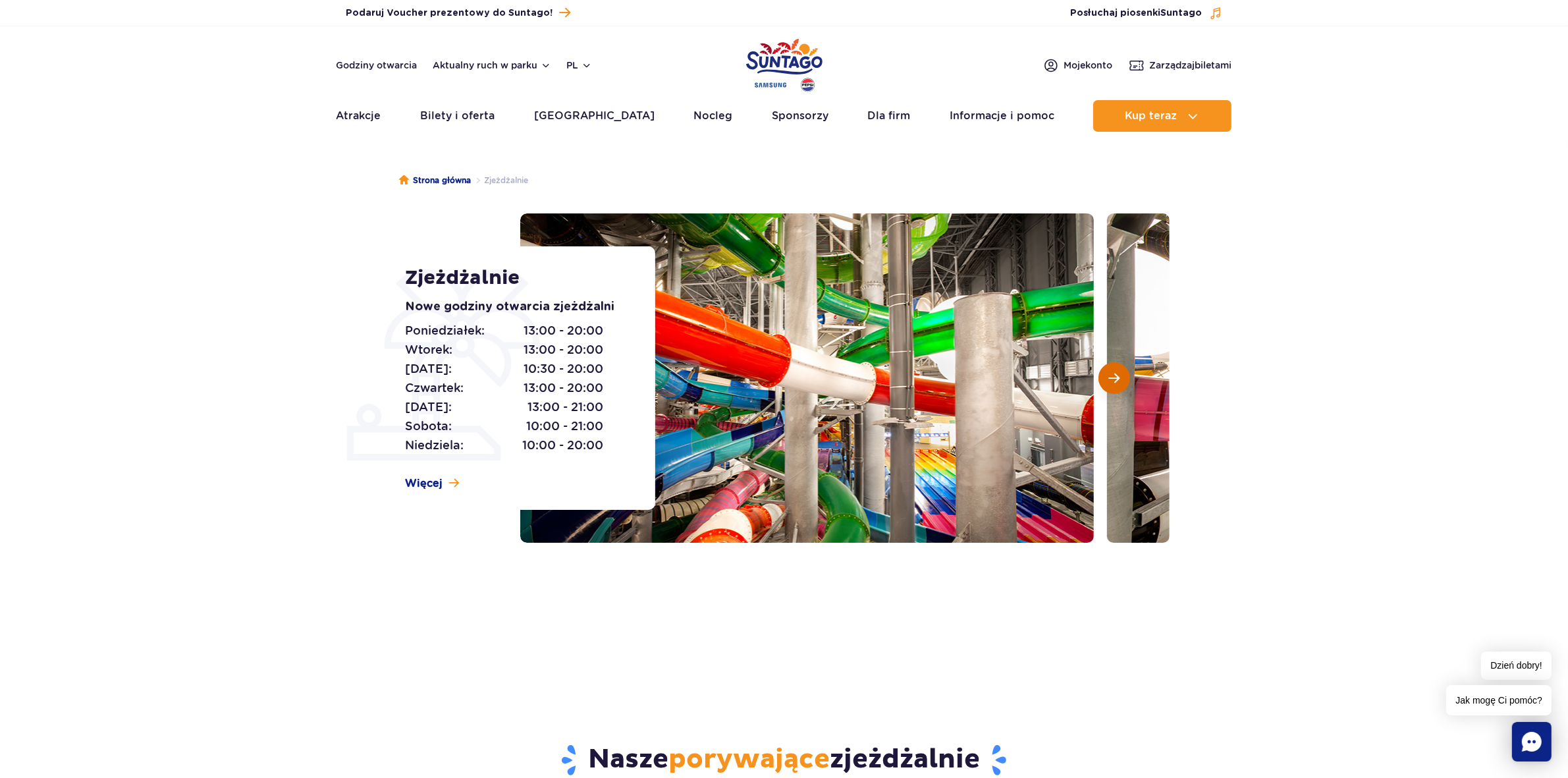
click at [1118, 369] on button "Następny slajd" at bounding box center [1114, 379] width 32 height 32
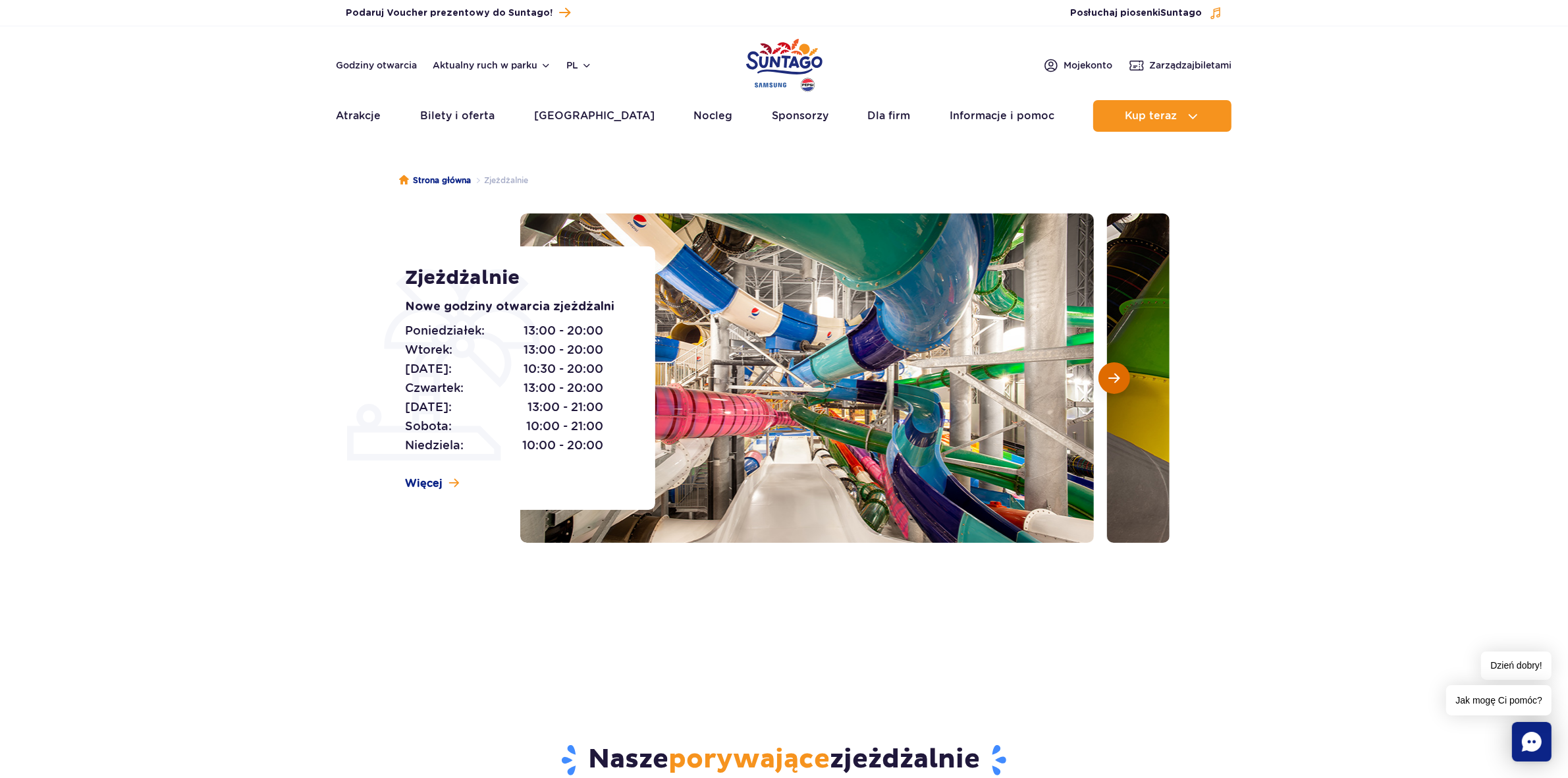
click at [1118, 369] on button "Następny slajd" at bounding box center [1114, 379] width 32 height 32
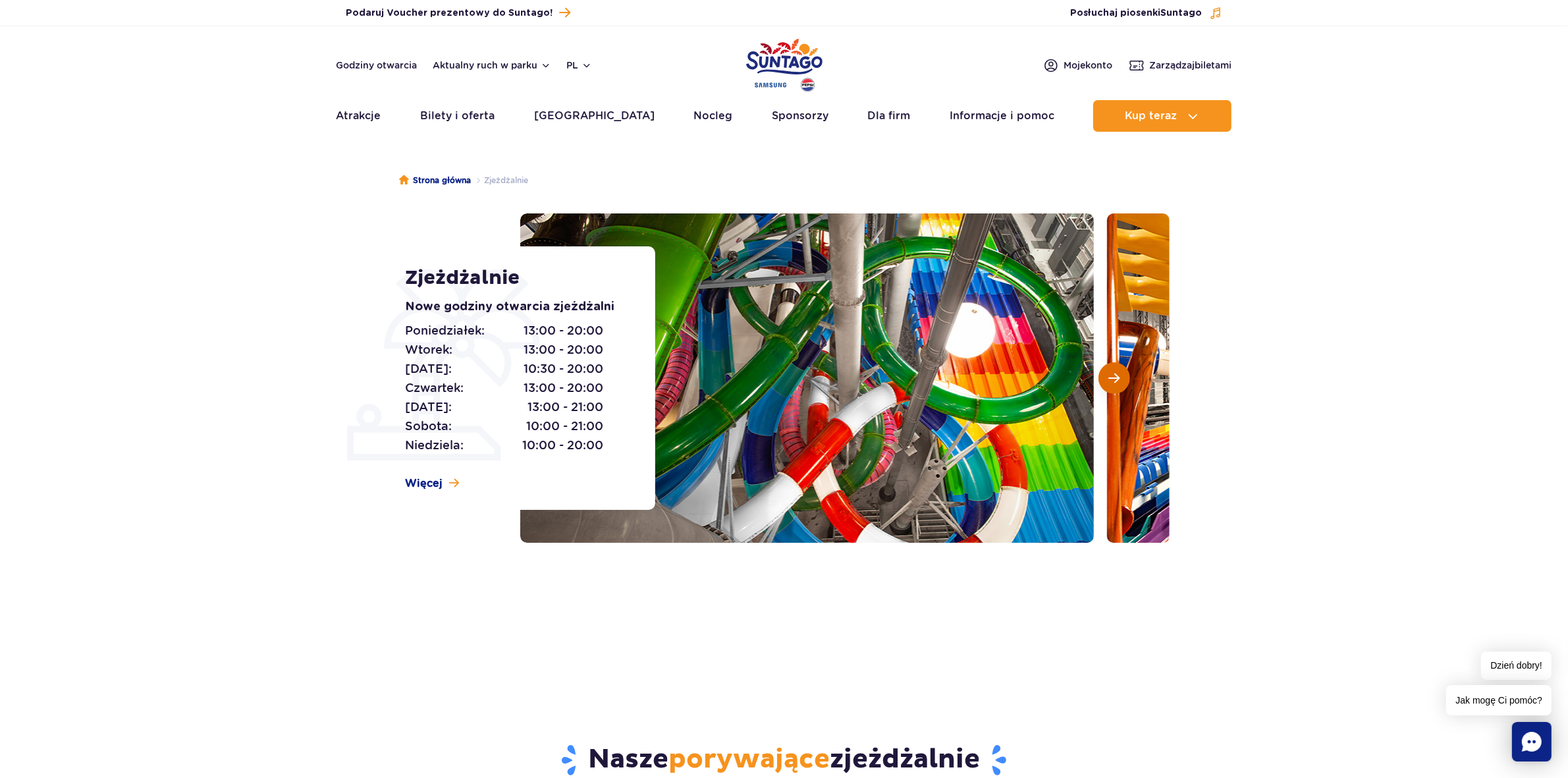
click at [1118, 369] on button "Następny slajd" at bounding box center [1114, 379] width 32 height 32
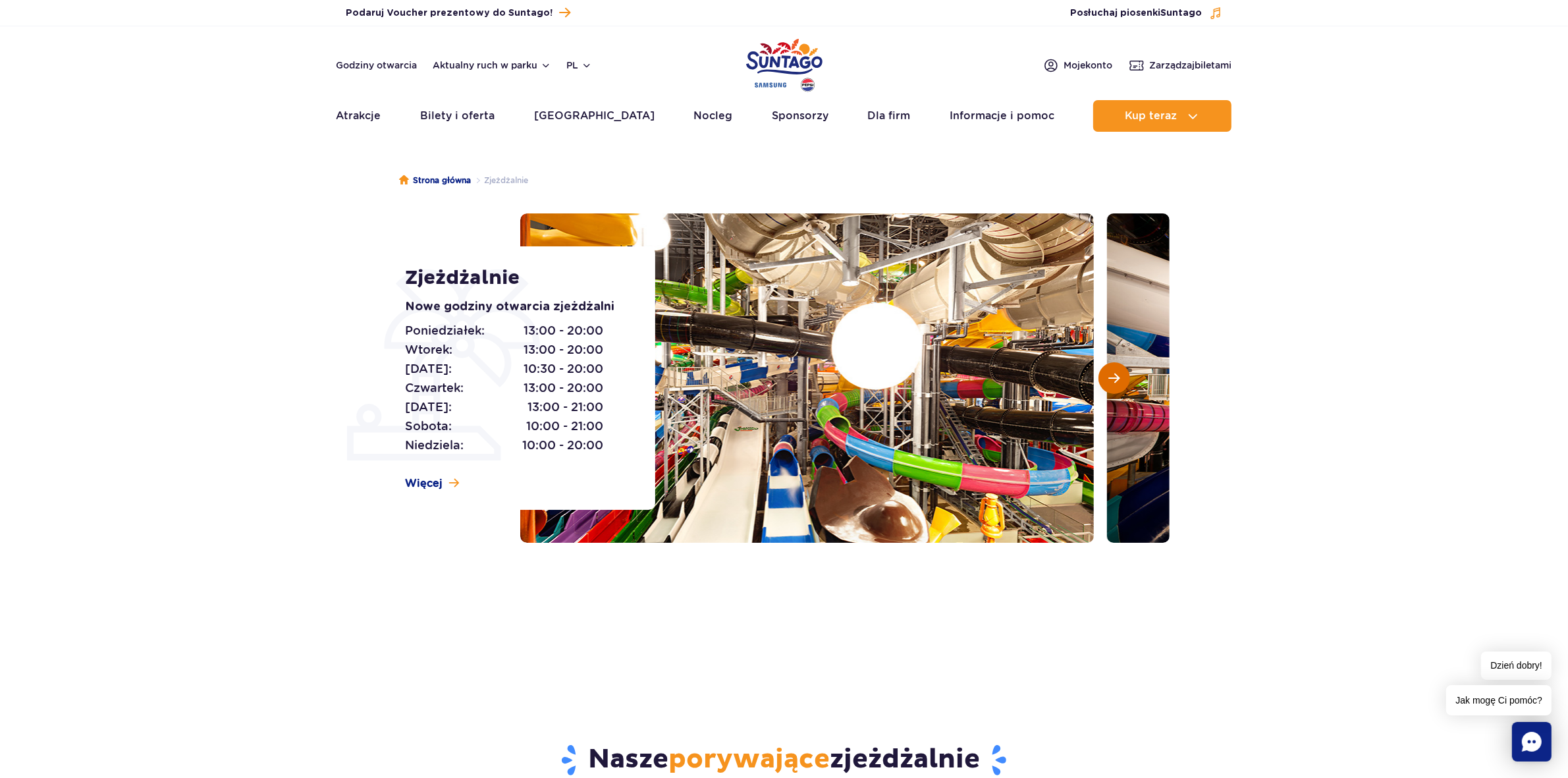
click at [1118, 369] on button "Następny slajd" at bounding box center [1114, 379] width 32 height 32
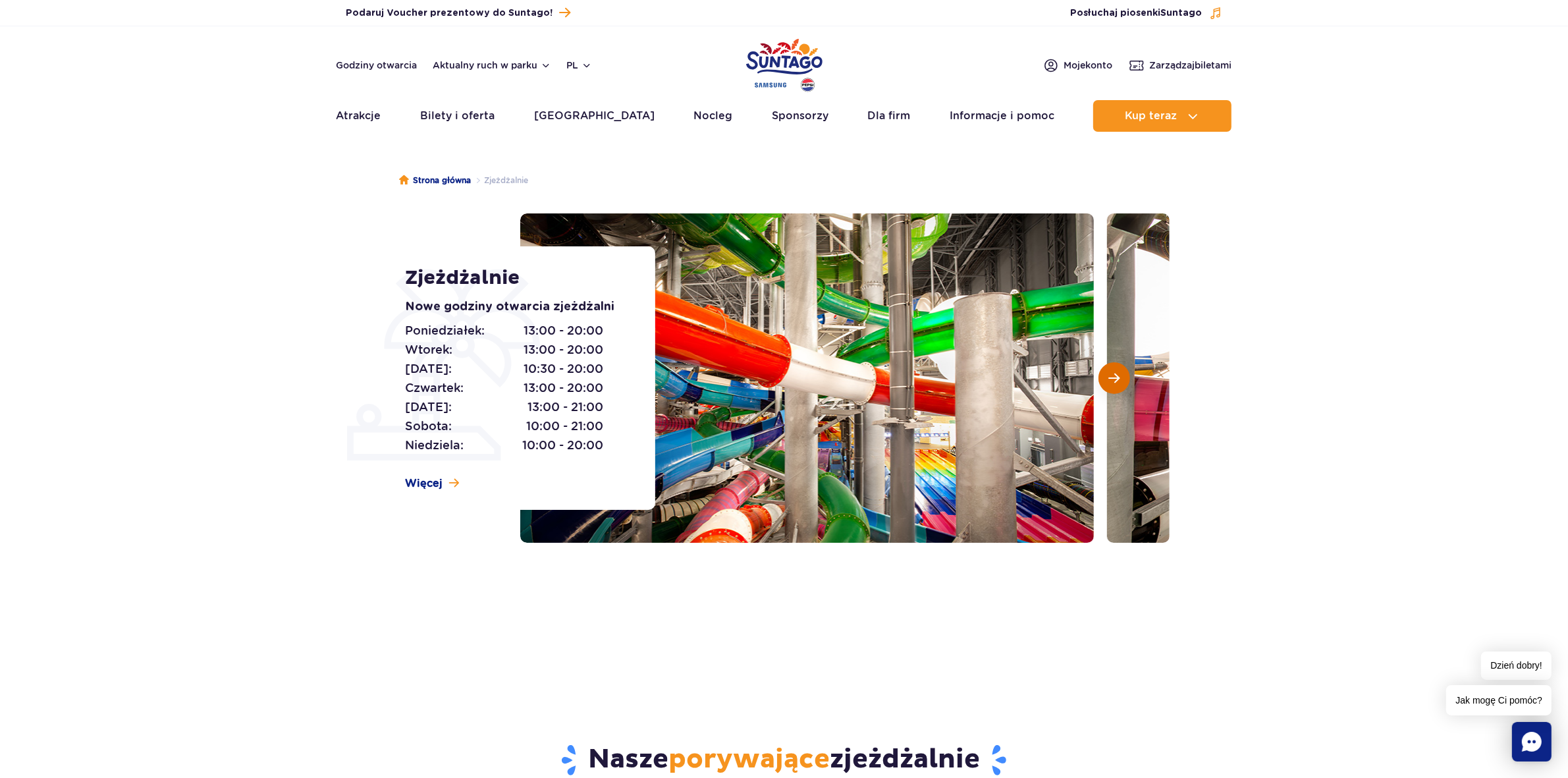
click at [1118, 369] on button "Następny slajd" at bounding box center [1114, 379] width 32 height 32
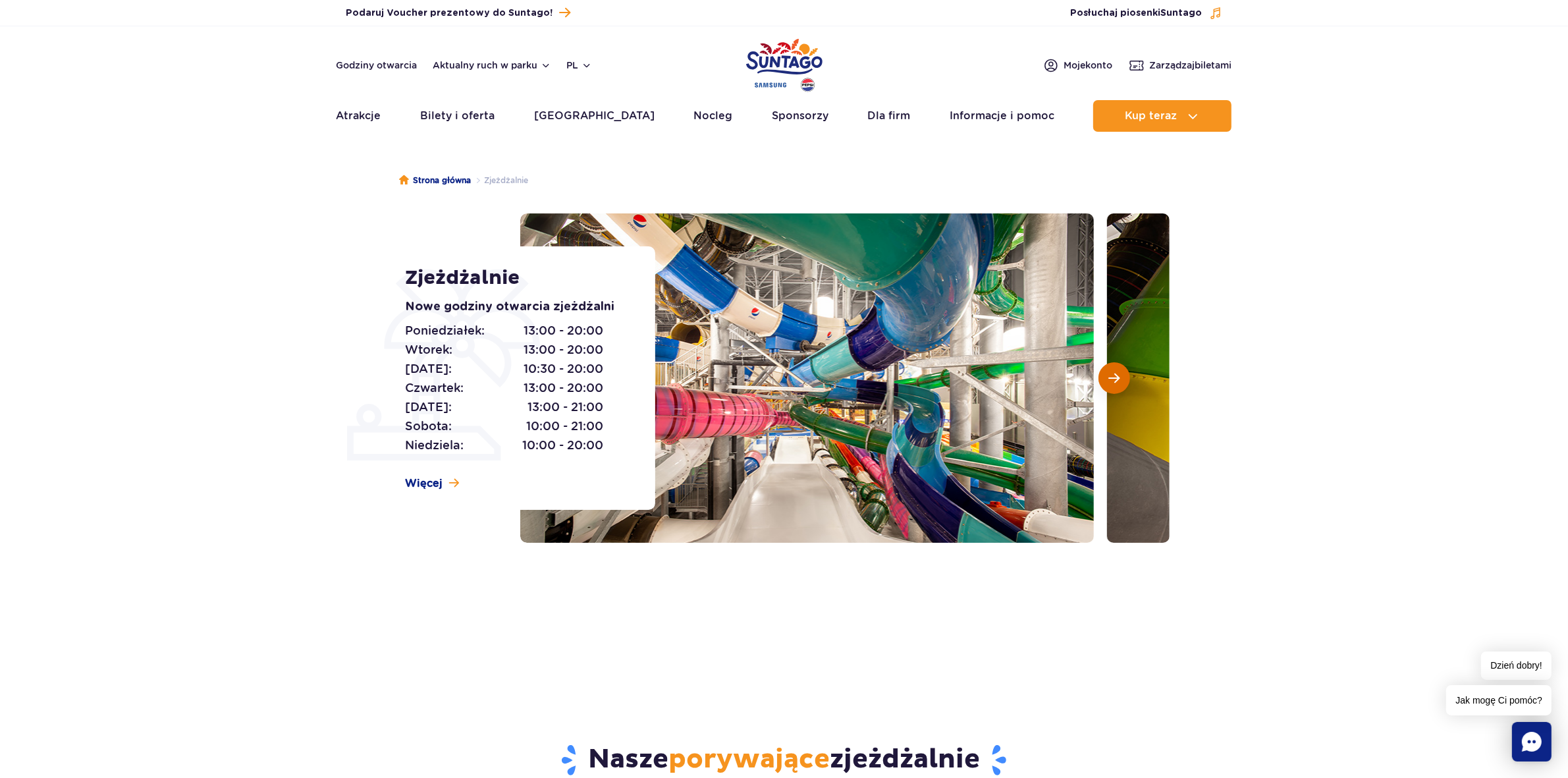
click at [1118, 369] on button "Następny slajd" at bounding box center [1114, 379] width 32 height 32
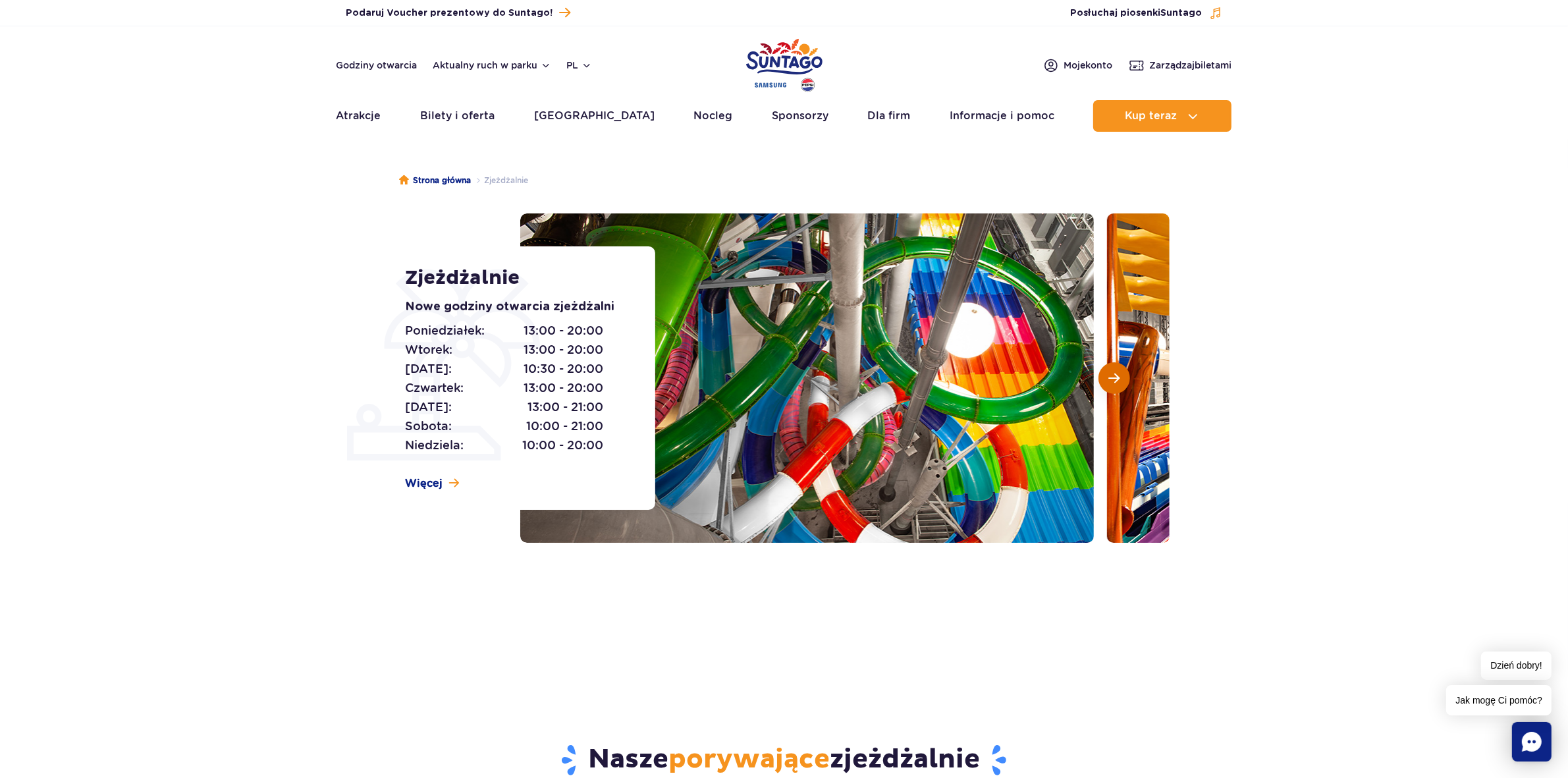
click at [1118, 369] on button "Następny slajd" at bounding box center [1114, 379] width 32 height 32
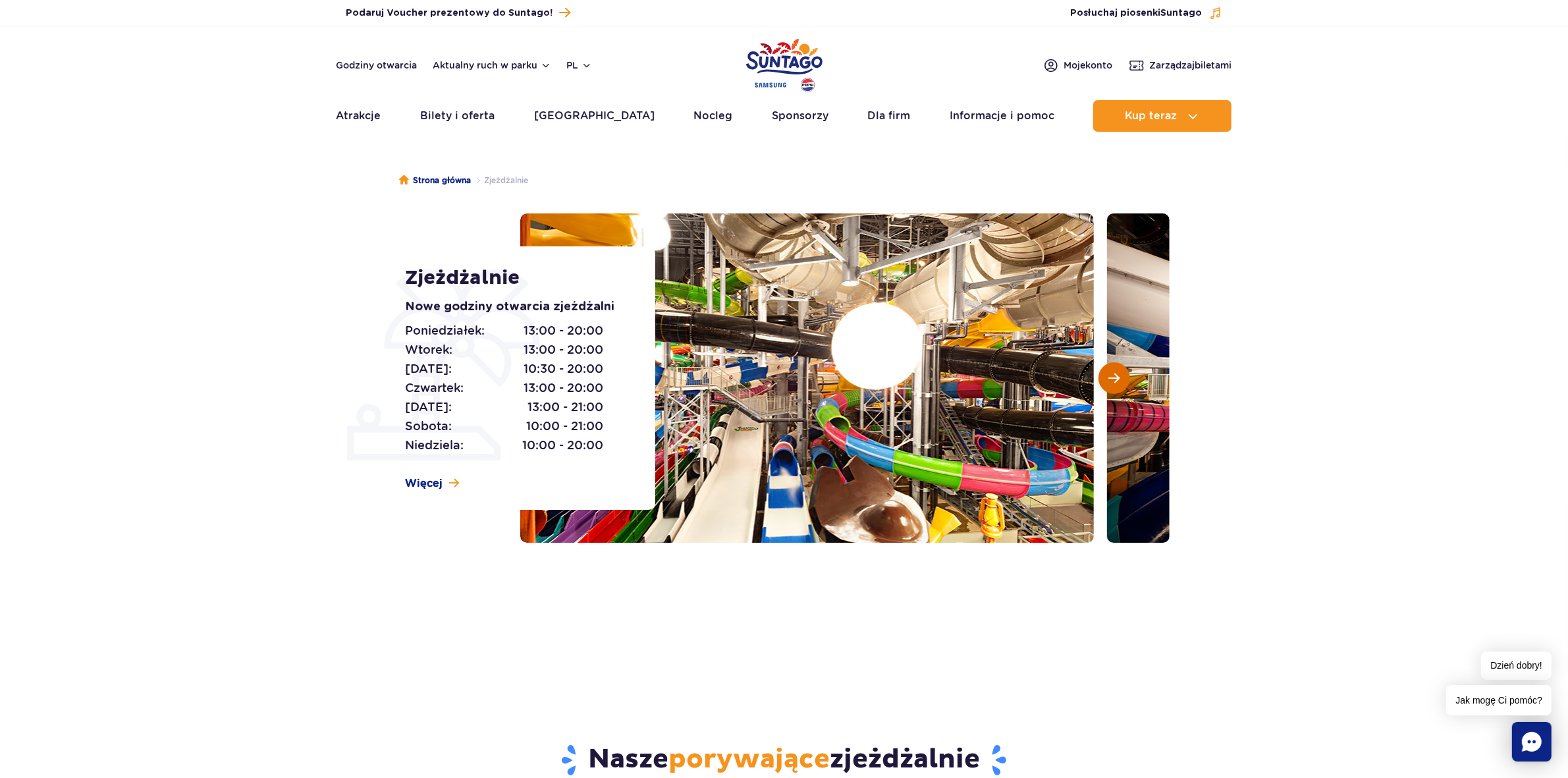
click at [1118, 369] on button "Następny slajd" at bounding box center [1114, 379] width 32 height 32
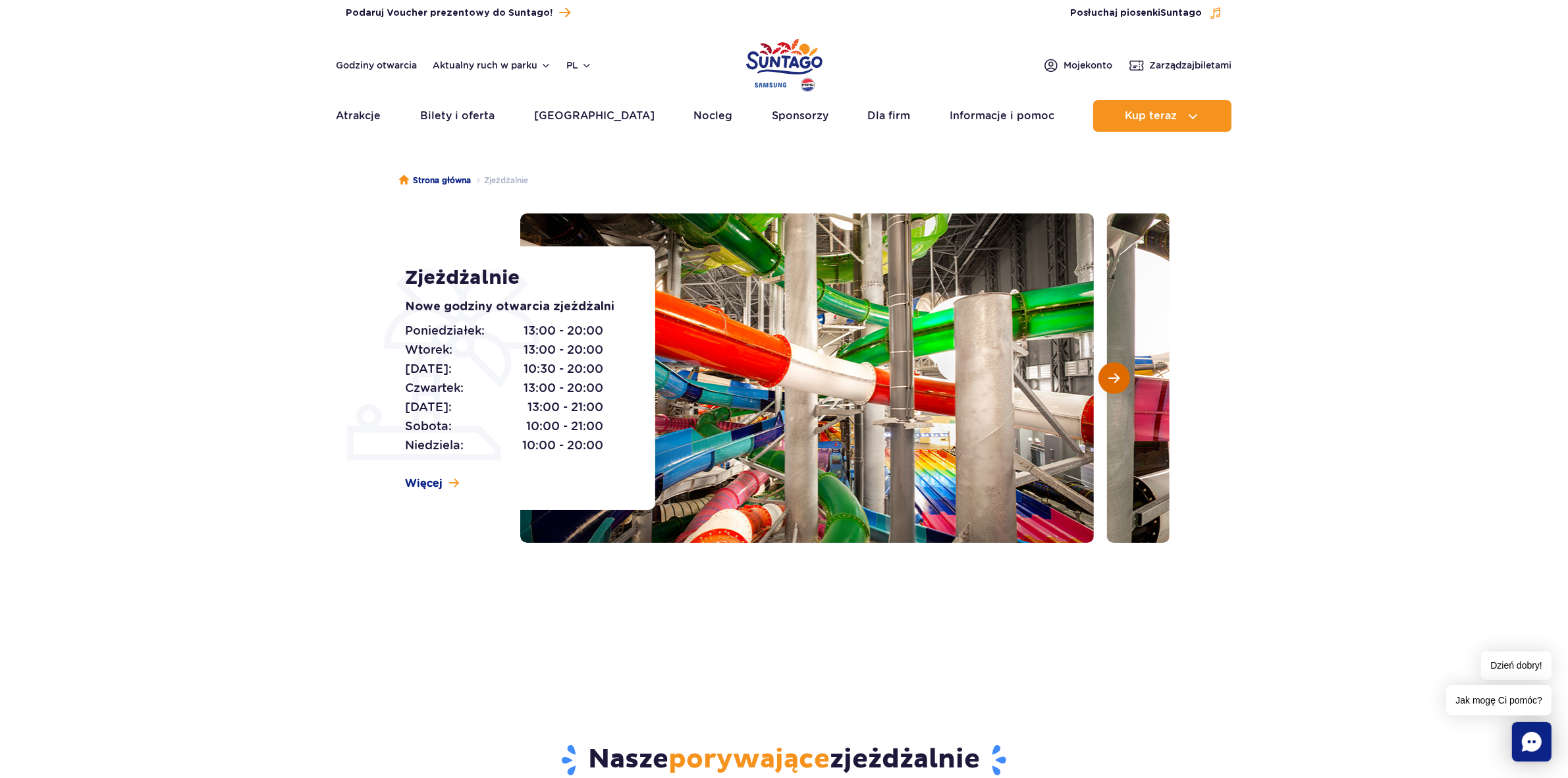
click at [1118, 369] on button "Następny slajd" at bounding box center [1114, 379] width 32 height 32
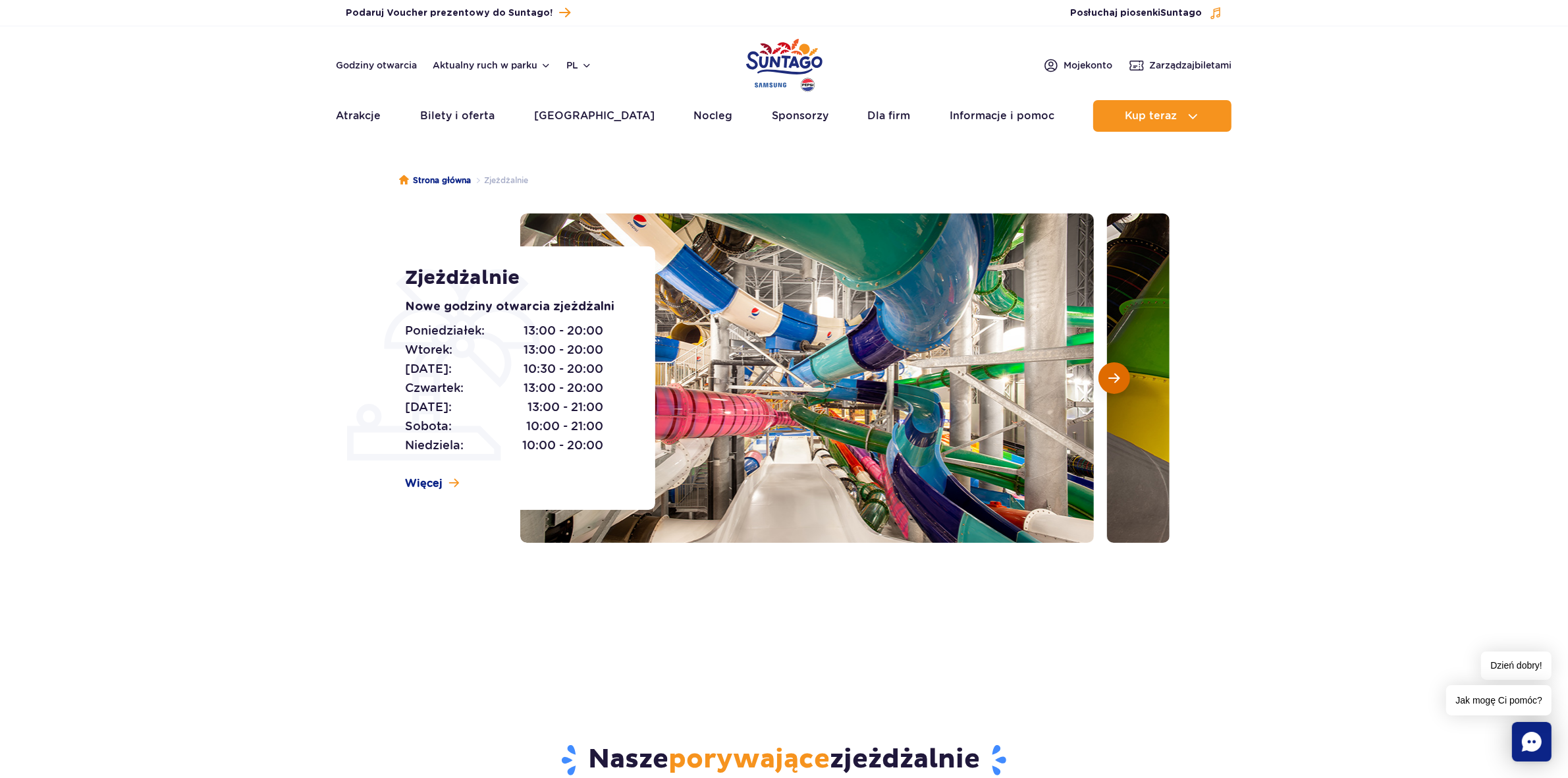
click at [1118, 369] on button "Następny slajd" at bounding box center [1114, 379] width 32 height 32
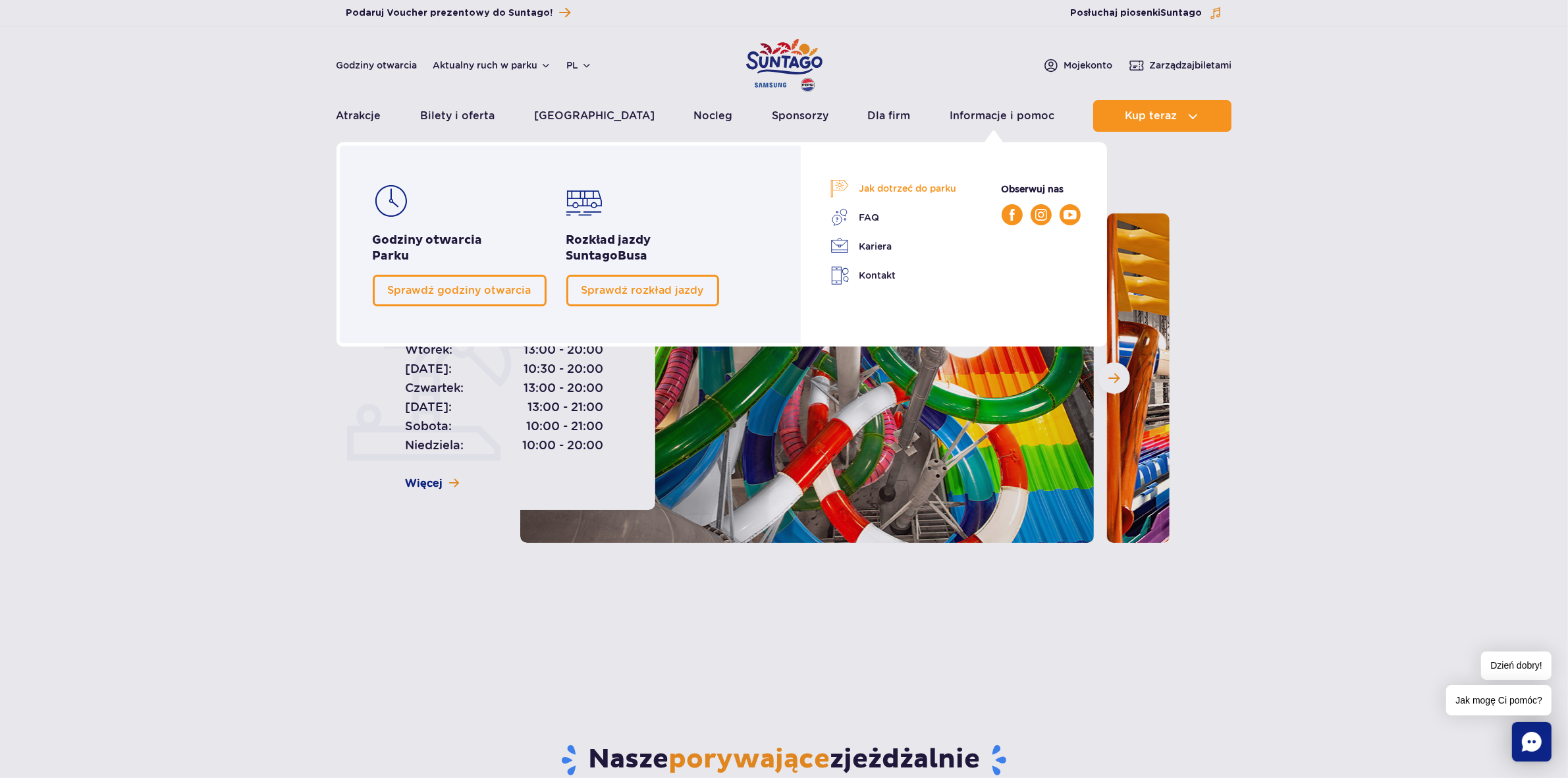
click at [910, 186] on link "Jak dotrzeć do parku" at bounding box center [893, 189] width 126 height 19
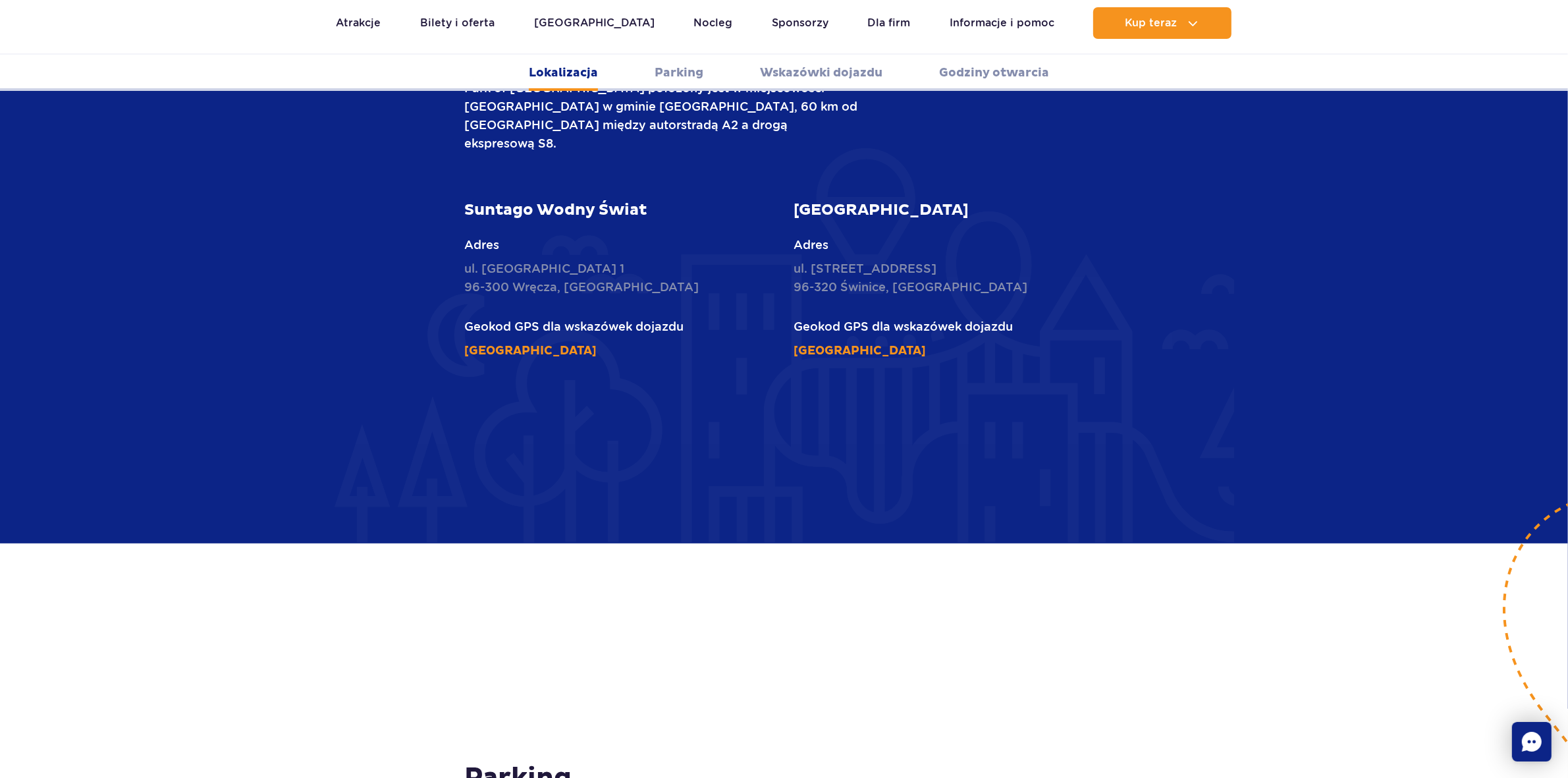
scroll to position [565, 0]
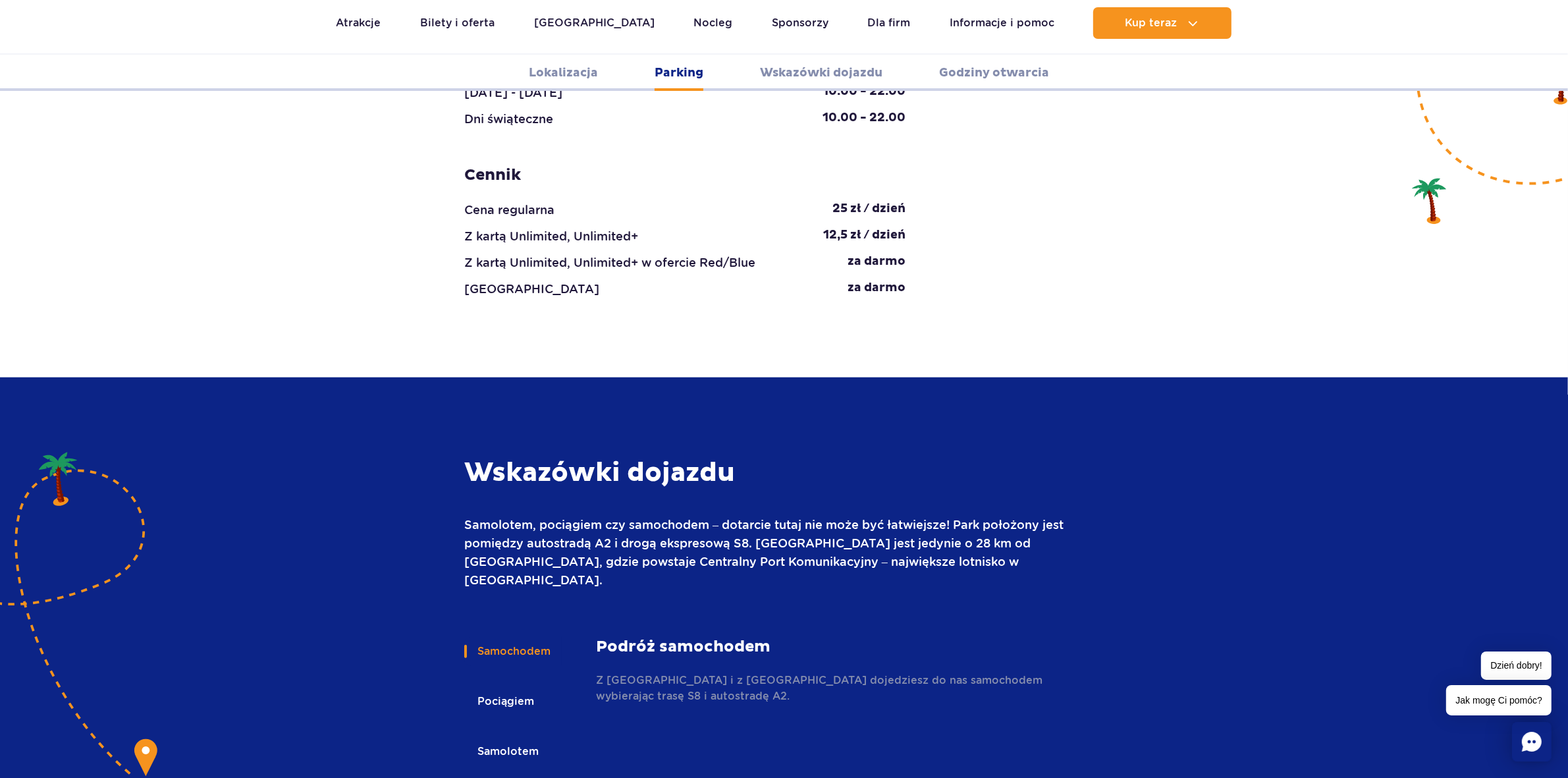
scroll to position [1448, 0]
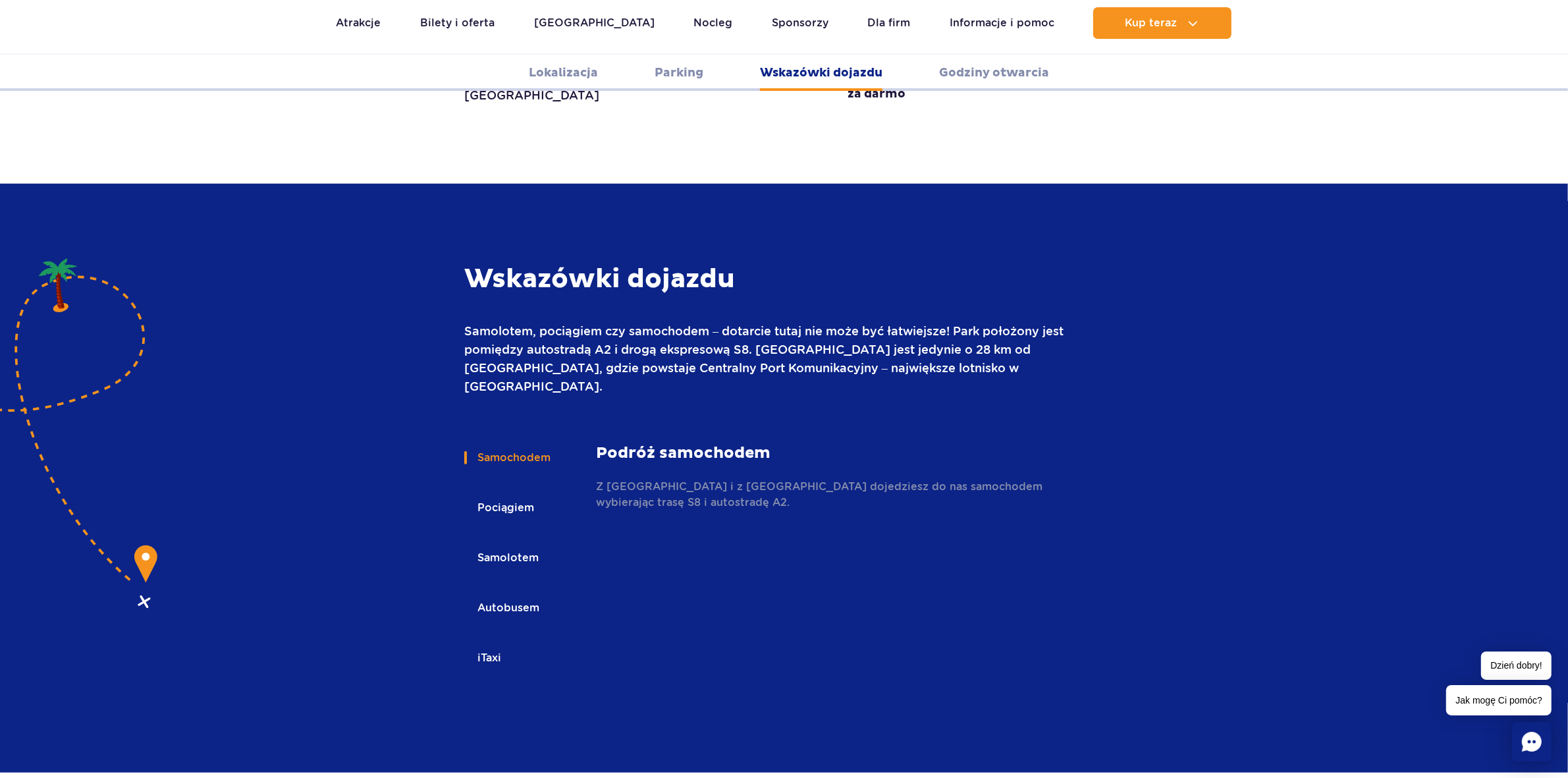
scroll to position [1642, 0]
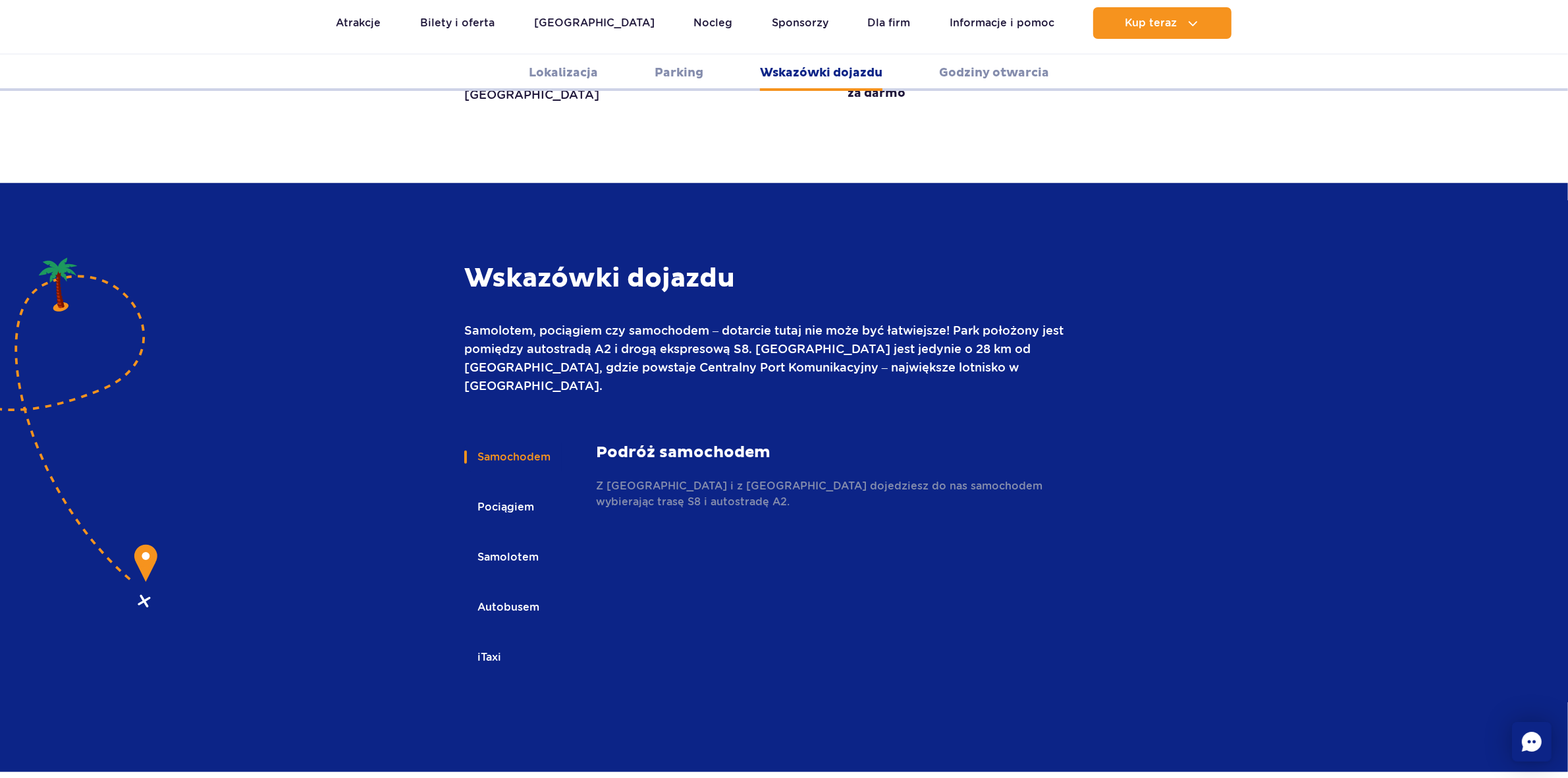
click at [521, 593] on button "Autobusem" at bounding box center [507, 608] width 86 height 29
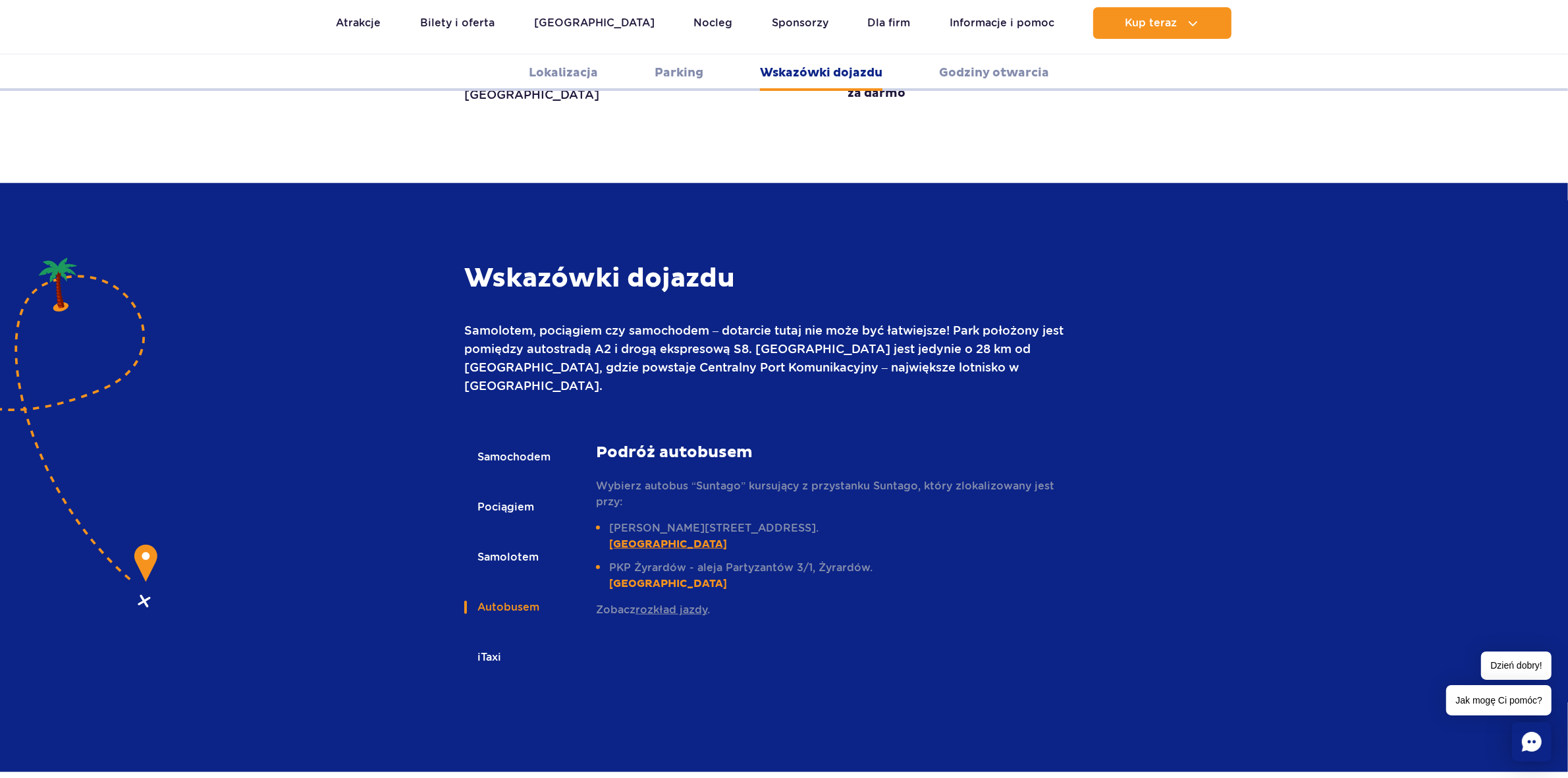
click at [700, 538] on link "[GEOGRAPHIC_DATA]" at bounding box center [668, 544] width 118 height 13
click at [726, 578] on link "[GEOGRAPHIC_DATA]" at bounding box center [668, 584] width 118 height 13
click at [659, 604] on link "rozkład jazdy" at bounding box center [672, 609] width 72 height 12
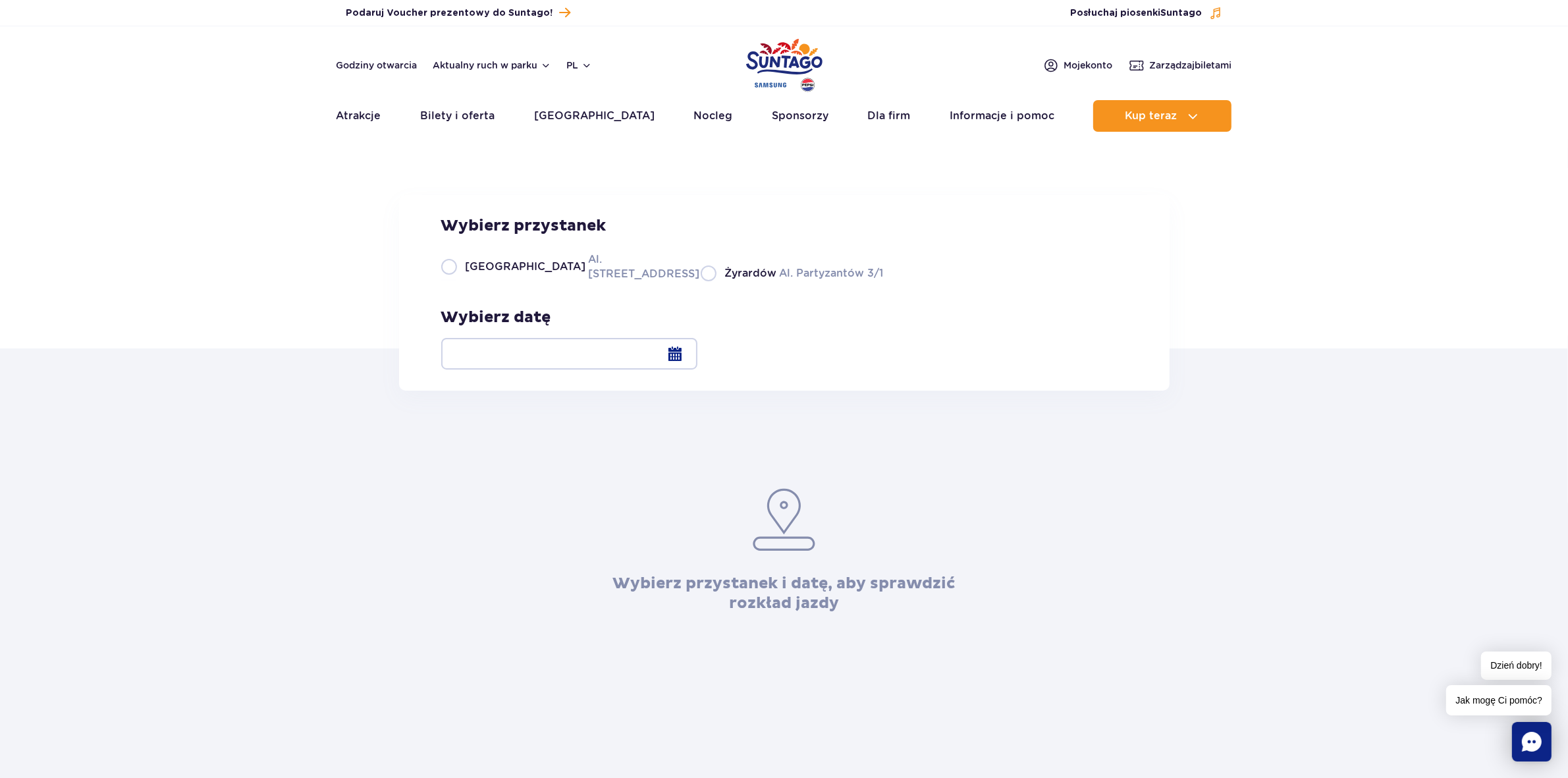
click at [547, 281] on label "Warszawa Al. [STREET_ADDRESS]" at bounding box center [563, 266] width 244 height 30
click at [455, 281] on input "Warszawa Al. [STREET_ADDRESS]" at bounding box center [448, 280] width 14 height 3
radio input "true"
click at [698, 348] on div at bounding box center [569, 354] width 257 height 32
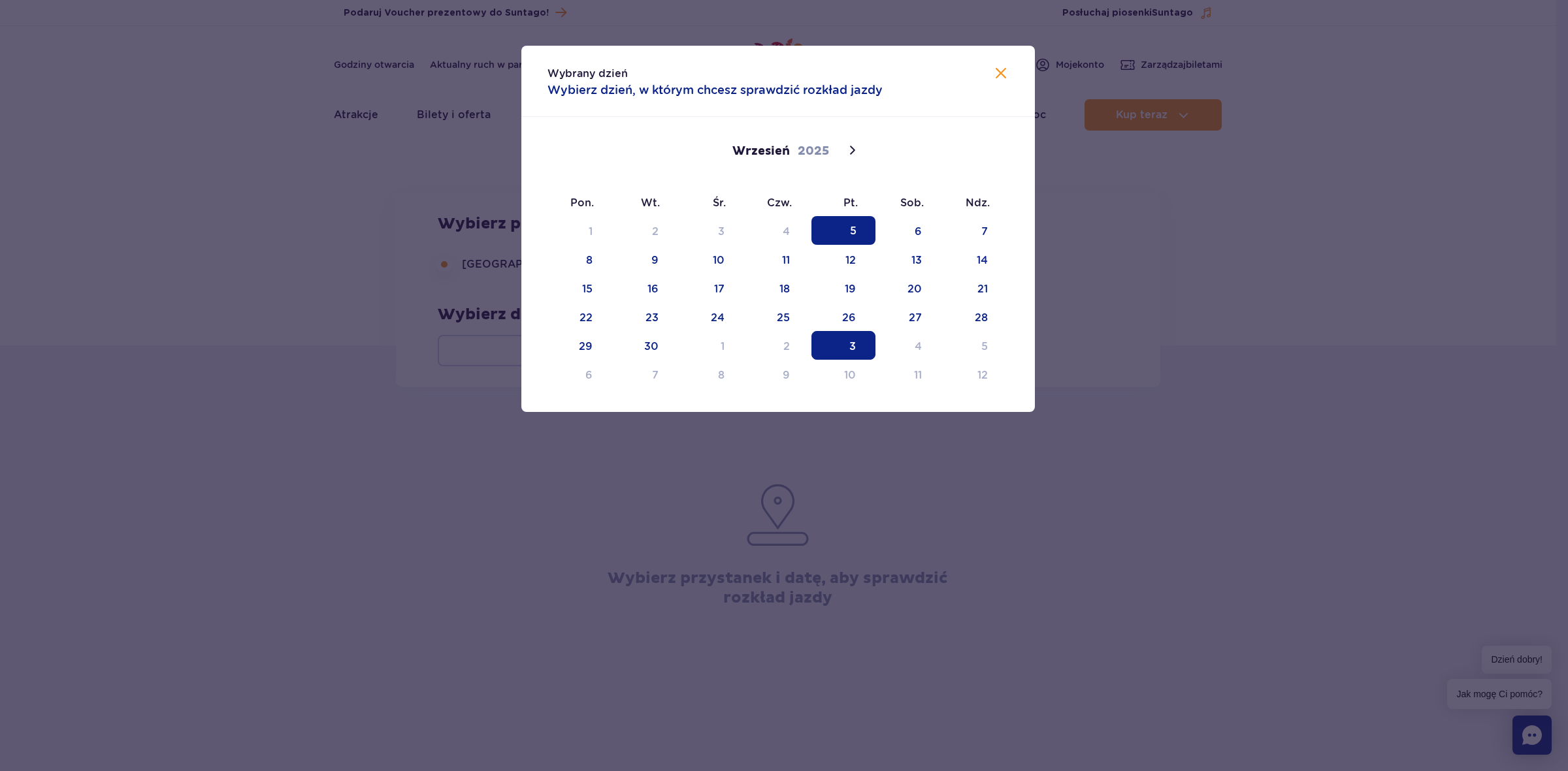
click at [848, 351] on span "3" at bounding box center [844, 345] width 64 height 29
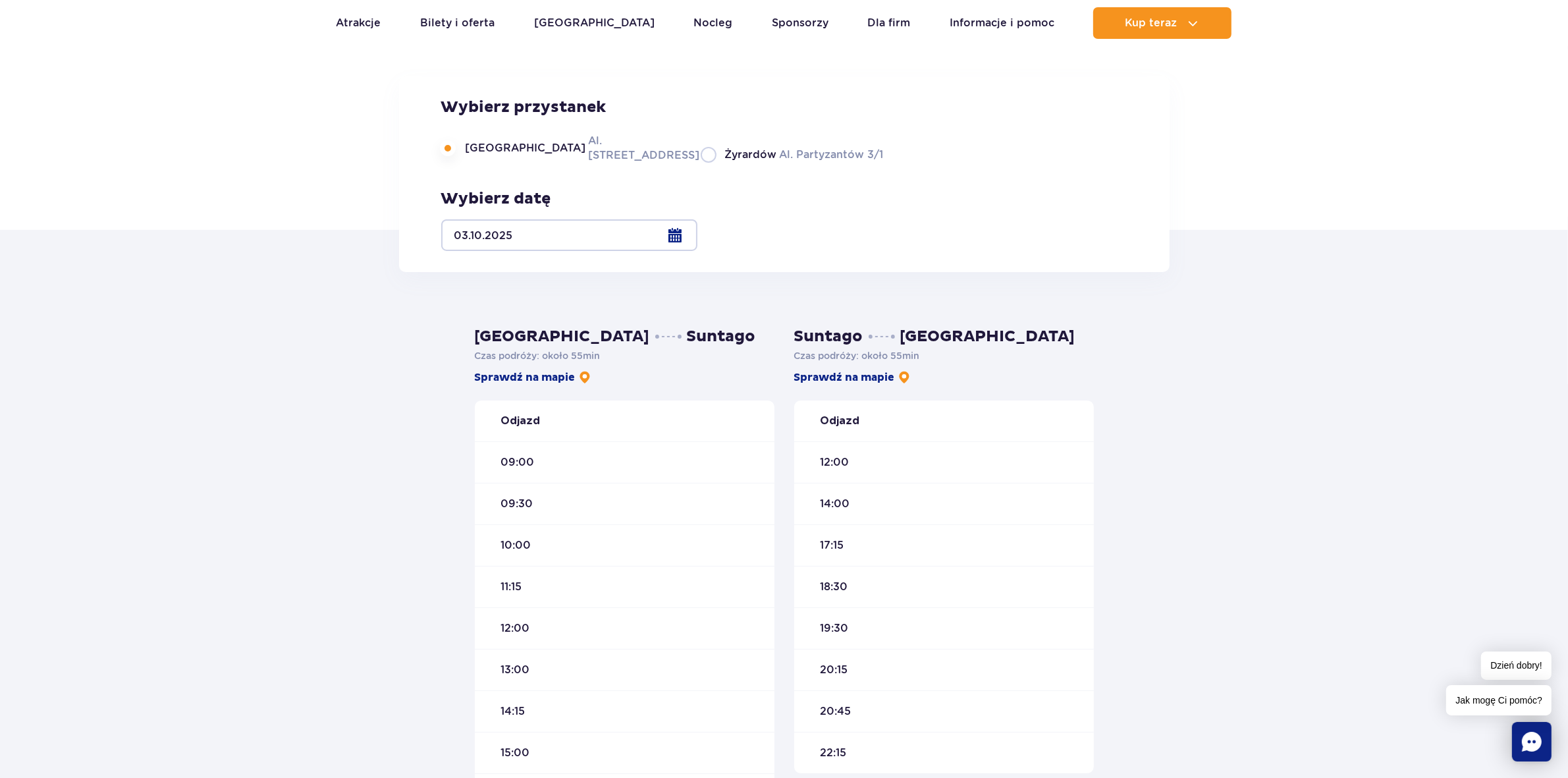
scroll to position [119, 0]
click at [843, 379] on link "Sprawdź na mapie" at bounding box center [852, 377] width 117 height 14
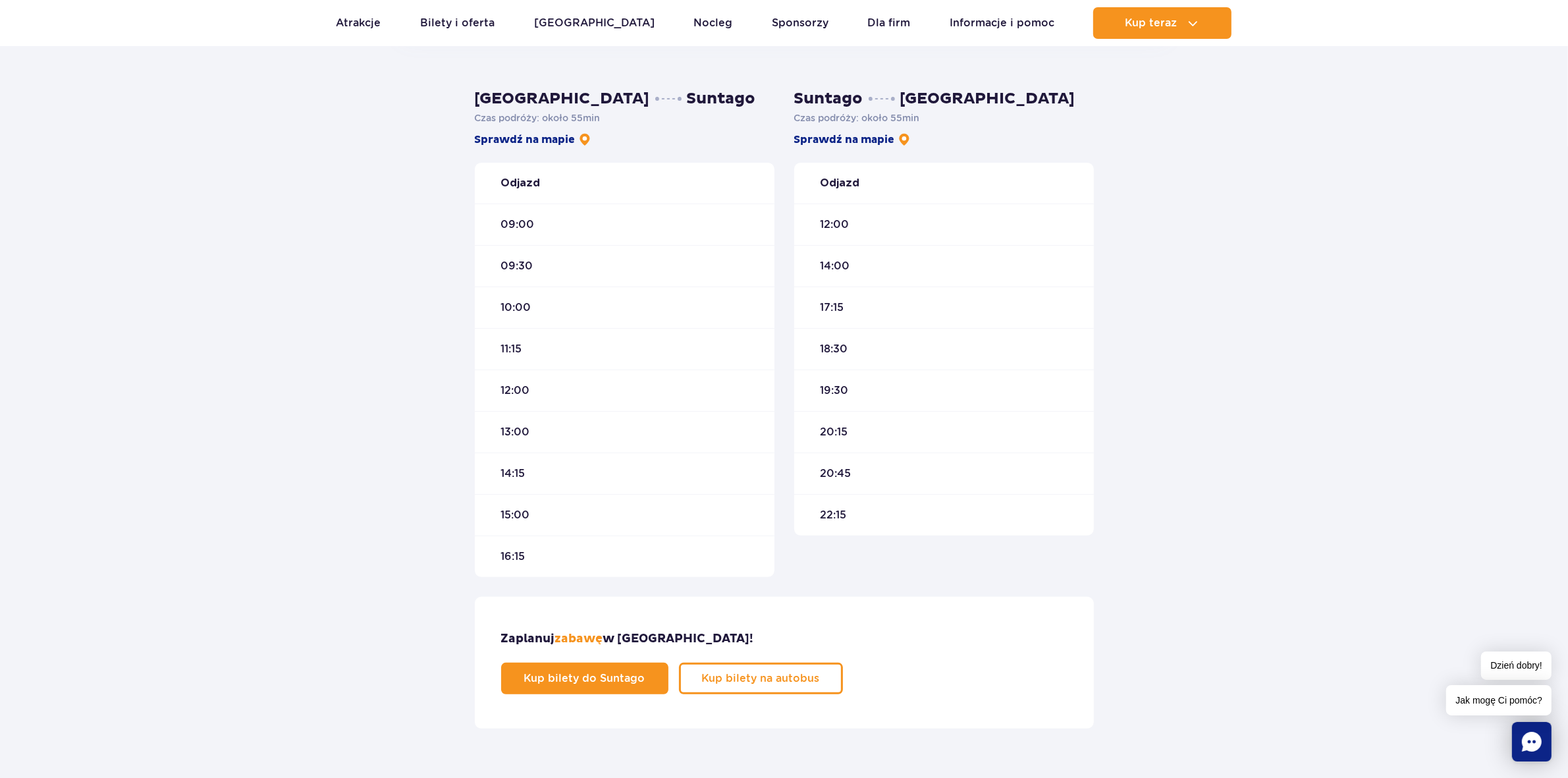
scroll to position [357, 0]
click at [843, 663] on link "Kup bilety na autobus" at bounding box center [761, 678] width 164 height 32
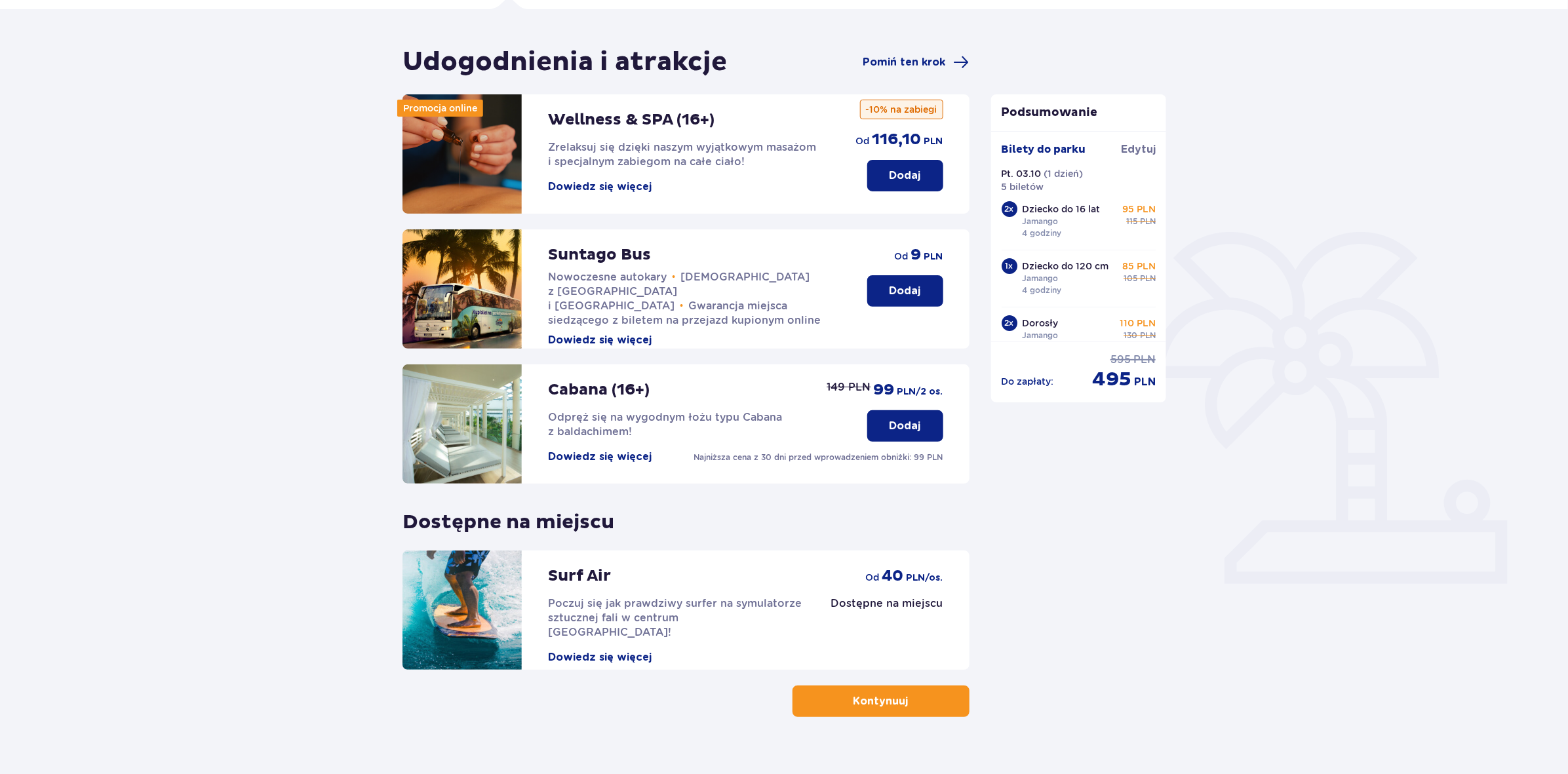
scroll to position [115, 0]
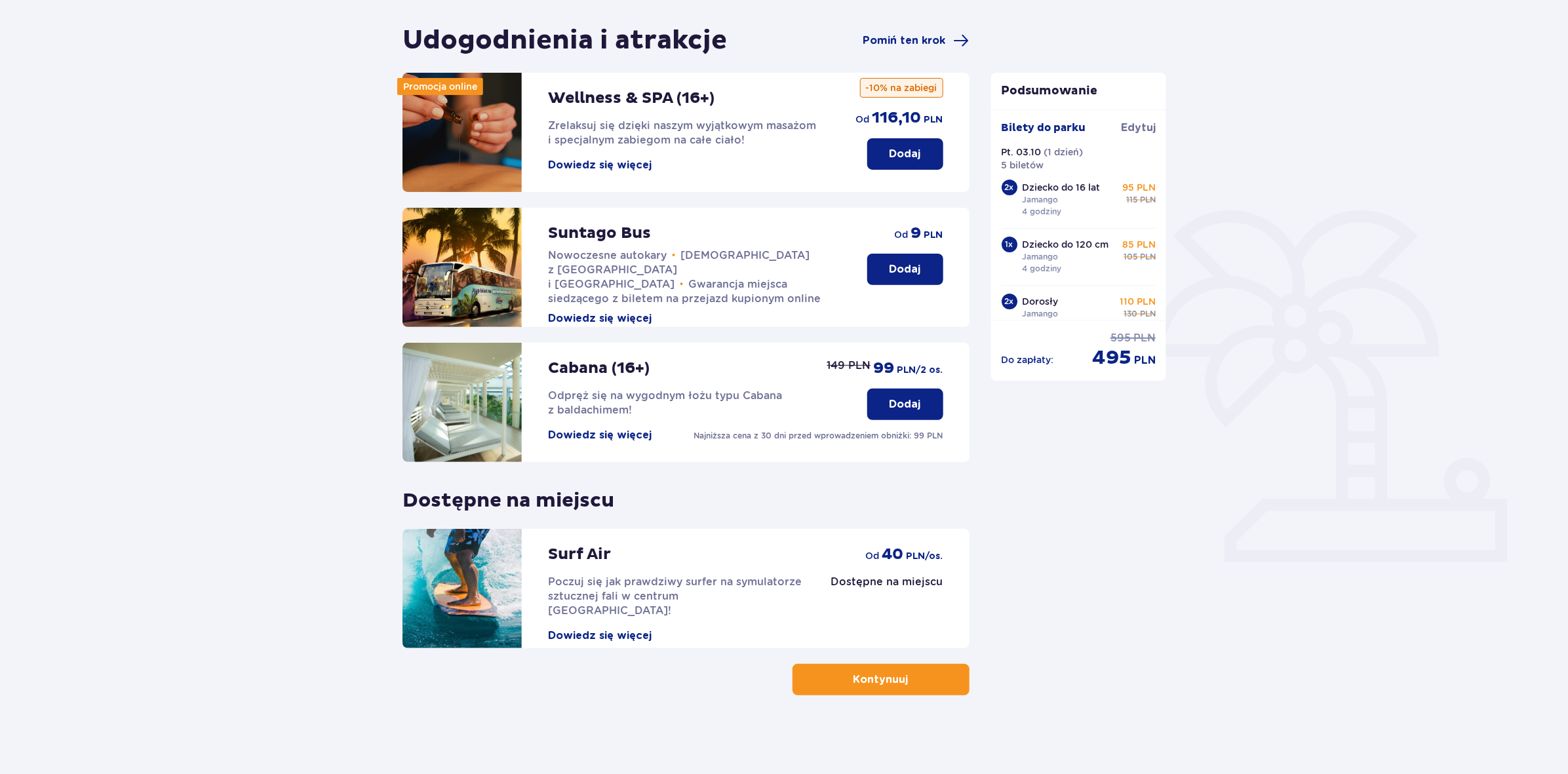
click at [931, 258] on button "Dodaj" at bounding box center [905, 270] width 76 height 32
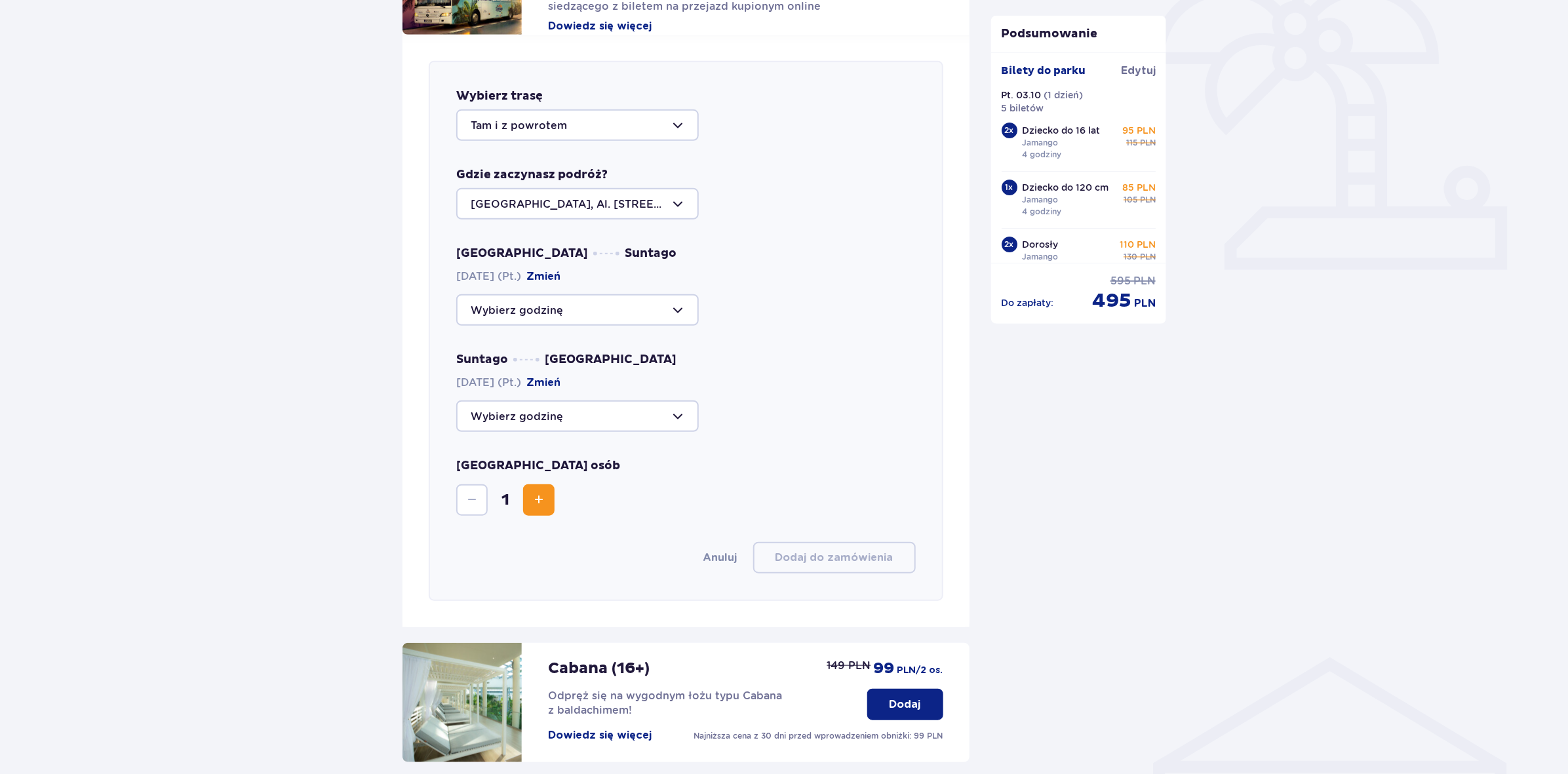
scroll to position [405, 0]
click at [542, 313] on div at bounding box center [577, 312] width 242 height 32
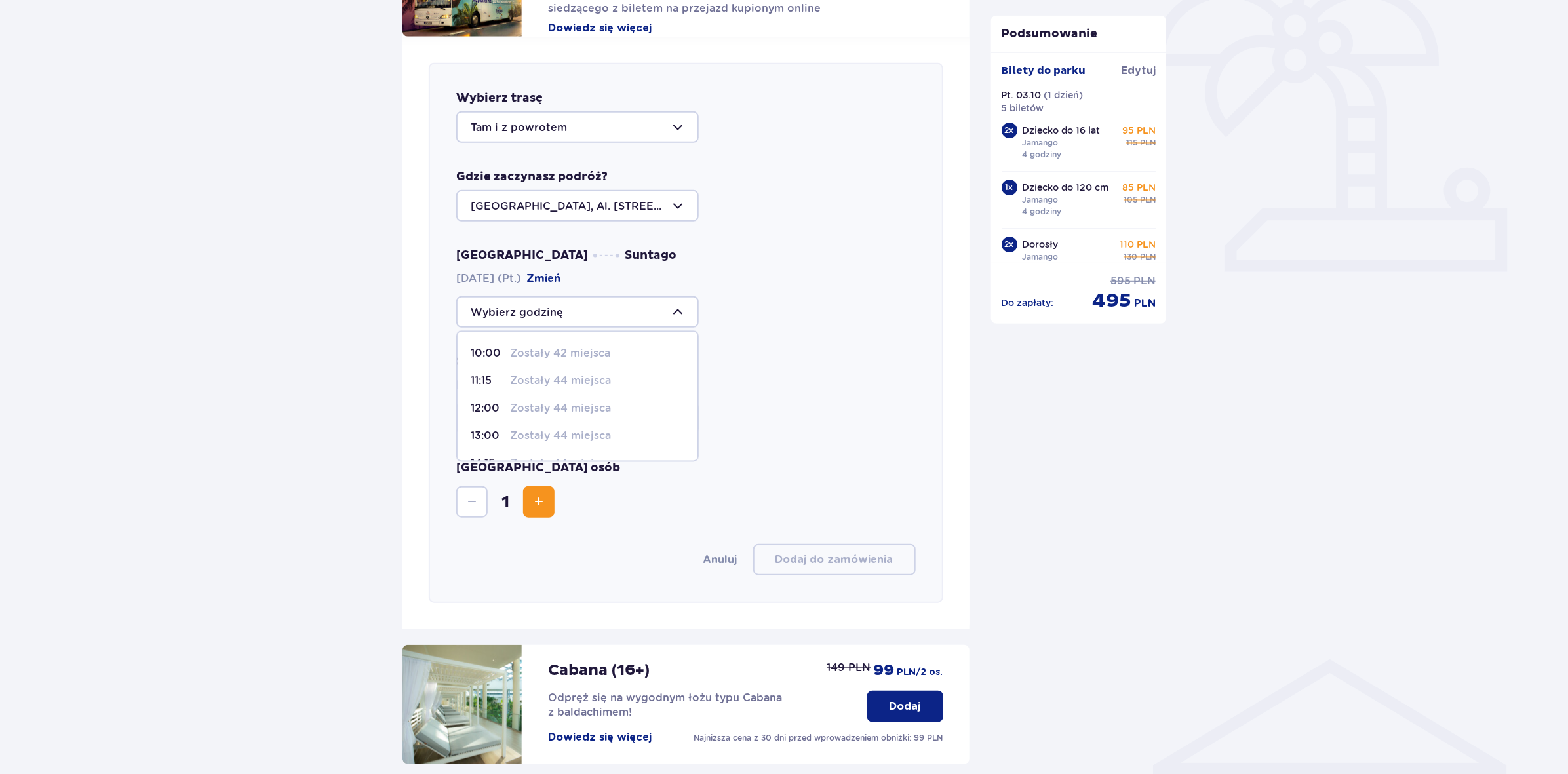
scroll to position [61, 0]
click at [505, 399] on div "12:00 Zostały 44 miejsca" at bounding box center [577, 402] width 214 height 14
type input "12:00"
click at [521, 413] on div at bounding box center [577, 418] width 242 height 32
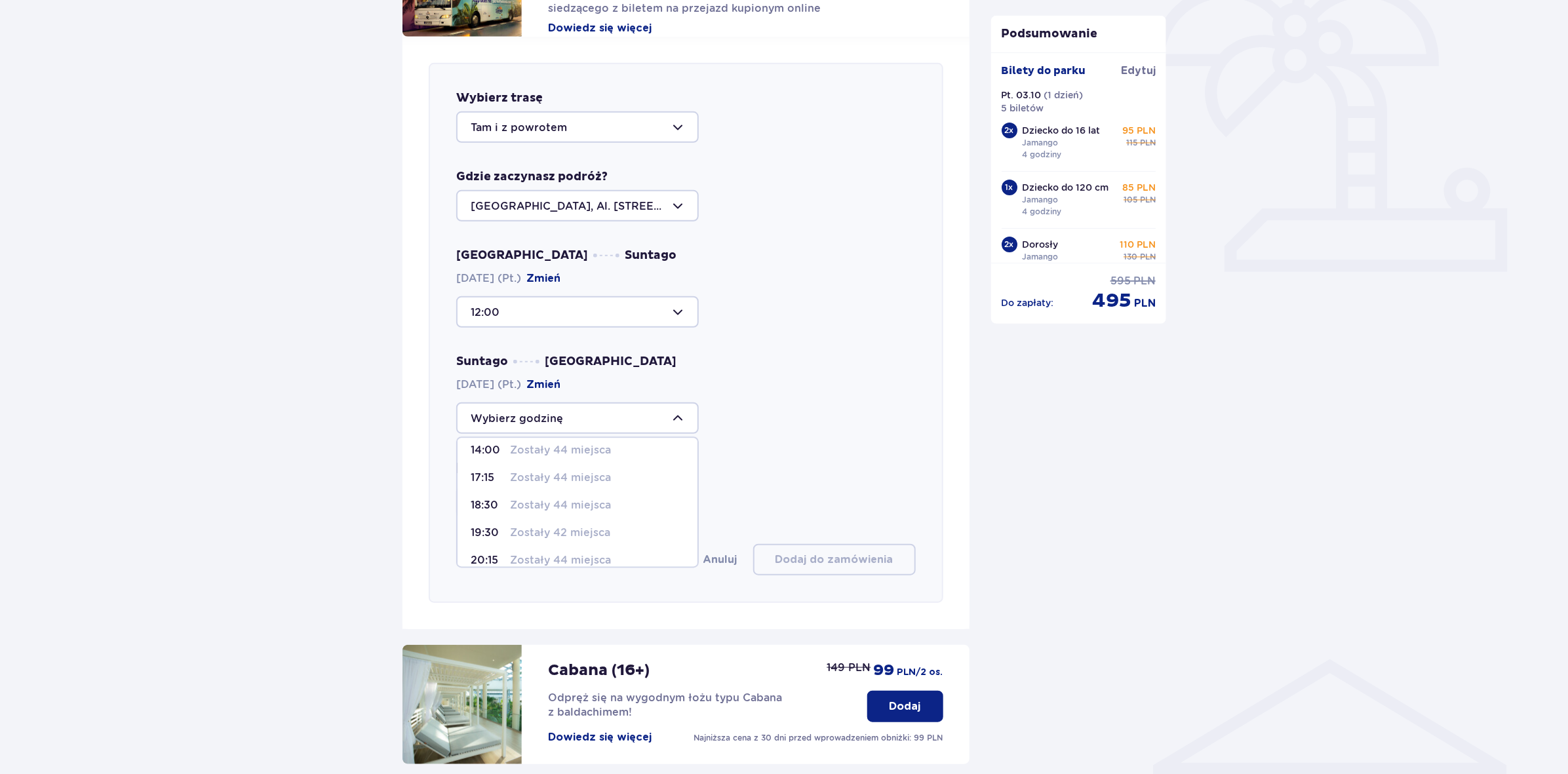
scroll to position [1, 0]
click at [548, 480] on p "Zostały 44 miejsca" at bounding box center [560, 486] width 101 height 14
type input "17:15"
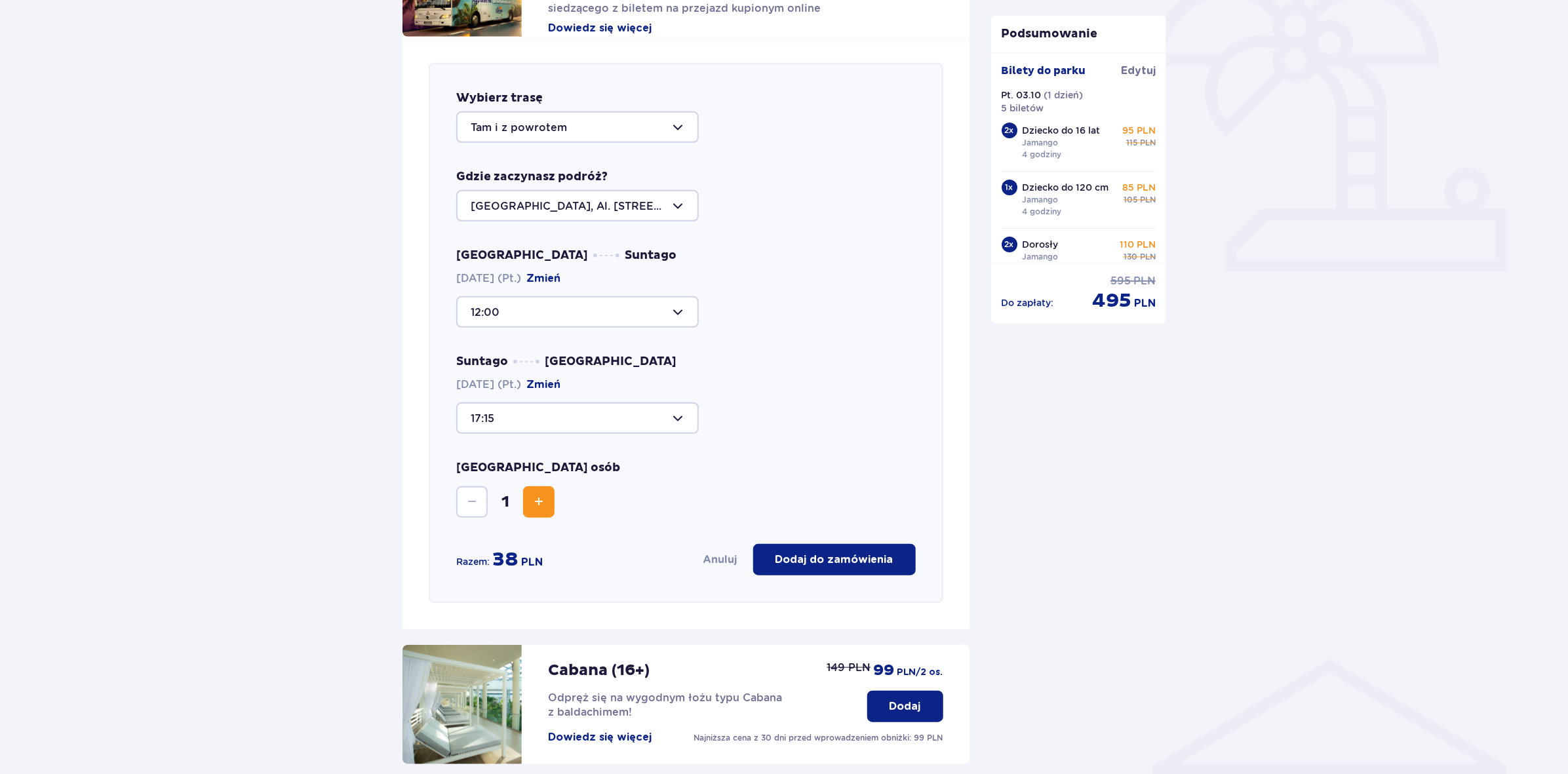
click at [541, 499] on span "Increase" at bounding box center [539, 502] width 16 height 16
click at [469, 499] on span "Decrease" at bounding box center [472, 502] width 16 height 16
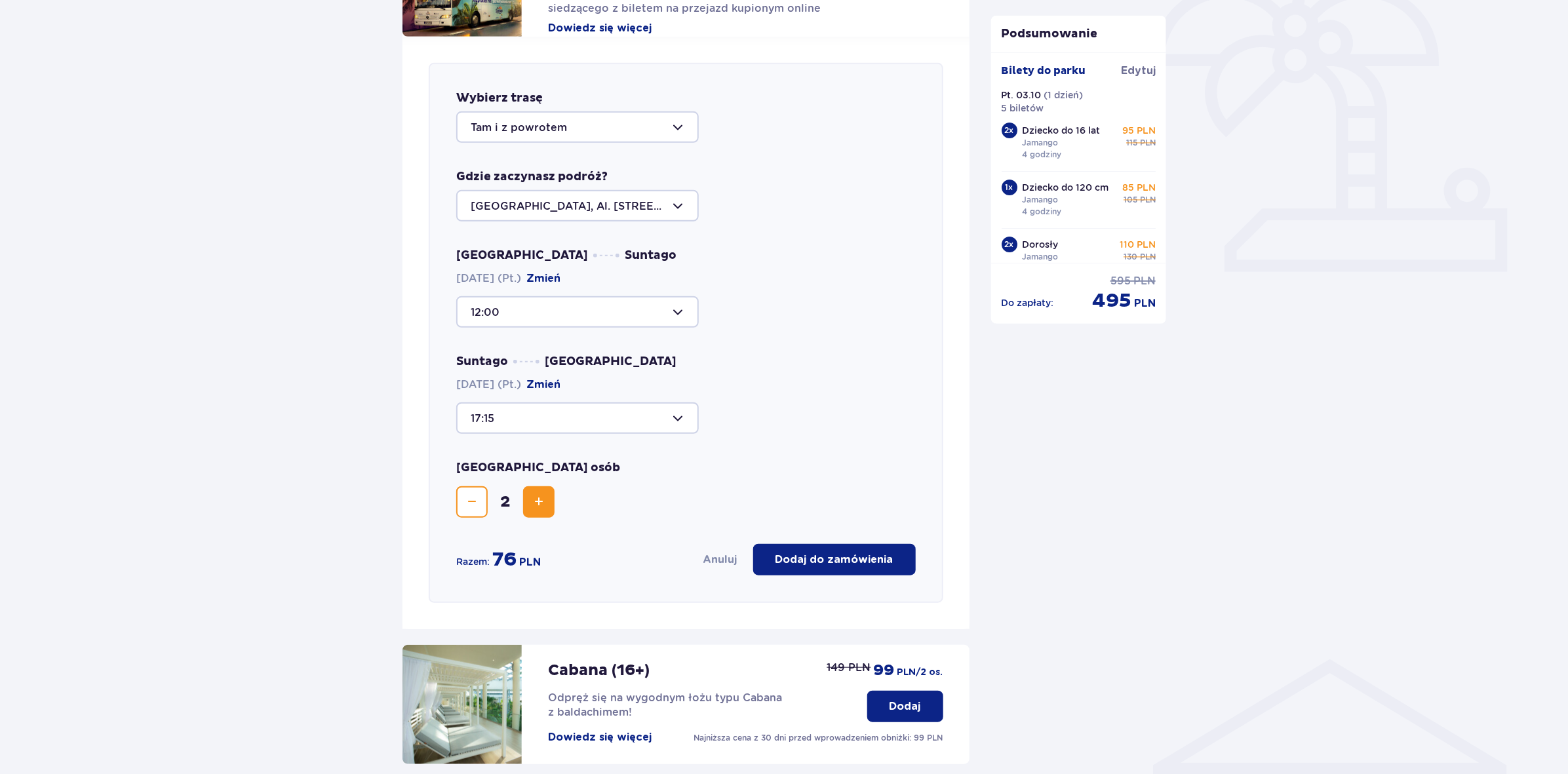
click at [469, 499] on span "Decrease" at bounding box center [472, 502] width 16 height 16
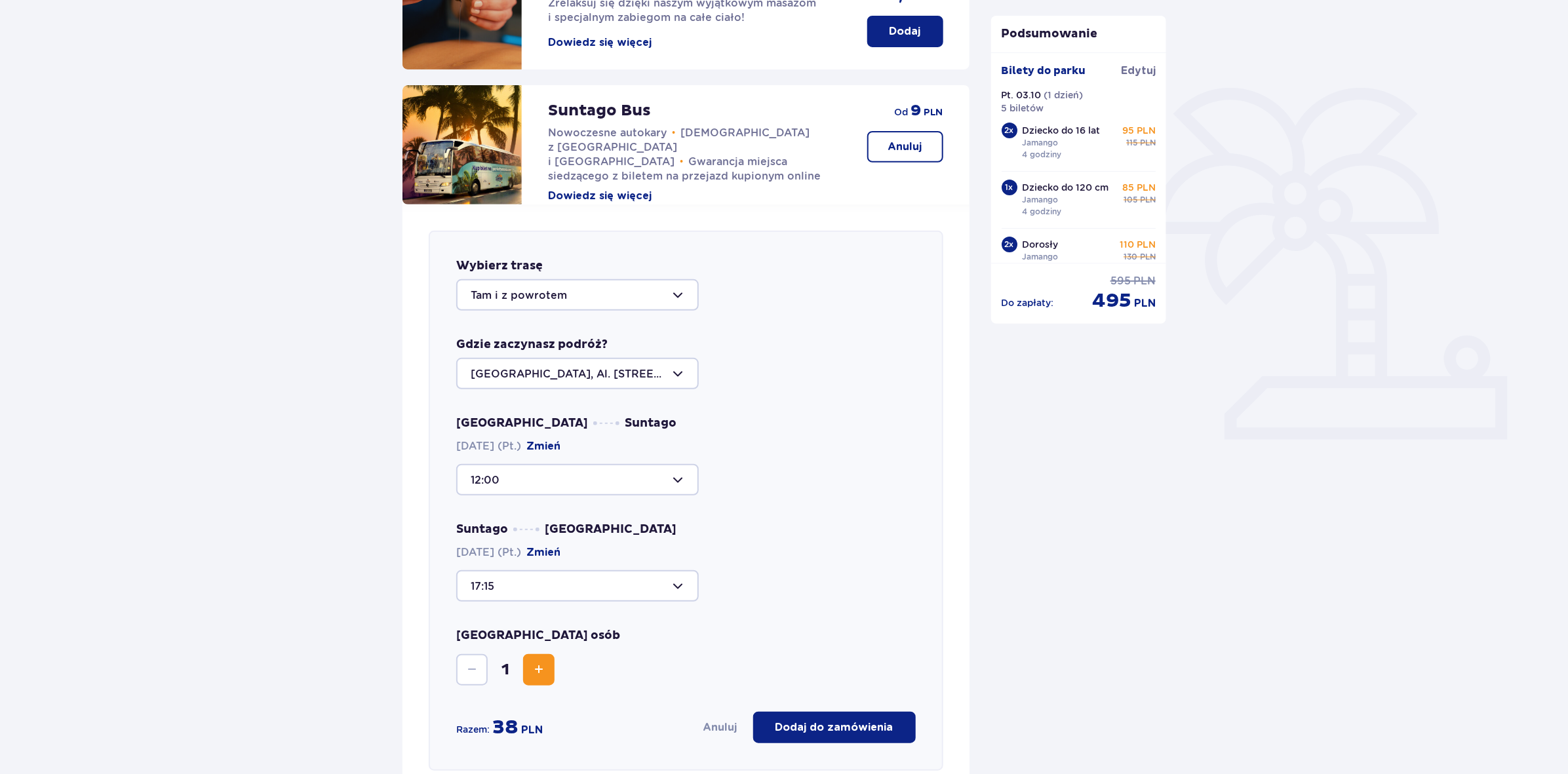
scroll to position [233, 0]
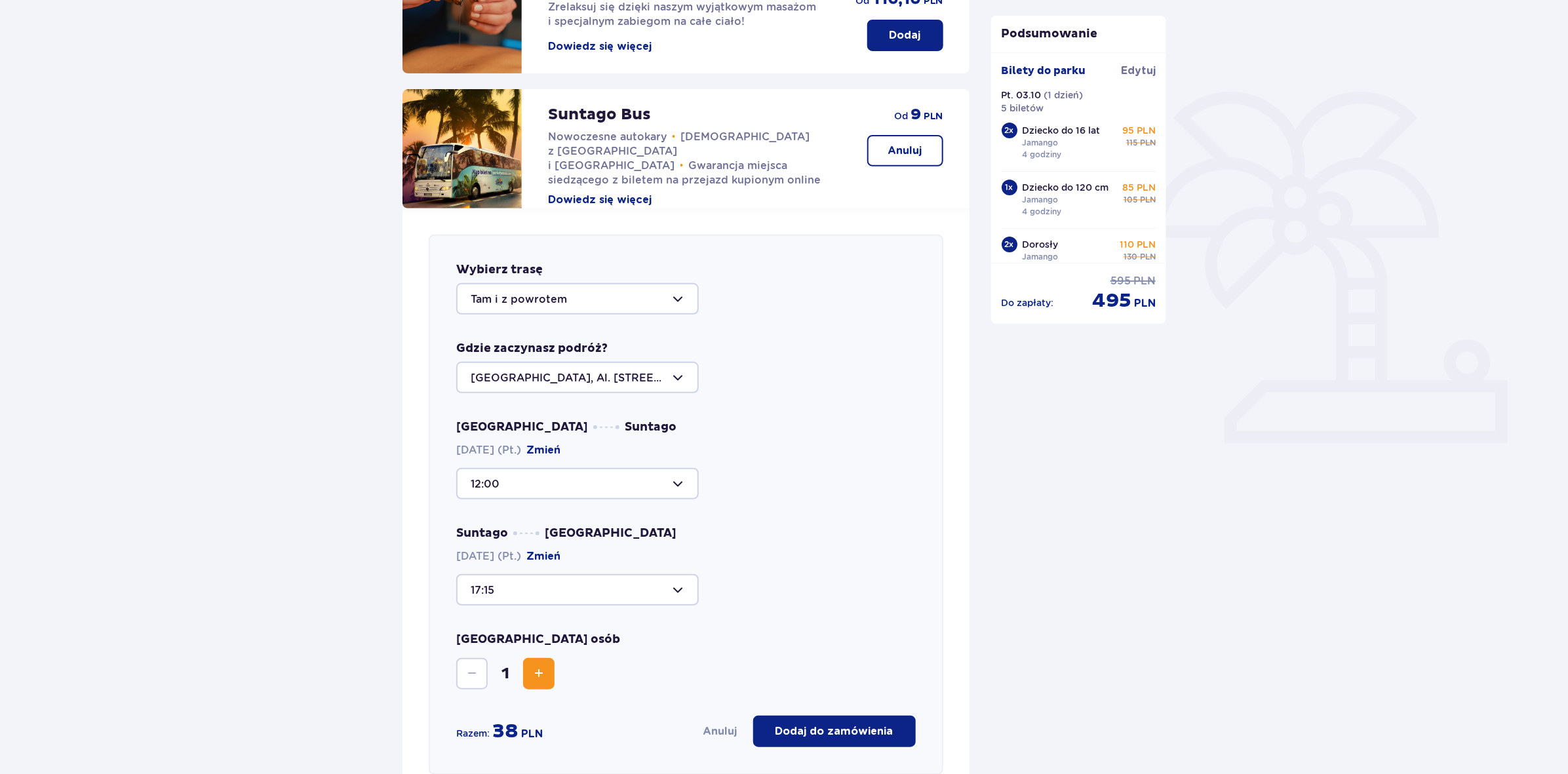
click at [598, 193] on button "Dowiedz się więcej" at bounding box center [600, 200] width 103 height 14
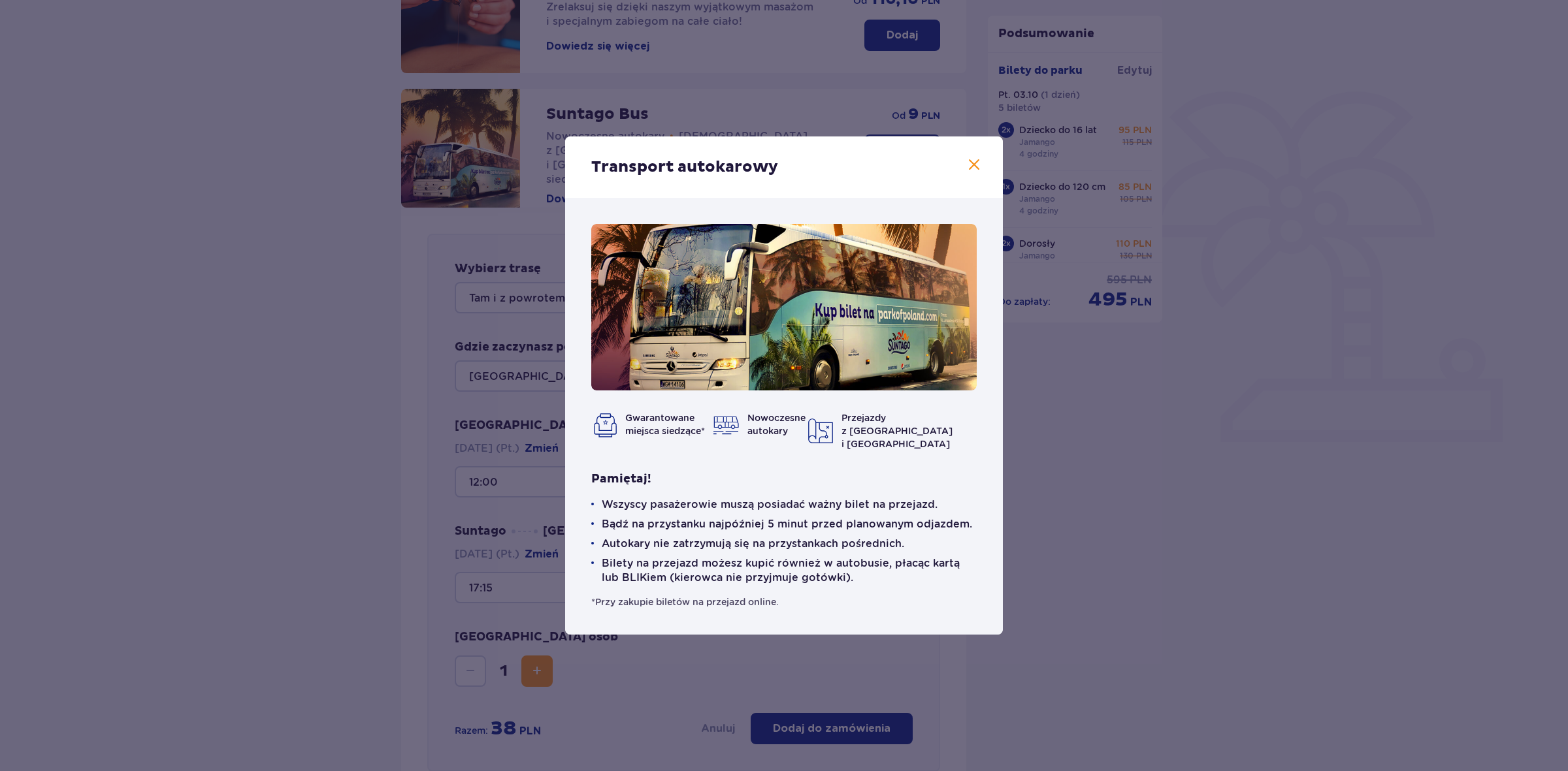
click at [779, 642] on div "Transport autokarowy Gwarantowane miejsca siedzące* Nowoczesne autokary Przejaz…" at bounding box center [784, 385] width 1568 height 771
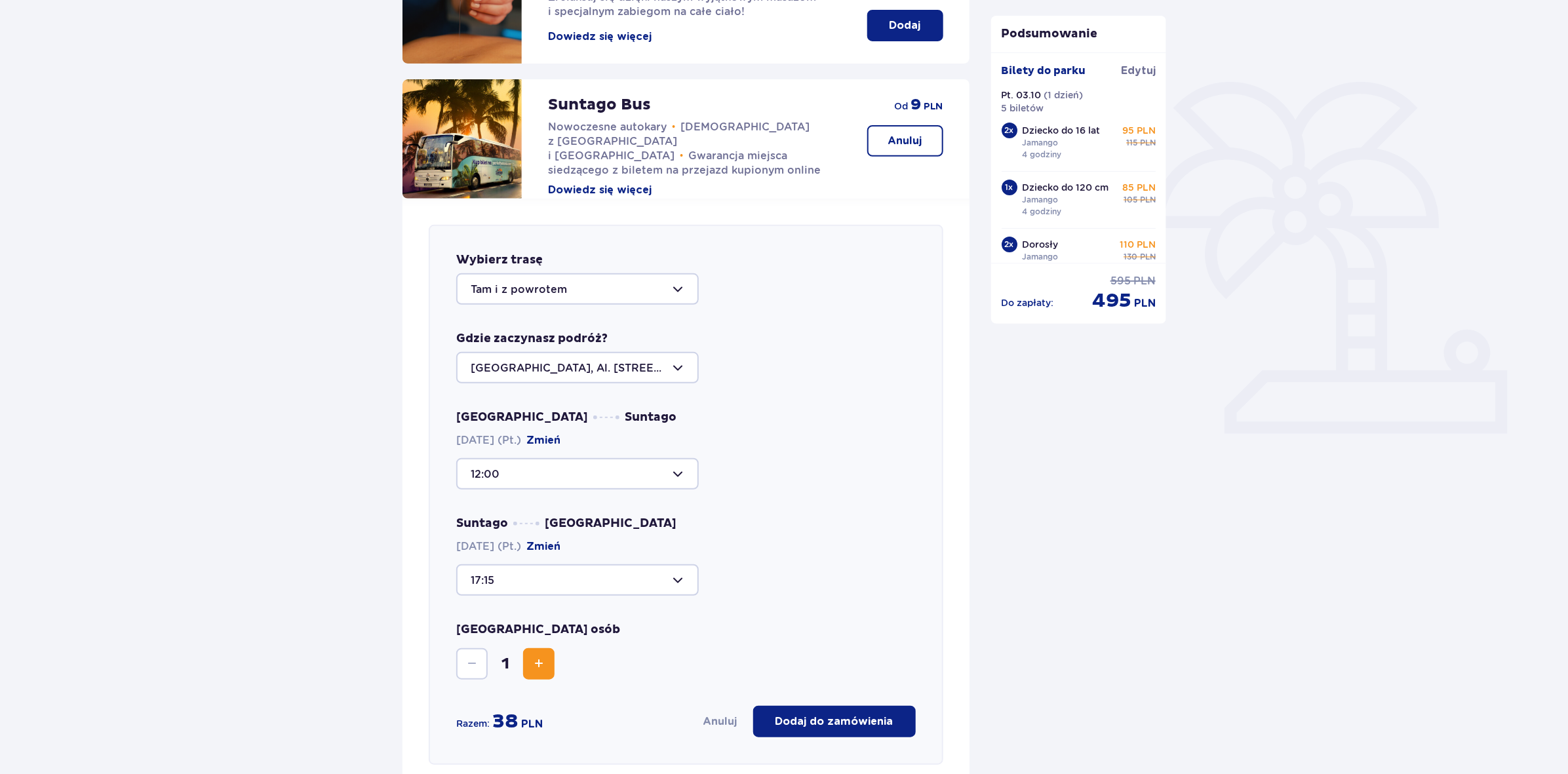
scroll to position [244, 0]
click at [547, 662] on button "Increase" at bounding box center [539, 664] width 32 height 32
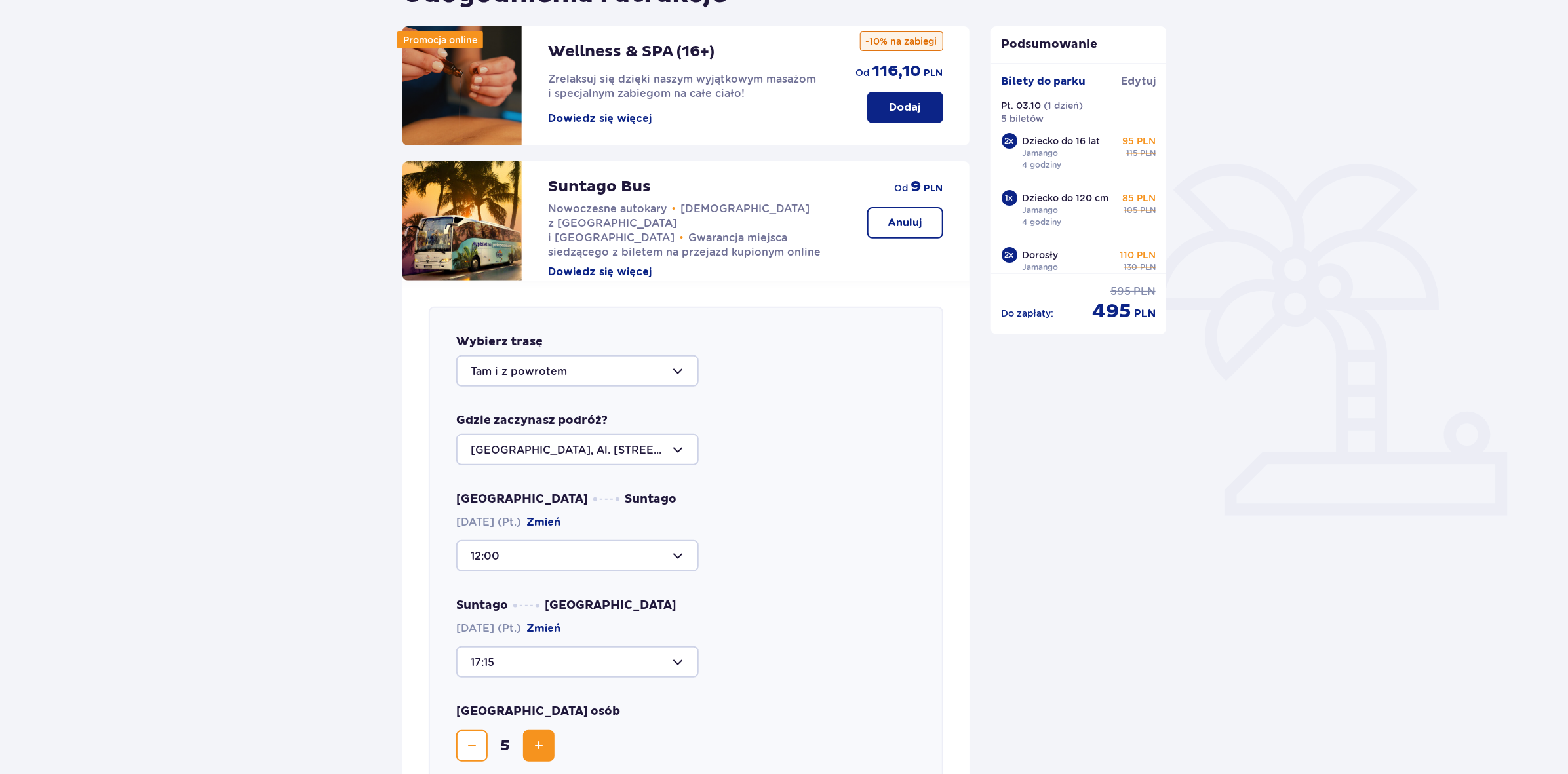
scroll to position [0, 0]
